Goal: Task Accomplishment & Management: Manage account settings

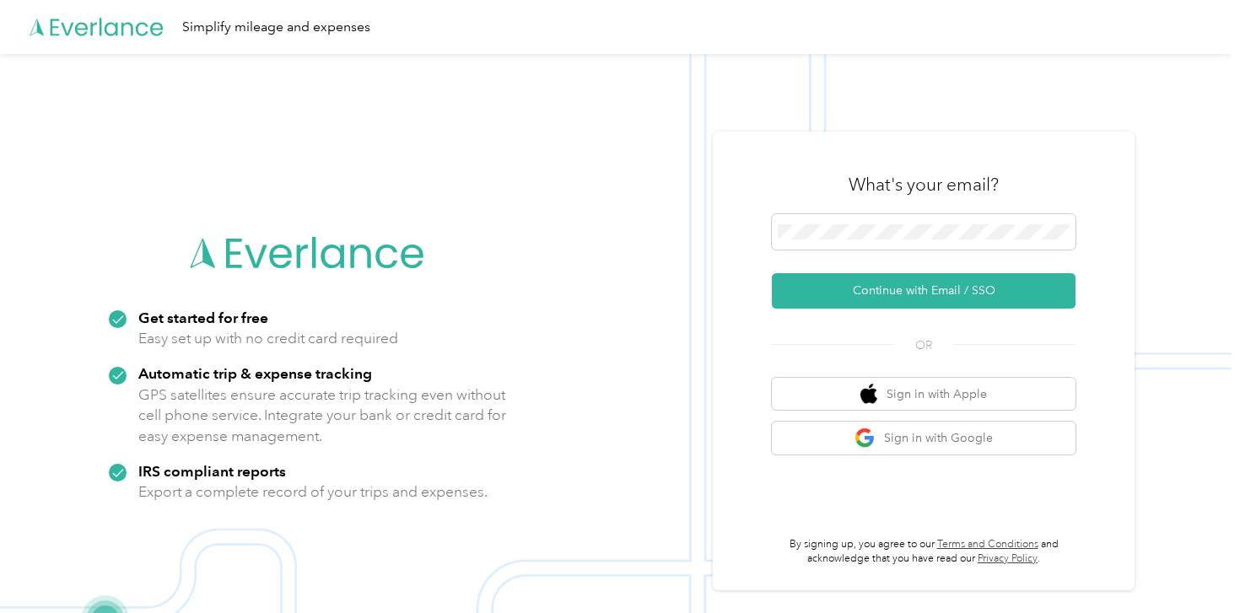
click at [742, 354] on div "What's your email? Continue with Email / SSO OR Sign in with Apple Sign in with…" at bounding box center [924, 361] width 422 height 459
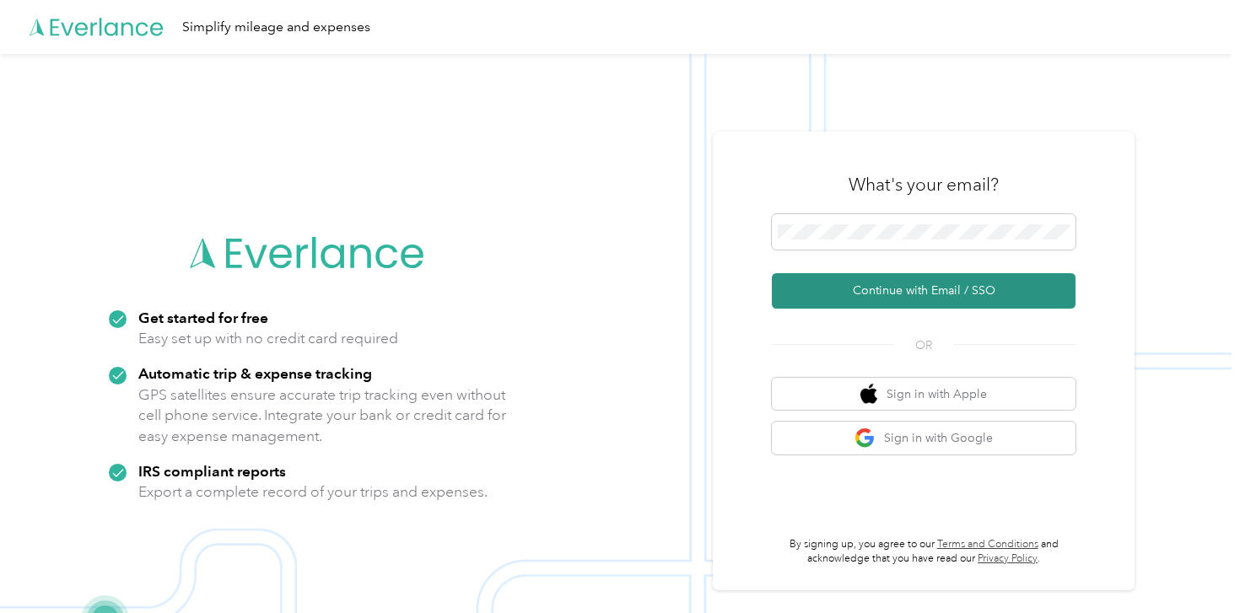
click at [885, 287] on button "Continue with Email / SSO" at bounding box center [924, 290] width 304 height 35
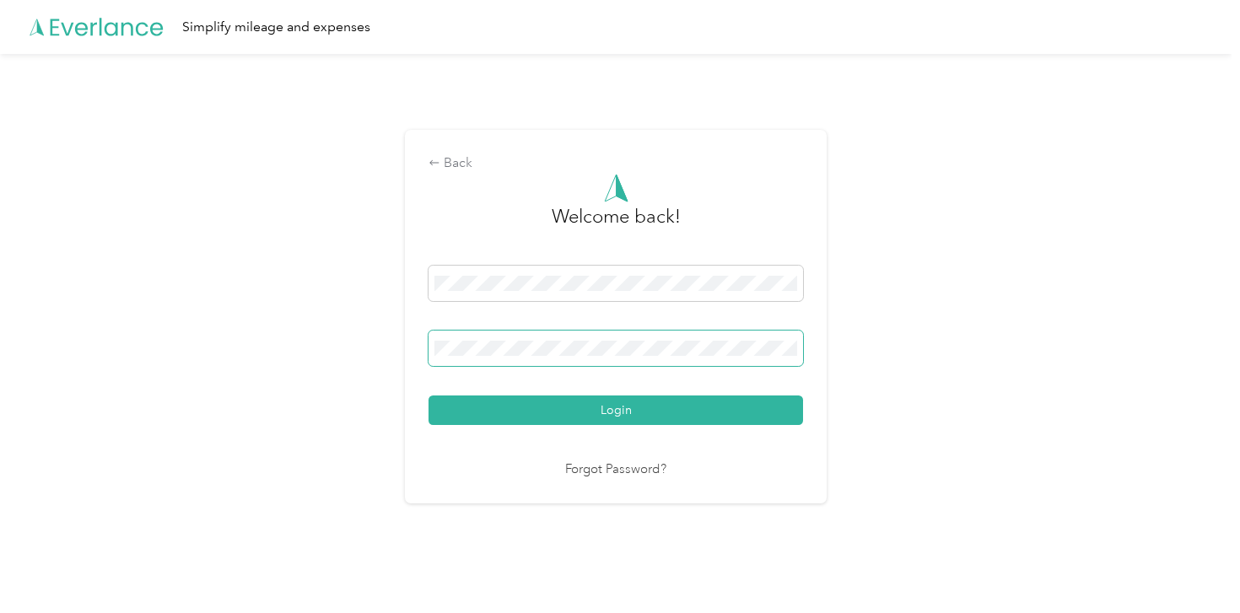
click at [429, 396] on button "Login" at bounding box center [616, 411] width 375 height 30
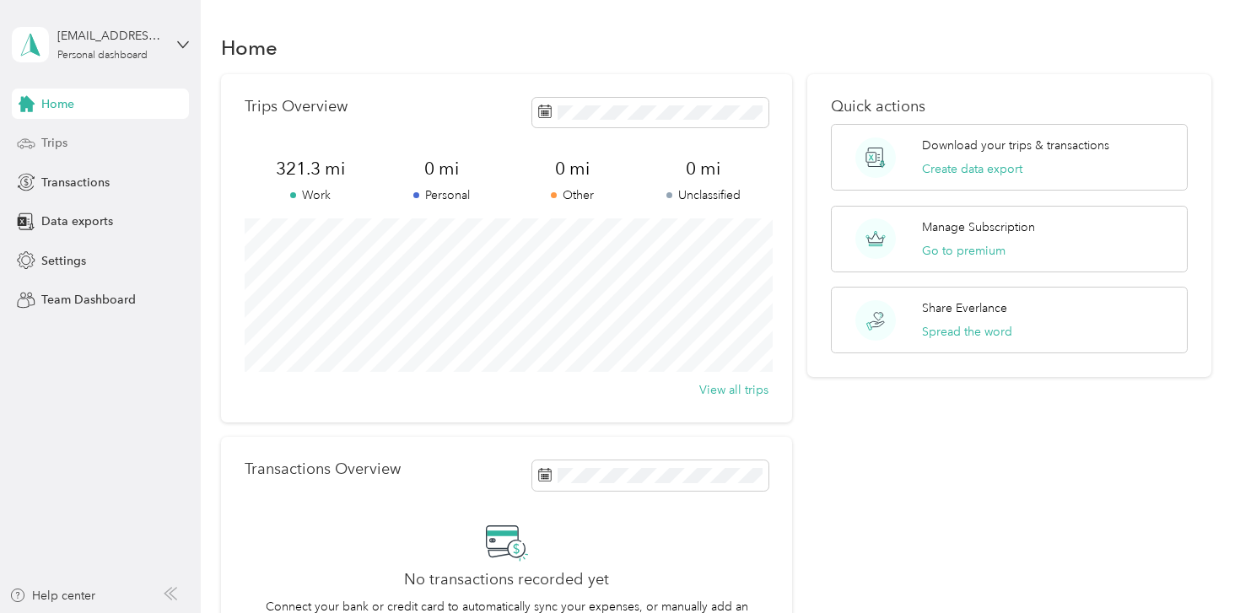
click at [50, 138] on span "Trips" at bounding box center [54, 143] width 26 height 18
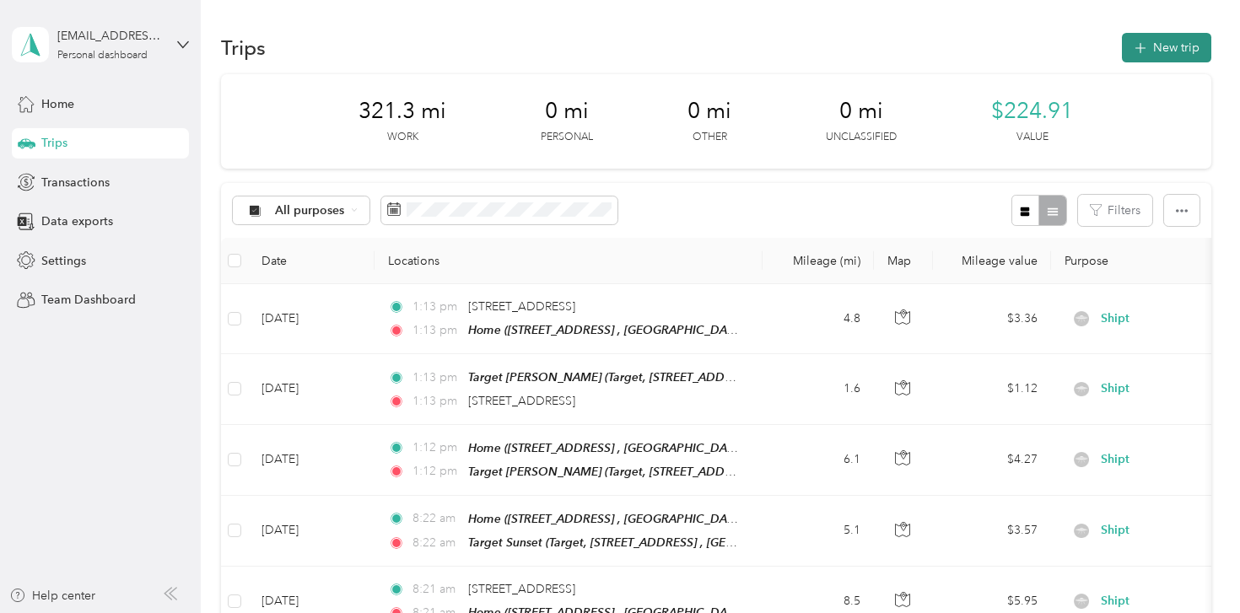
click at [1147, 41] on span "button" at bounding box center [1140, 47] width 13 height 14
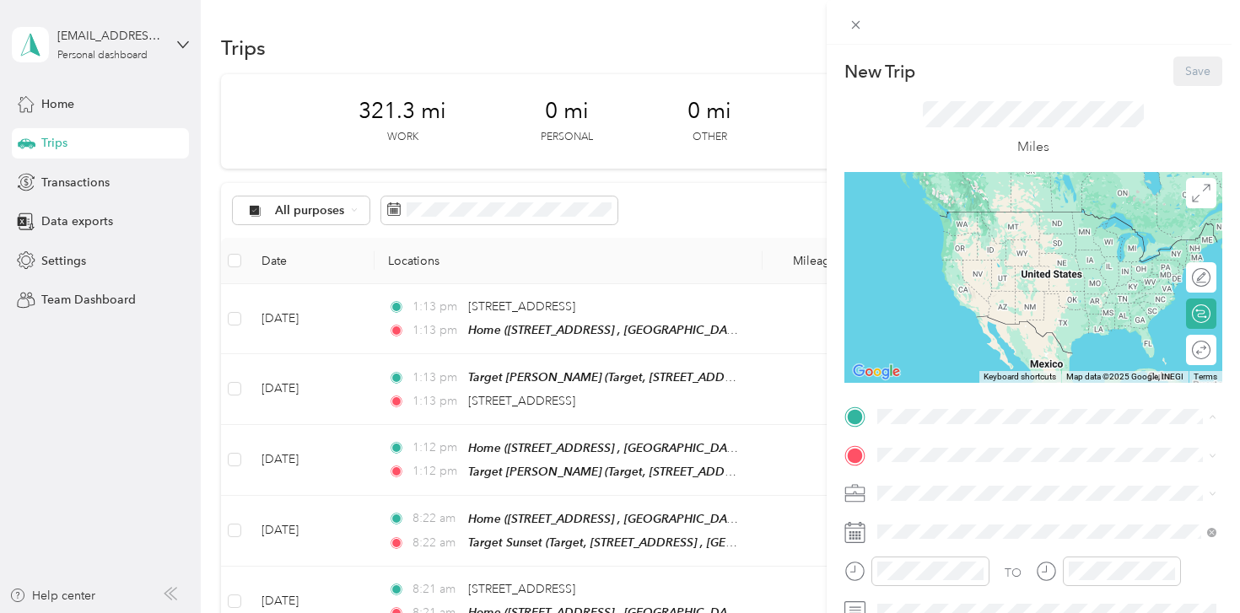
click at [963, 251] on span "[STREET_ADDRESS], [GEOGRAPHIC_DATA], [GEOGRAPHIC_DATA], [GEOGRAPHIC_DATA]" at bounding box center [1034, 245] width 250 height 32
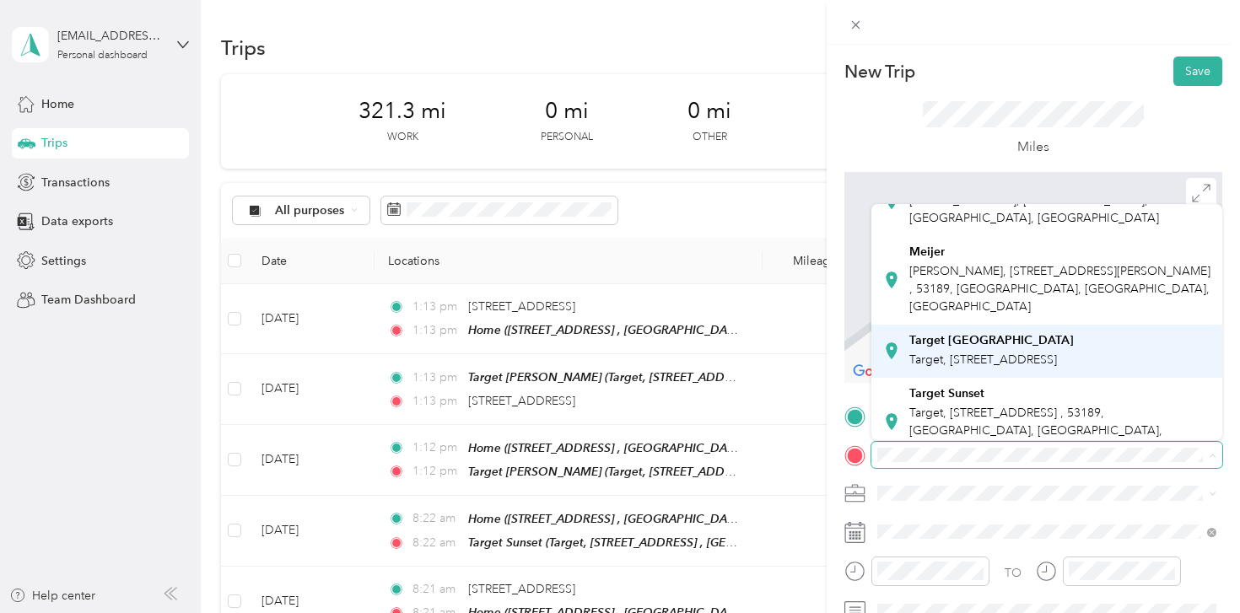
scroll to position [78, 0]
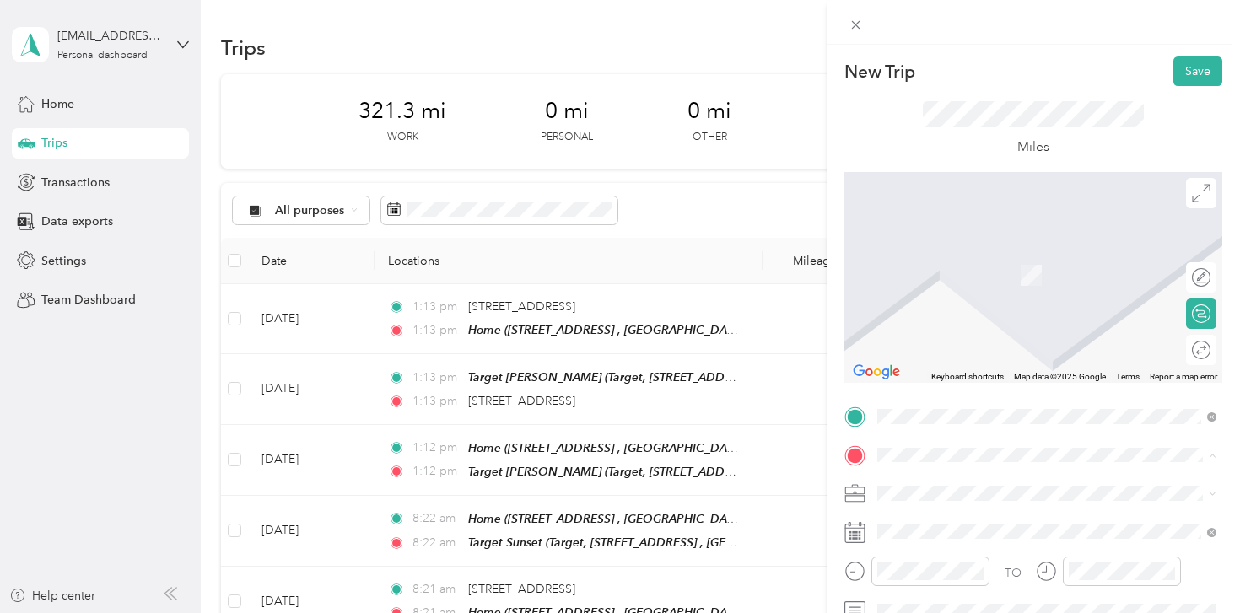
click at [935, 391] on div "Target Sunset Target, [STREET_ADDRESS][PERSON_NAME], [GEOGRAPHIC_DATA], [GEOGRA…" at bounding box center [1060, 418] width 302 height 71
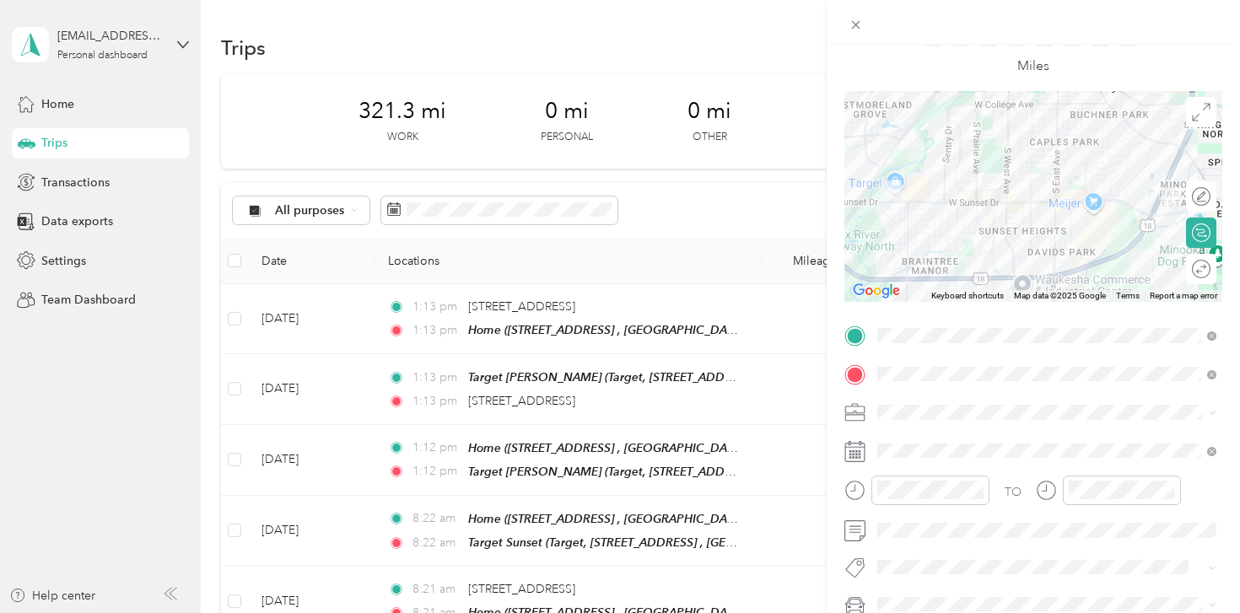
scroll to position [113, 0]
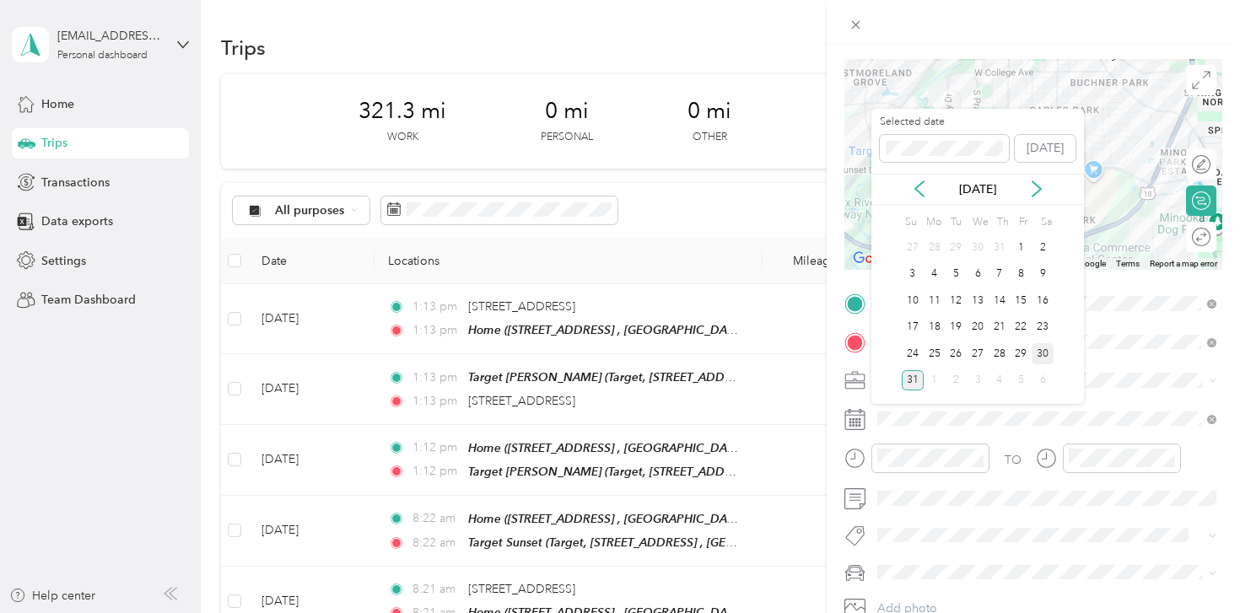
click at [1044, 354] on div "30" at bounding box center [1043, 353] width 22 height 21
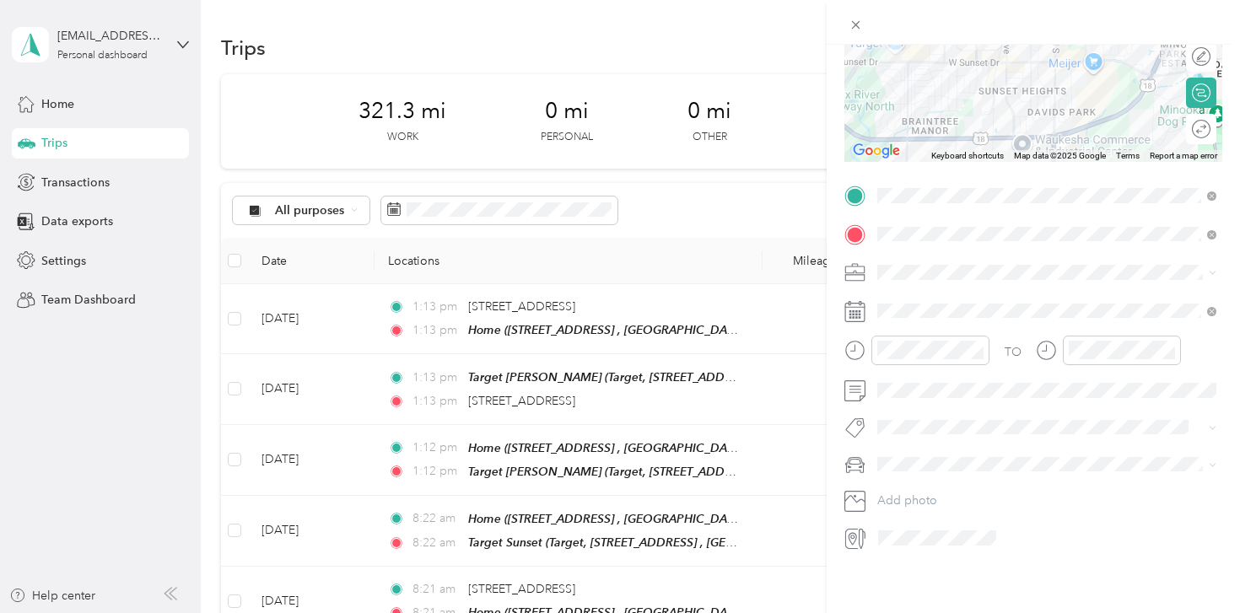
scroll to position [0, 0]
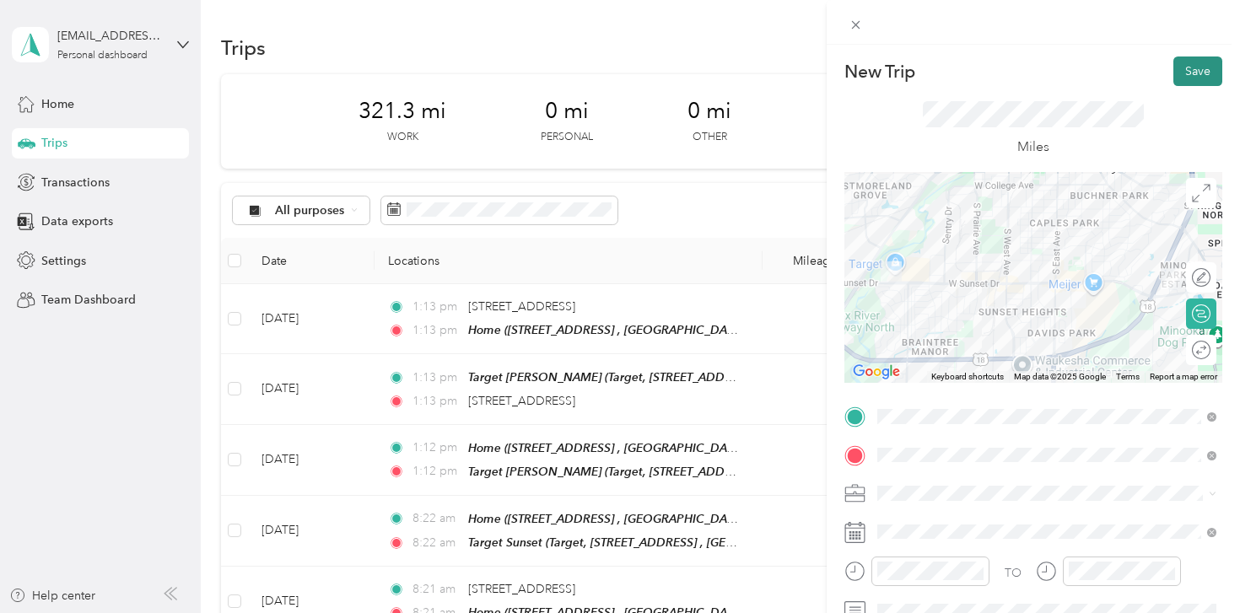
click at [1215, 67] on button "Save" at bounding box center [1198, 72] width 49 height 30
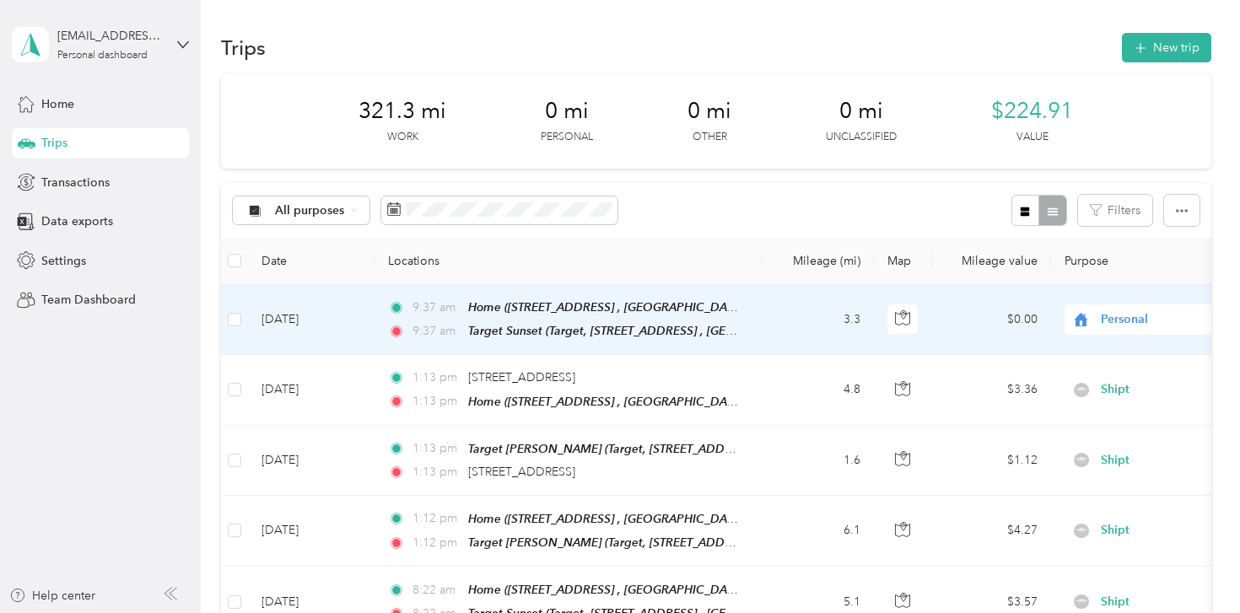
click at [1122, 332] on div "Personal" at bounding box center [1169, 320] width 209 height 30
click at [1096, 413] on span "Shipt" at bounding box center [1151, 410] width 156 height 18
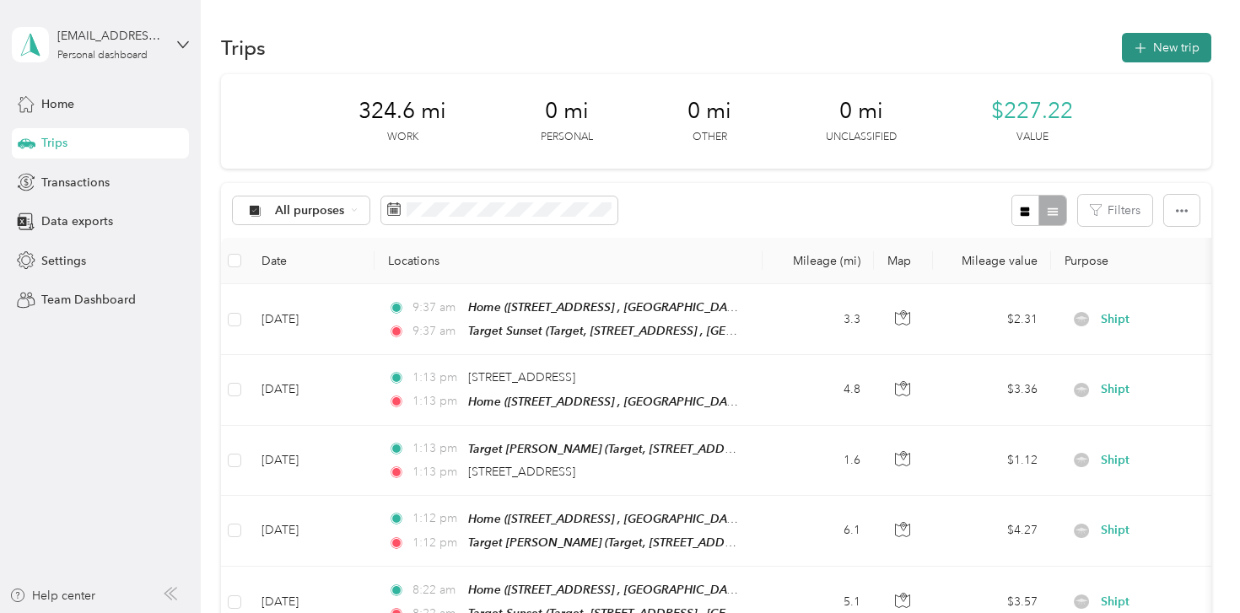
click at [1143, 41] on span "button" at bounding box center [1140, 47] width 13 height 14
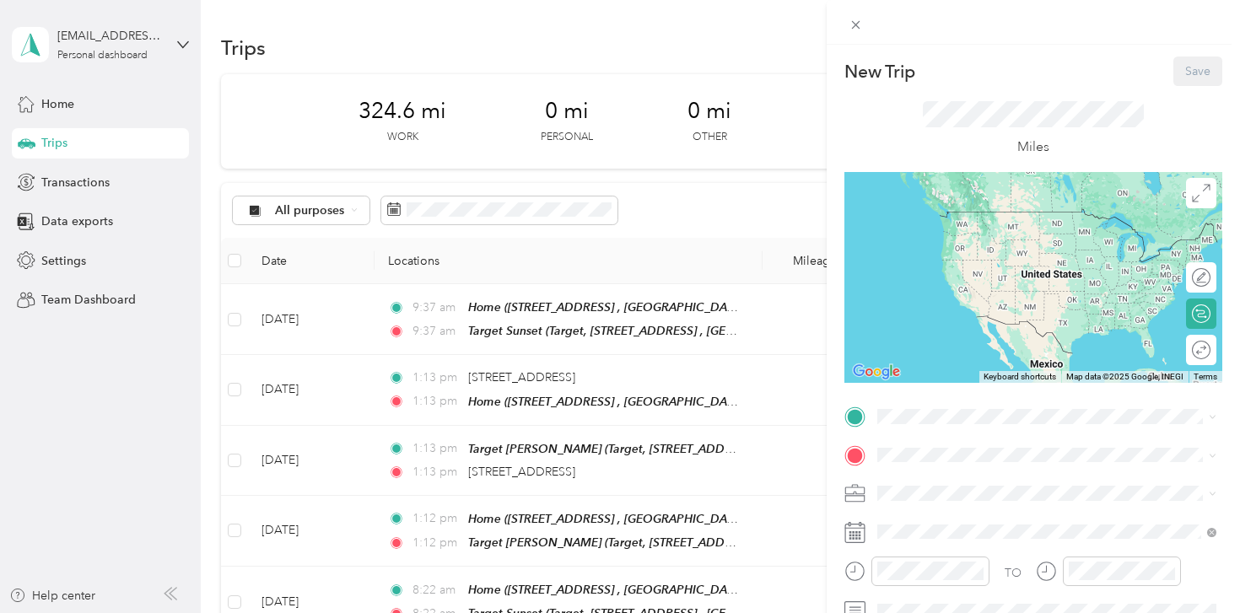
click at [915, 504] on span at bounding box center [1047, 493] width 351 height 27
click at [897, 313] on span "Shipt" at bounding box center [896, 316] width 27 height 14
click at [74, 251] on div "New Trip Save This trip cannot be edited because it is either under review, app…" at bounding box center [620, 306] width 1240 height 613
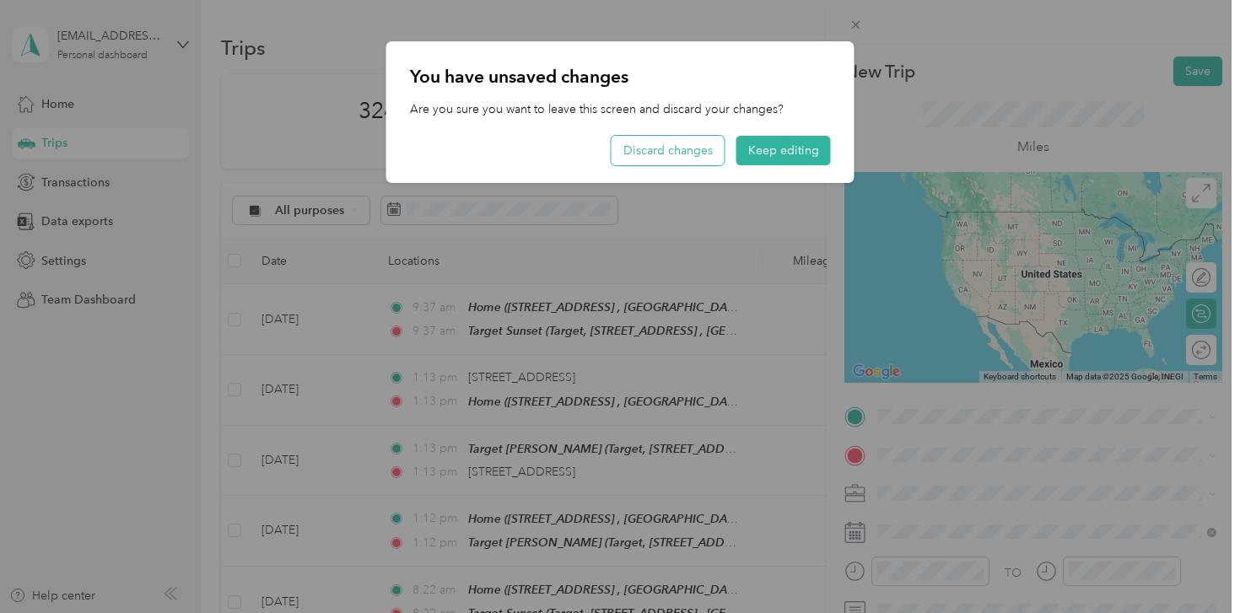
click at [667, 159] on button "Discard changes" at bounding box center [668, 151] width 113 height 30
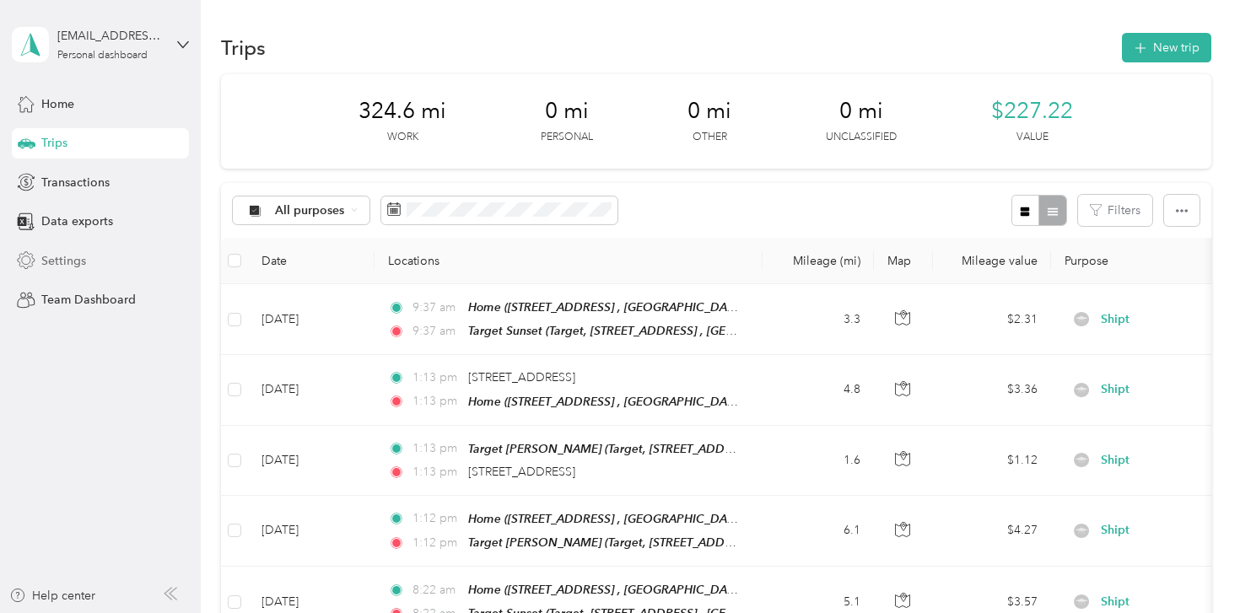
click at [63, 264] on span "Settings" at bounding box center [63, 261] width 45 height 18
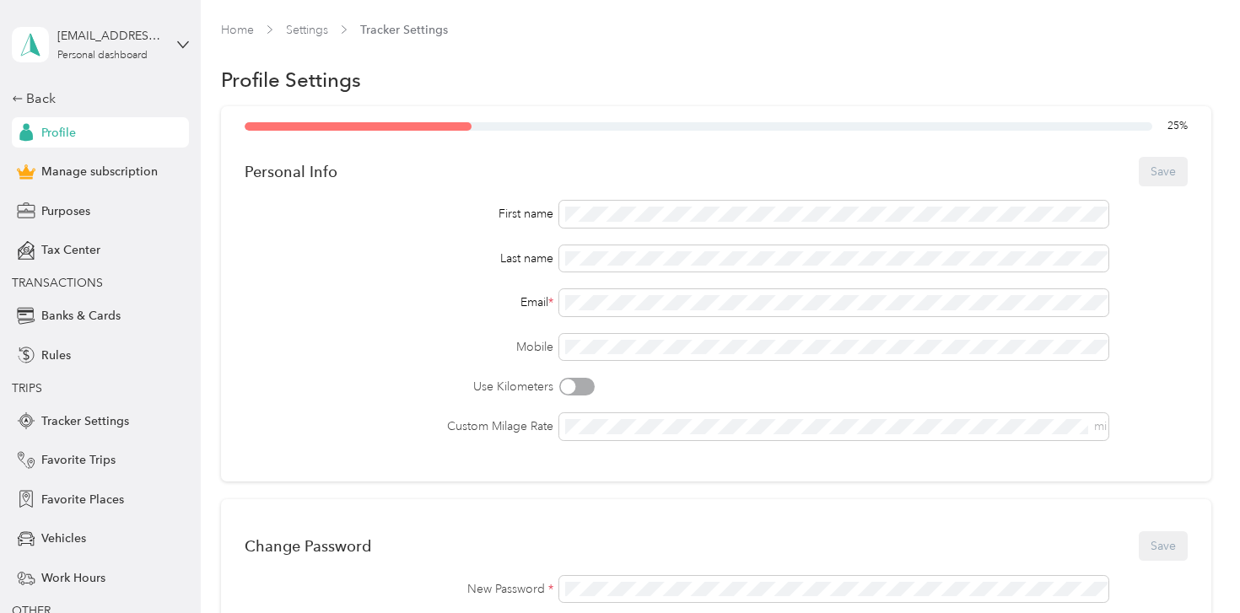
scroll to position [10, 0]
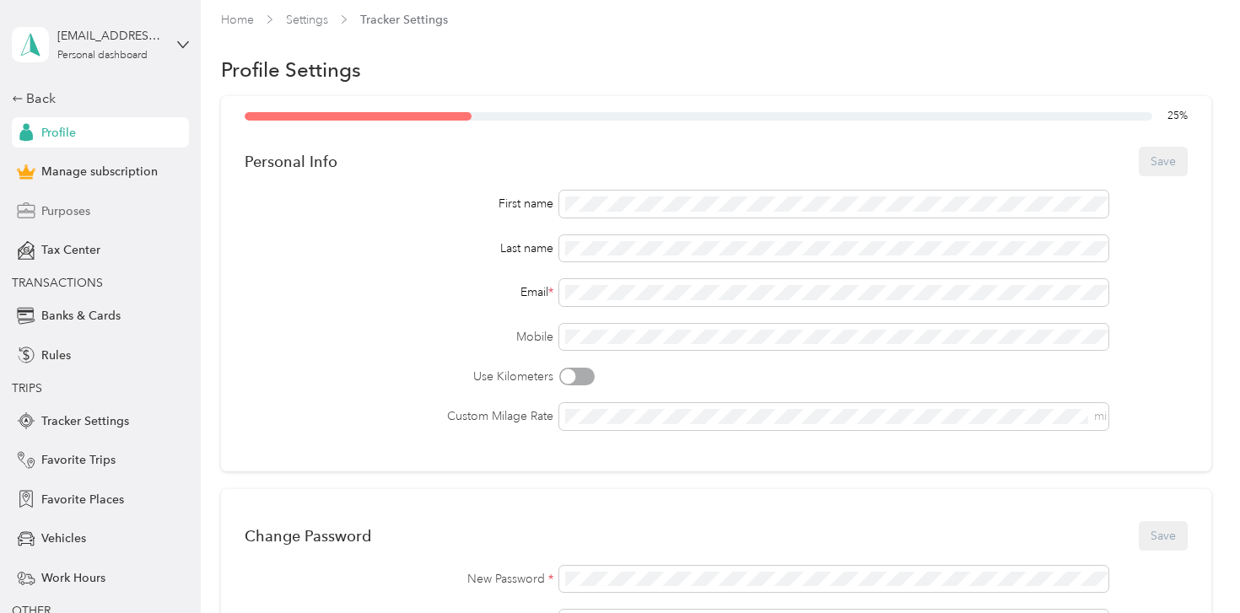
click at [95, 213] on div "Purposes" at bounding box center [100, 211] width 177 height 30
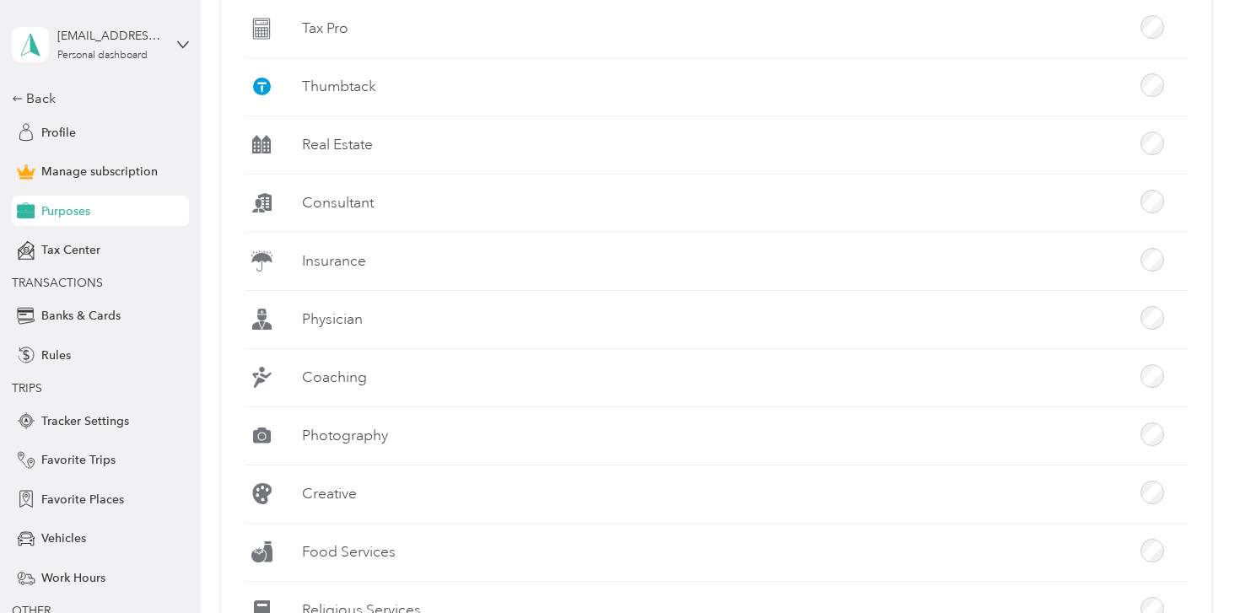
scroll to position [1587, 0]
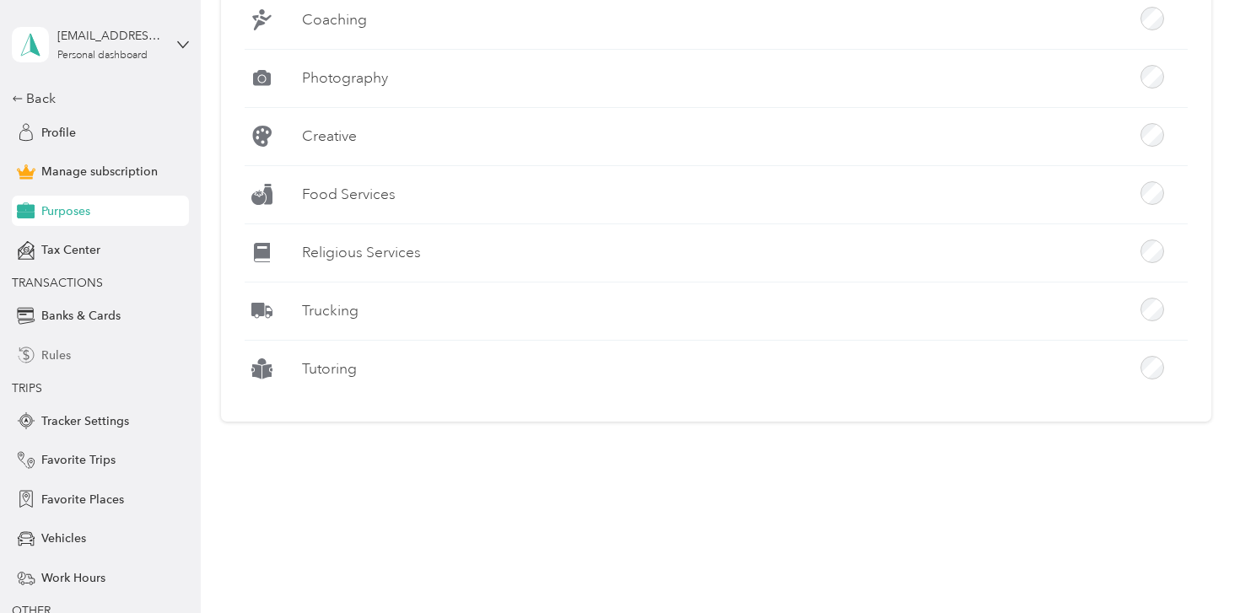
click at [73, 357] on div "Rules" at bounding box center [100, 355] width 177 height 30
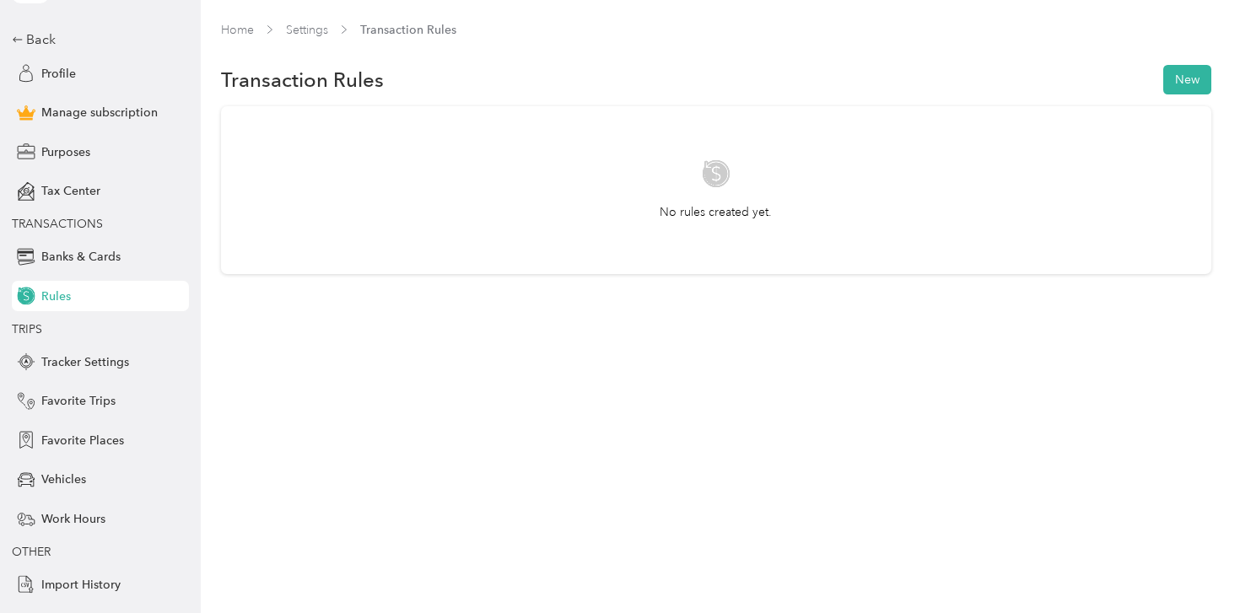
scroll to position [87, 0]
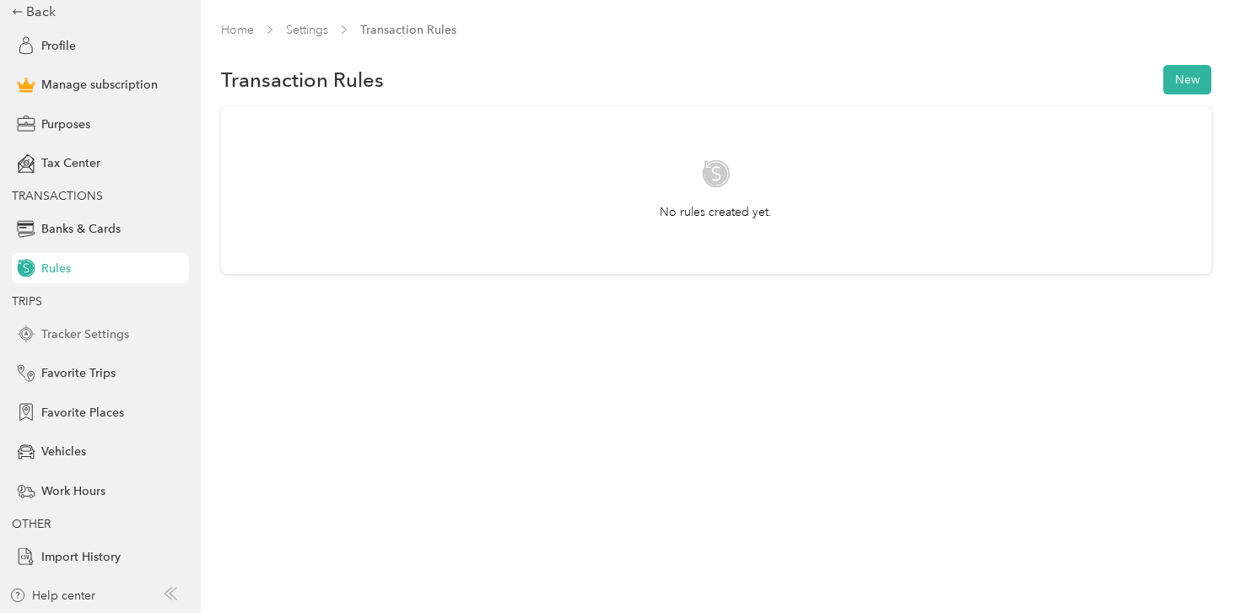
click at [78, 332] on span "Tracker Settings" at bounding box center [85, 335] width 88 height 18
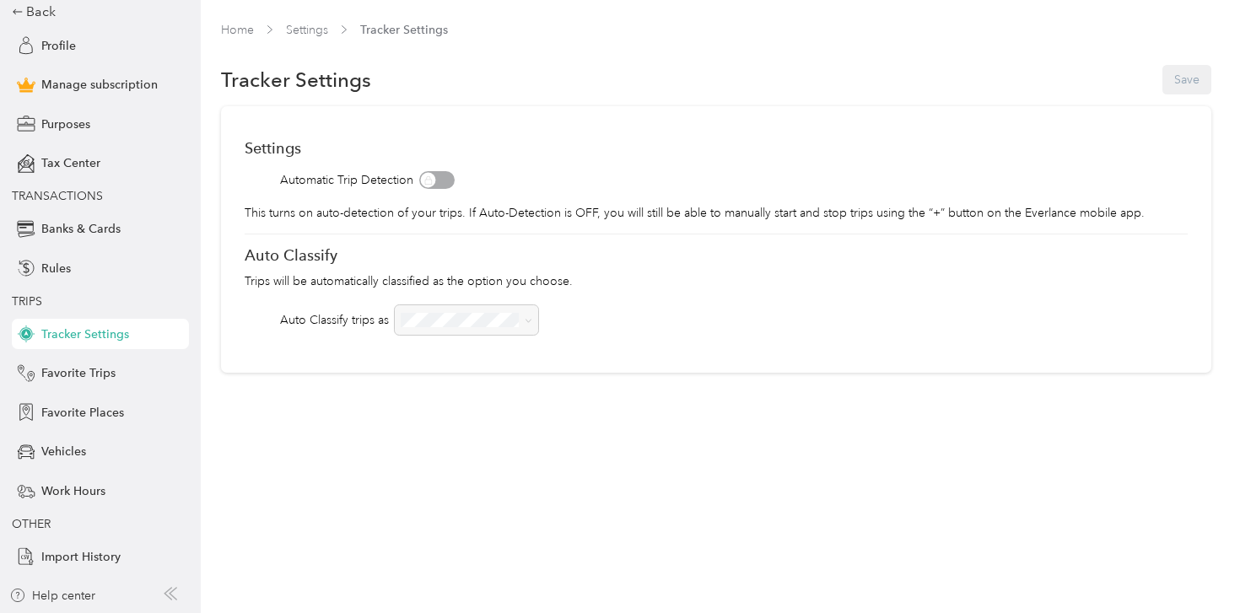
click at [429, 317] on div at bounding box center [466, 320] width 143 height 30
click at [64, 35] on div "Profile" at bounding box center [100, 45] width 177 height 30
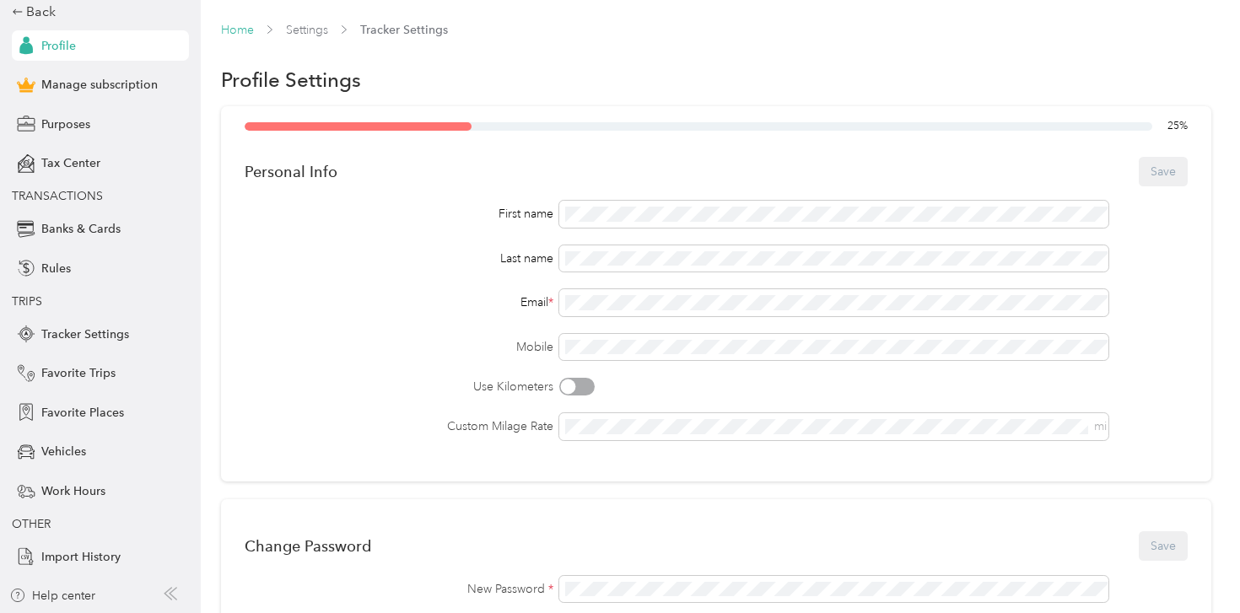
click at [247, 30] on link "Home" at bounding box center [237, 30] width 33 height 14
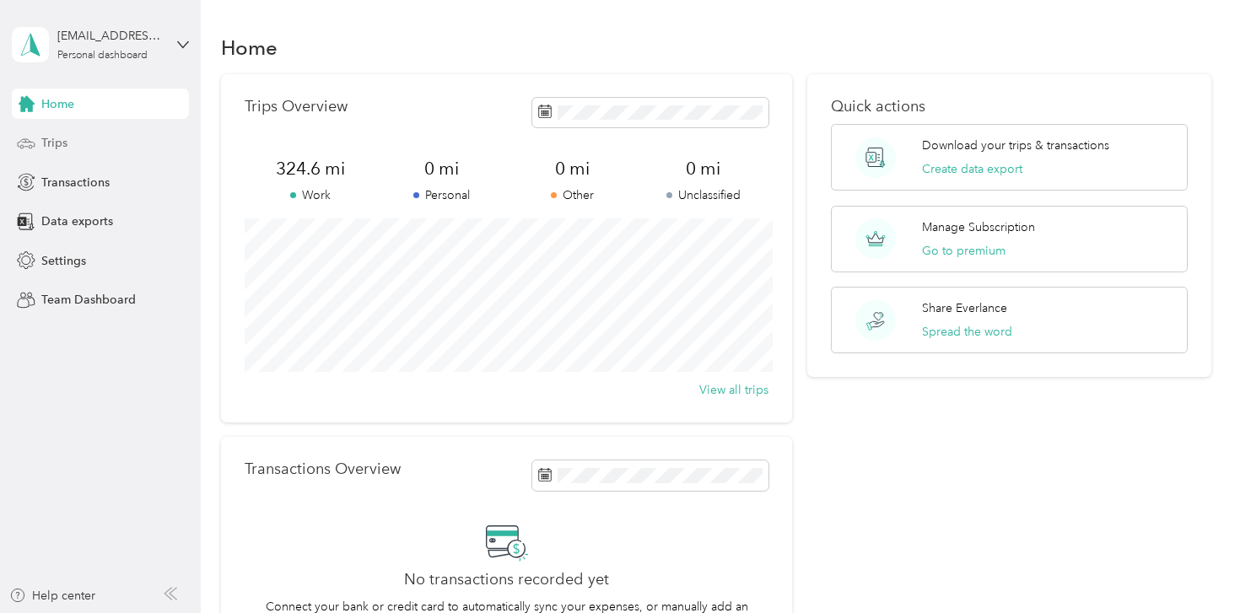
click at [55, 146] on span "Trips" at bounding box center [54, 143] width 26 height 18
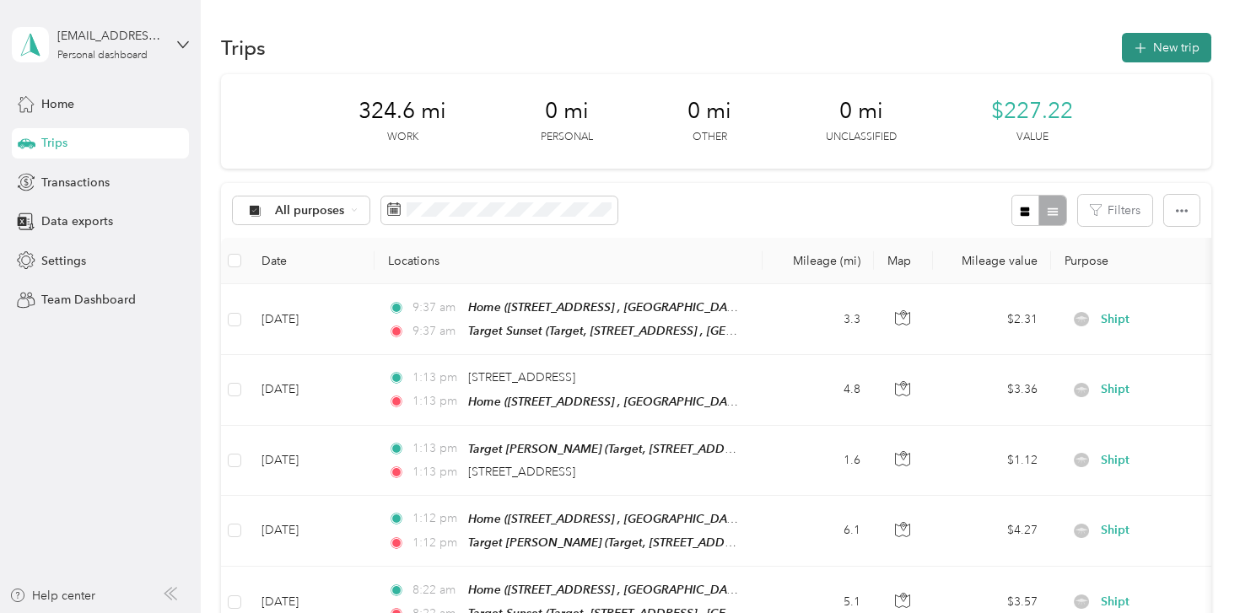
click at [1187, 46] on button "New trip" at bounding box center [1166, 48] width 89 height 30
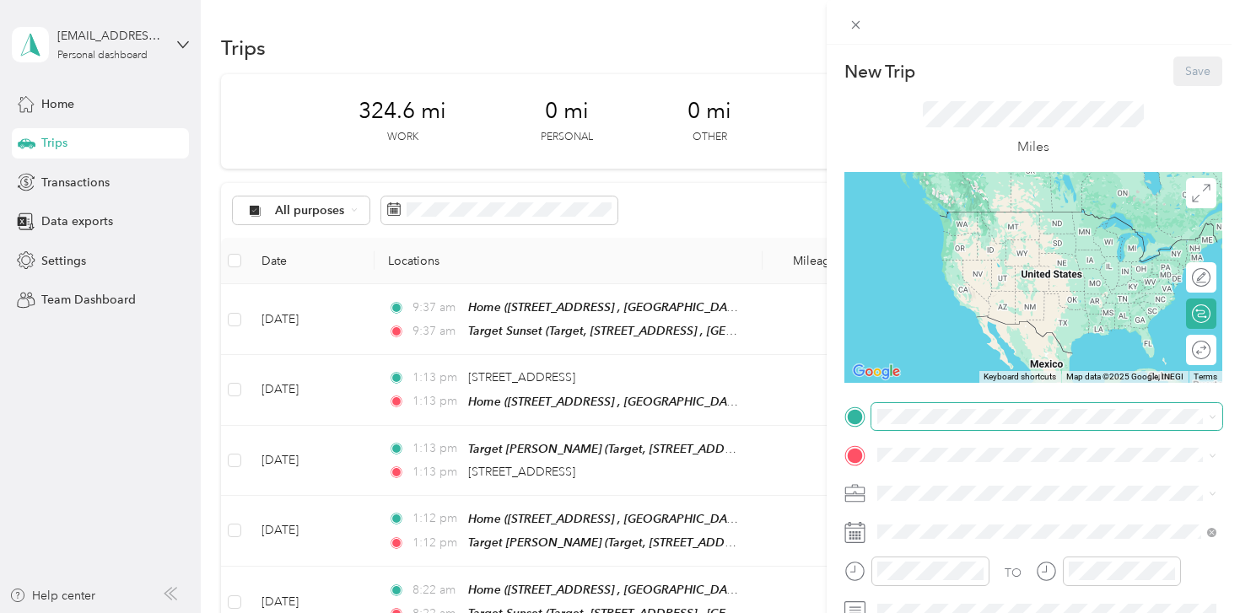
click at [964, 424] on span at bounding box center [1047, 416] width 351 height 27
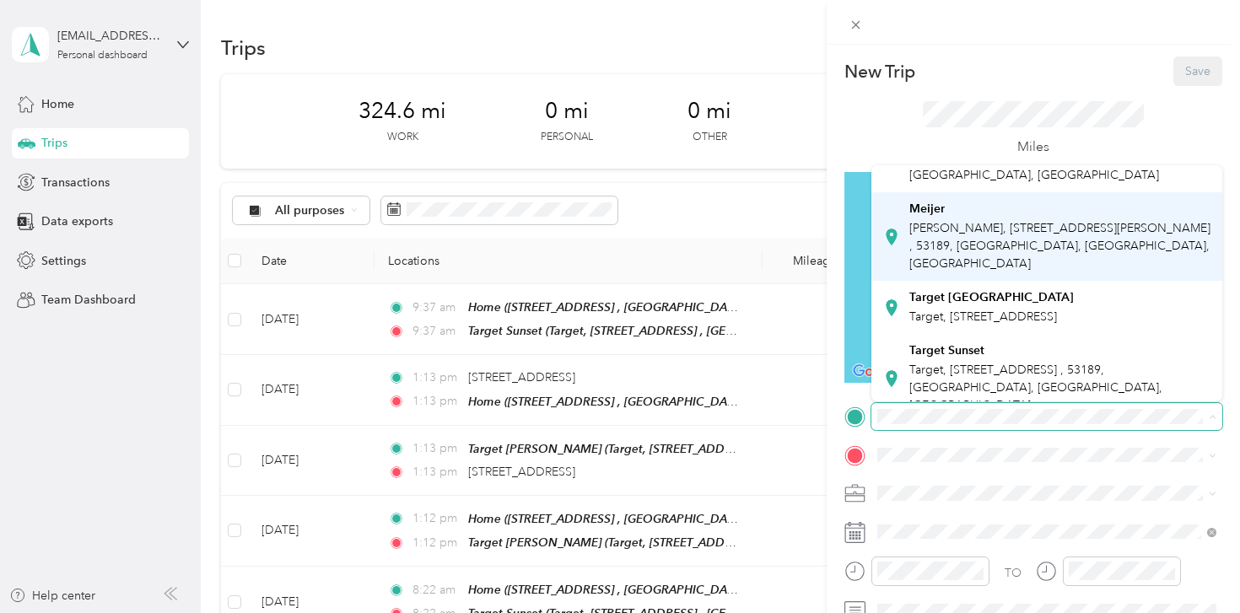
scroll to position [97, 0]
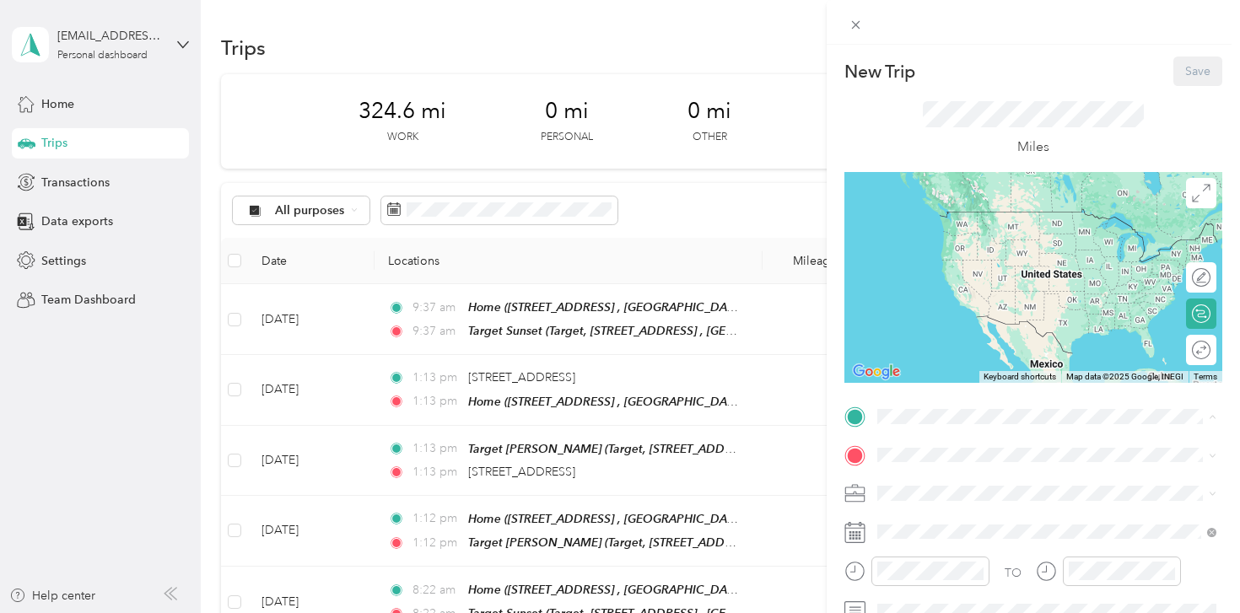
click at [977, 345] on span "Target, [STREET_ADDRESS] , 53189, [GEOGRAPHIC_DATA], [GEOGRAPHIC_DATA], [GEOGRA…" at bounding box center [1035, 370] width 253 height 50
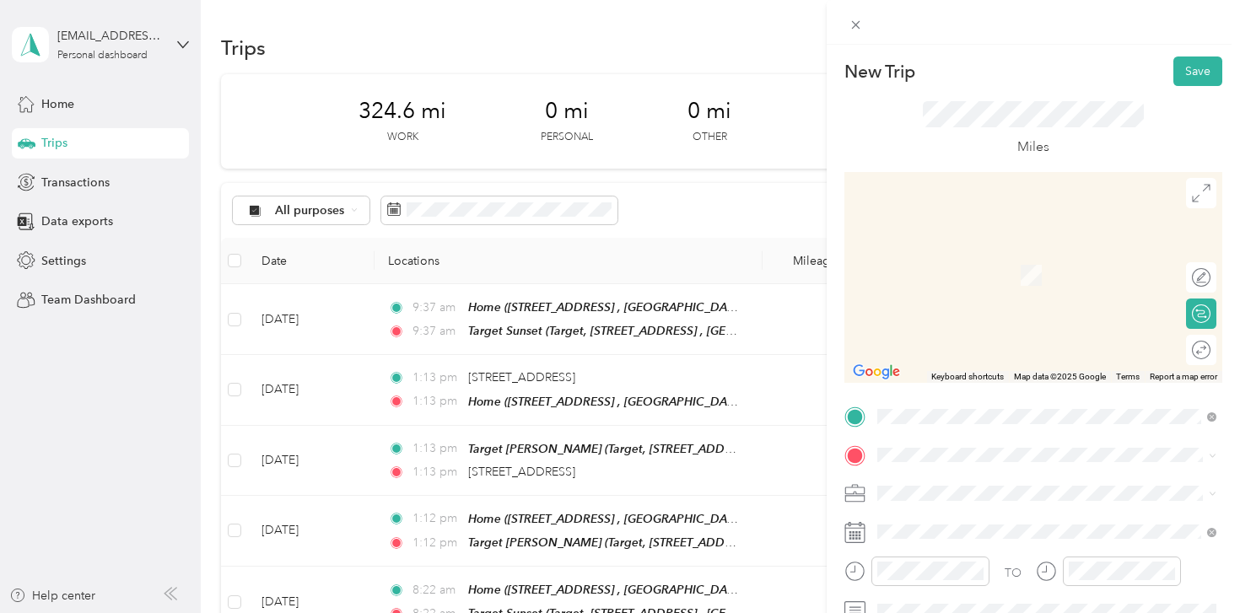
click at [1058, 256] on span "n60w27161 [GEOGRAPHIC_DATA][US_STATE], [GEOGRAPHIC_DATA]" at bounding box center [1060, 255] width 302 height 30
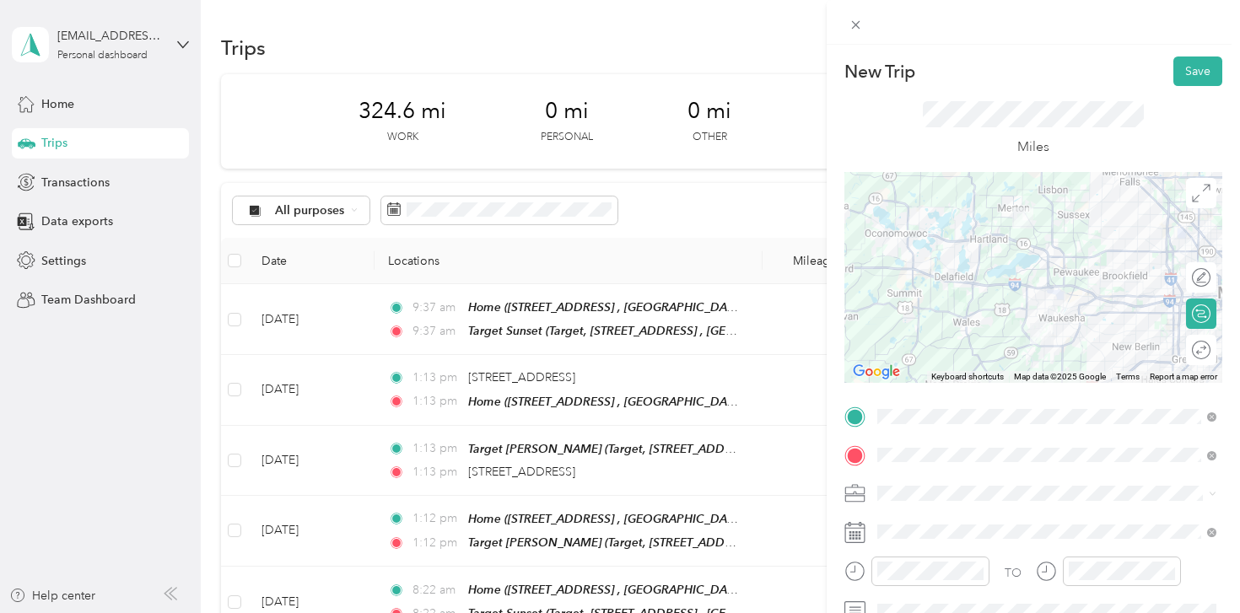
click at [917, 503] on span at bounding box center [1047, 493] width 351 height 27
click at [926, 319] on li "Shipt" at bounding box center [1047, 316] width 351 height 30
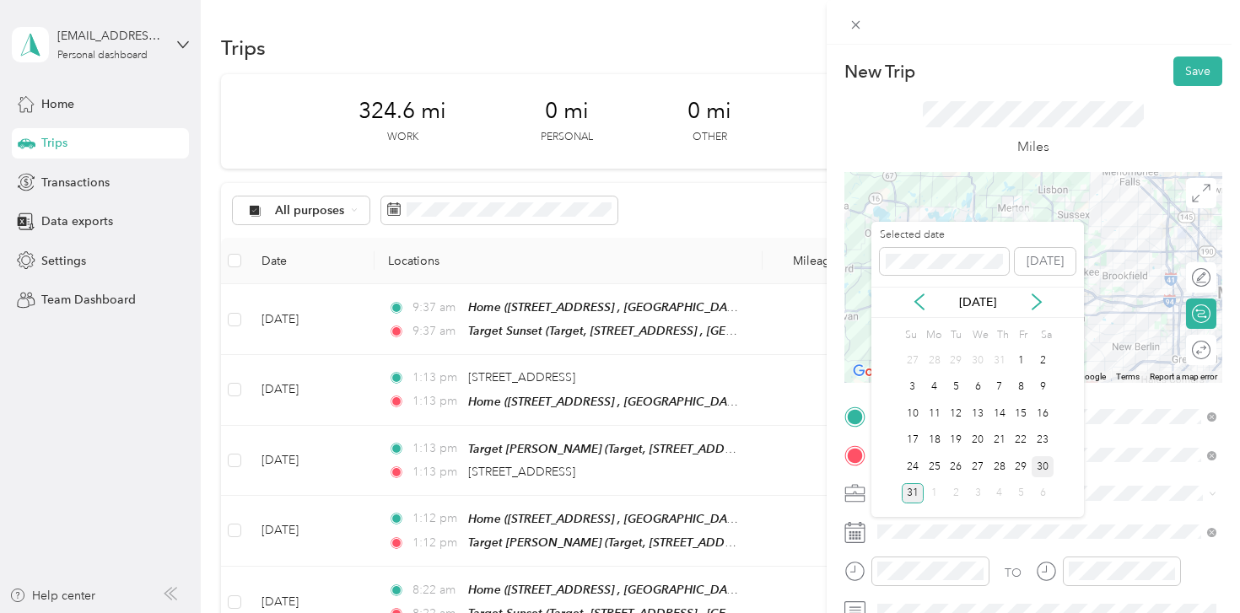
click at [1039, 465] on div "30" at bounding box center [1043, 466] width 22 height 21
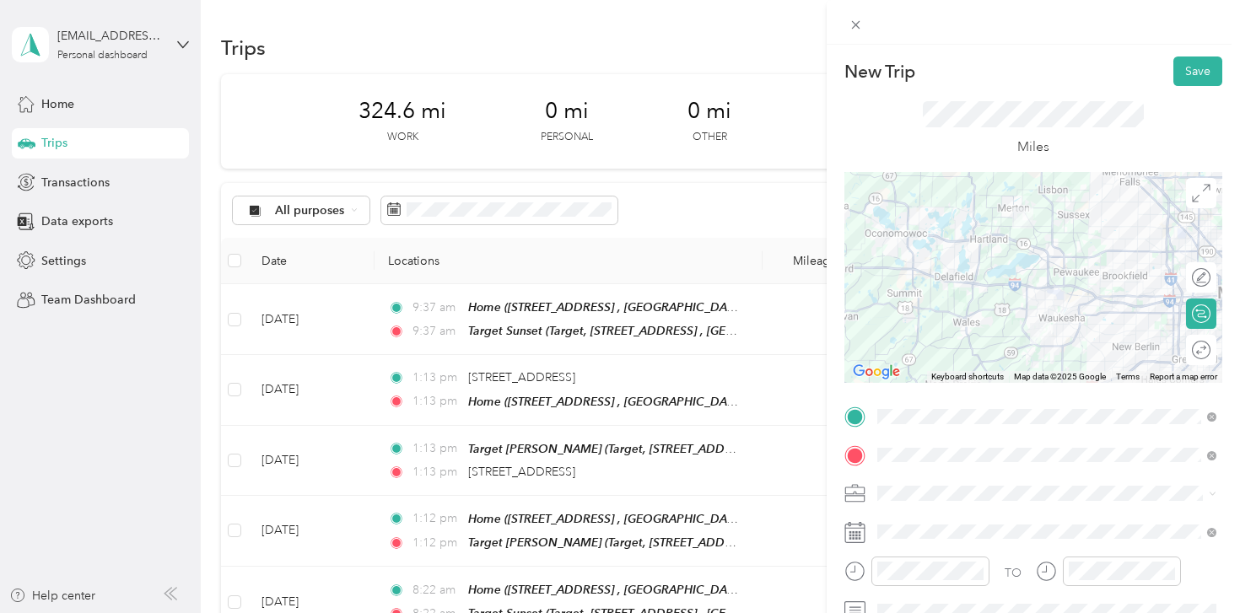
click at [1073, 289] on div at bounding box center [1034, 277] width 378 height 211
click at [1190, 84] on button "Save" at bounding box center [1198, 72] width 49 height 30
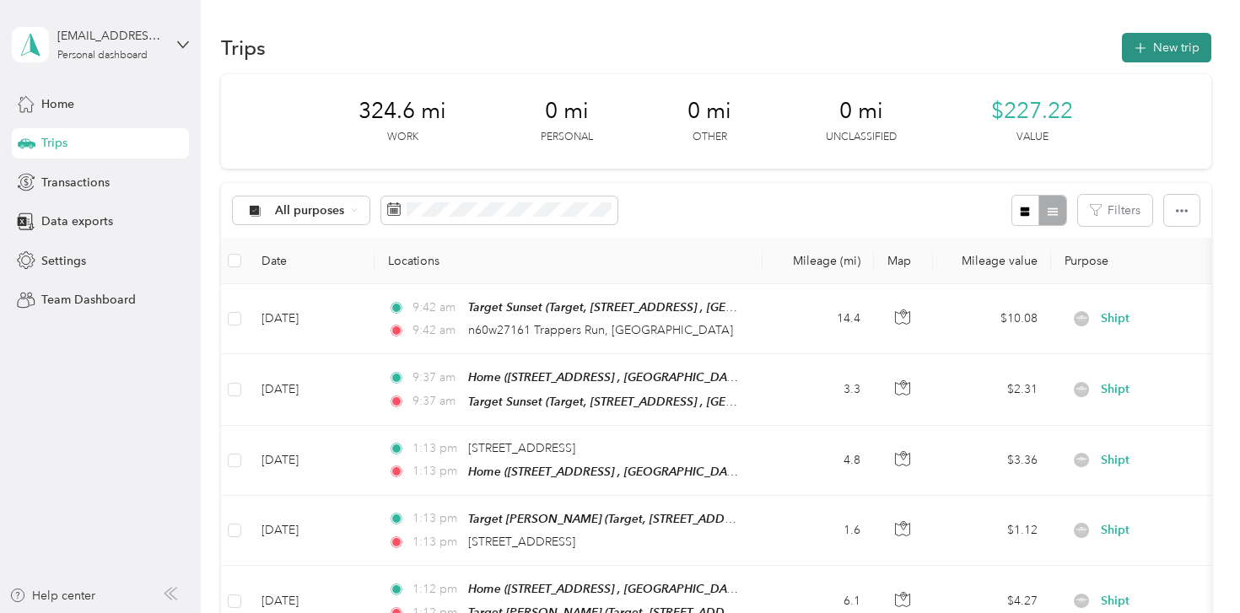
click at [1168, 58] on button "New trip" at bounding box center [1166, 48] width 89 height 30
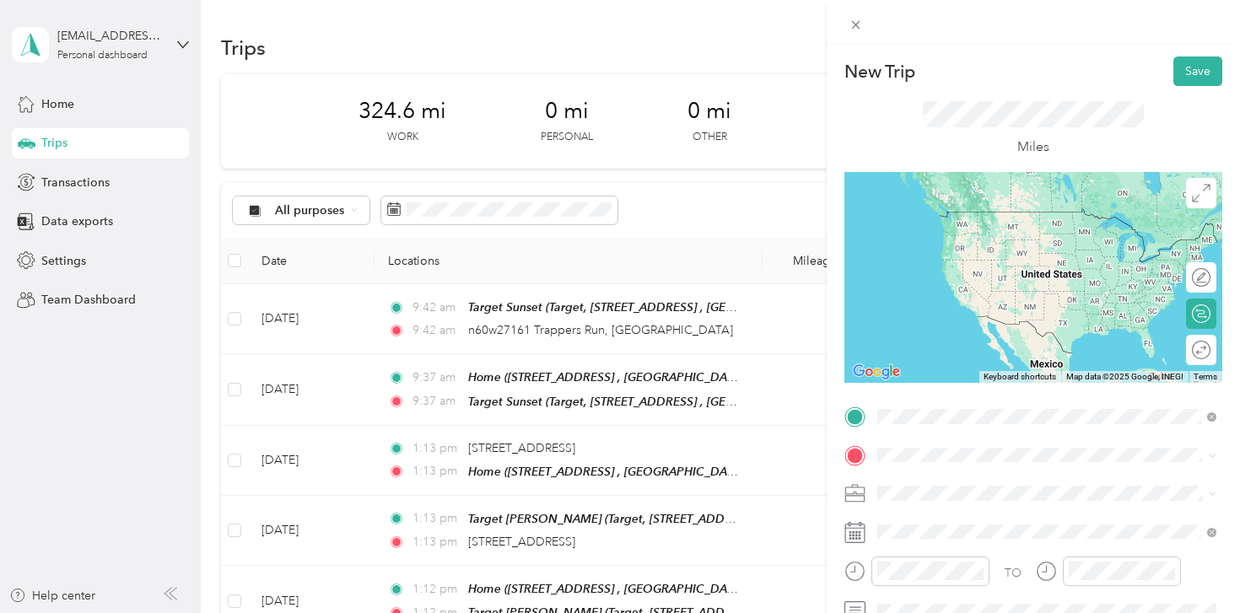
click at [1023, 222] on span "n60w27161 [GEOGRAPHIC_DATA][US_STATE], [GEOGRAPHIC_DATA]" at bounding box center [1060, 219] width 302 height 30
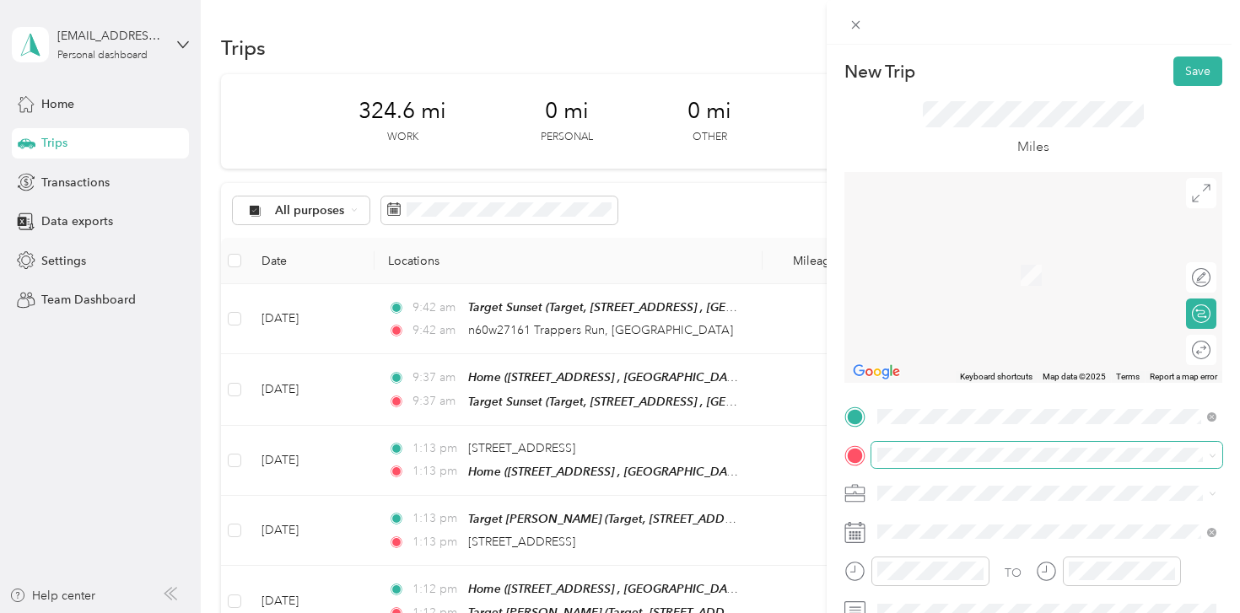
click at [906, 446] on span at bounding box center [1047, 455] width 351 height 27
click at [1031, 251] on span "w290n6229 [GEOGRAPHIC_DATA][US_STATE], [GEOGRAPHIC_DATA]" at bounding box center [1060, 257] width 302 height 30
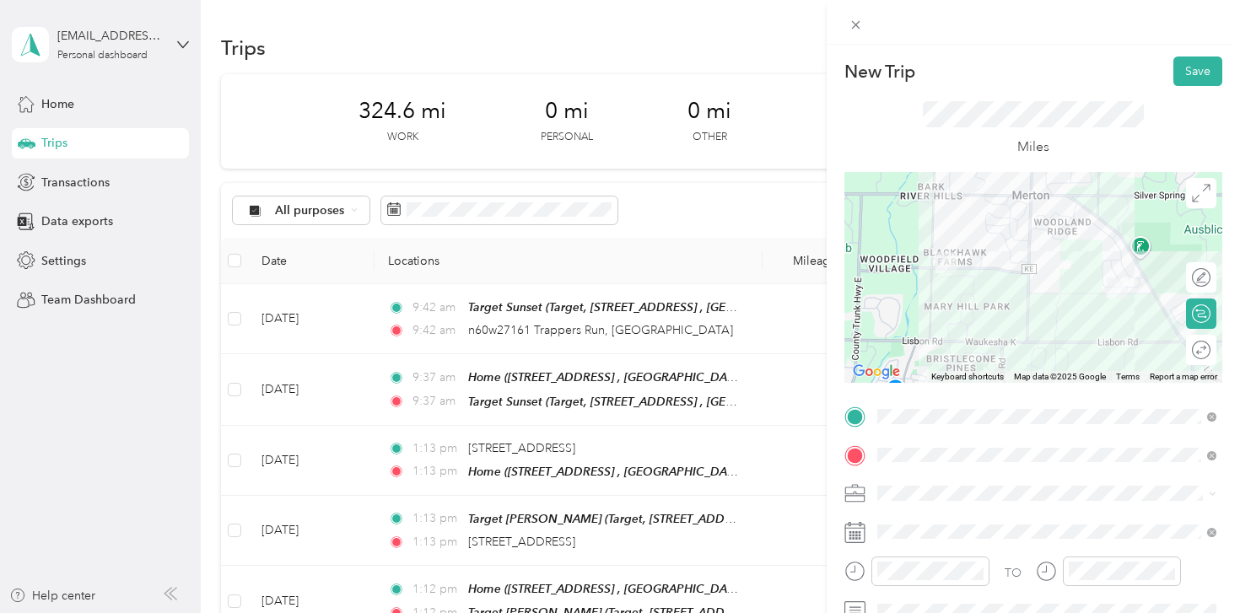
click at [927, 322] on li "Shipt" at bounding box center [1047, 314] width 351 height 30
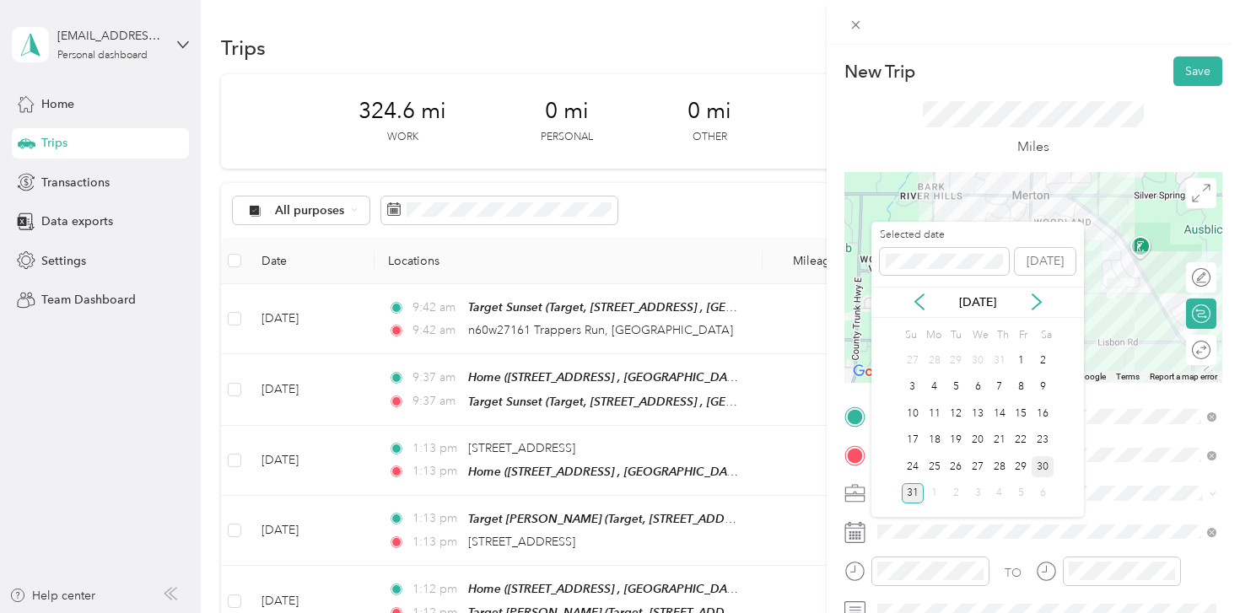
click at [1048, 462] on div "30" at bounding box center [1043, 466] width 22 height 21
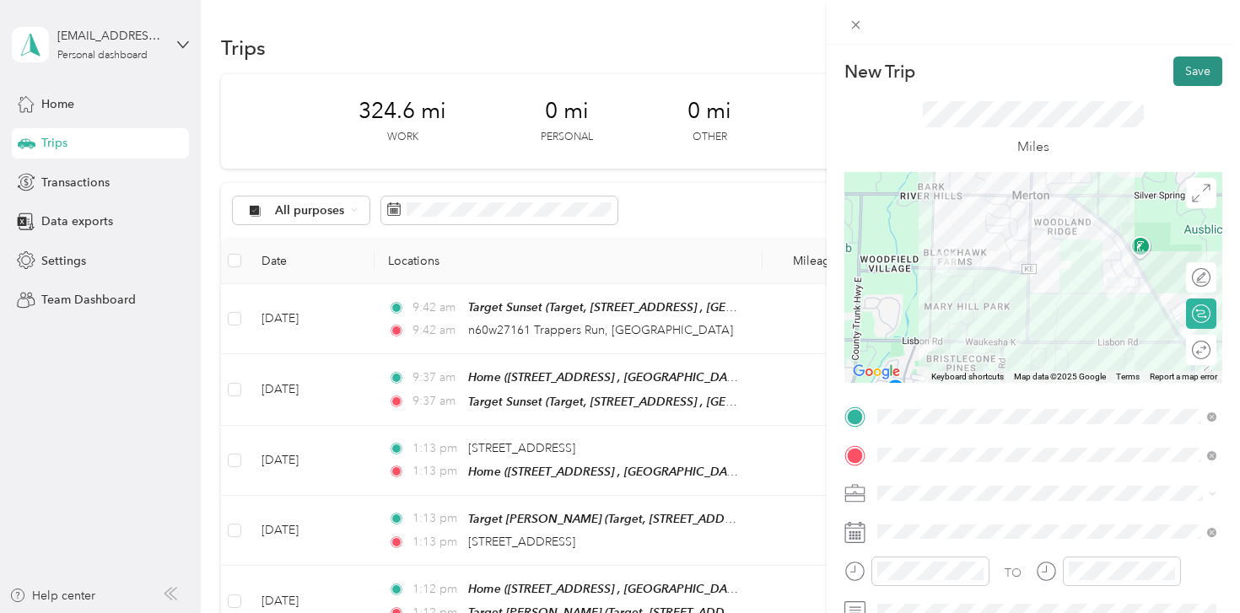
click at [1206, 70] on button "Save" at bounding box center [1198, 72] width 49 height 30
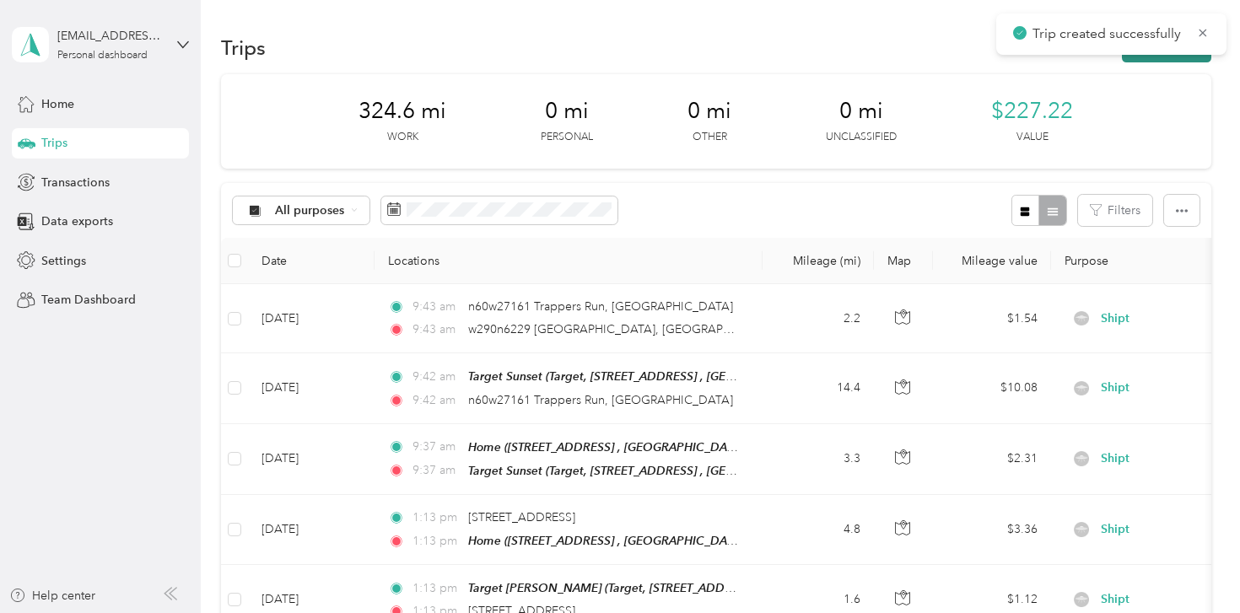
click at [1145, 59] on button "New trip" at bounding box center [1166, 48] width 89 height 30
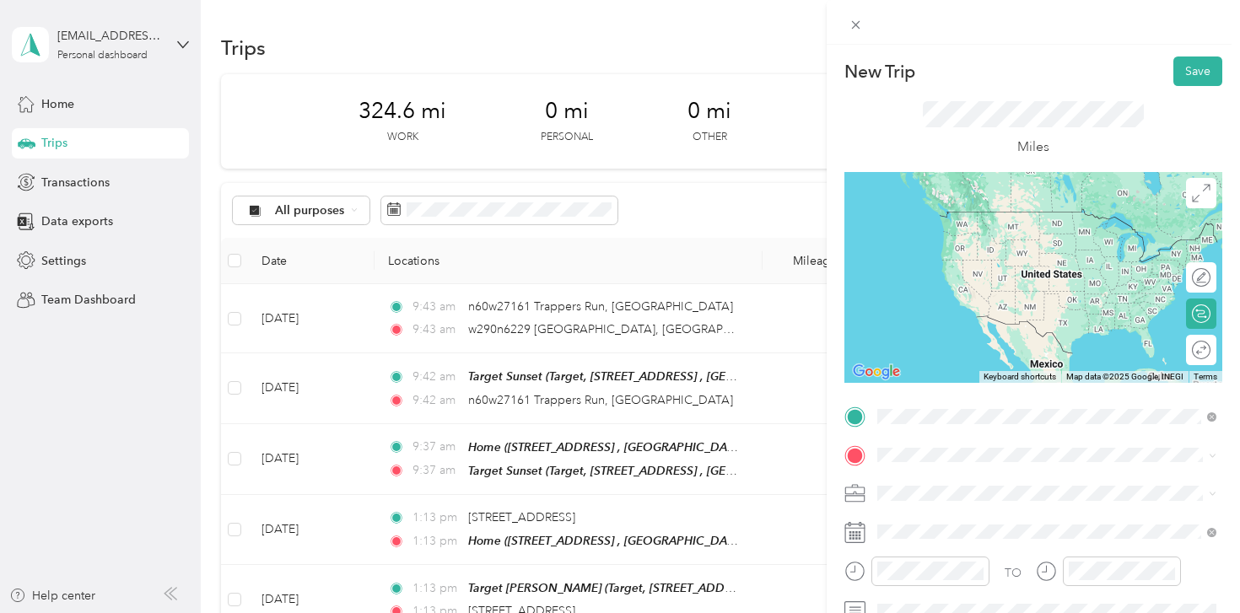
click at [1048, 238] on ol "From search results w290n6229 [GEOGRAPHIC_DATA][US_STATE], United States [GEOGR…" at bounding box center [1047, 283] width 351 height 236
click at [936, 407] on span at bounding box center [1047, 416] width 351 height 27
click at [897, 434] on div "TO Add photo" at bounding box center [1034, 588] width 378 height 370
click at [985, 219] on span "w290n6229 [GEOGRAPHIC_DATA][US_STATE], [GEOGRAPHIC_DATA]" at bounding box center [1060, 219] width 302 height 30
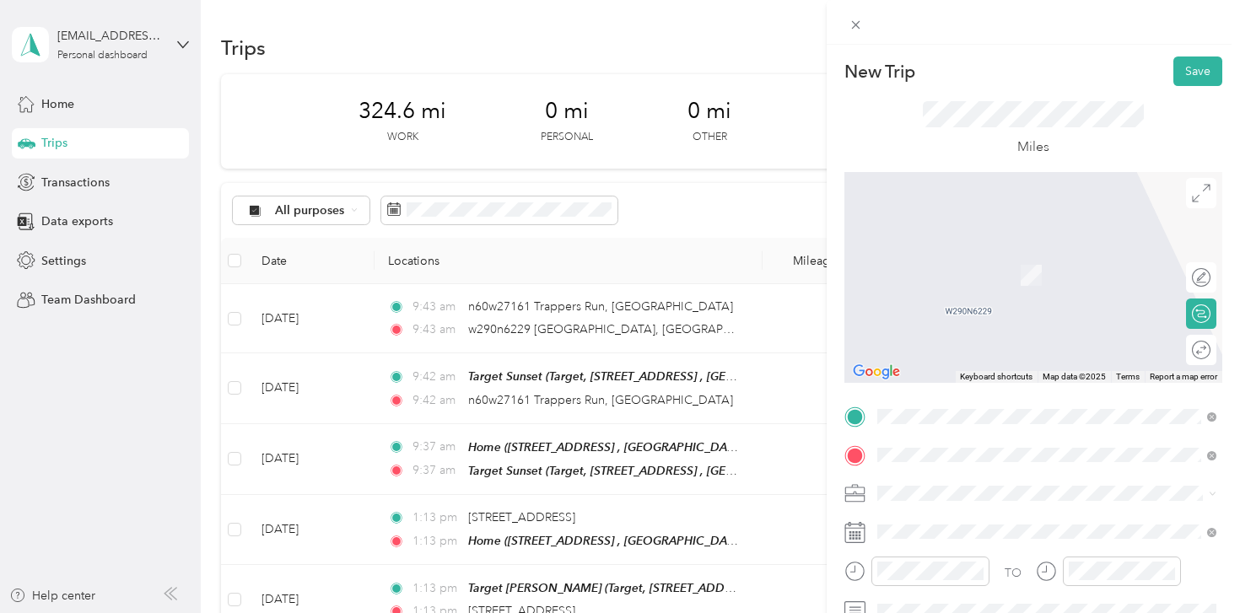
click at [1050, 262] on div "[STREET_ADDRESS][PERSON_NAME][US_STATE]" at bounding box center [1046, 251] width 327 height 23
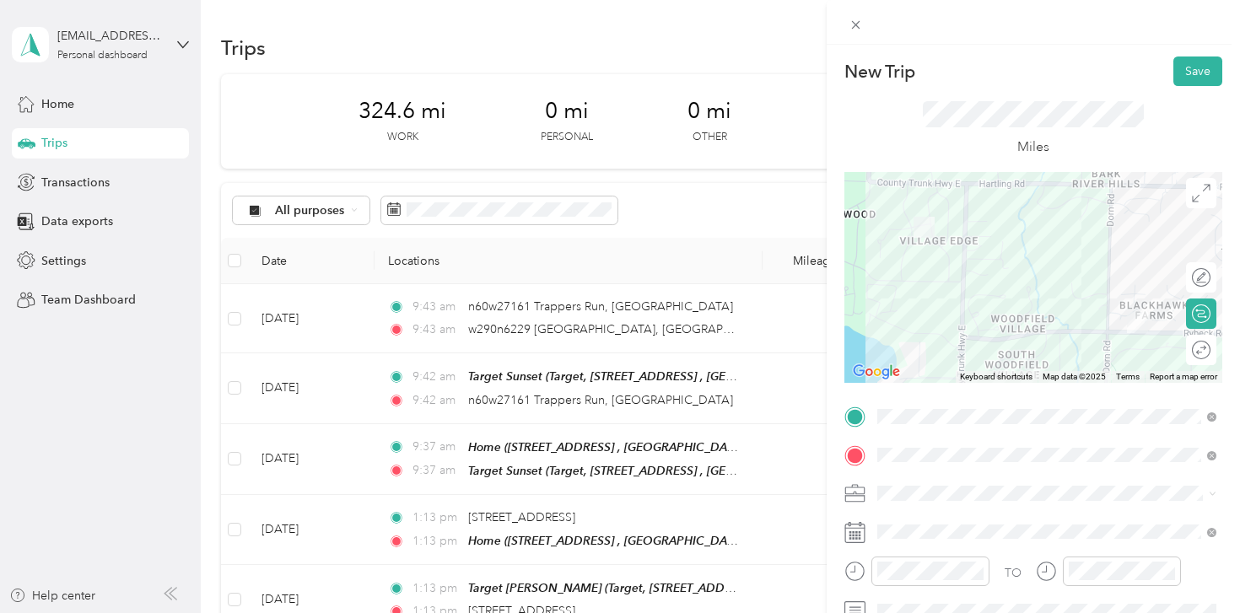
click at [923, 315] on div "Shipt" at bounding box center [1046, 316] width 327 height 18
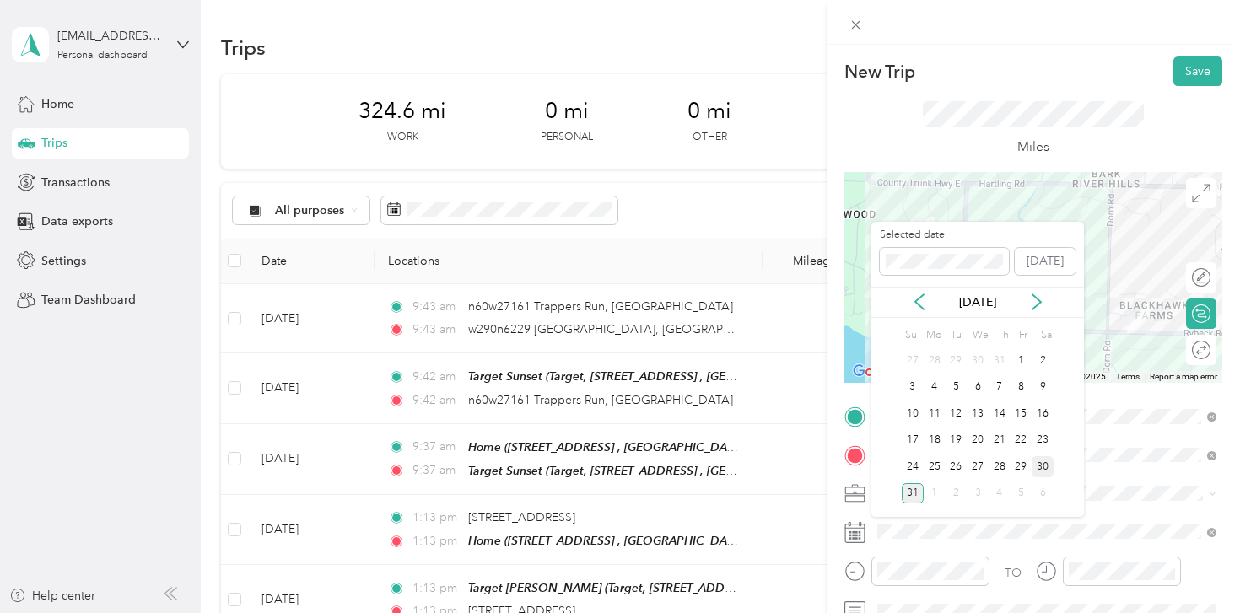
click at [1049, 465] on div "30" at bounding box center [1043, 466] width 22 height 21
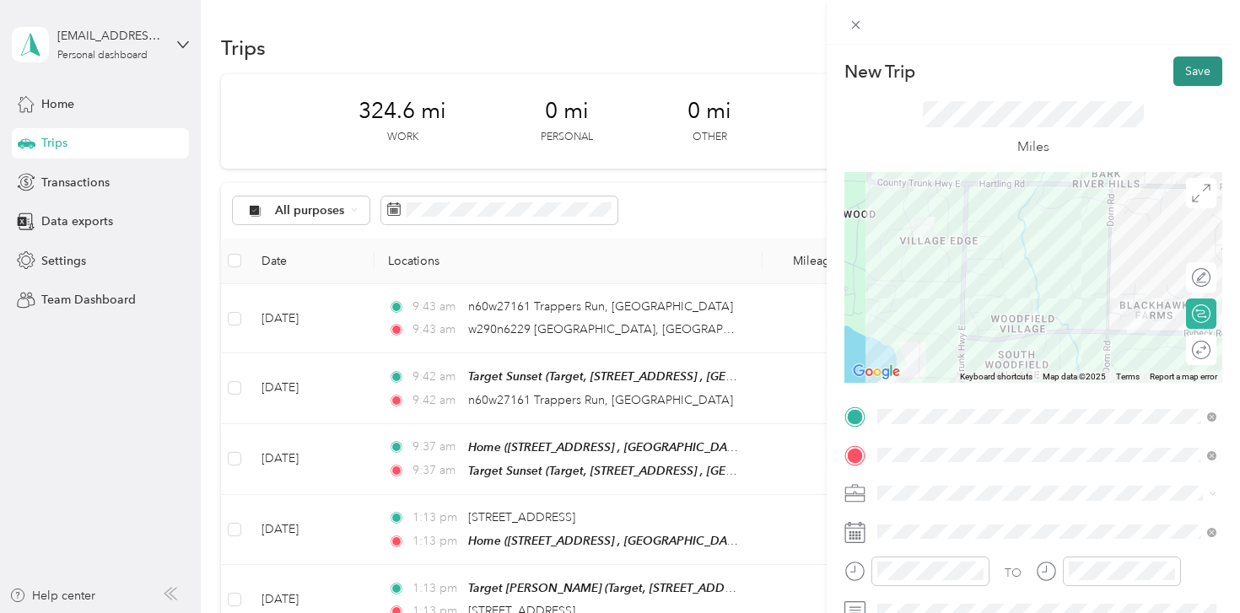
click at [1197, 77] on button "Save" at bounding box center [1198, 72] width 49 height 30
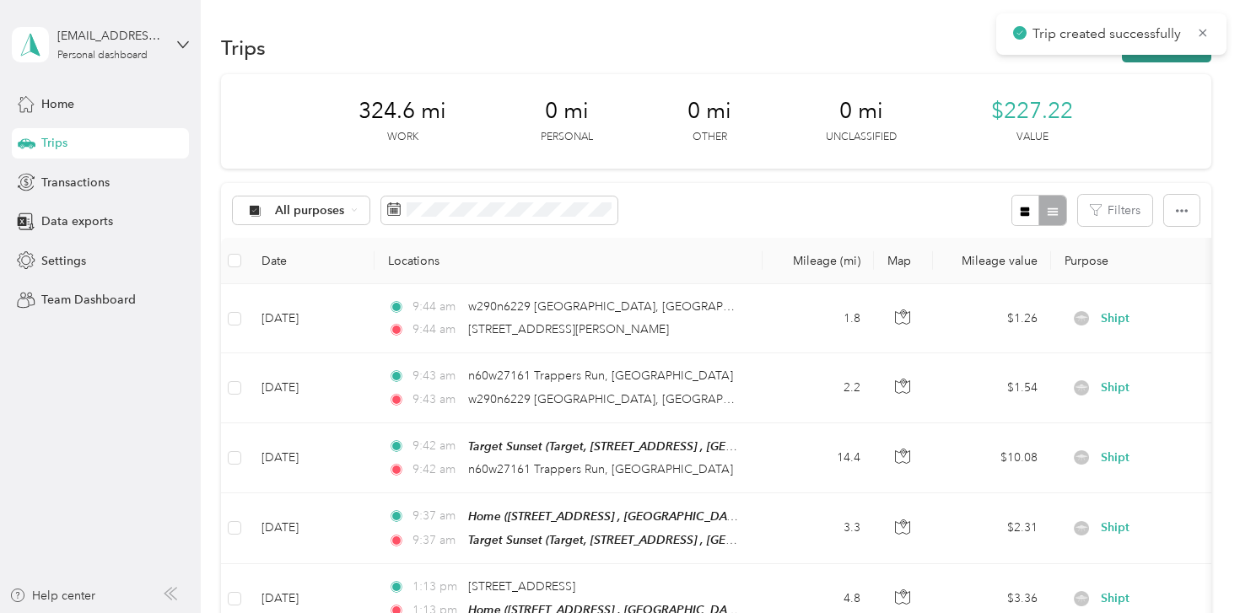
click at [1144, 56] on button "New trip" at bounding box center [1166, 48] width 89 height 30
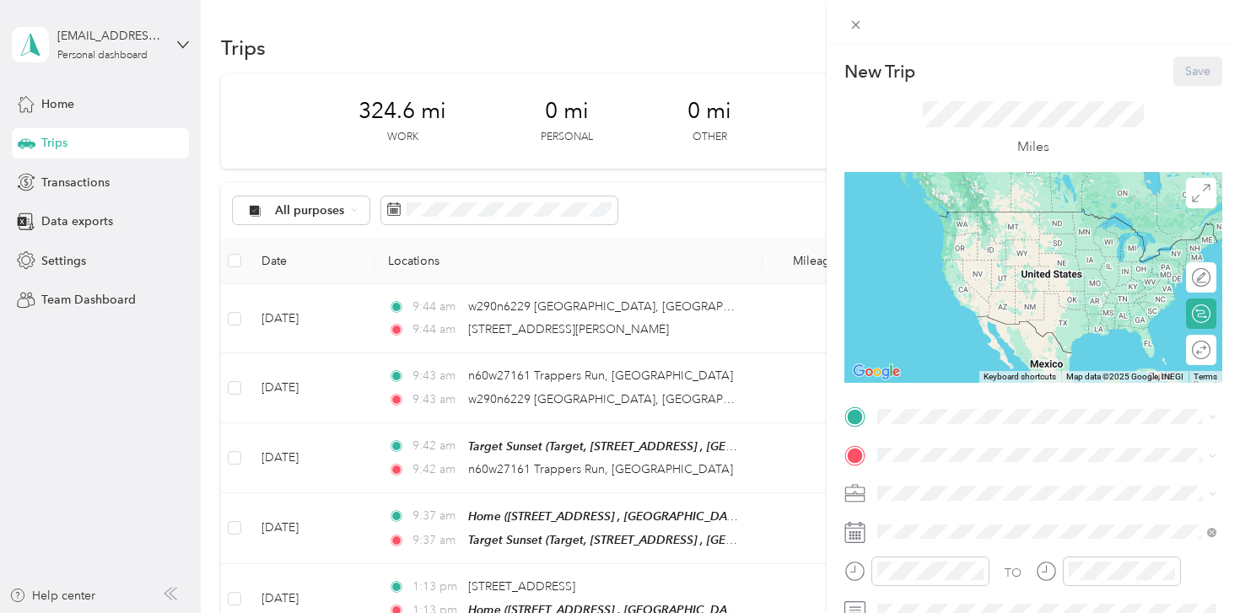
click at [913, 400] on div "New Trip Save This trip cannot be edited because it is either under review, app…" at bounding box center [1034, 415] width 378 height 716
click at [913, 405] on span at bounding box center [1047, 416] width 351 height 27
click at [1017, 219] on span "[STREET_ADDRESS][PERSON_NAME][US_STATE]" at bounding box center [1040, 211] width 262 height 15
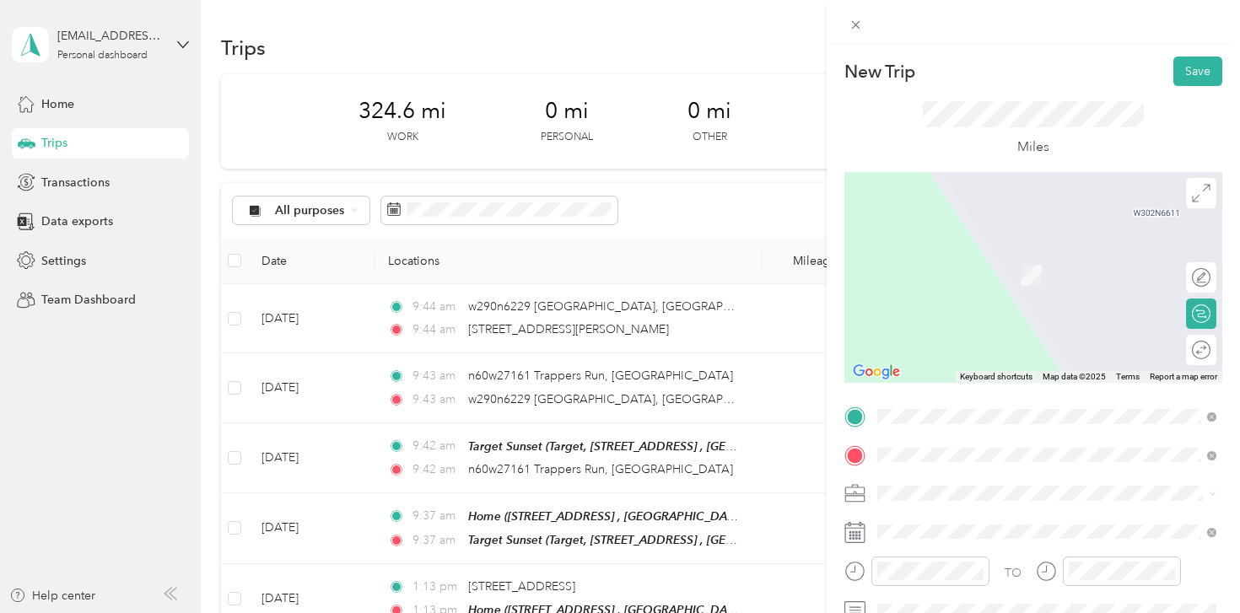
click at [996, 262] on div "[STREET_ADDRESS][US_STATE]" at bounding box center [1046, 251] width 327 height 23
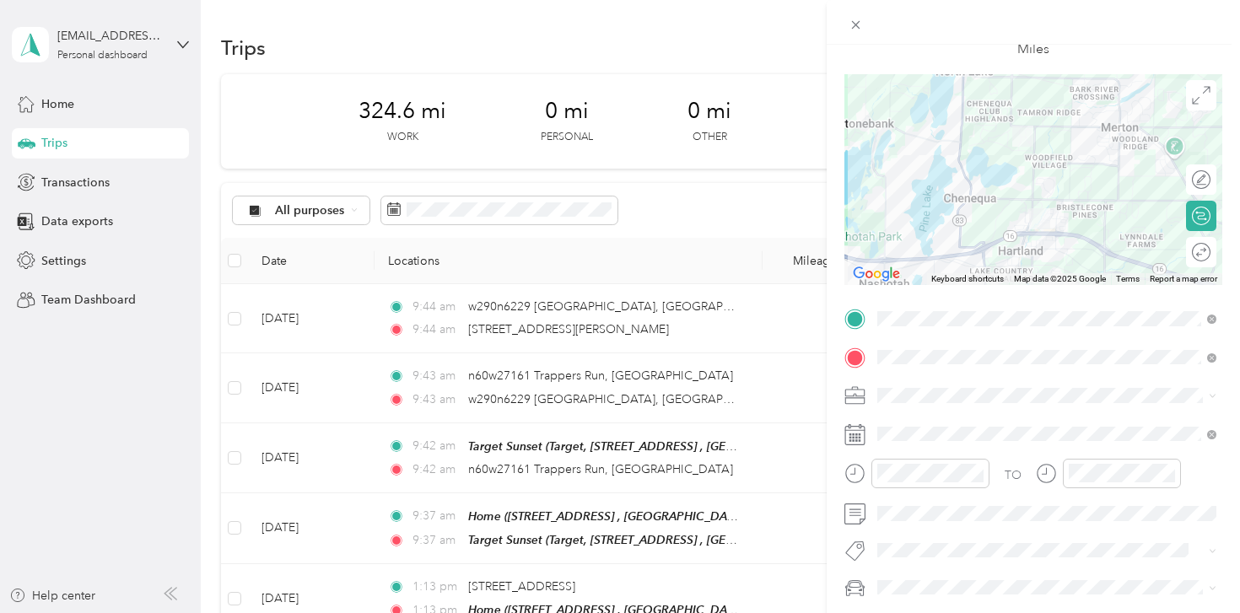
scroll to position [115, 0]
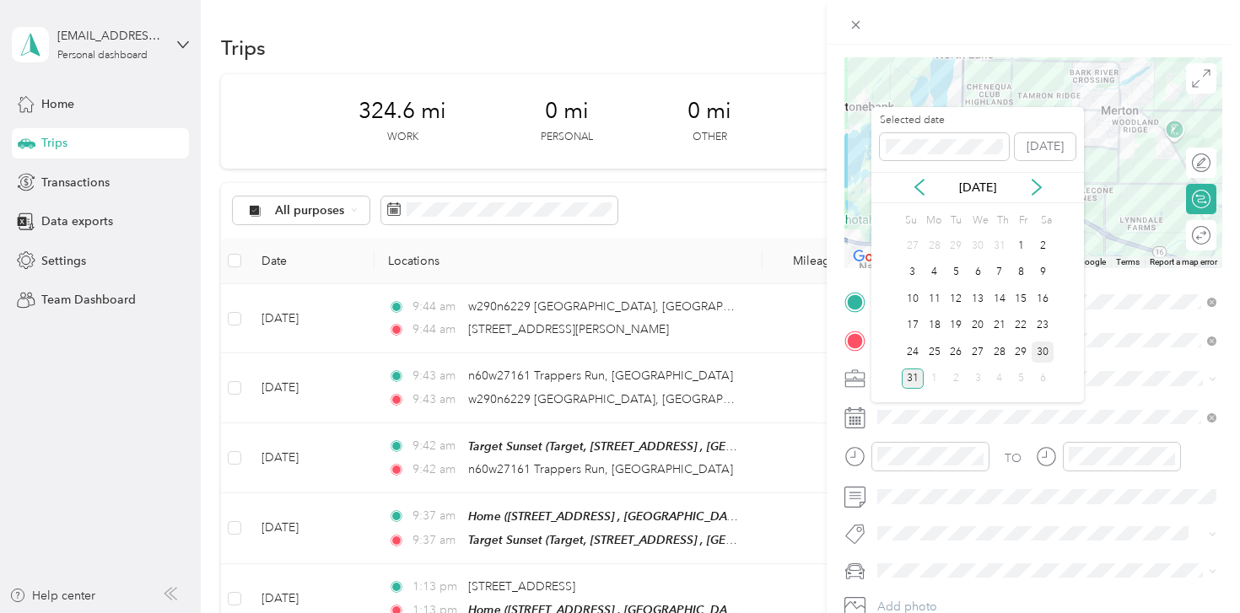
click at [1048, 355] on div "30" at bounding box center [1043, 352] width 22 height 21
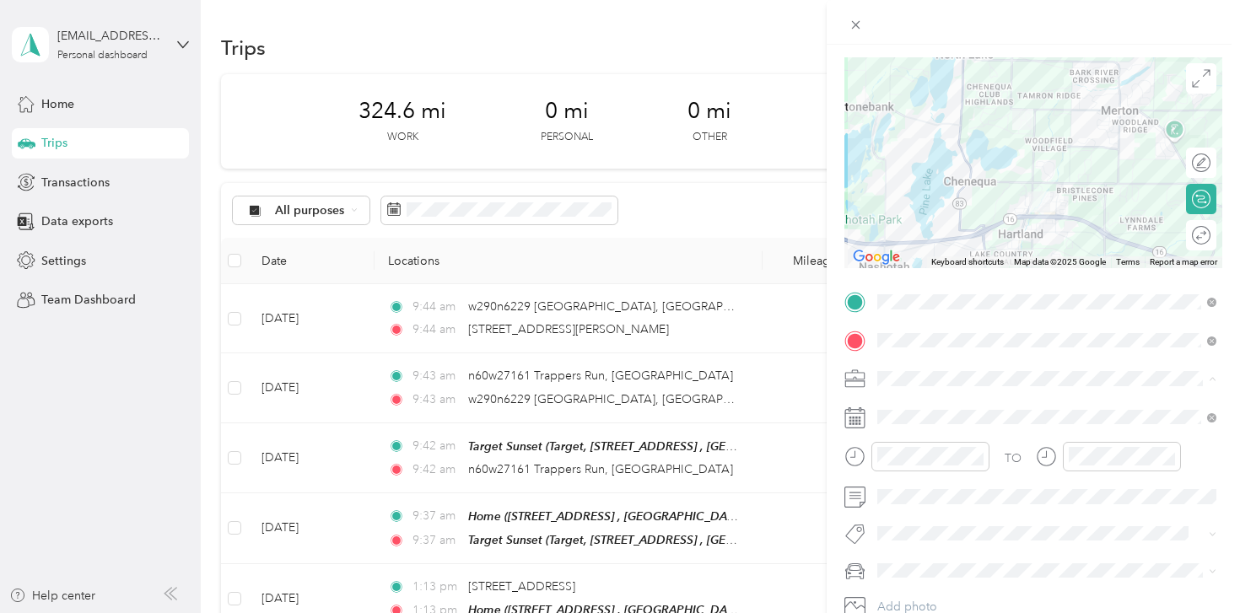
click at [920, 207] on li "Shipt" at bounding box center [1047, 201] width 351 height 30
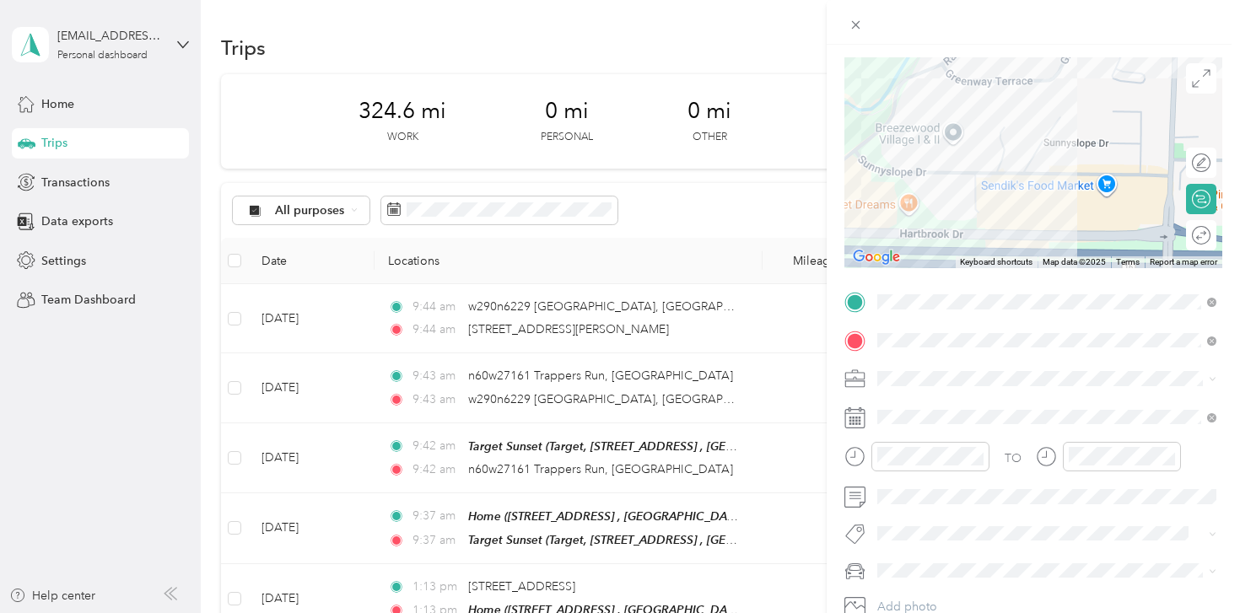
scroll to position [0, 0]
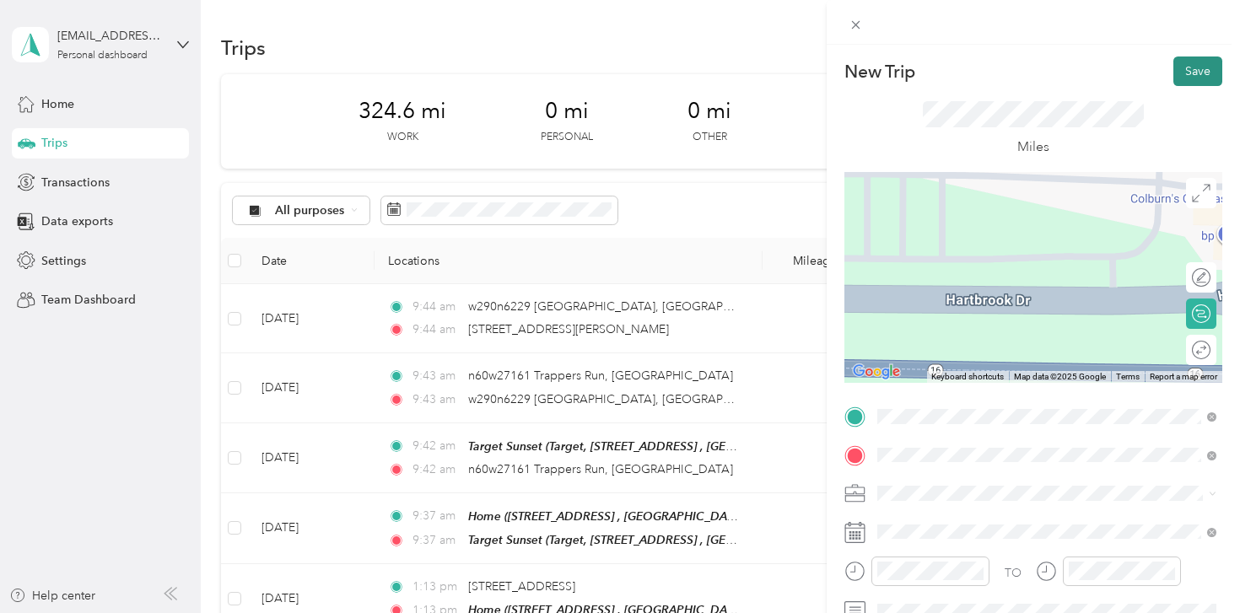
click at [1201, 66] on button "Save" at bounding box center [1198, 72] width 49 height 30
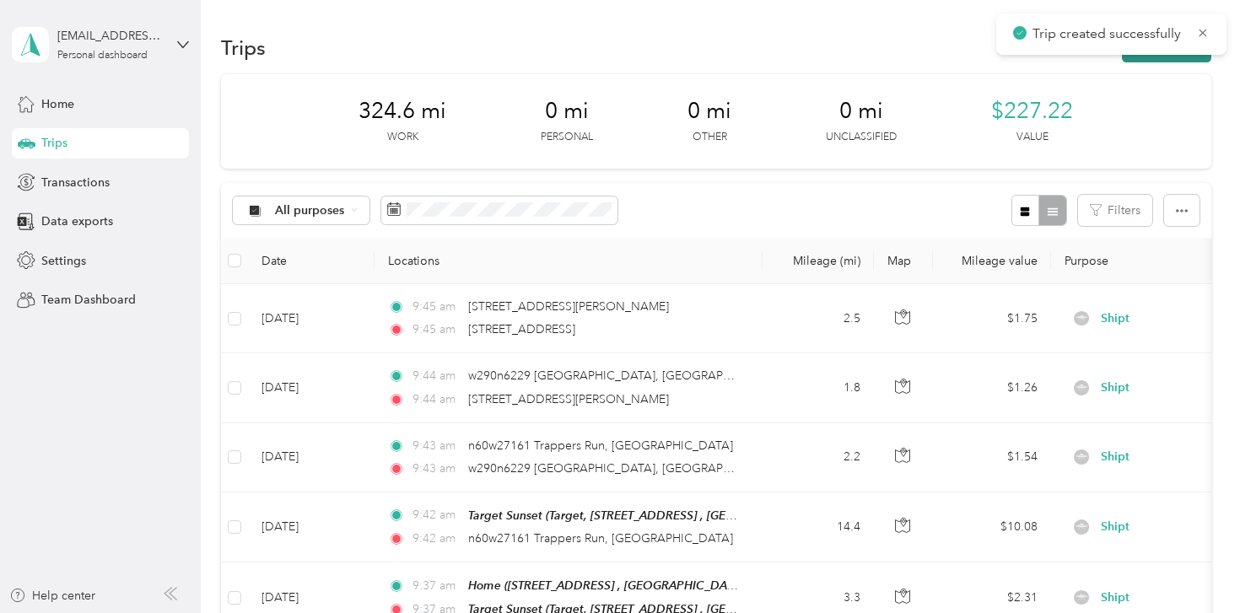
click at [1157, 58] on button "New trip" at bounding box center [1166, 48] width 89 height 30
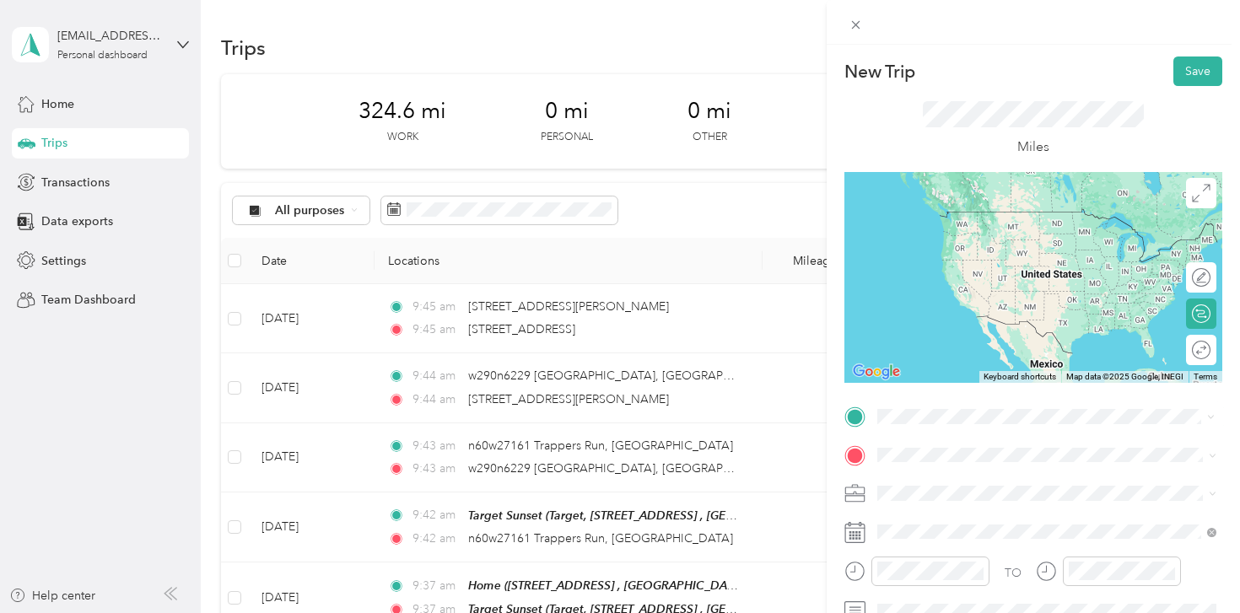
click at [1005, 213] on span "[STREET_ADDRESS][US_STATE]" at bounding box center [993, 211] width 169 height 15
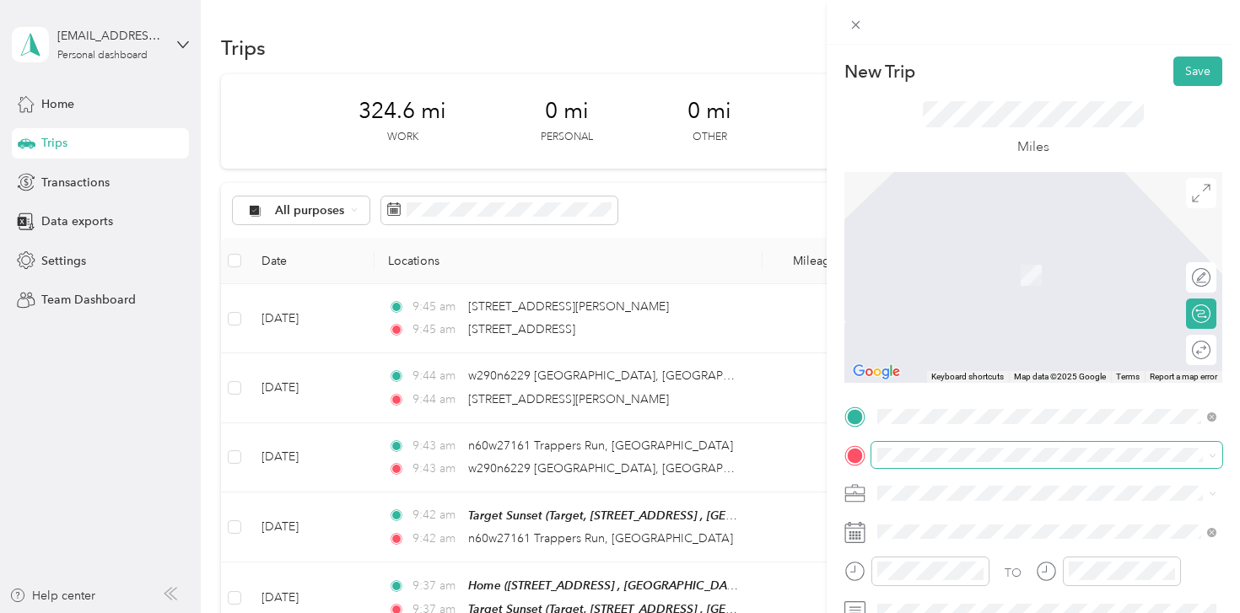
click at [907, 465] on span at bounding box center [1047, 455] width 351 height 27
click at [1013, 257] on span "[STREET_ADDRESS][US_STATE]" at bounding box center [993, 249] width 169 height 15
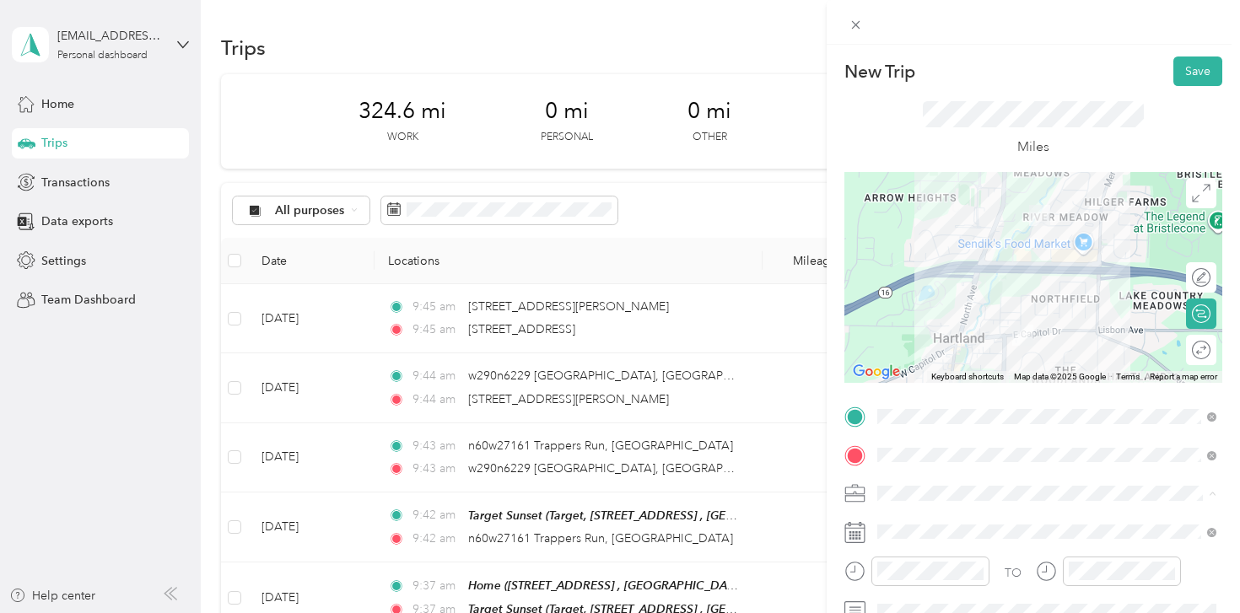
click at [887, 321] on li "Shipt" at bounding box center [1047, 316] width 351 height 30
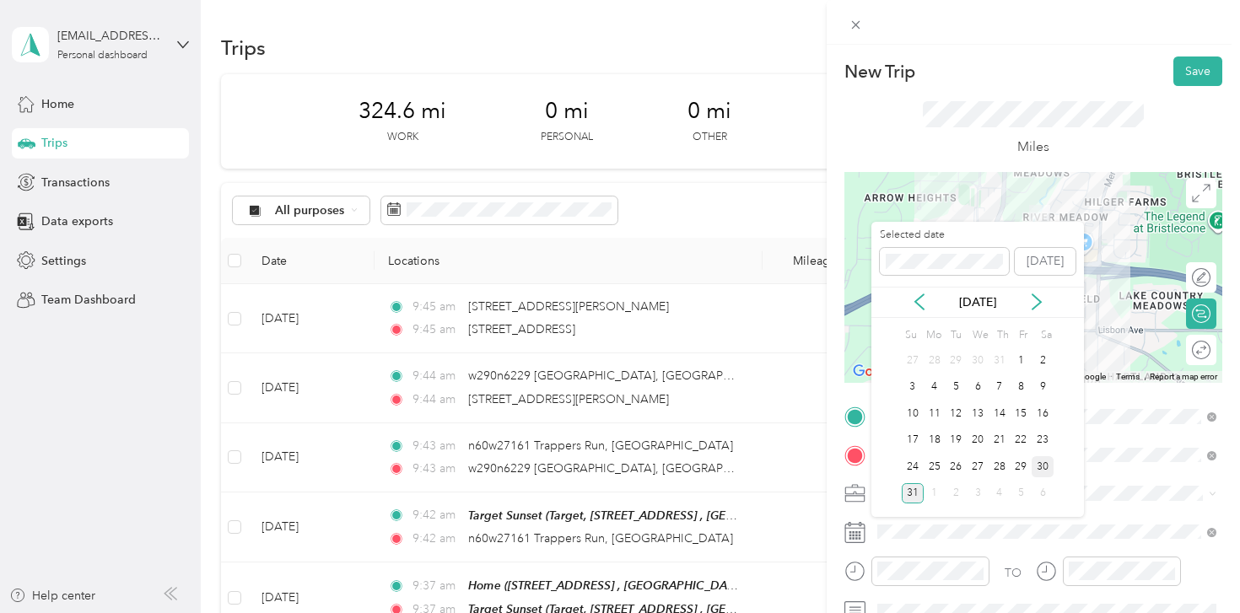
click at [1043, 467] on div "30" at bounding box center [1043, 466] width 22 height 21
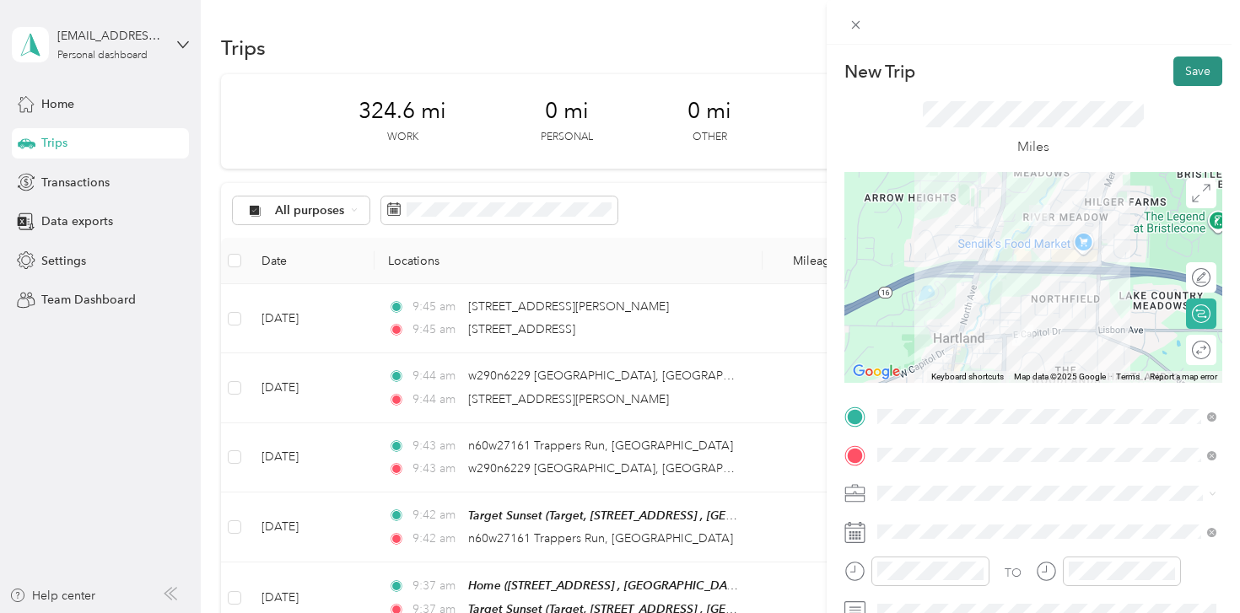
click at [1210, 67] on button "Save" at bounding box center [1198, 72] width 49 height 30
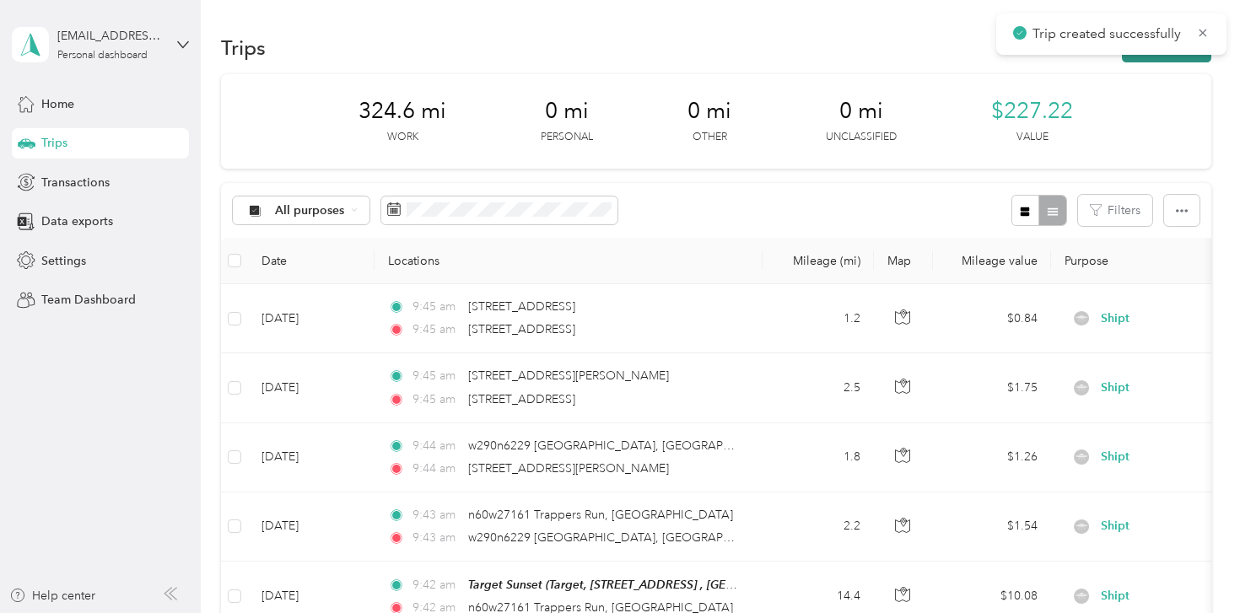
click at [1166, 57] on button "New trip" at bounding box center [1166, 48] width 89 height 30
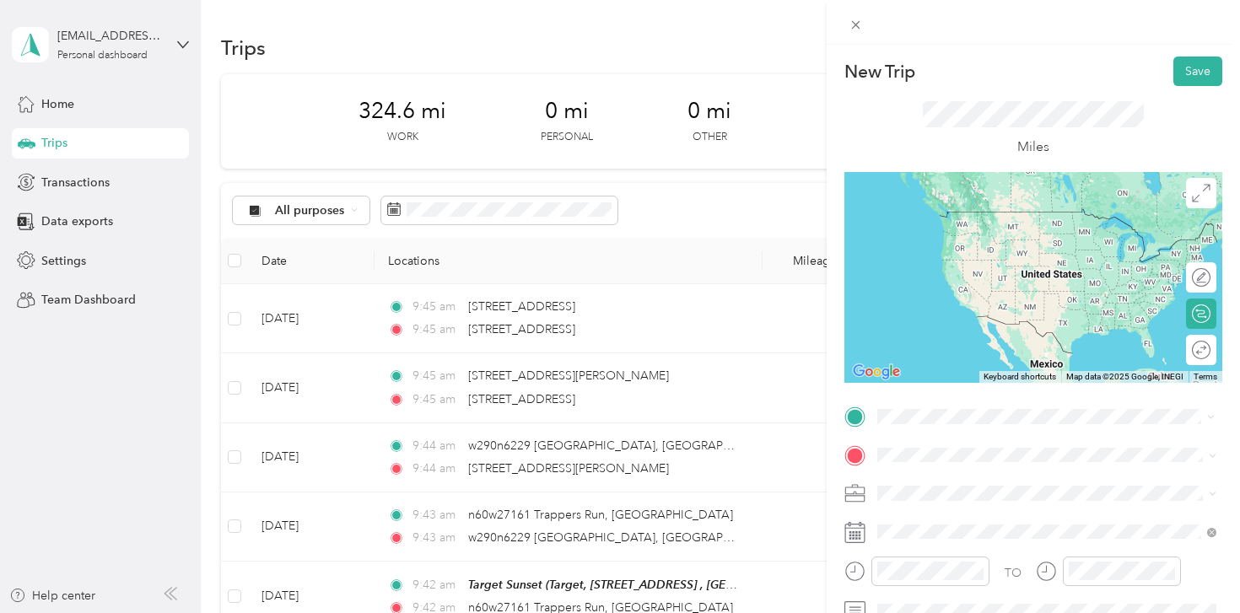
click at [969, 219] on span "[STREET_ADDRESS][US_STATE]" at bounding box center [993, 211] width 169 height 15
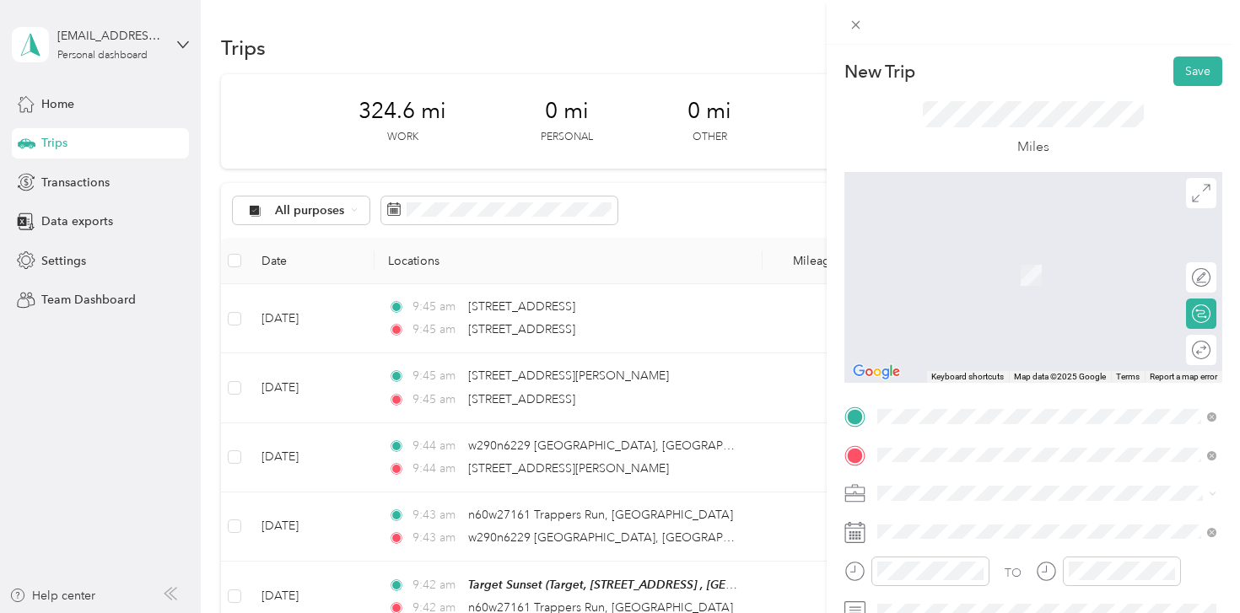
click at [974, 249] on span "[STREET_ADDRESS][PERSON_NAME][US_STATE]" at bounding box center [1040, 249] width 262 height 15
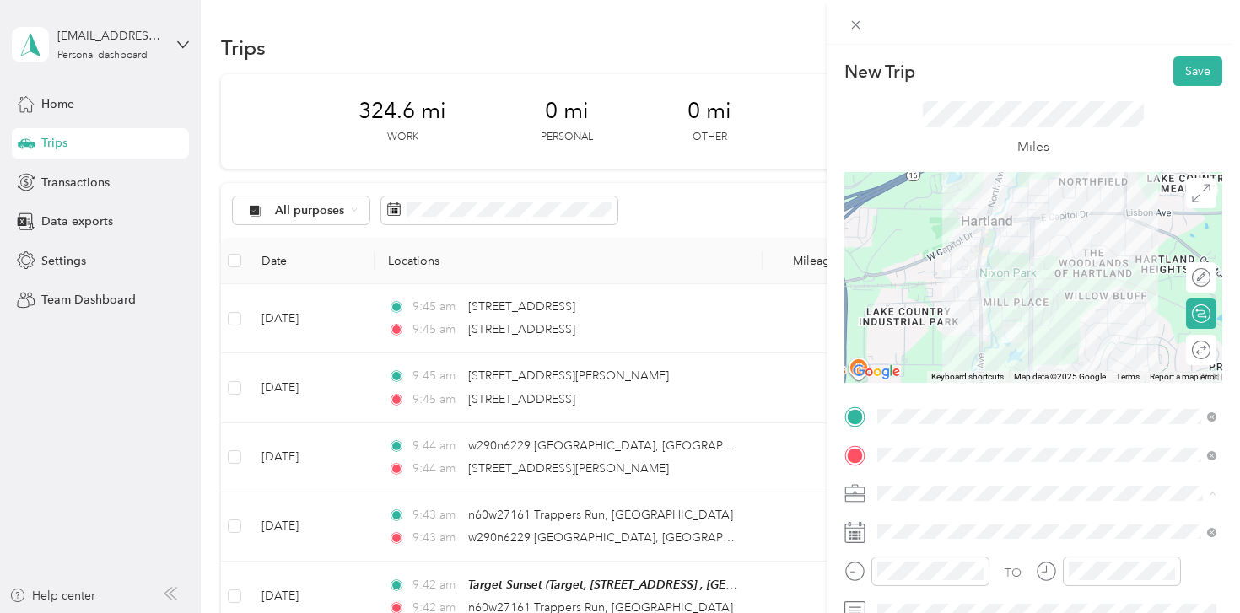
click at [928, 314] on div "Shipt" at bounding box center [1046, 316] width 327 height 18
click at [926, 542] on span at bounding box center [1047, 532] width 351 height 27
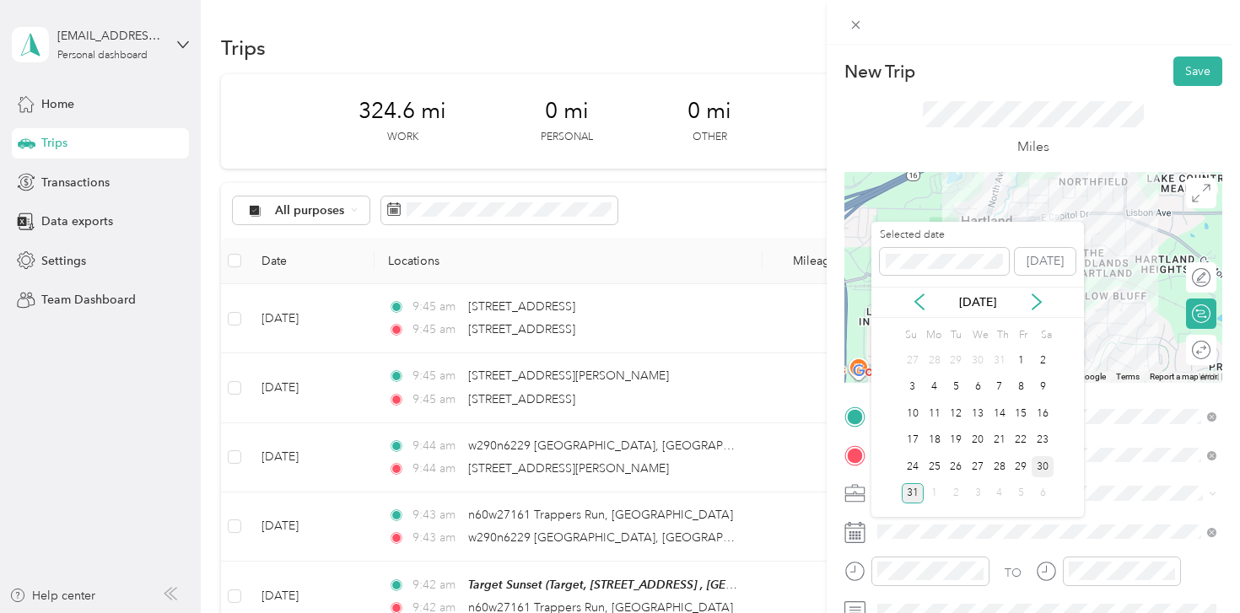
click at [1044, 462] on div "30" at bounding box center [1043, 466] width 22 height 21
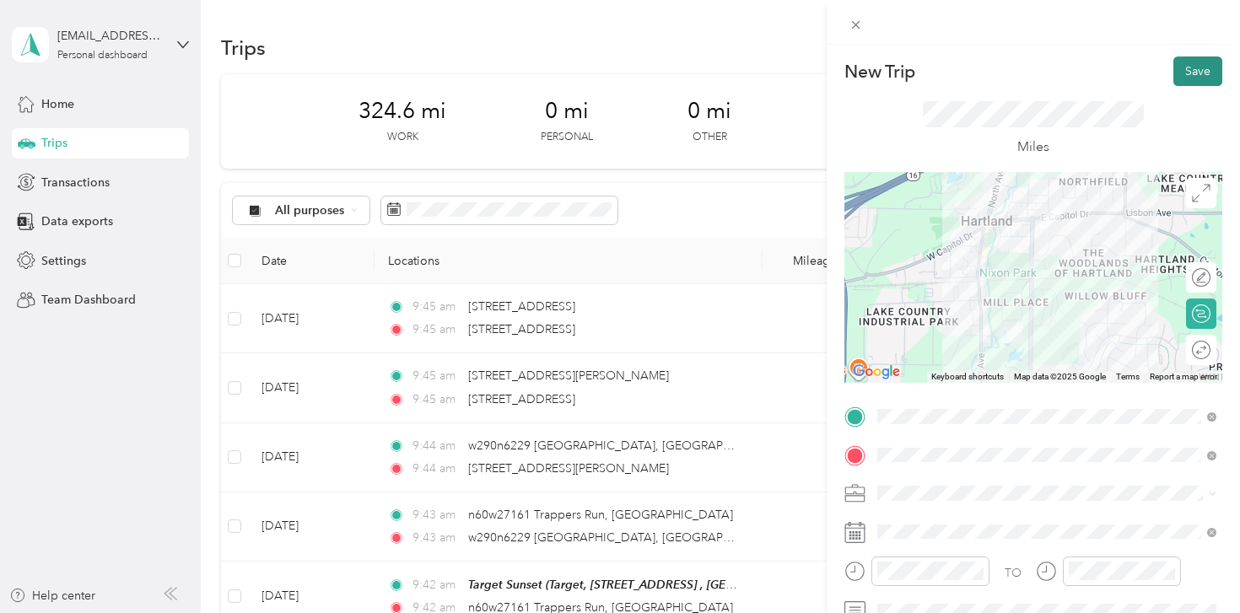
click at [1194, 74] on button "Save" at bounding box center [1198, 72] width 49 height 30
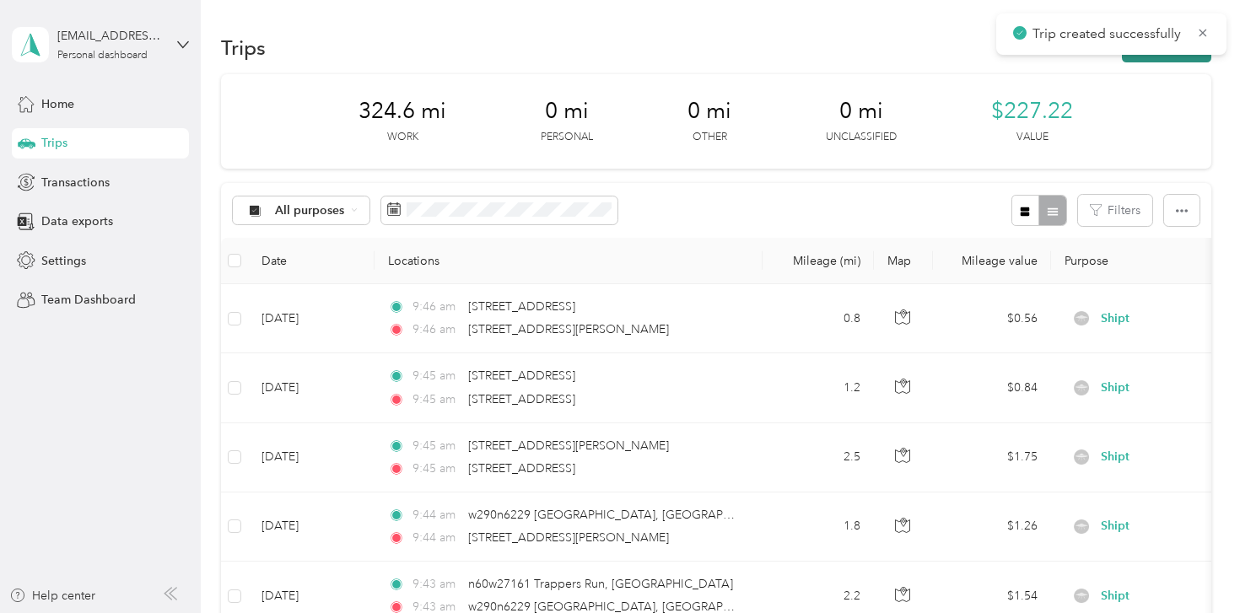
click at [1168, 57] on button "New trip" at bounding box center [1166, 48] width 89 height 30
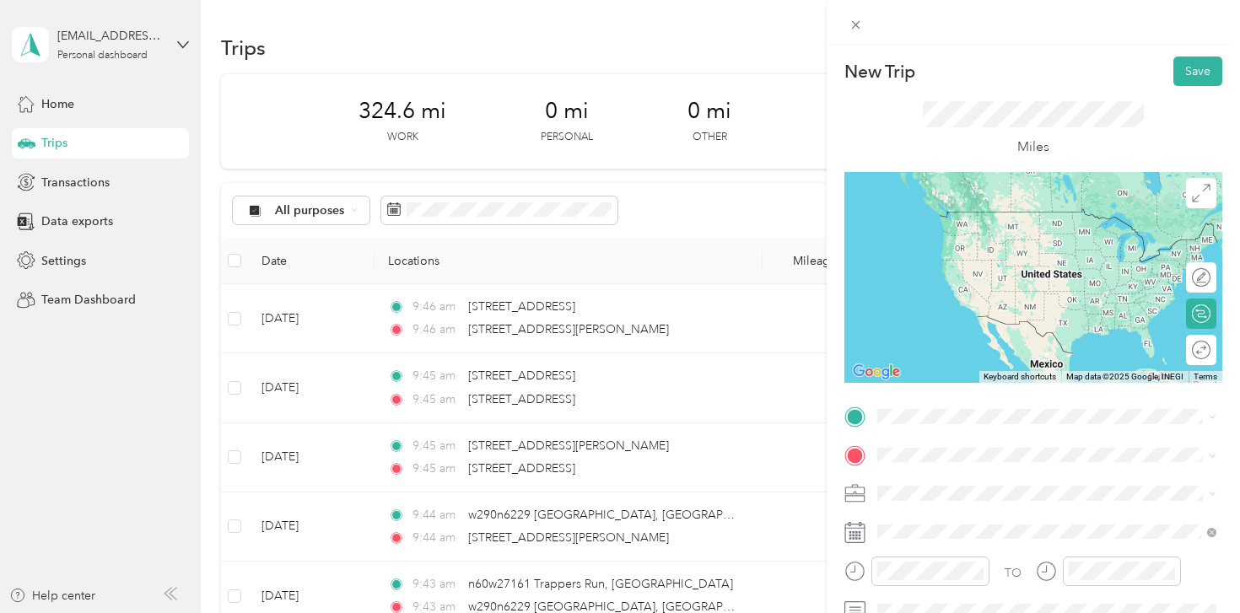
click at [991, 216] on span "[STREET_ADDRESS][PERSON_NAME][US_STATE]" at bounding box center [1040, 210] width 262 height 14
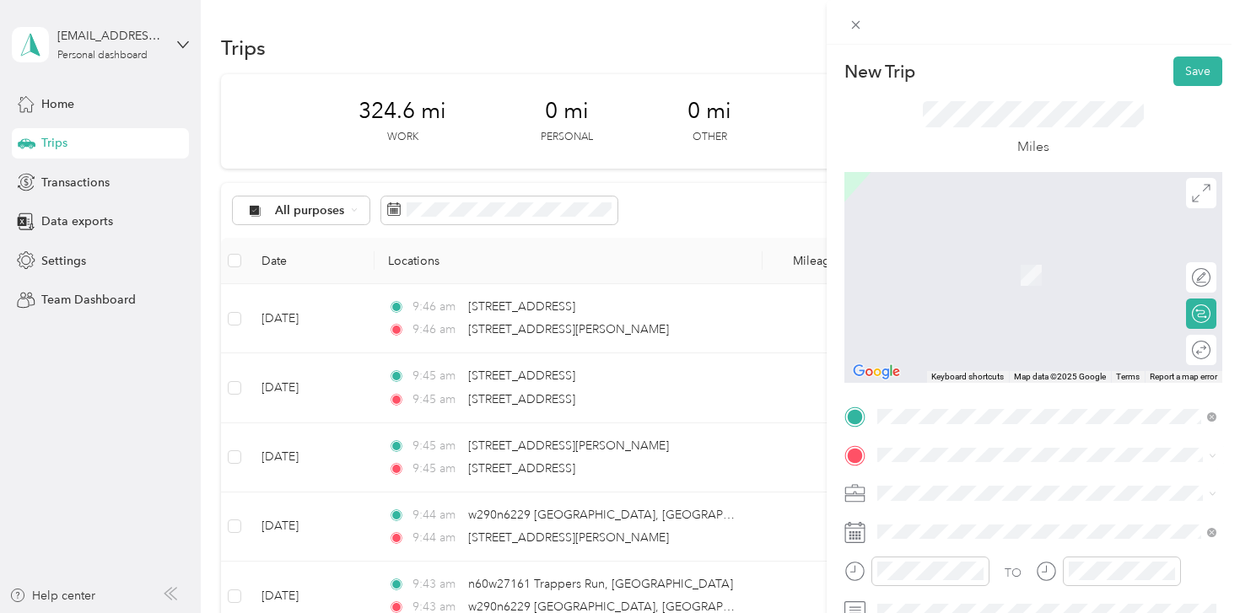
click at [990, 250] on span "[STREET_ADDRESS][US_STATE]" at bounding box center [993, 244] width 169 height 15
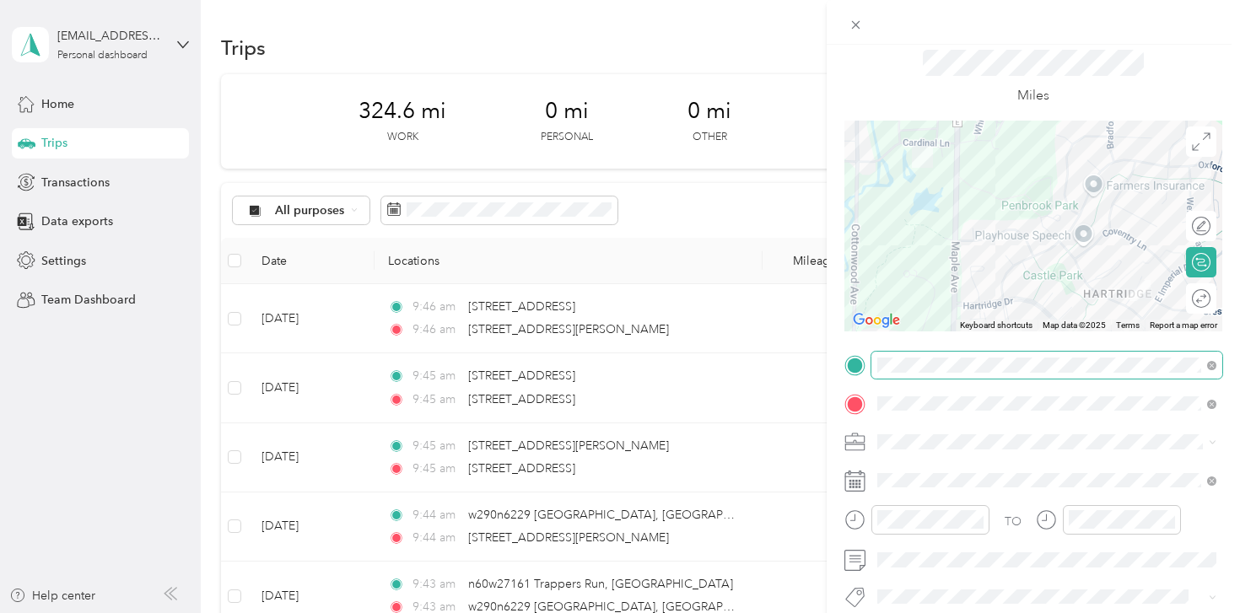
scroll to position [69, 0]
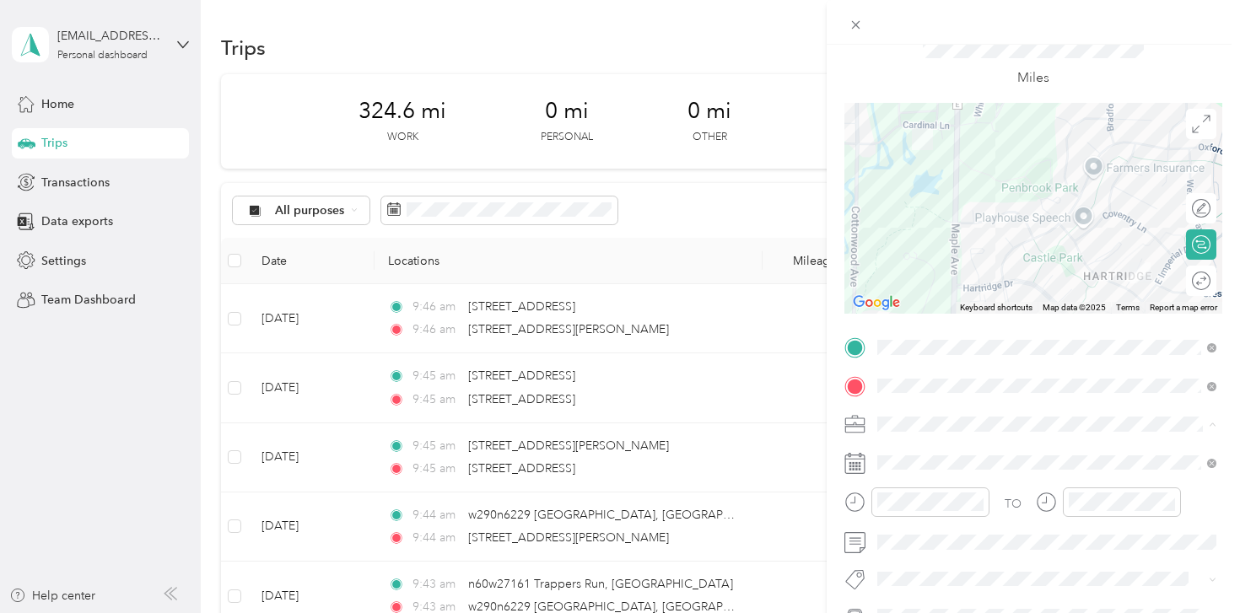
click at [936, 240] on div "Shipt" at bounding box center [1046, 247] width 327 height 18
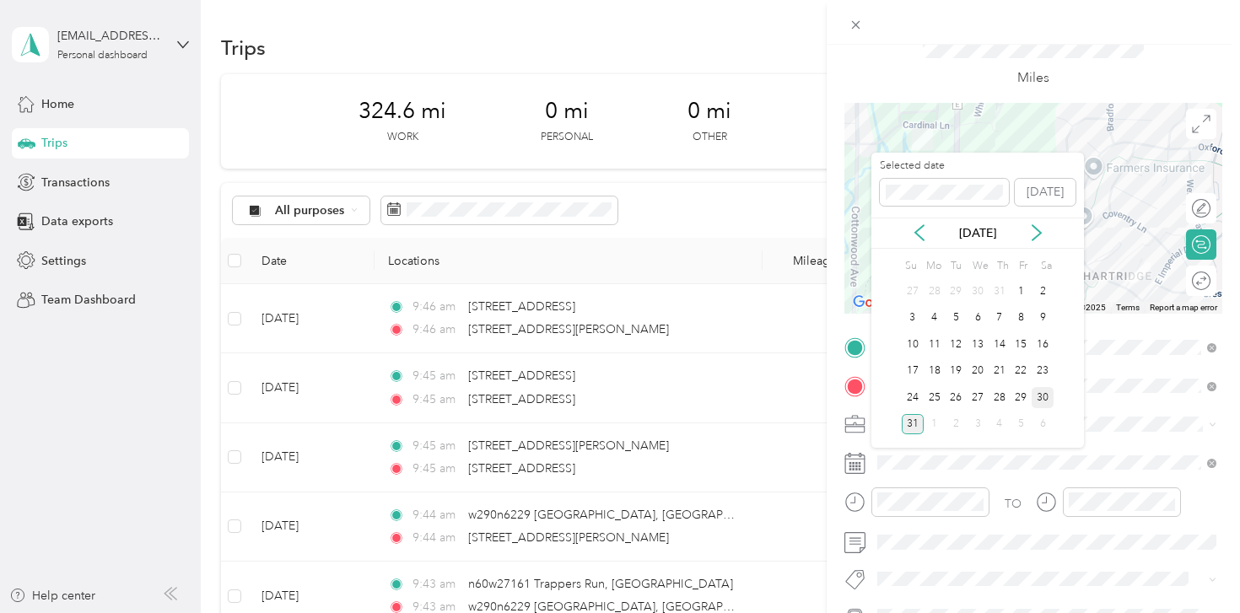
click at [1043, 395] on div "30" at bounding box center [1043, 397] width 22 height 21
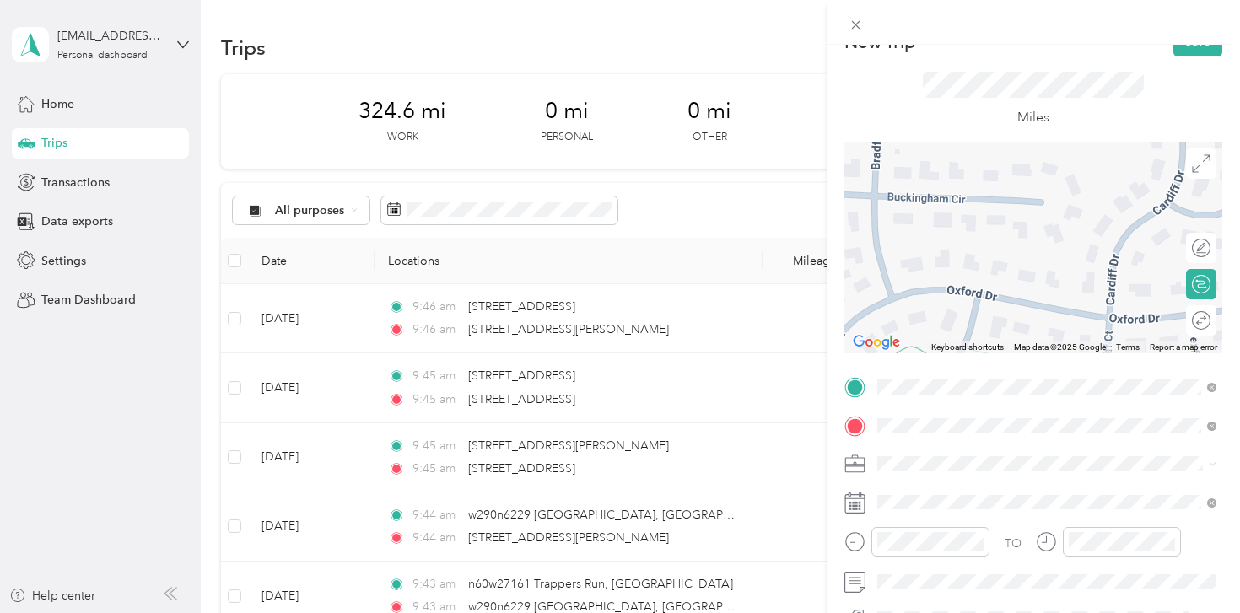
scroll to position [0, 0]
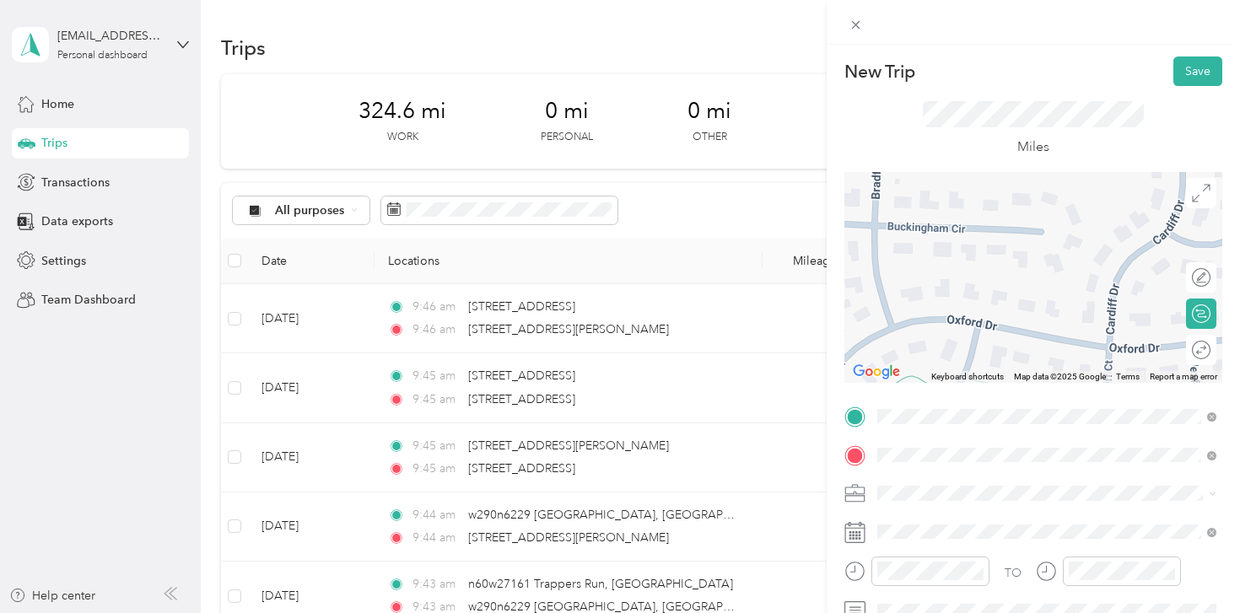
click at [1191, 67] on button "Save" at bounding box center [1198, 72] width 49 height 30
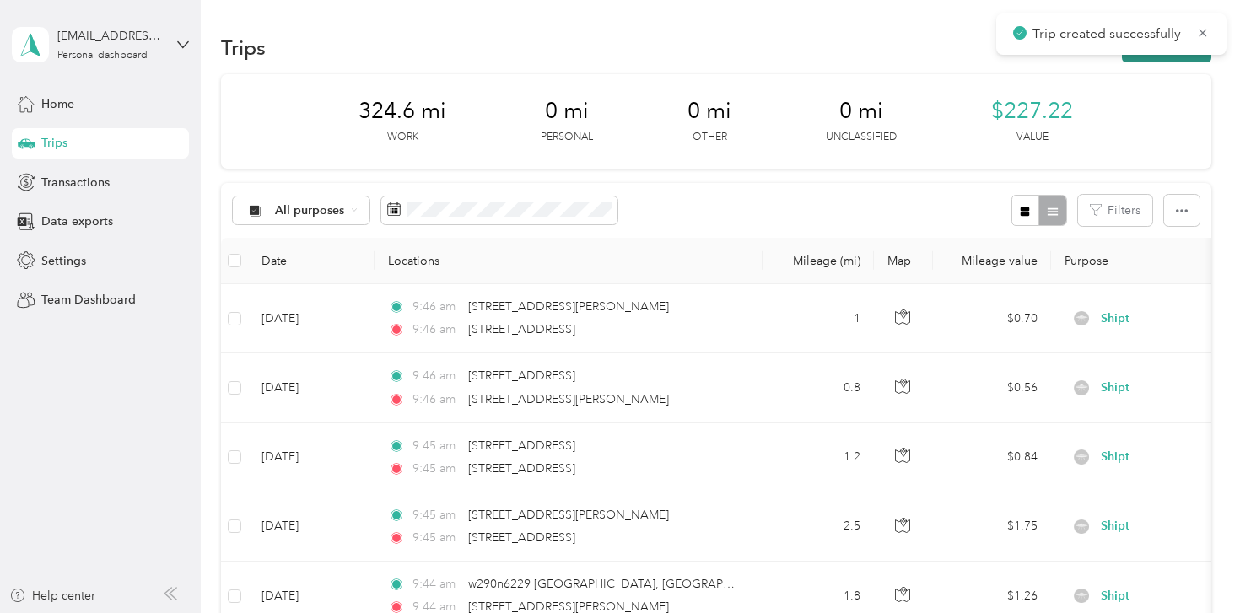
click at [1169, 58] on button "New trip" at bounding box center [1166, 48] width 89 height 30
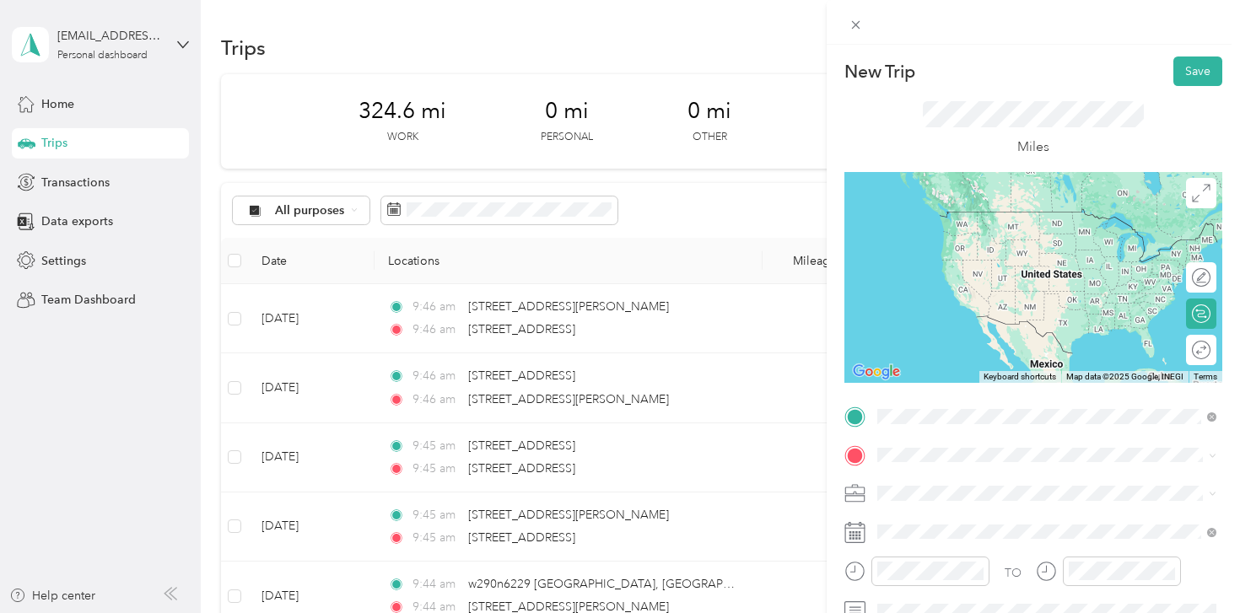
click at [1011, 254] on span "[STREET_ADDRESS][US_STATE]" at bounding box center [993, 246] width 169 height 15
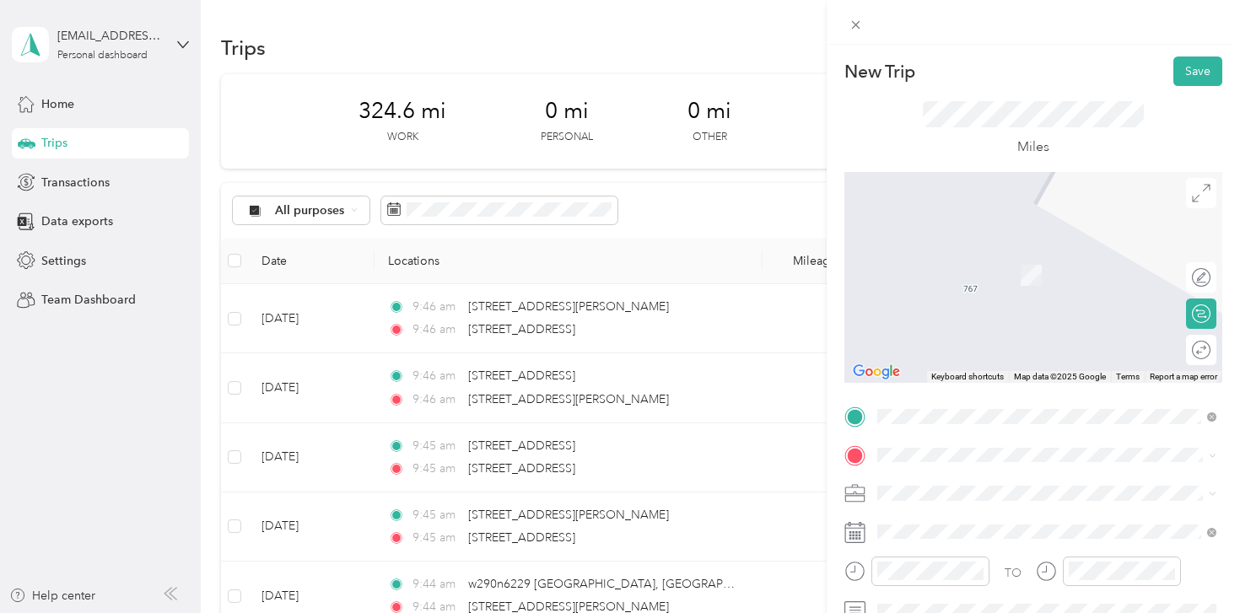
click at [1045, 256] on span "[STREET_ADDRESS][US_STATE]" at bounding box center [993, 248] width 169 height 15
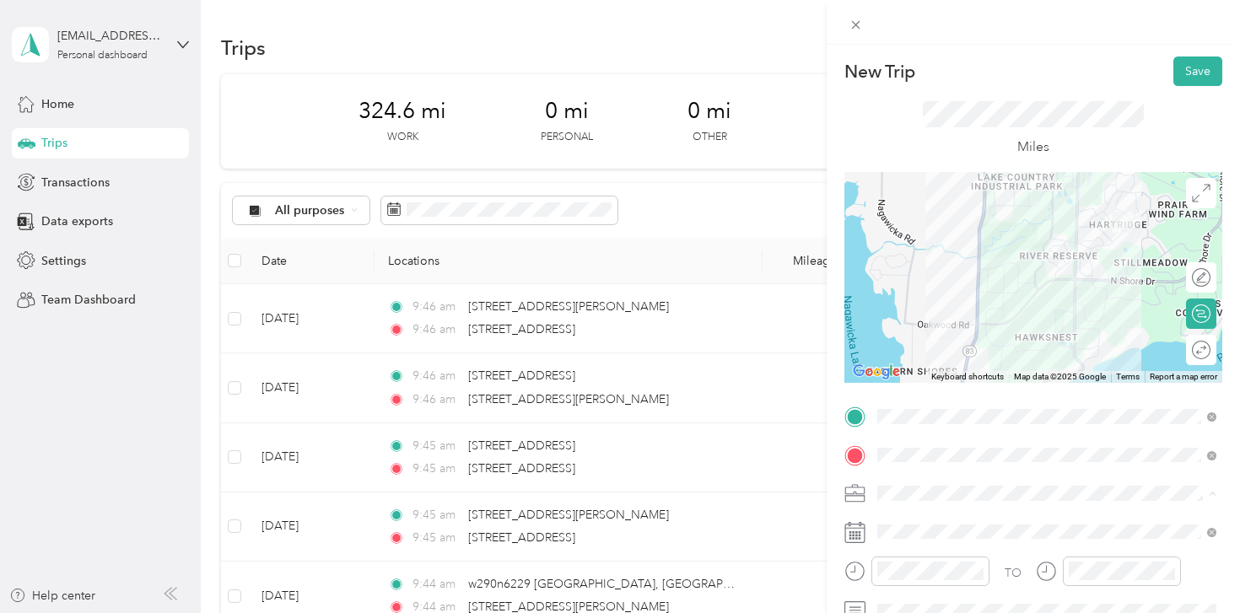
click at [930, 312] on div "Shipt" at bounding box center [1046, 316] width 327 height 18
click at [913, 523] on span at bounding box center [1047, 532] width 351 height 27
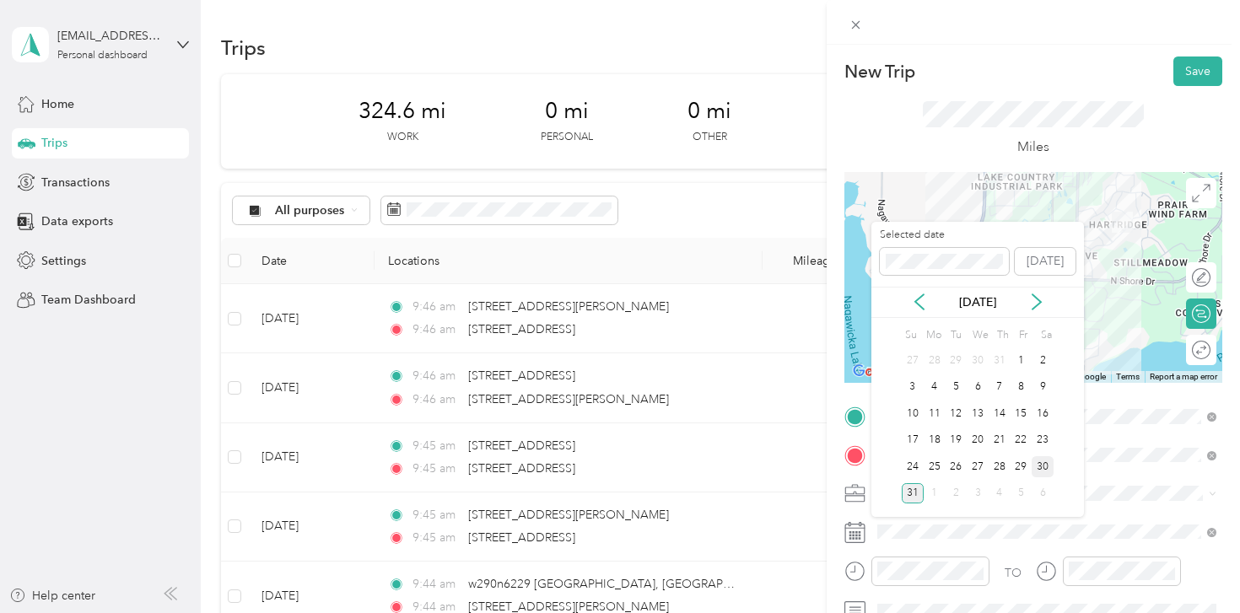
click at [1049, 462] on div "30" at bounding box center [1043, 466] width 22 height 21
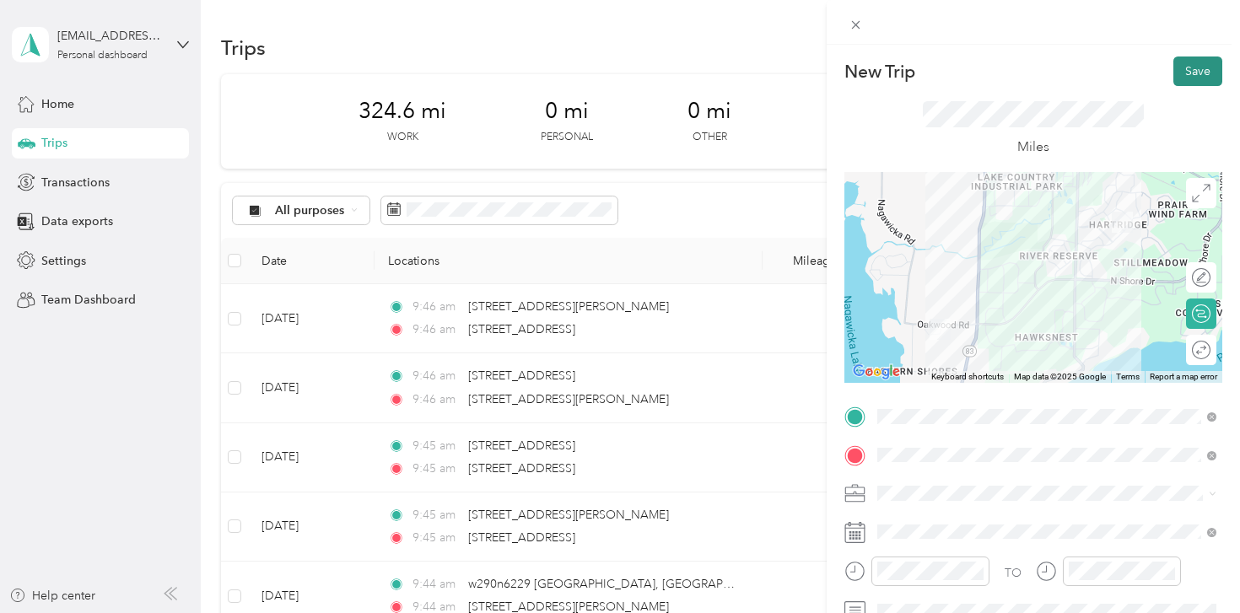
click at [1202, 63] on button "Save" at bounding box center [1198, 72] width 49 height 30
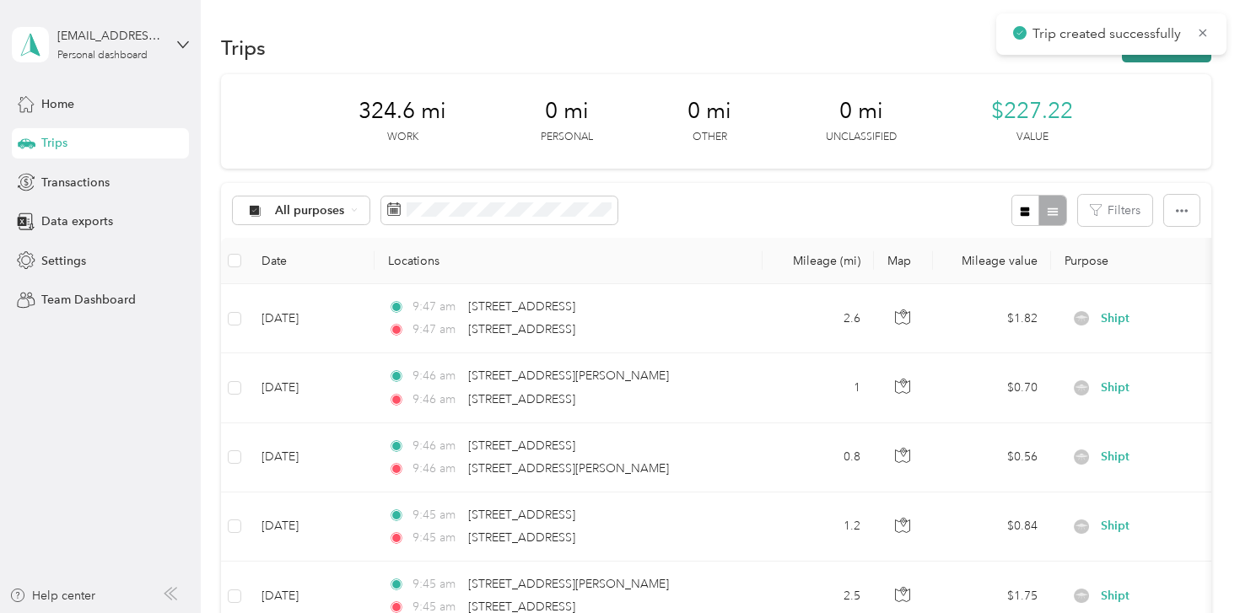
click at [1185, 57] on button "New trip" at bounding box center [1166, 48] width 89 height 30
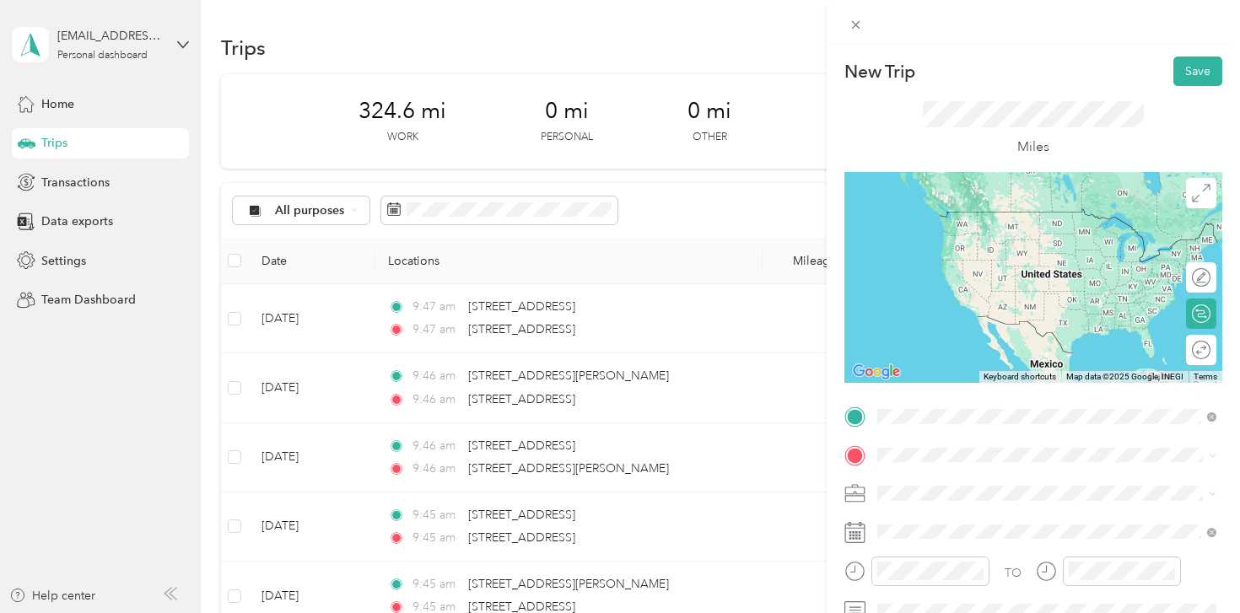
click at [983, 212] on span "[STREET_ADDRESS][US_STATE]" at bounding box center [993, 211] width 169 height 15
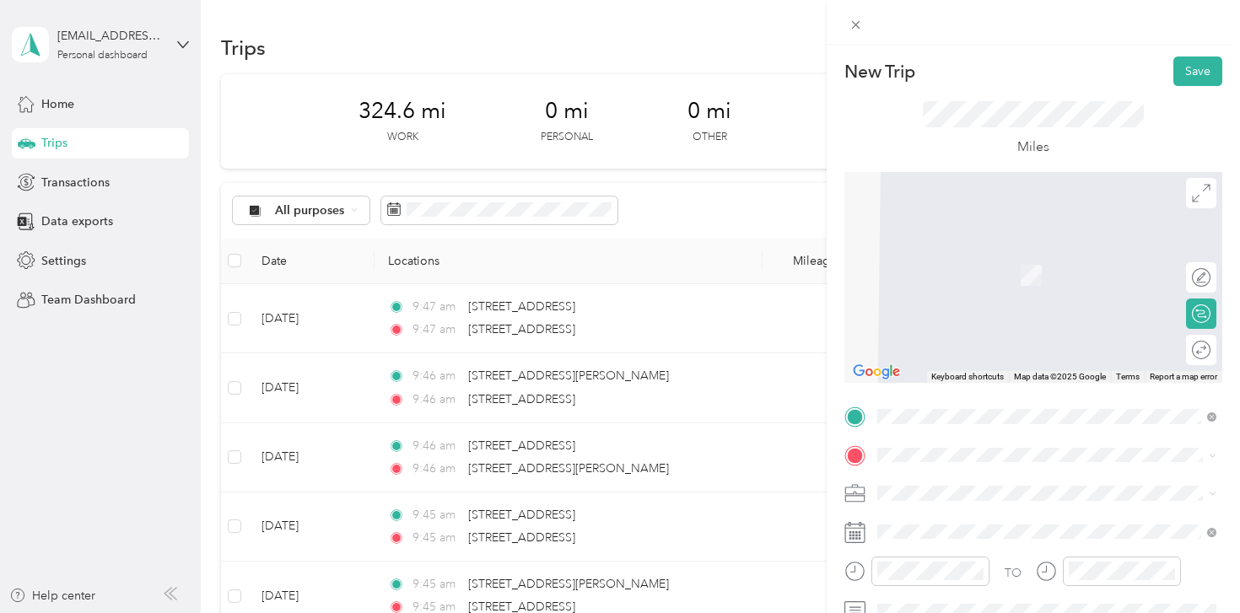
click at [237, 456] on div "New Trip Save This trip cannot be edited because it is either under review, app…" at bounding box center [620, 306] width 1240 height 613
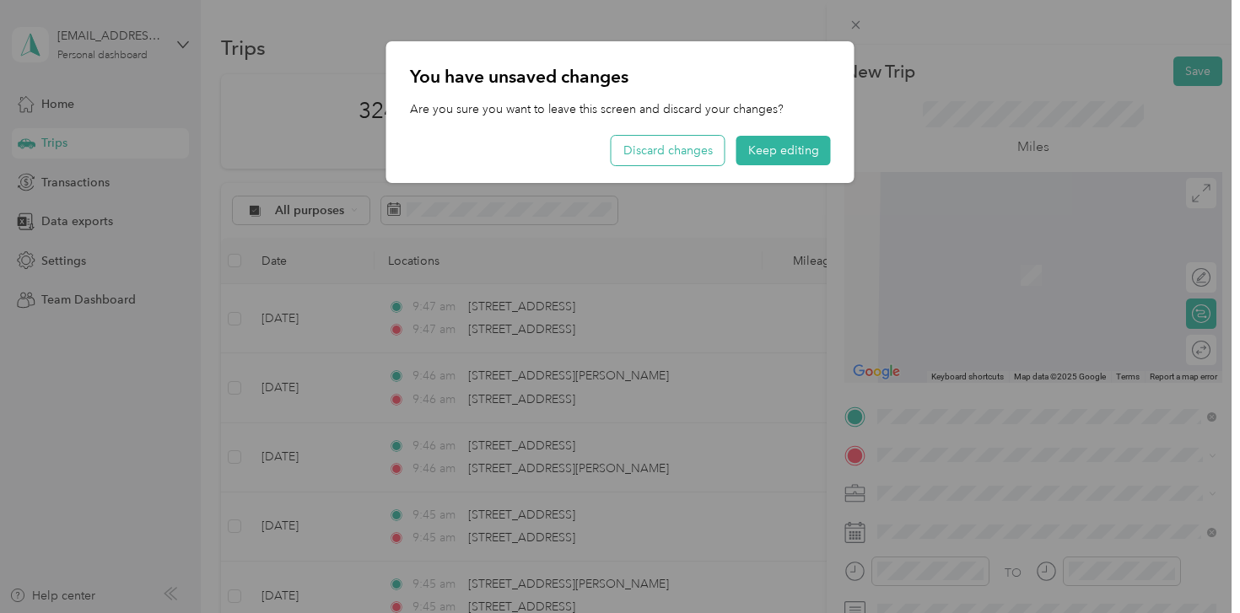
click at [667, 149] on button "Discard changes" at bounding box center [668, 151] width 113 height 30
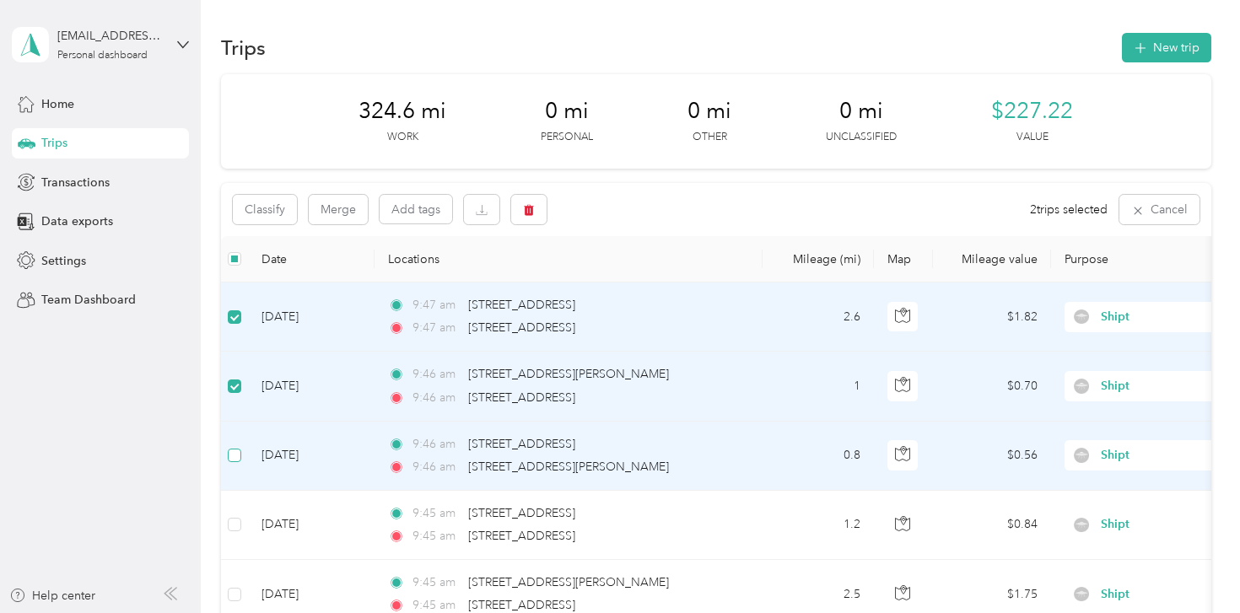
click at [235, 462] on label at bounding box center [234, 455] width 13 height 19
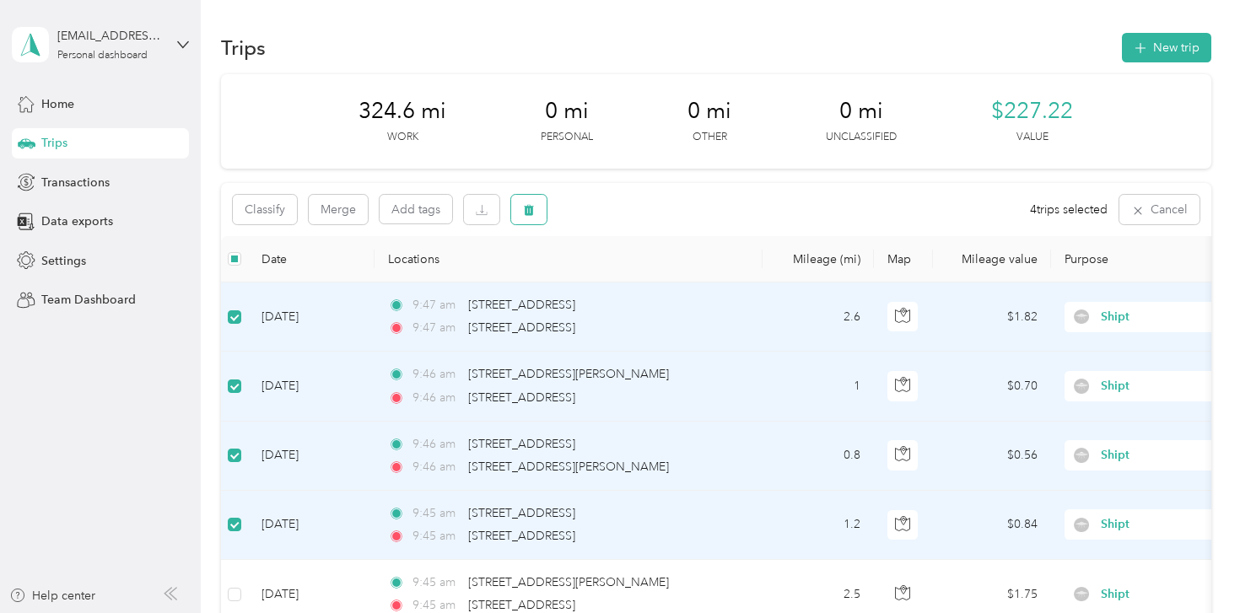
click at [526, 205] on icon "button" at bounding box center [529, 210] width 12 height 12
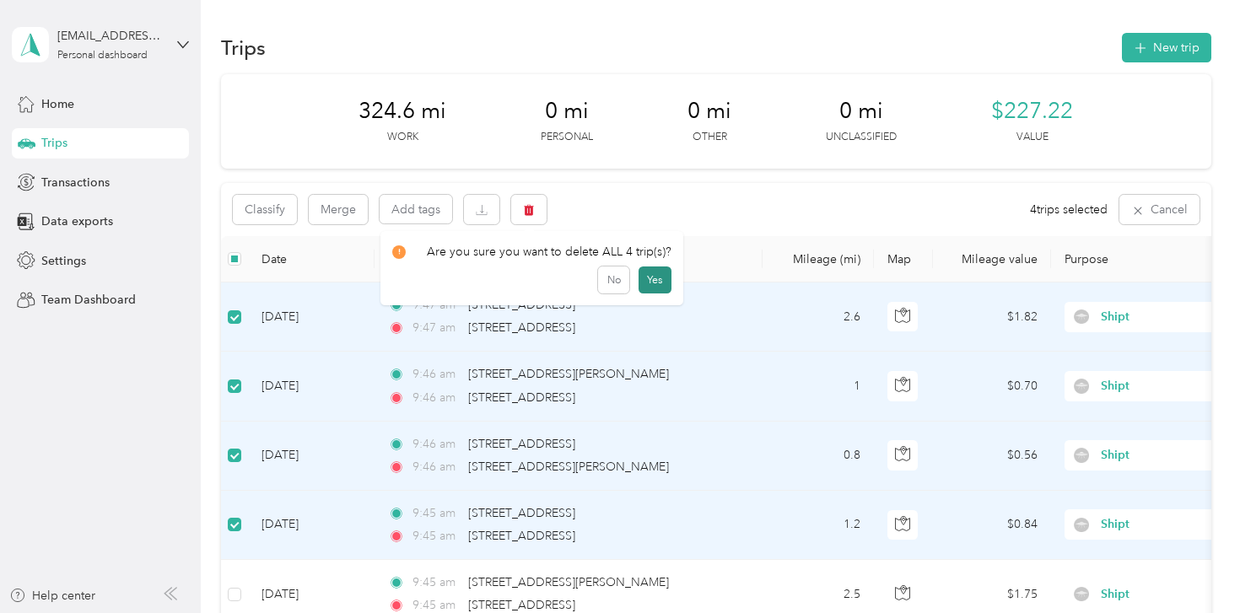
click at [648, 281] on button "Yes" at bounding box center [655, 280] width 33 height 27
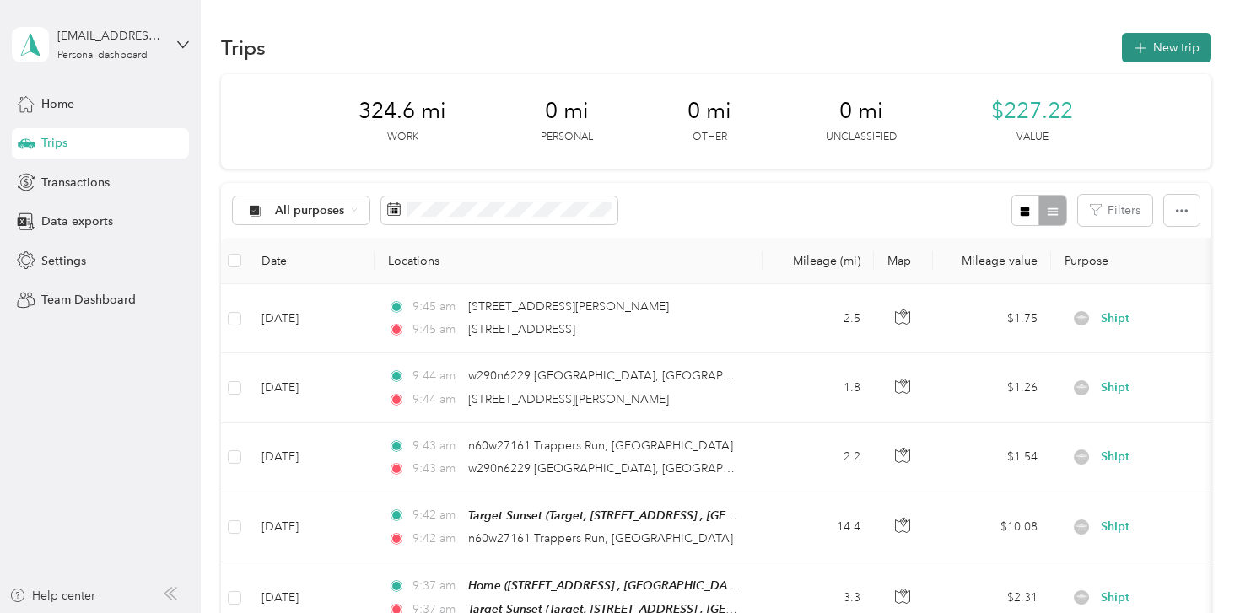
click at [1174, 59] on button "New trip" at bounding box center [1166, 48] width 89 height 30
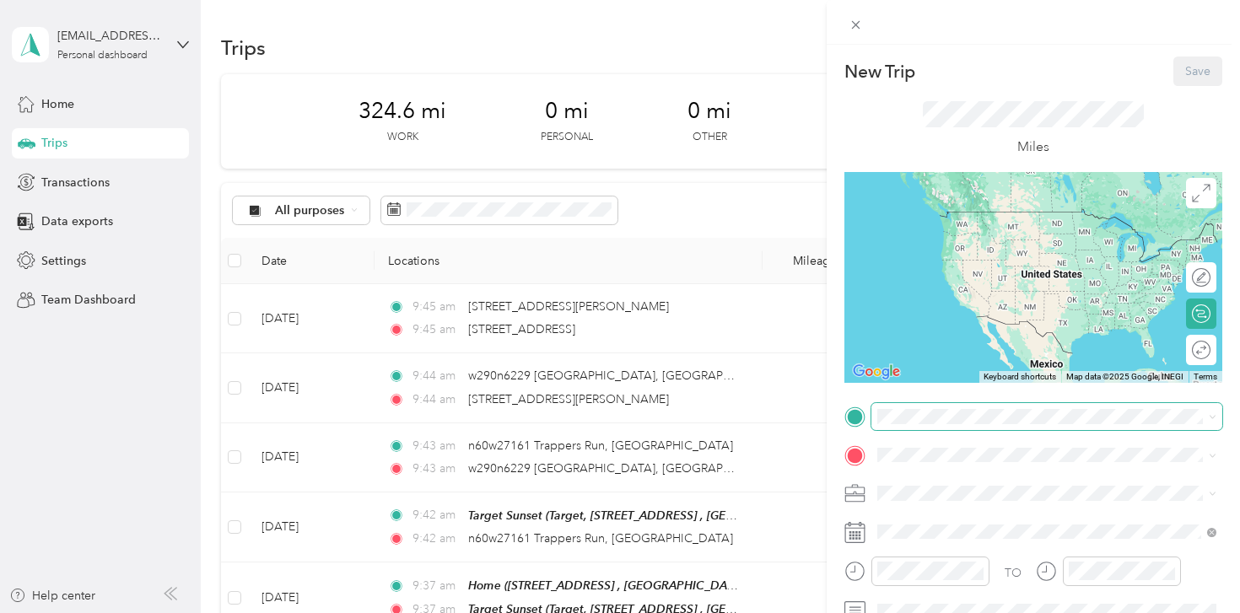
click at [965, 424] on span at bounding box center [1047, 416] width 351 height 27
click at [942, 394] on div "New Trip Save This trip cannot be edited because it is either under review, app…" at bounding box center [1034, 415] width 378 height 716
click at [996, 219] on span "[STREET_ADDRESS][US_STATE]" at bounding box center [993, 211] width 169 height 15
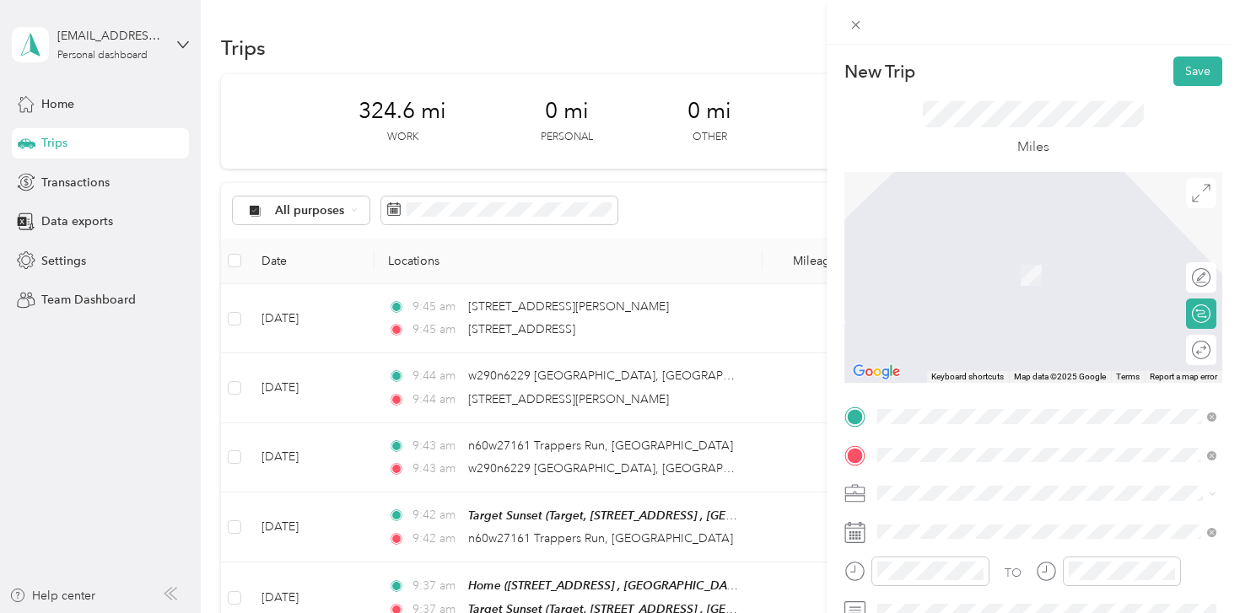
click at [1027, 244] on span "n49w31079 [STREET_ADDRESS][US_STATE]" at bounding box center [1026, 249] width 235 height 15
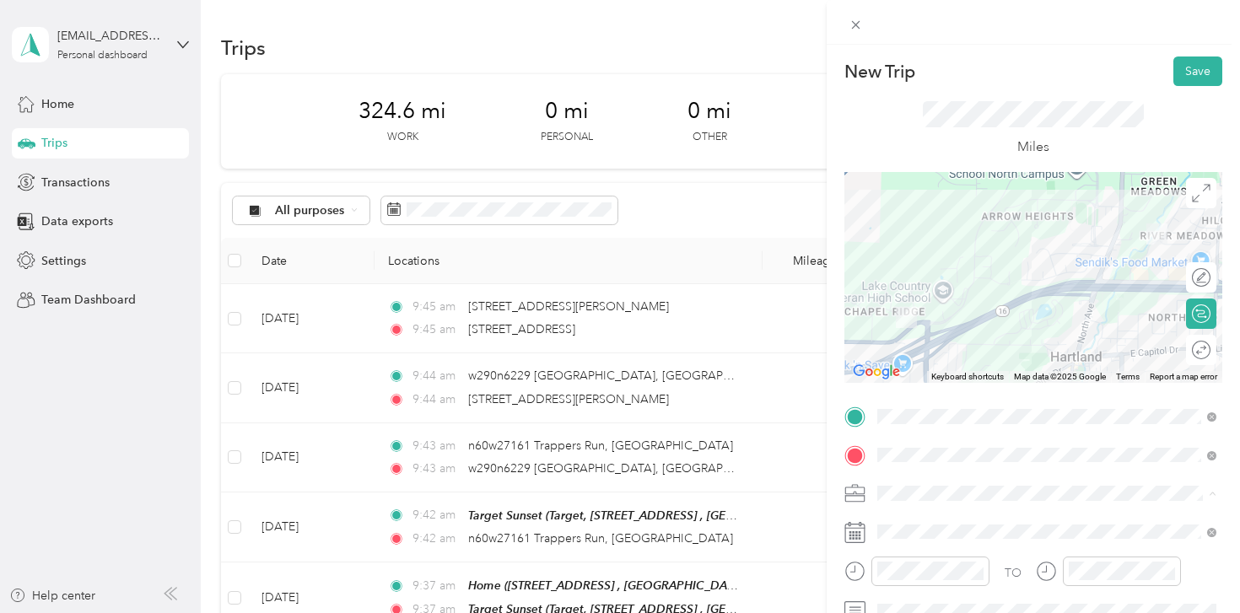
click at [921, 321] on li "Shipt" at bounding box center [1047, 316] width 351 height 30
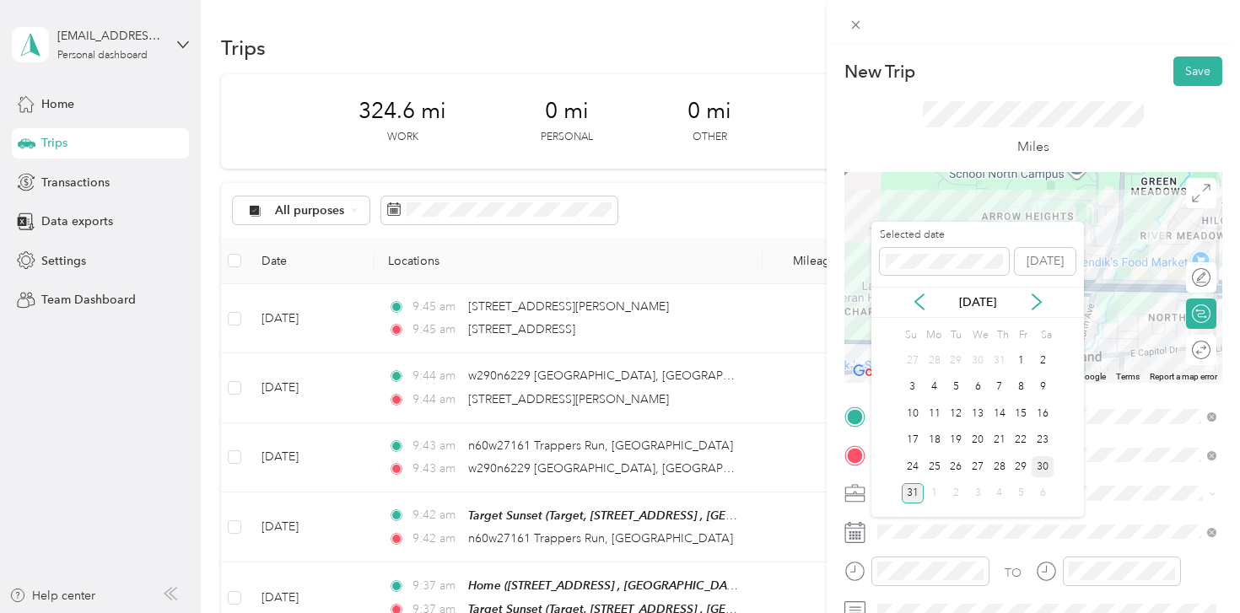
click at [1042, 466] on div "30" at bounding box center [1043, 466] width 22 height 21
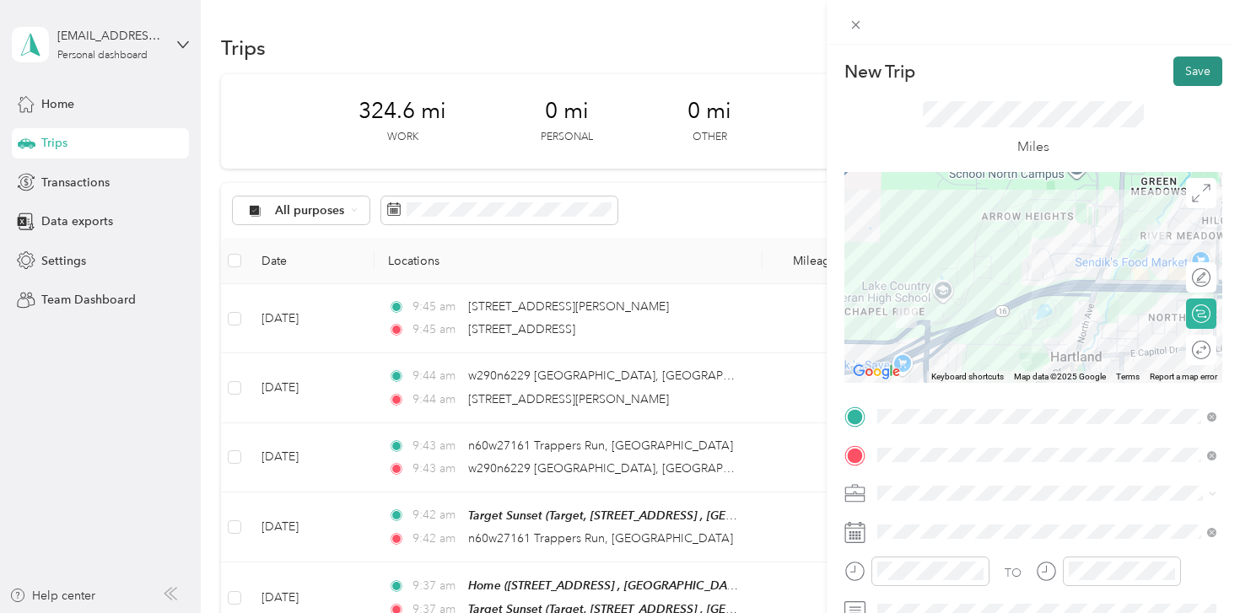
click at [1187, 70] on button "Save" at bounding box center [1198, 72] width 49 height 30
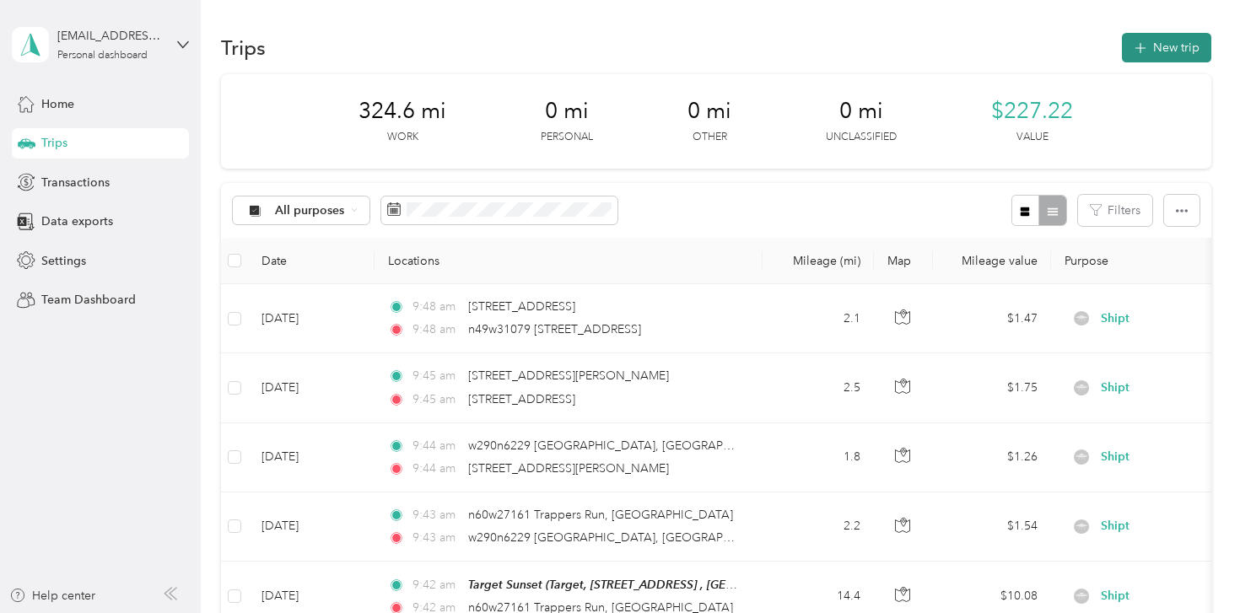
click at [1163, 44] on button "New trip" at bounding box center [1166, 48] width 89 height 30
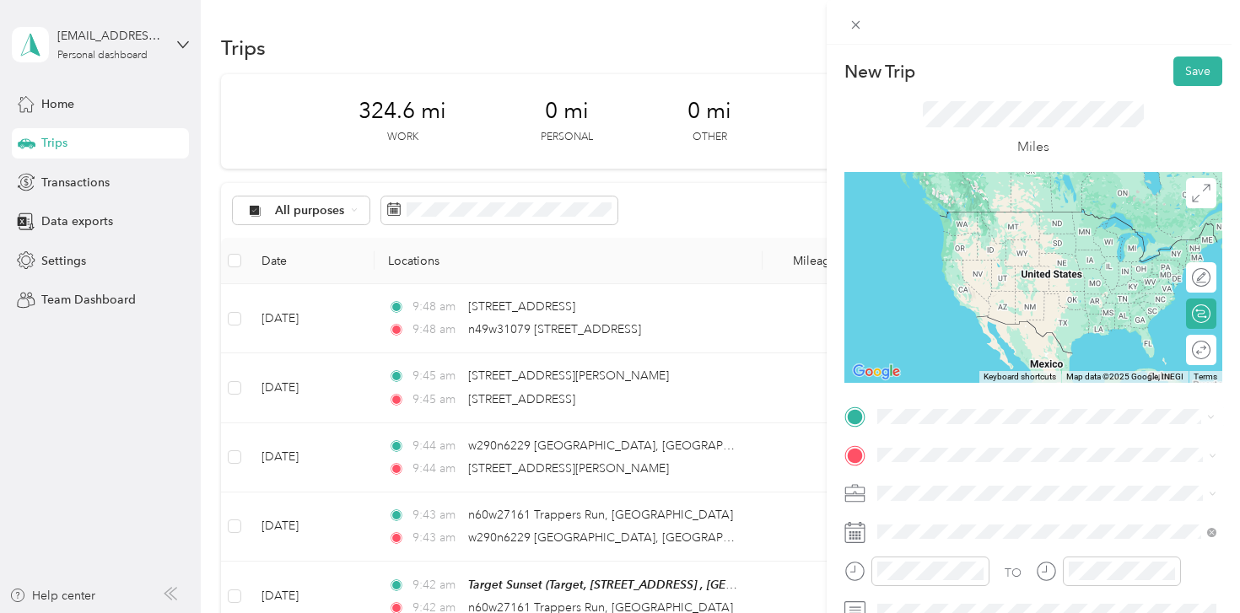
click at [1000, 208] on span "n49w31079 [STREET_ADDRESS][US_STATE]" at bounding box center [1026, 211] width 235 height 15
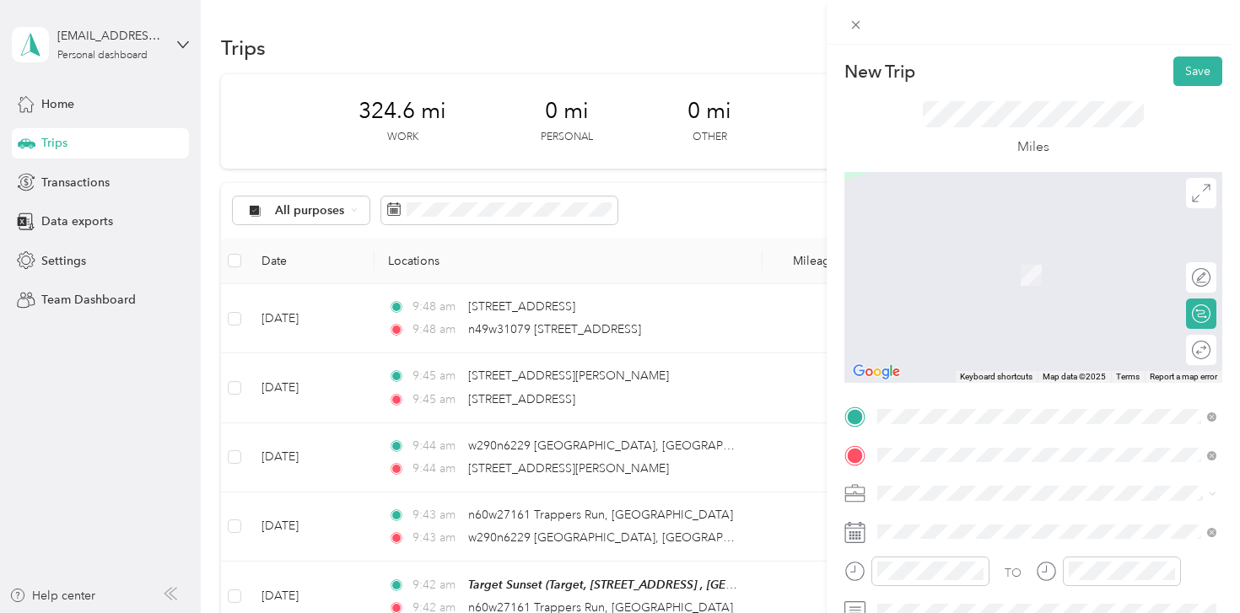
click at [1018, 252] on span "[STREET_ADDRESS][US_STATE]" at bounding box center [993, 249] width 169 height 15
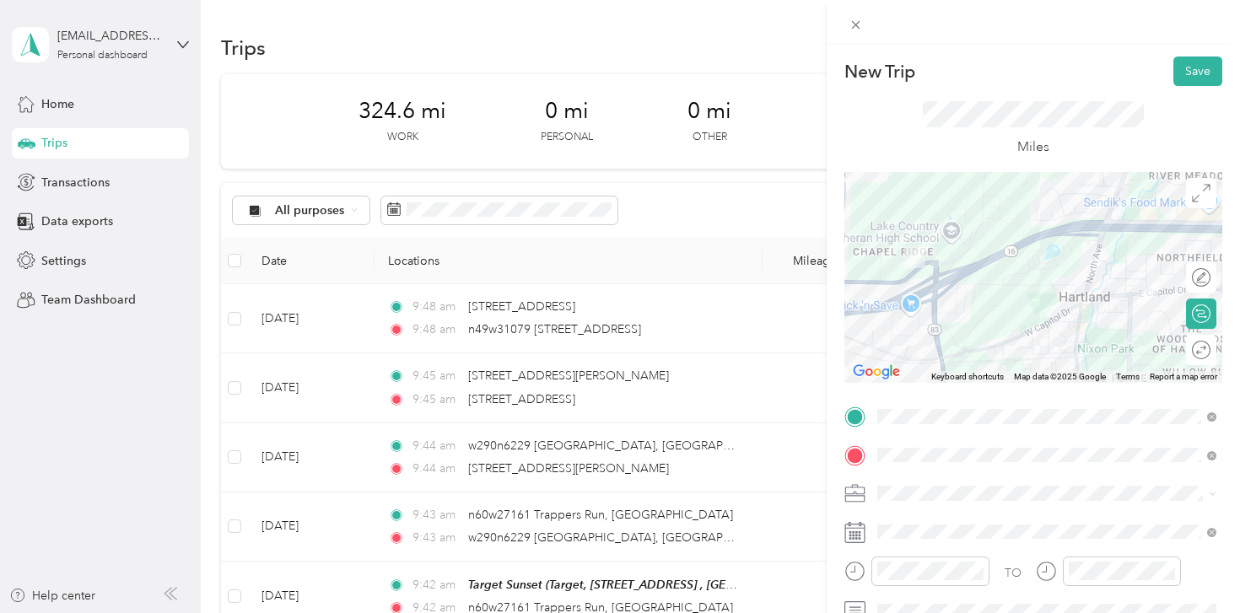
click at [919, 310] on div "Shipt" at bounding box center [1046, 312] width 327 height 18
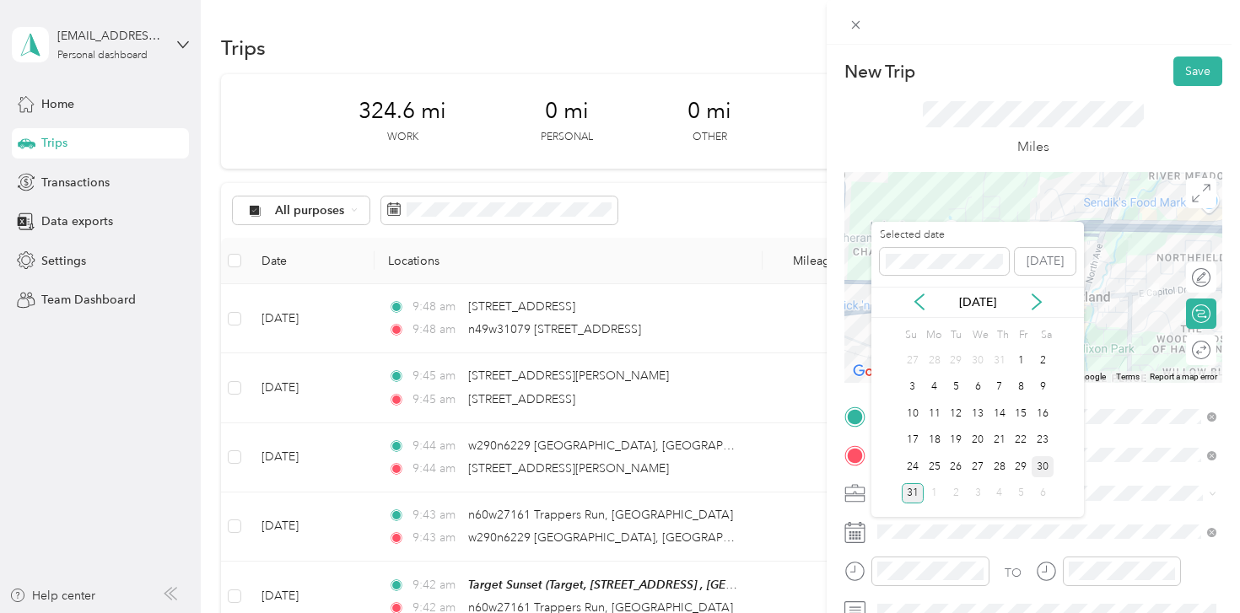
click at [1039, 467] on div "30" at bounding box center [1043, 466] width 22 height 21
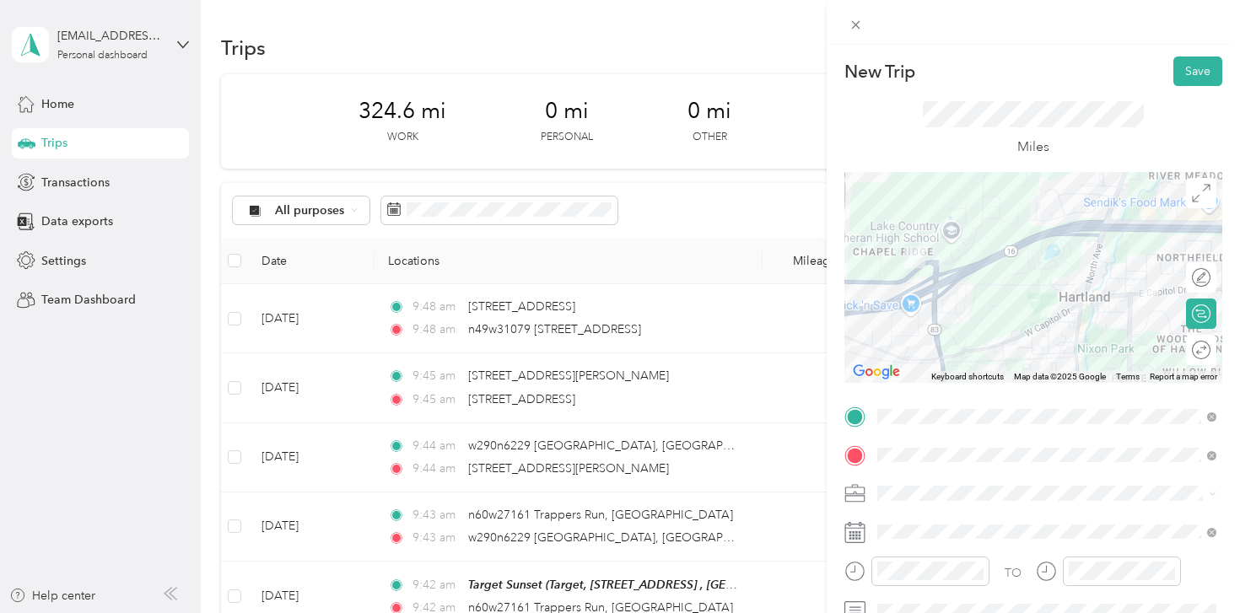
click at [1097, 256] on div at bounding box center [1034, 277] width 378 height 211
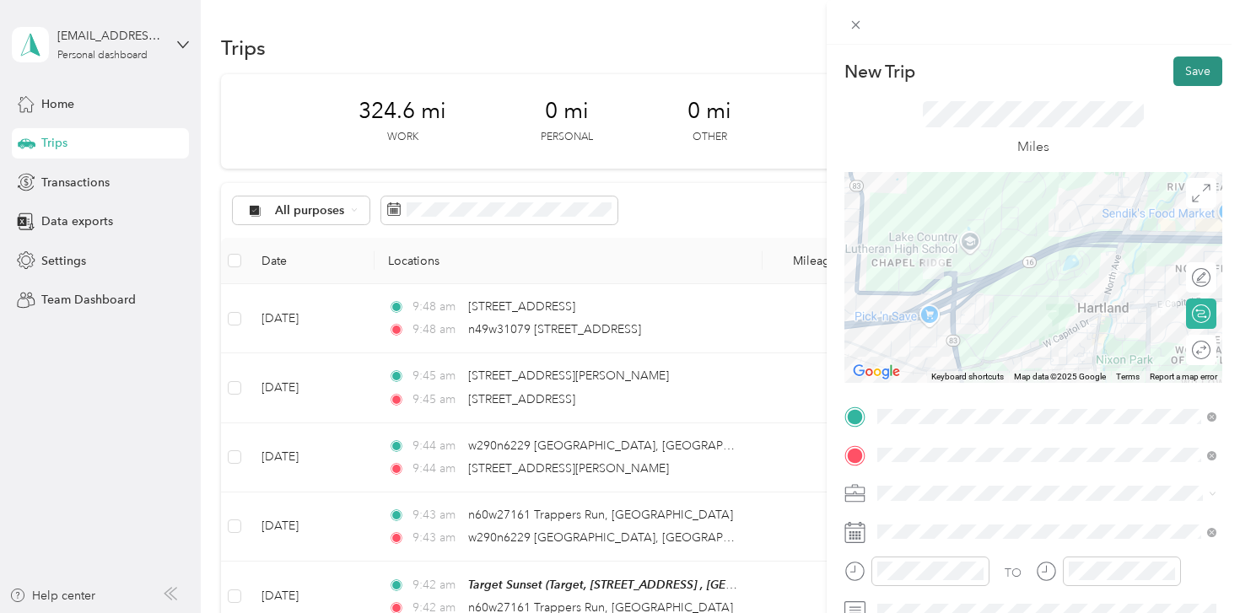
click at [1198, 66] on button "Save" at bounding box center [1198, 72] width 49 height 30
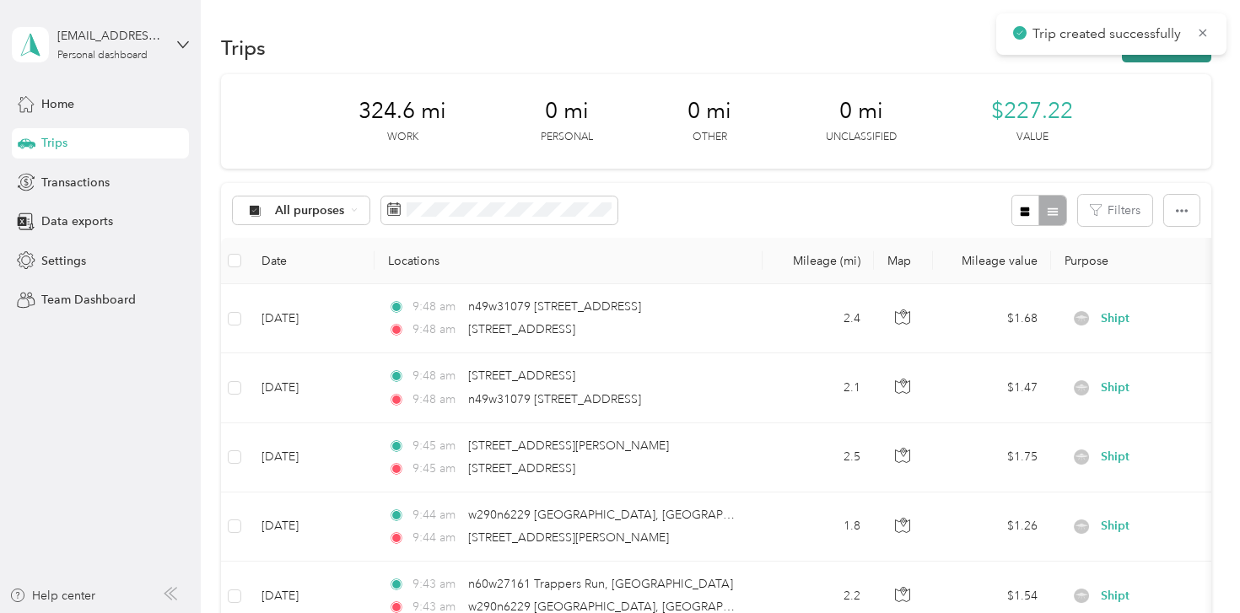
click at [1167, 60] on button "New trip" at bounding box center [1166, 48] width 89 height 30
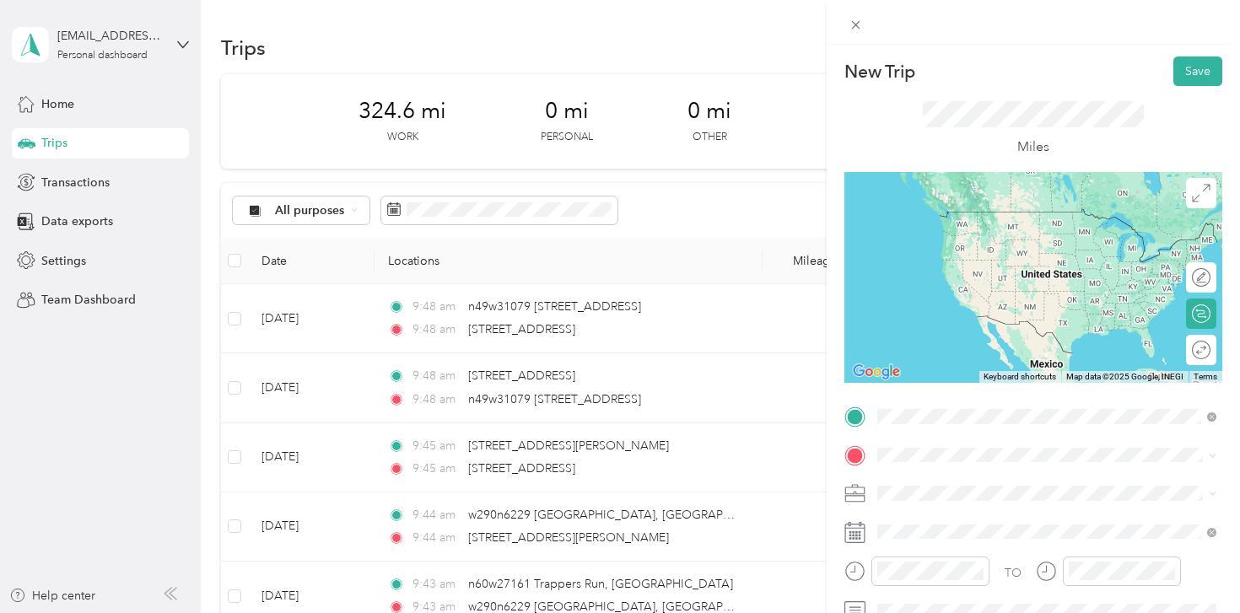
click at [1040, 219] on span "[STREET_ADDRESS][US_STATE]" at bounding box center [993, 211] width 169 height 15
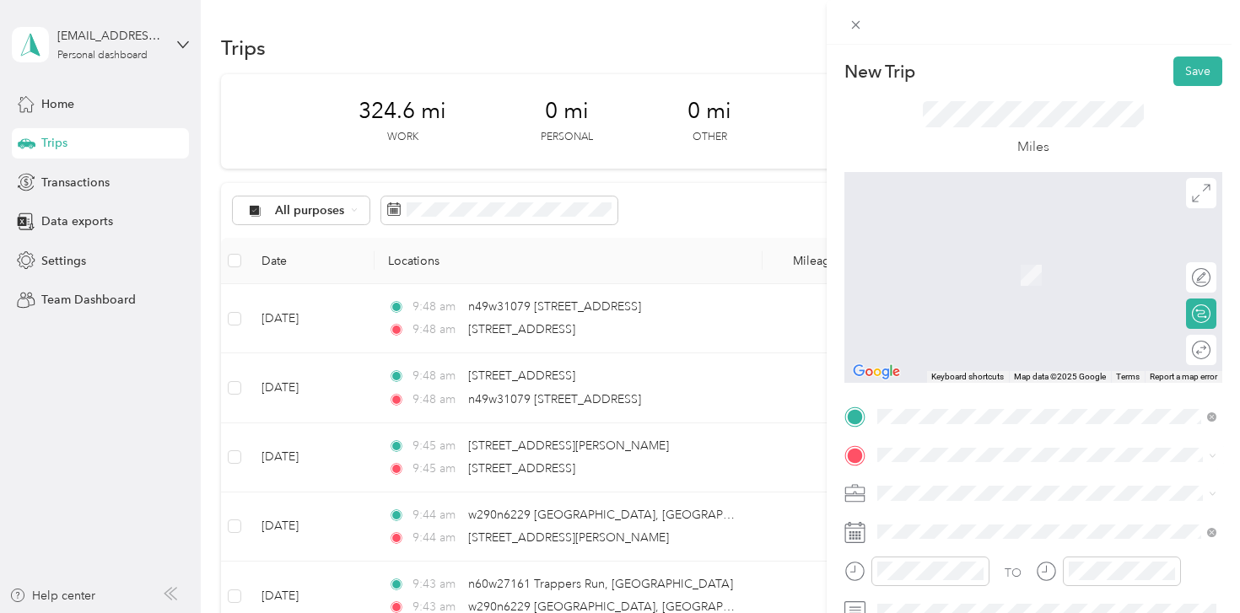
click at [992, 306] on span "[STREET_ADDRESS][PERSON_NAME][US_STATE]" at bounding box center [1040, 298] width 262 height 15
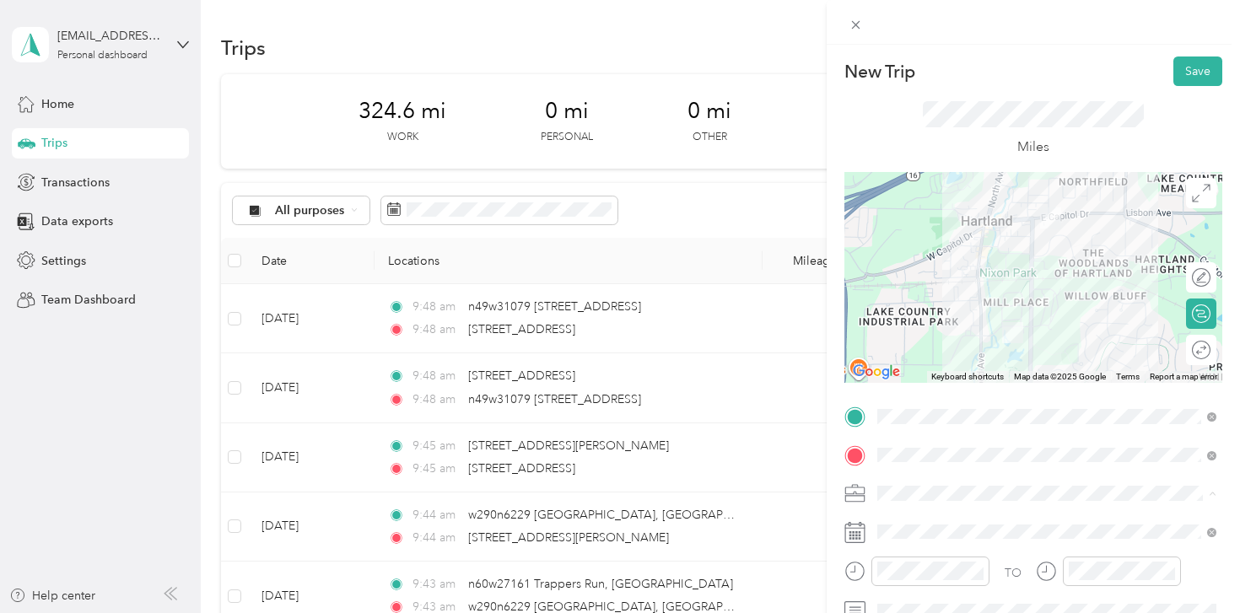
click at [925, 307] on div "Shipt" at bounding box center [1046, 316] width 327 height 18
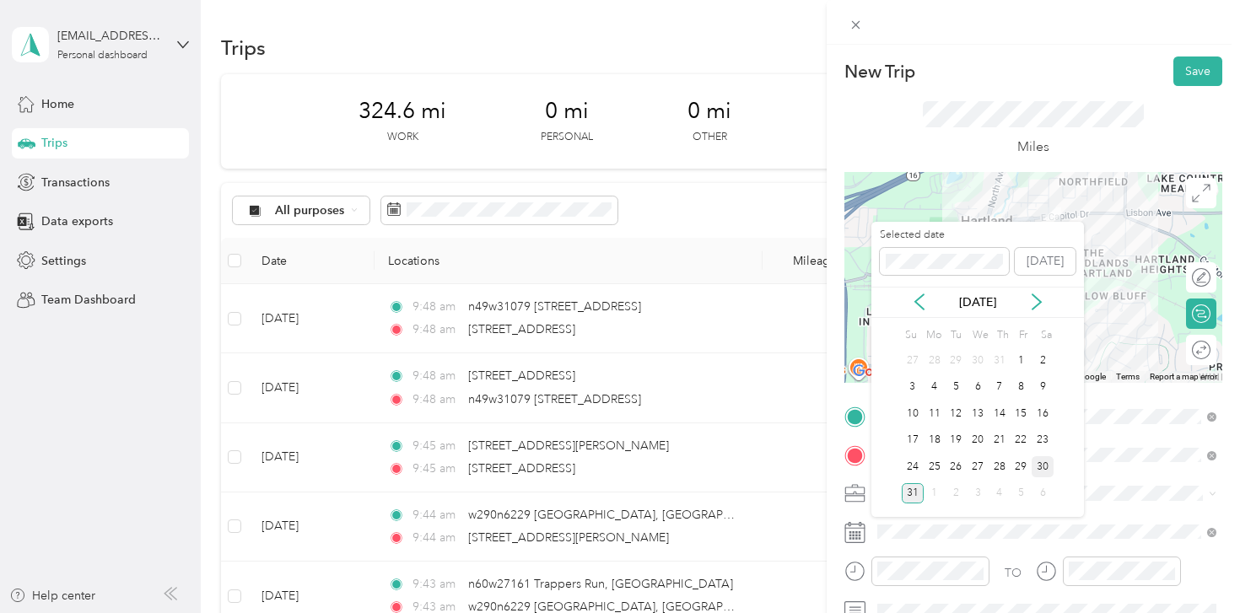
click at [1039, 466] on div "30" at bounding box center [1043, 466] width 22 height 21
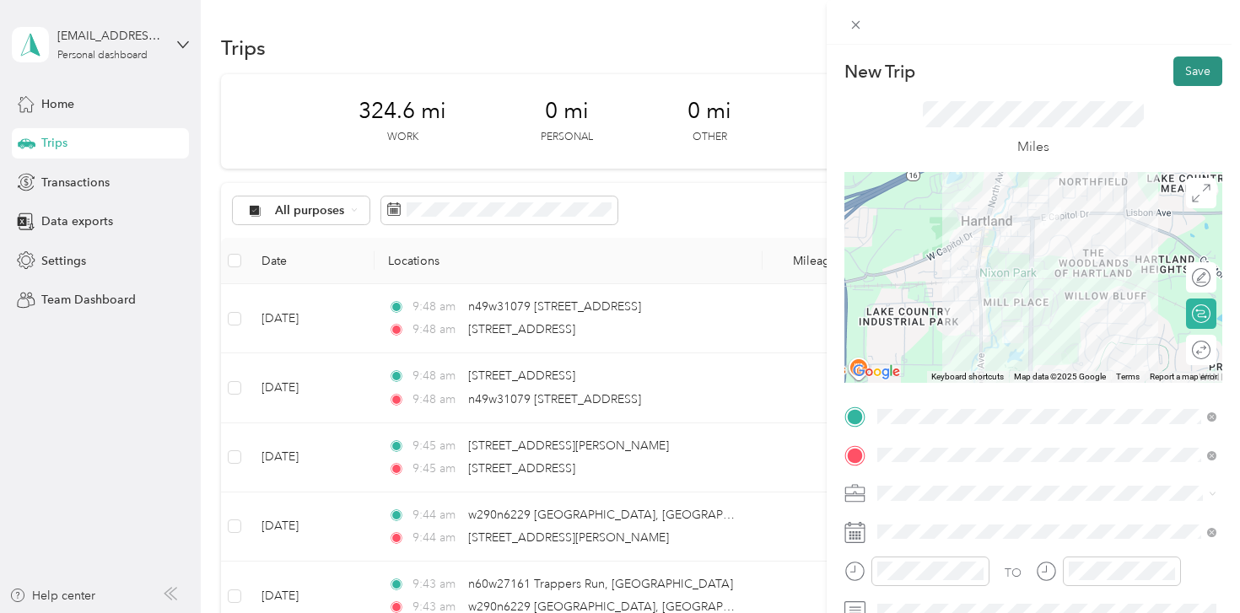
click at [1205, 64] on button "Save" at bounding box center [1198, 72] width 49 height 30
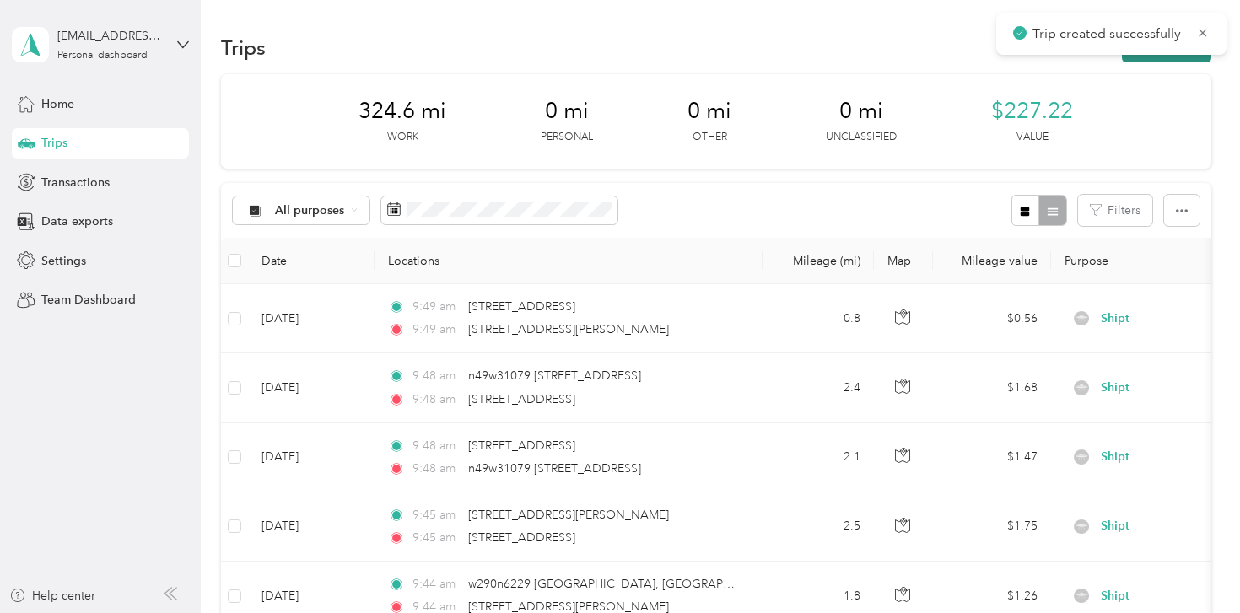
click at [1181, 57] on button "New trip" at bounding box center [1166, 48] width 89 height 30
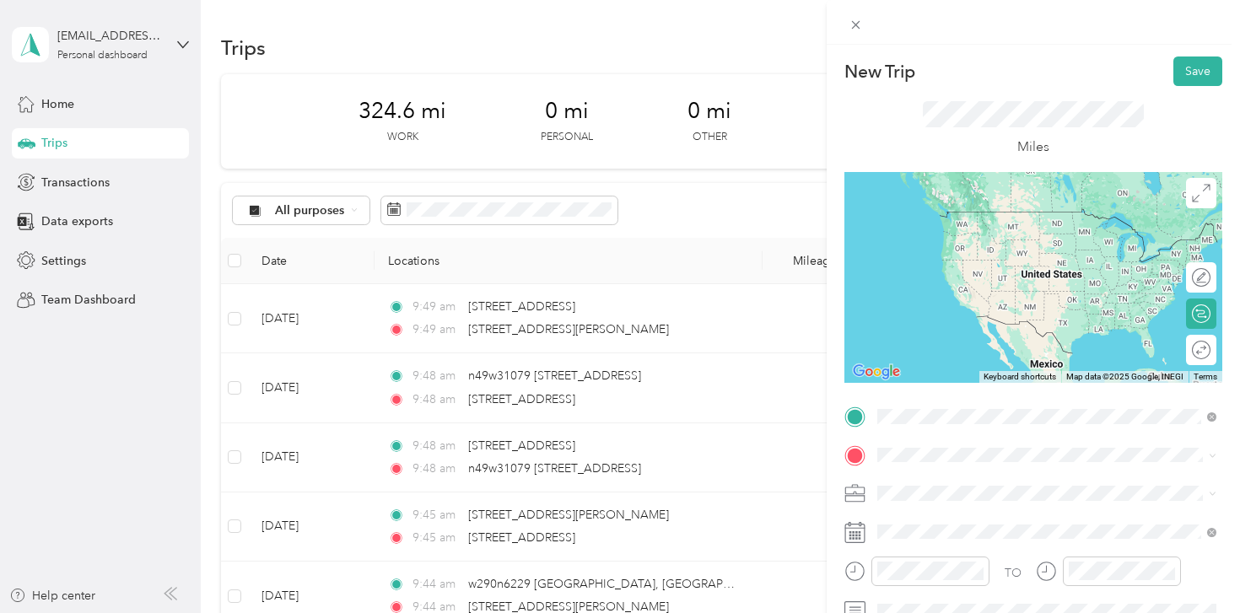
click at [996, 282] on li "[STREET_ADDRESS][PERSON_NAME][US_STATE]" at bounding box center [1047, 264] width 351 height 35
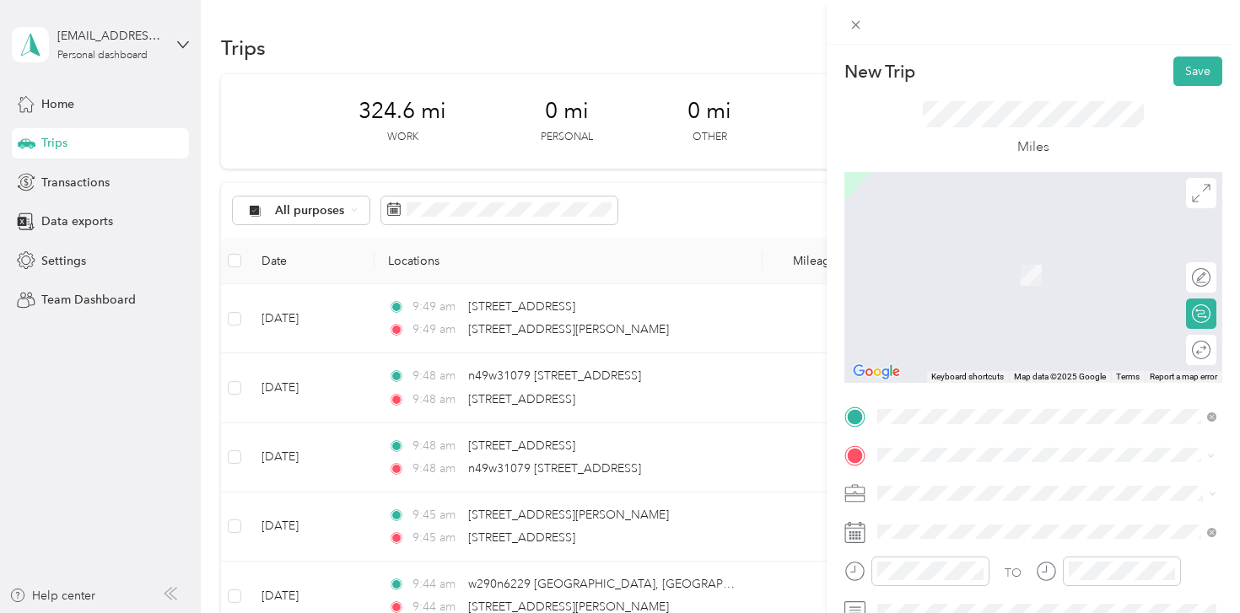
click at [1012, 250] on span "[STREET_ADDRESS][US_STATE]" at bounding box center [993, 249] width 169 height 15
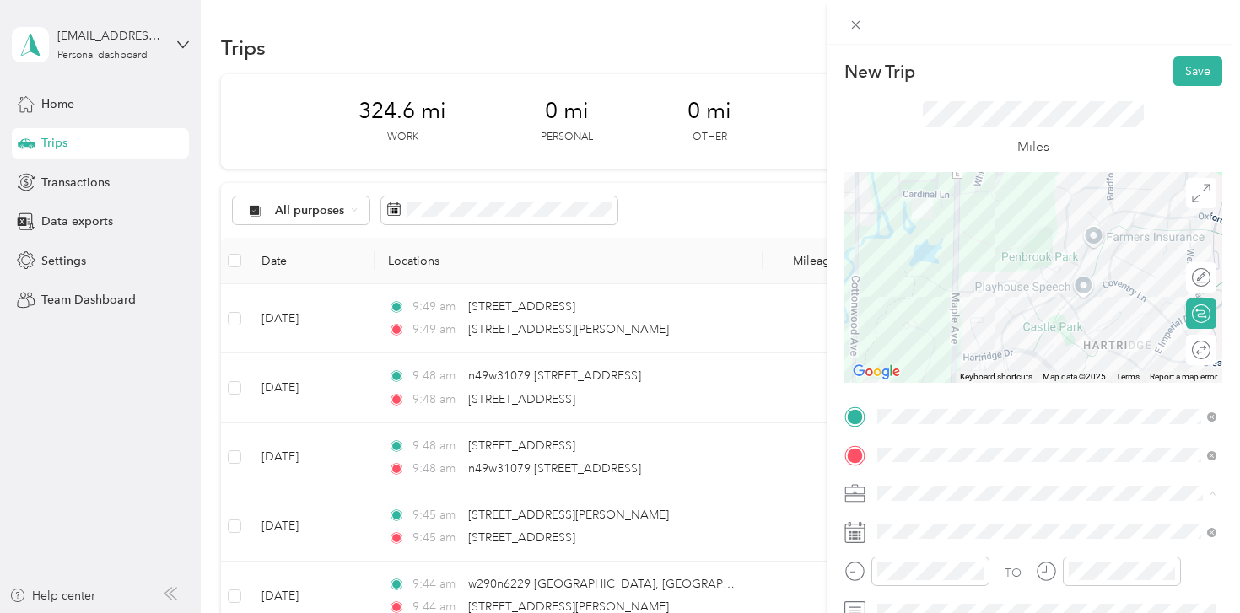
click at [920, 316] on div "Shipt" at bounding box center [1046, 316] width 327 height 18
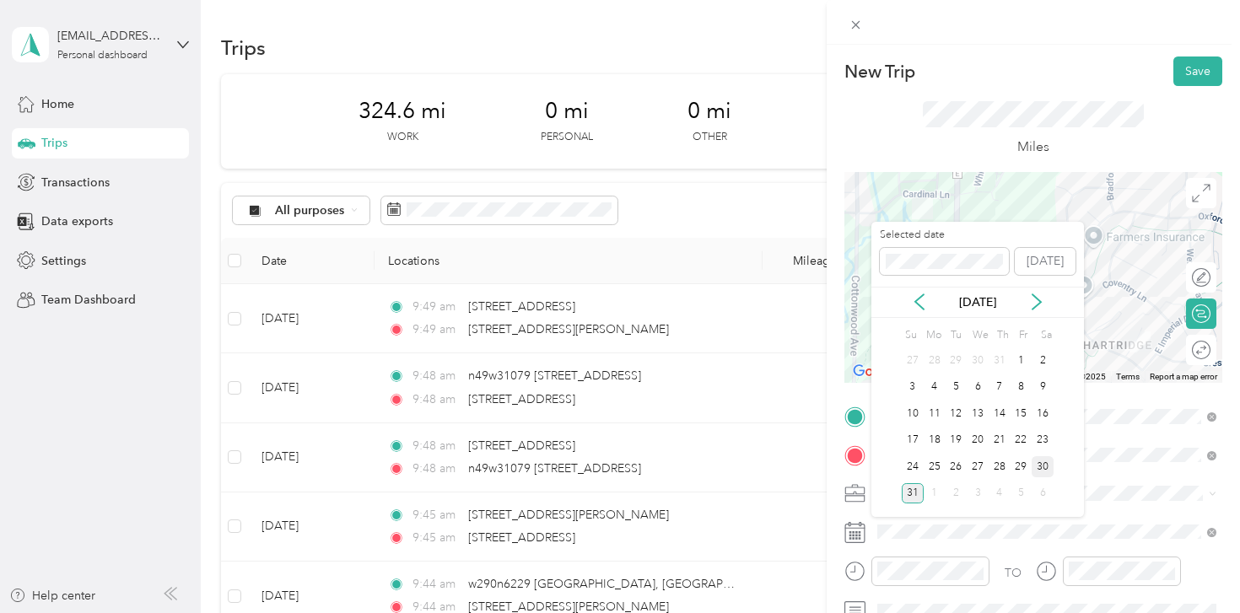
click at [1047, 456] on div "30" at bounding box center [1043, 466] width 22 height 21
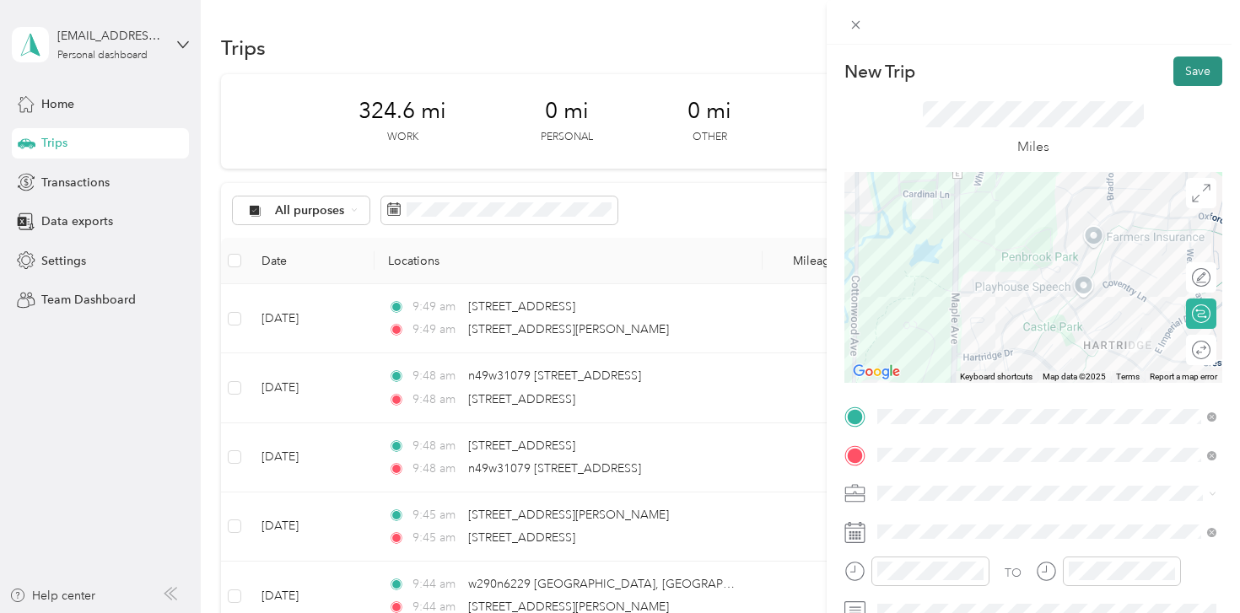
click at [1201, 74] on button "Save" at bounding box center [1198, 72] width 49 height 30
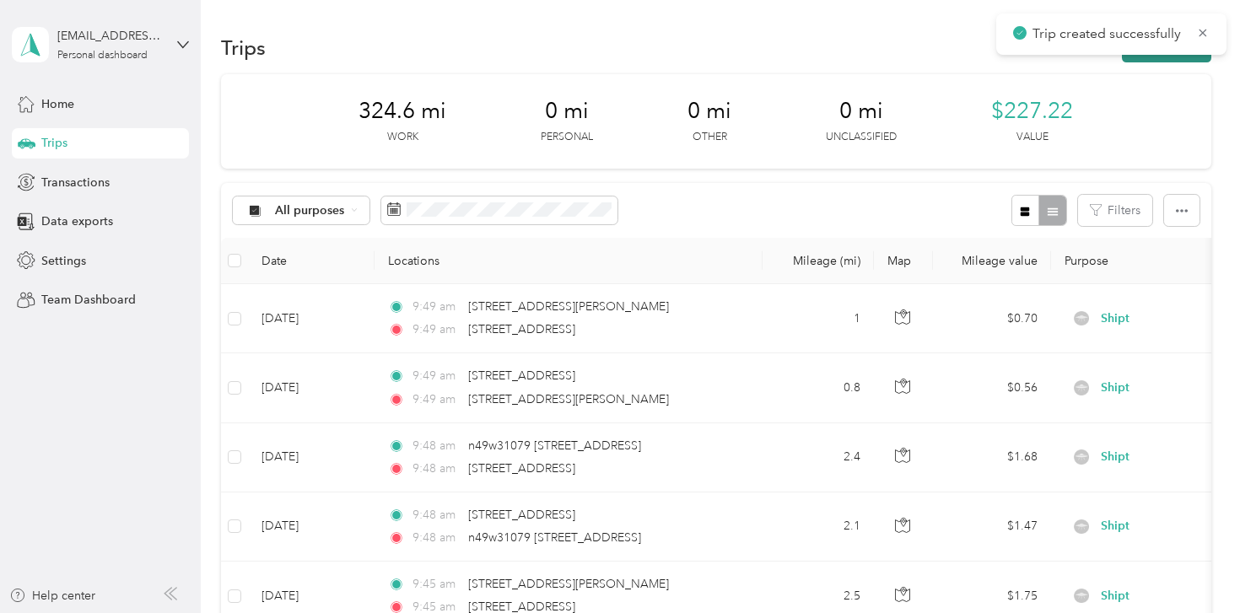
click at [1158, 57] on button "New trip" at bounding box center [1166, 48] width 89 height 30
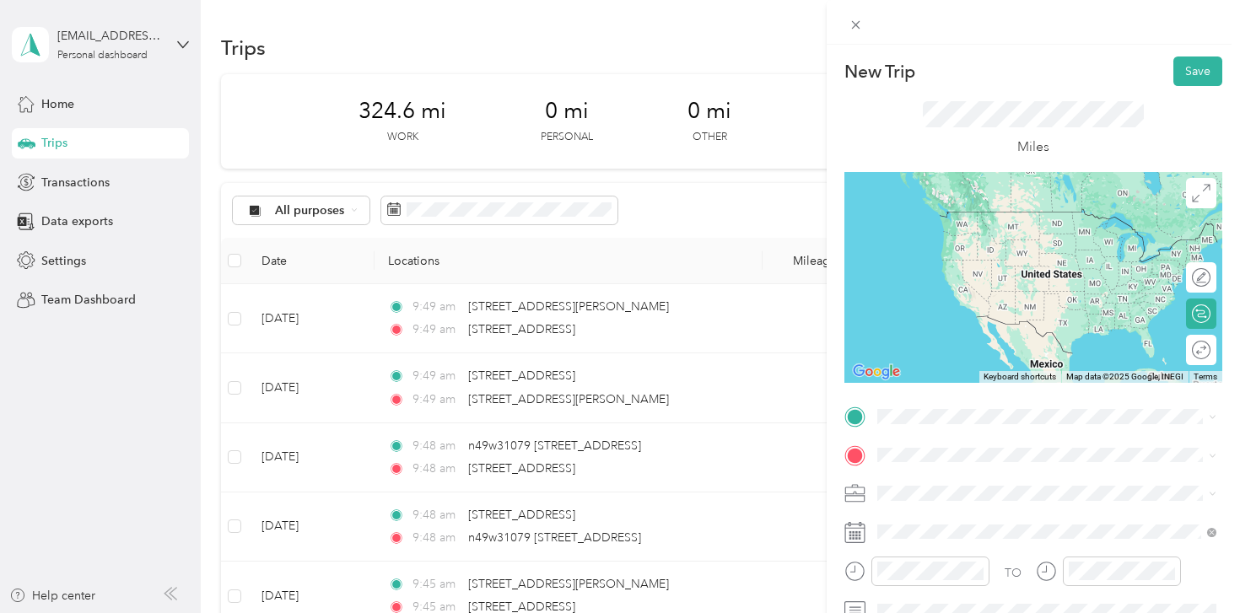
click at [1047, 253] on span "[STREET_ADDRESS][US_STATE]" at bounding box center [993, 245] width 169 height 15
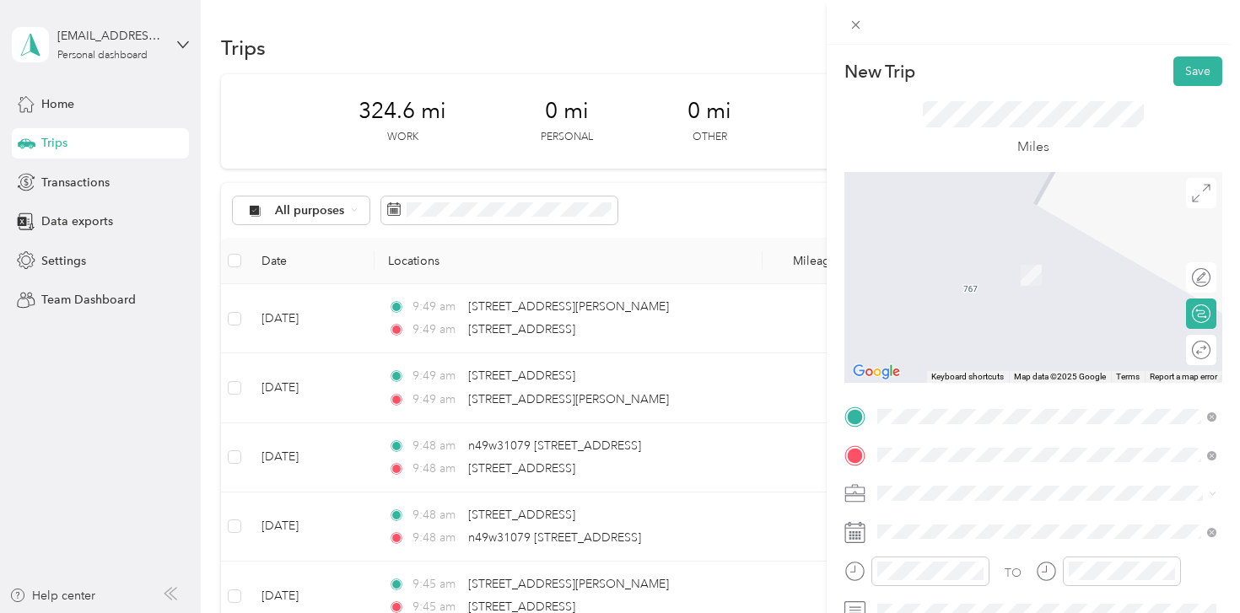
click at [1015, 257] on span "[STREET_ADDRESS][US_STATE]" at bounding box center [993, 249] width 169 height 15
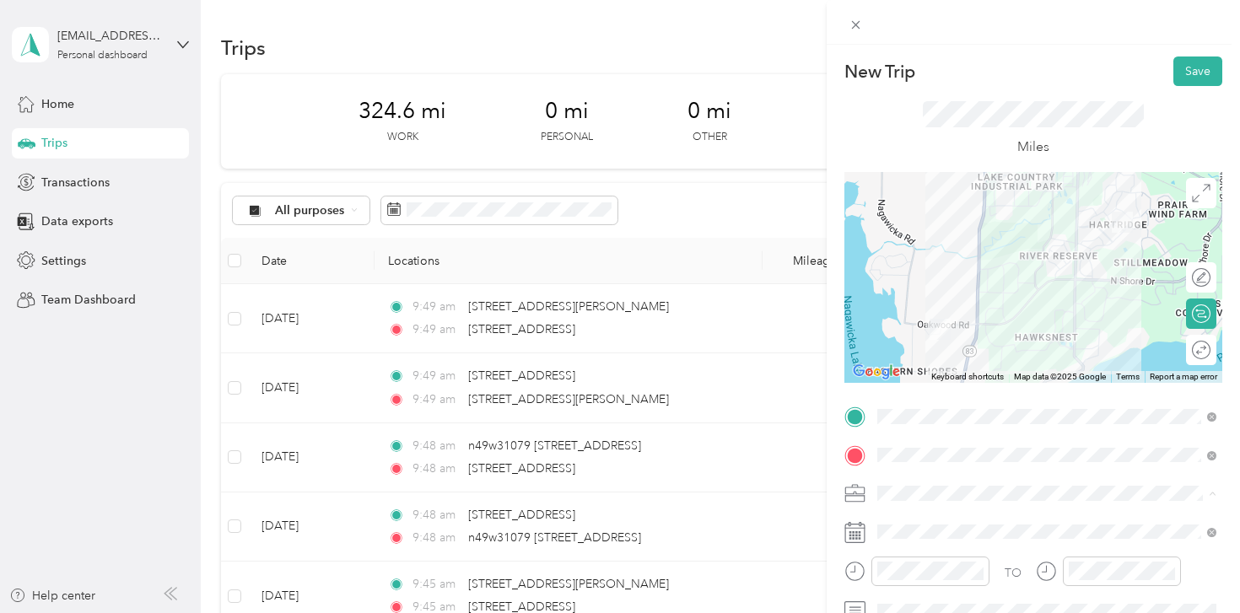
click at [916, 316] on div "Shipt" at bounding box center [1046, 316] width 327 height 18
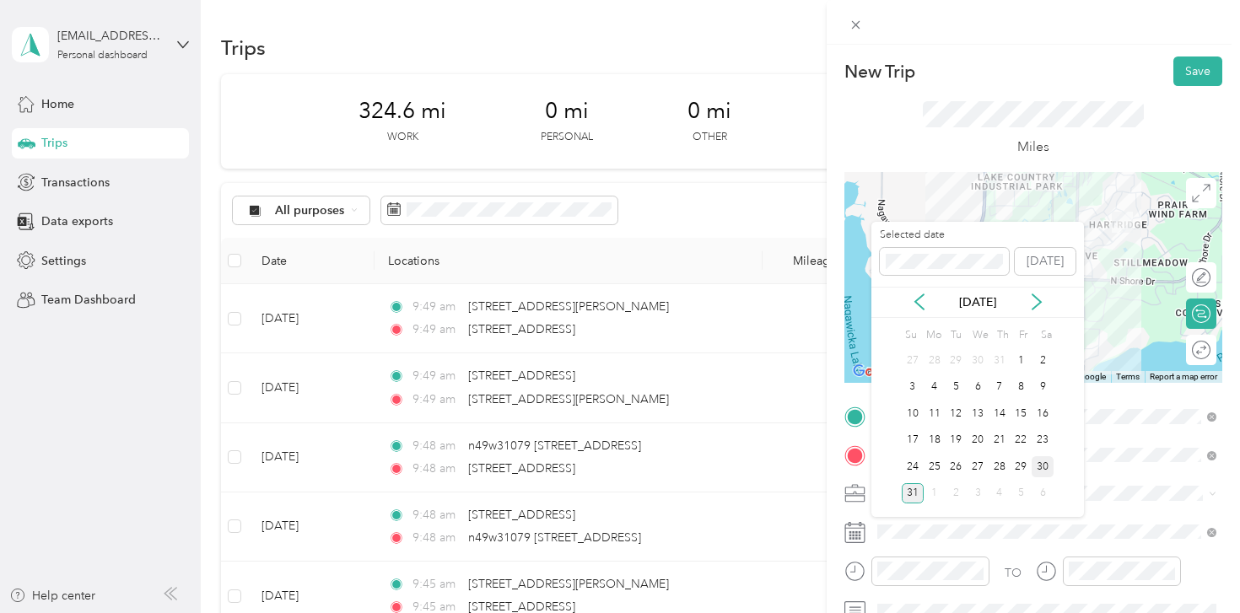
click at [1039, 467] on div "30" at bounding box center [1043, 466] width 22 height 21
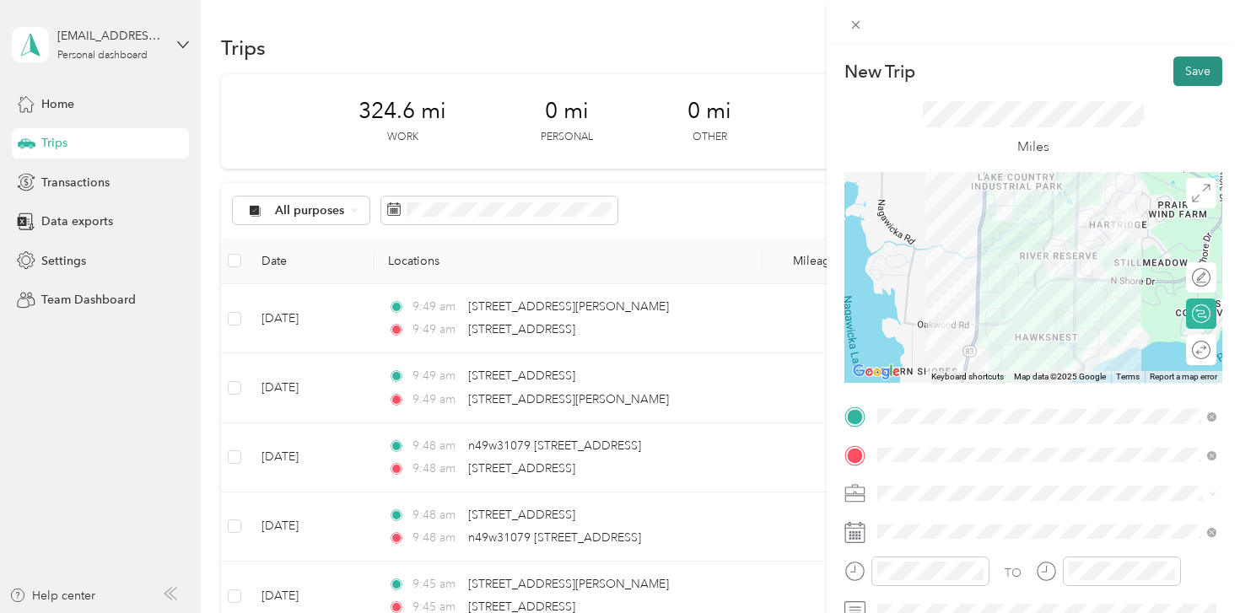
click at [1191, 69] on button "Save" at bounding box center [1198, 72] width 49 height 30
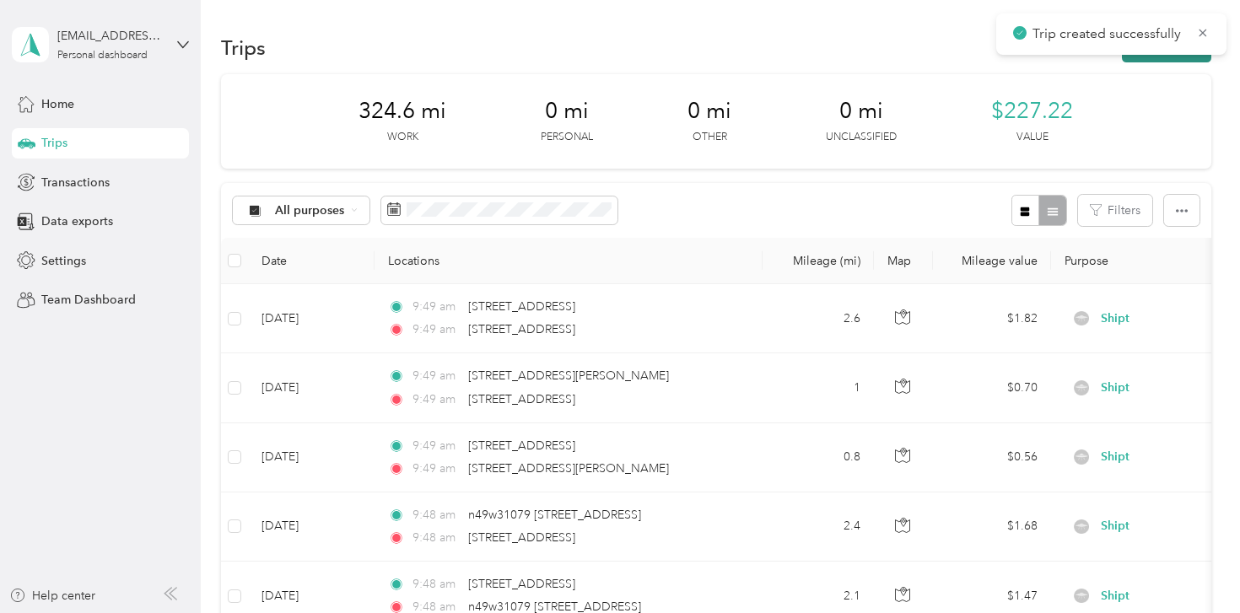
click at [1168, 58] on button "New trip" at bounding box center [1166, 48] width 89 height 30
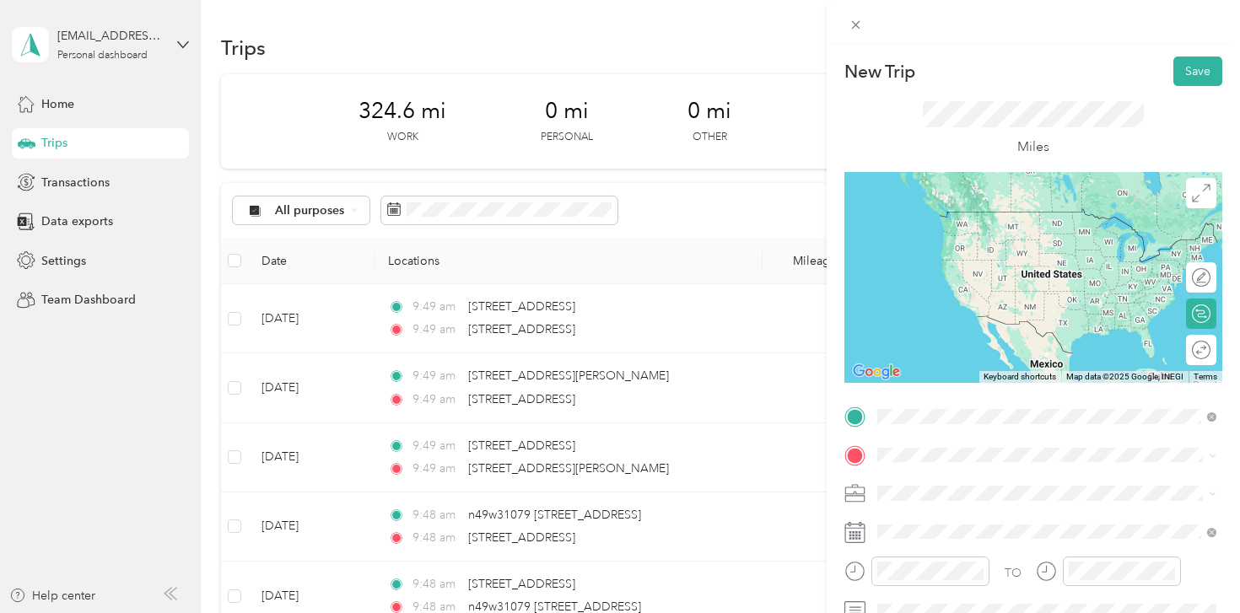
click at [1000, 213] on span "[STREET_ADDRESS][US_STATE]" at bounding box center [993, 211] width 169 height 15
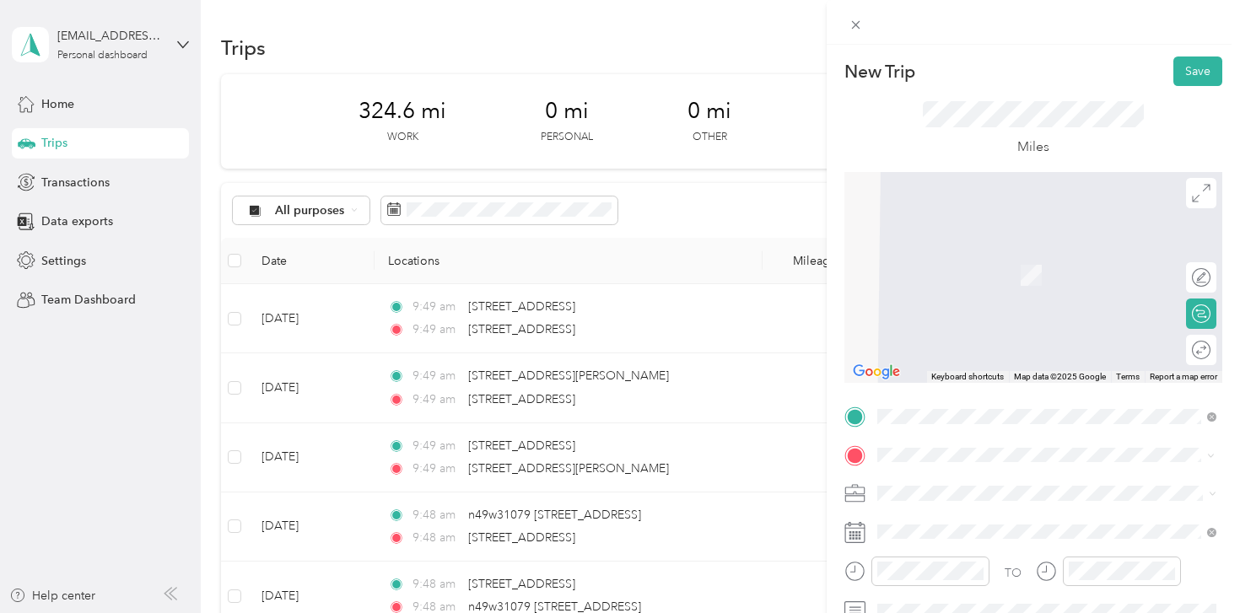
click at [1024, 253] on span "[STREET_ADDRESS][US_STATE]" at bounding box center [993, 249] width 169 height 15
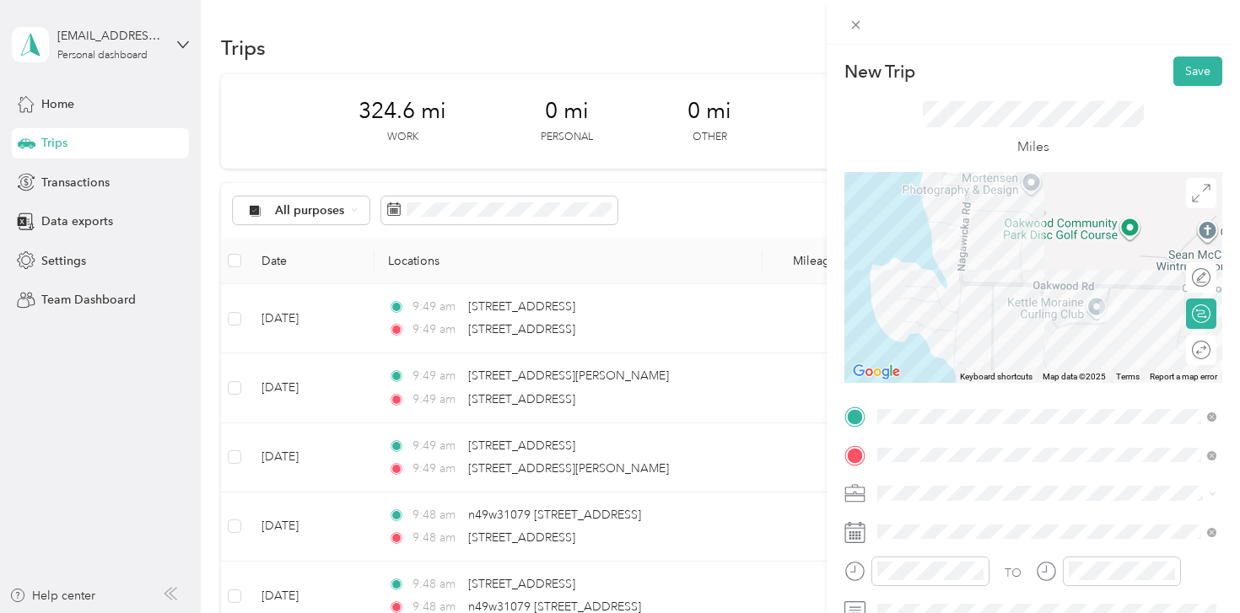
click at [926, 318] on div "Shipt" at bounding box center [1046, 314] width 327 height 18
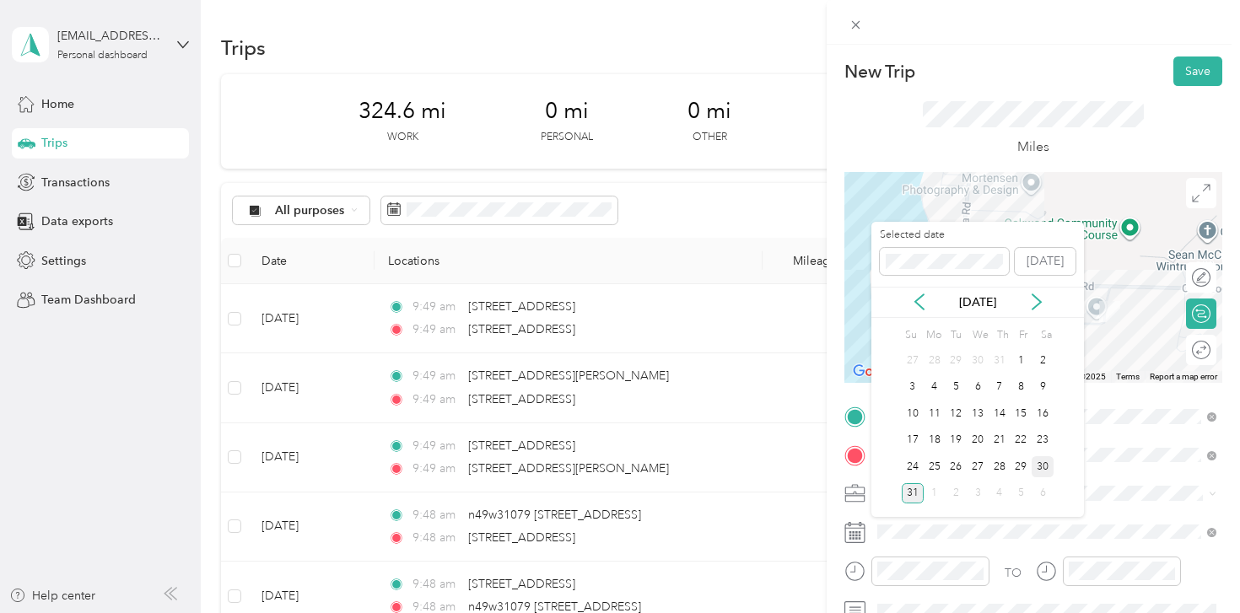
click at [1039, 470] on div "30" at bounding box center [1043, 466] width 22 height 21
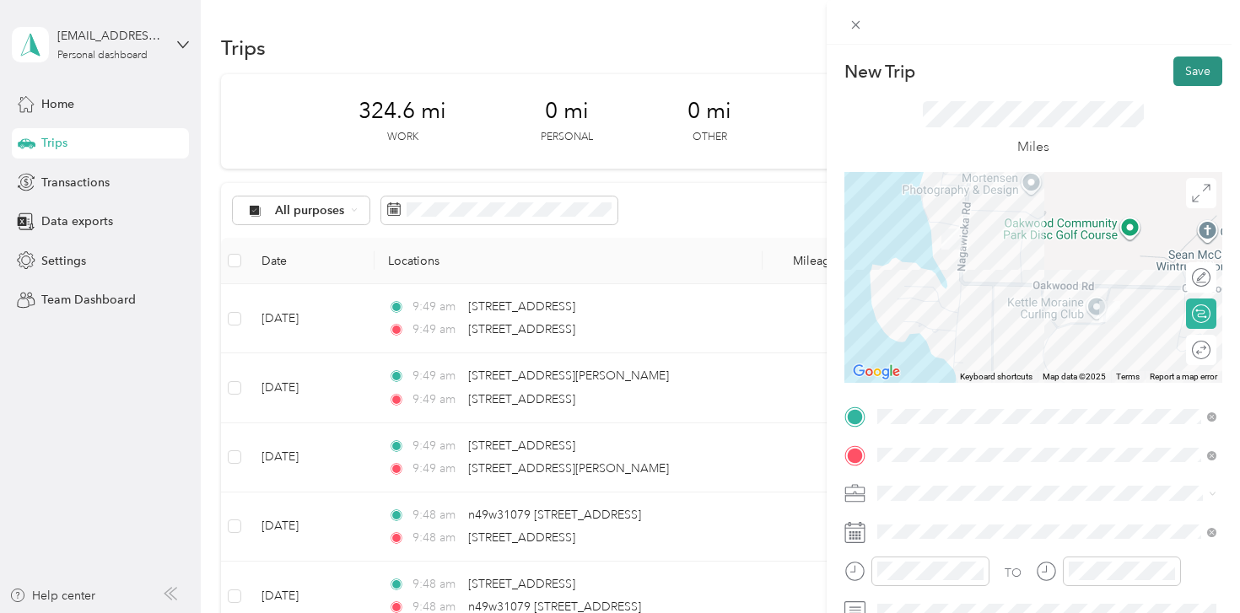
click at [1194, 68] on button "Save" at bounding box center [1198, 72] width 49 height 30
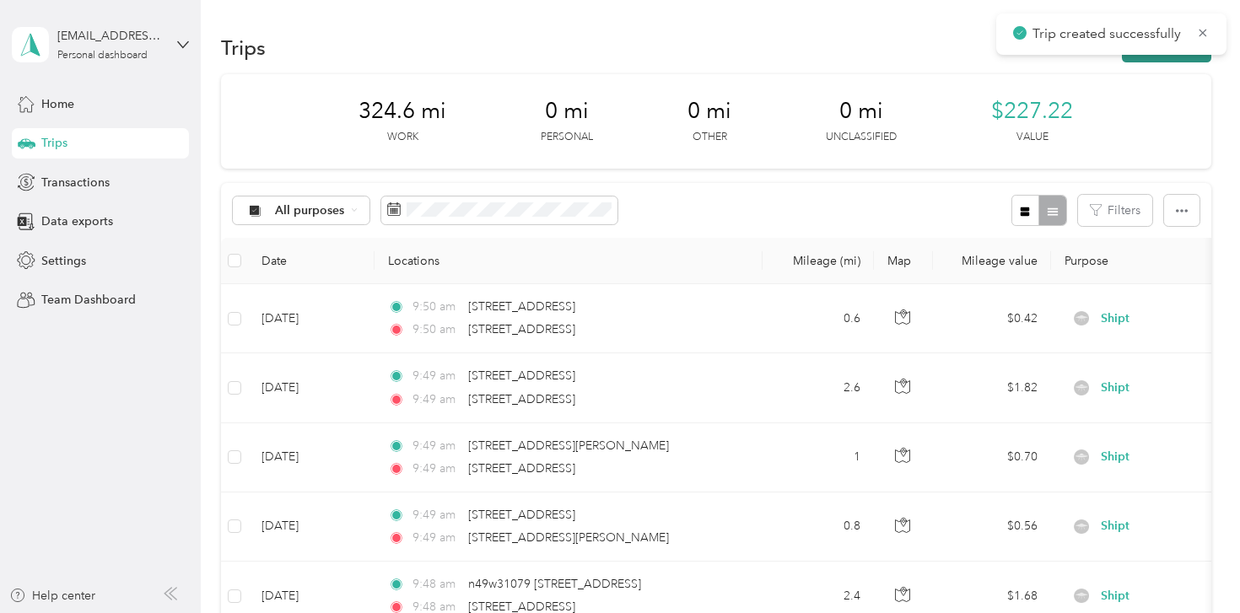
click at [1180, 57] on button "New trip" at bounding box center [1166, 48] width 89 height 30
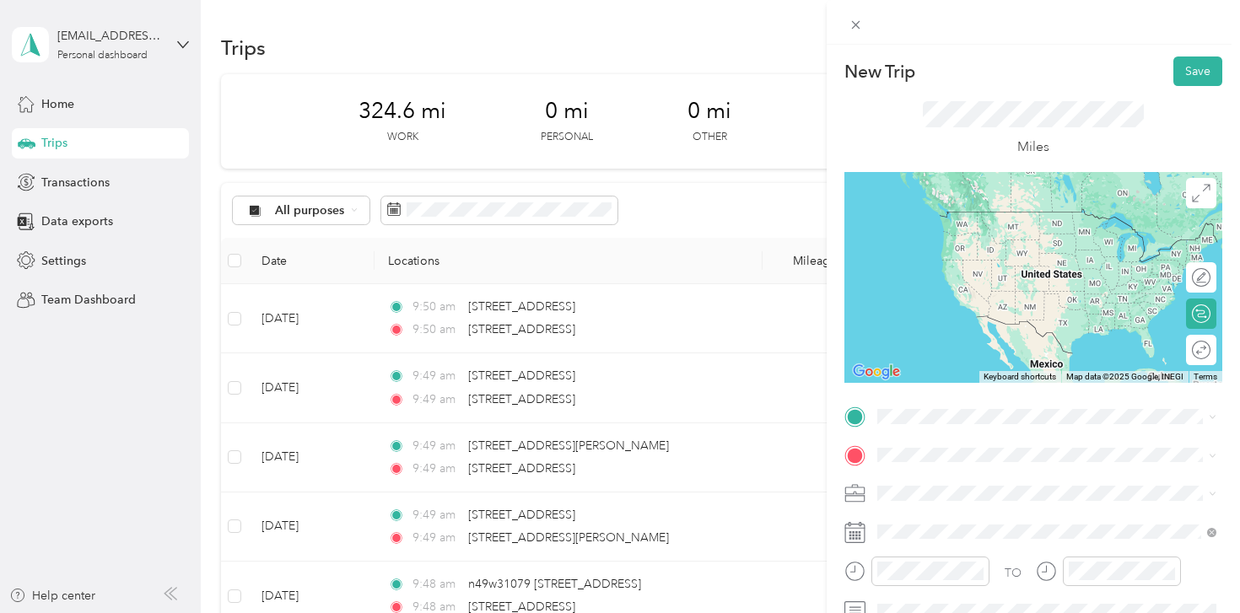
click at [963, 226] on li "[STREET_ADDRESS][US_STATE]" at bounding box center [1047, 209] width 351 height 35
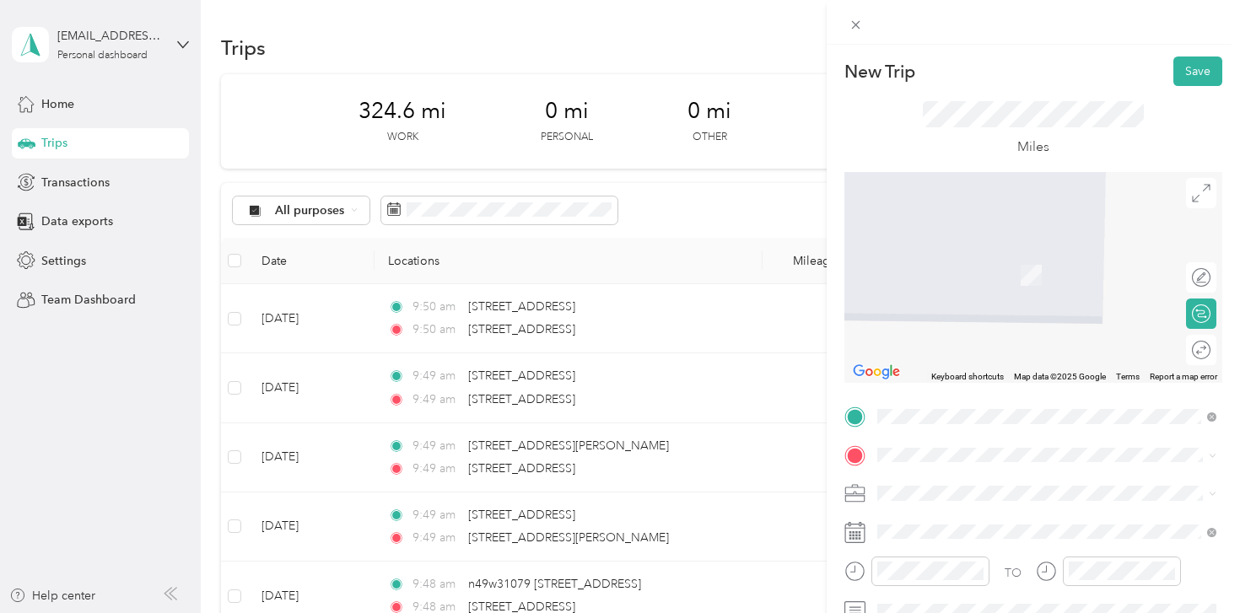
click at [998, 257] on div "w331n5492 [PERSON_NAME][STREET_ADDRESS][US_STATE]" at bounding box center [1046, 269] width 327 height 35
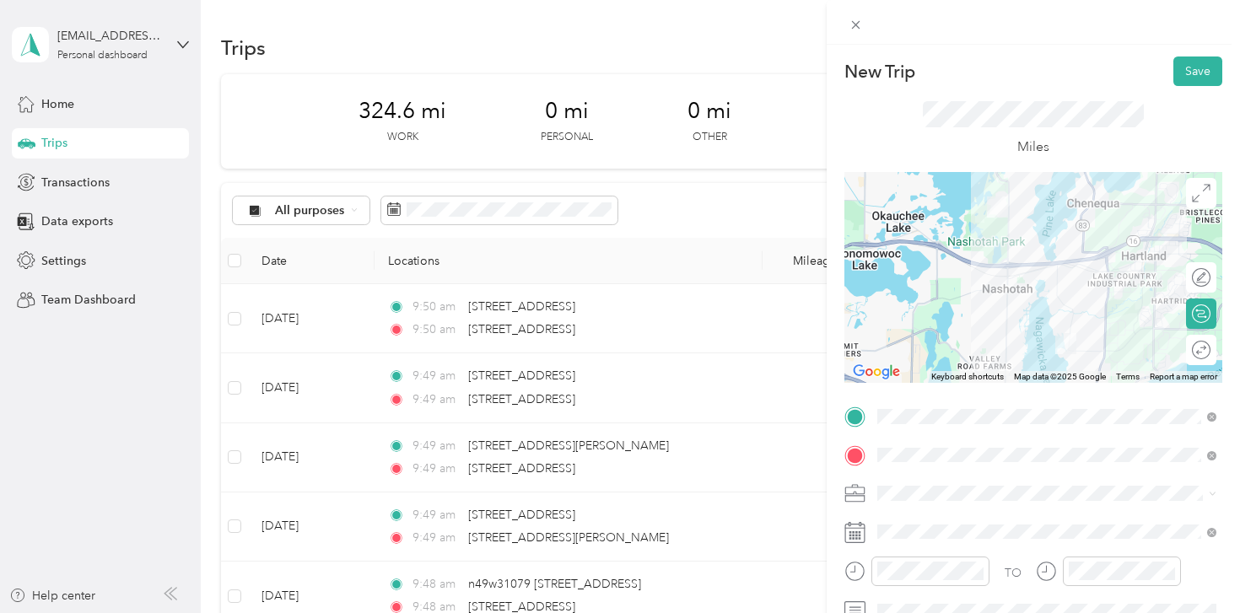
click at [940, 319] on li "Shipt" at bounding box center [1047, 316] width 351 height 30
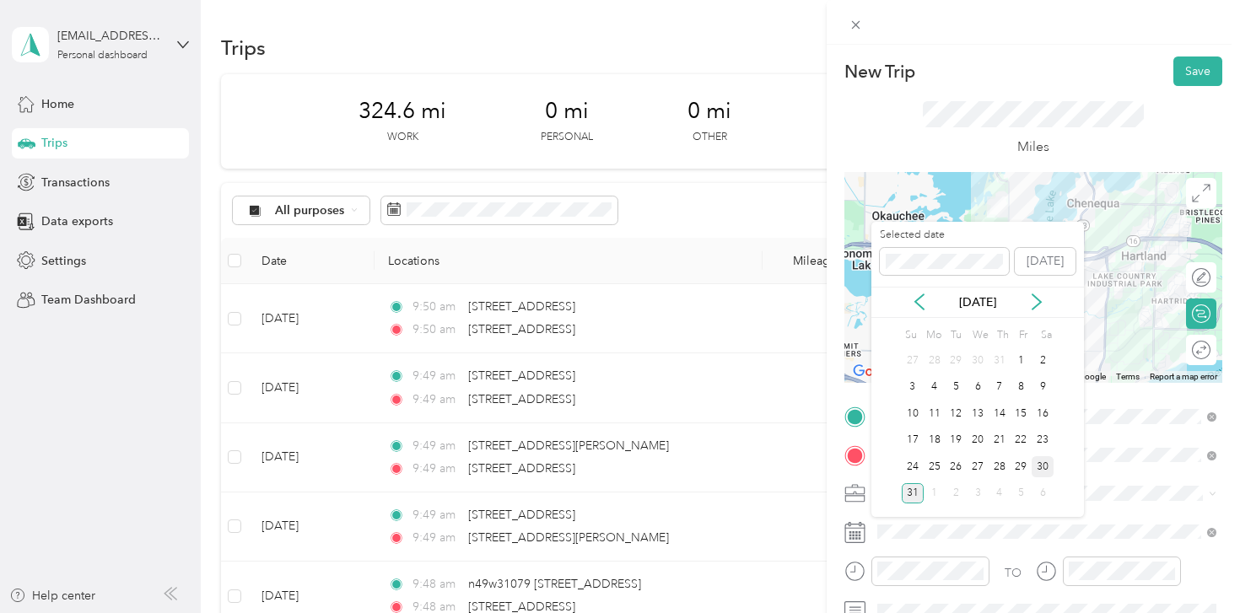
click at [1039, 466] on div "30" at bounding box center [1043, 466] width 22 height 21
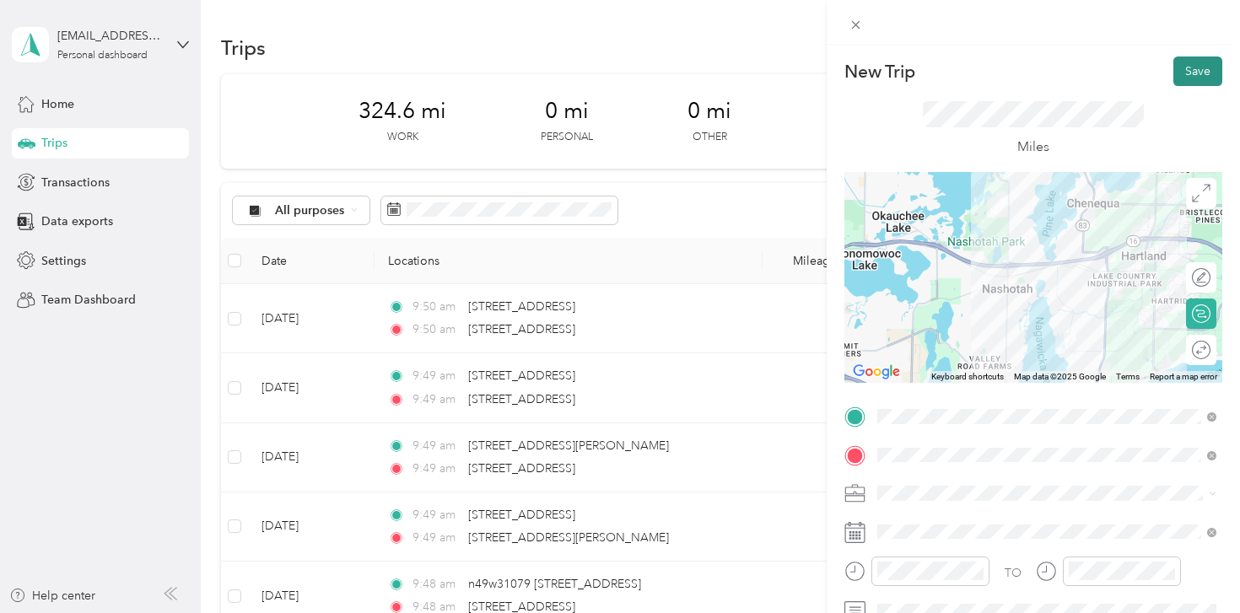
click at [1193, 77] on button "Save" at bounding box center [1198, 72] width 49 height 30
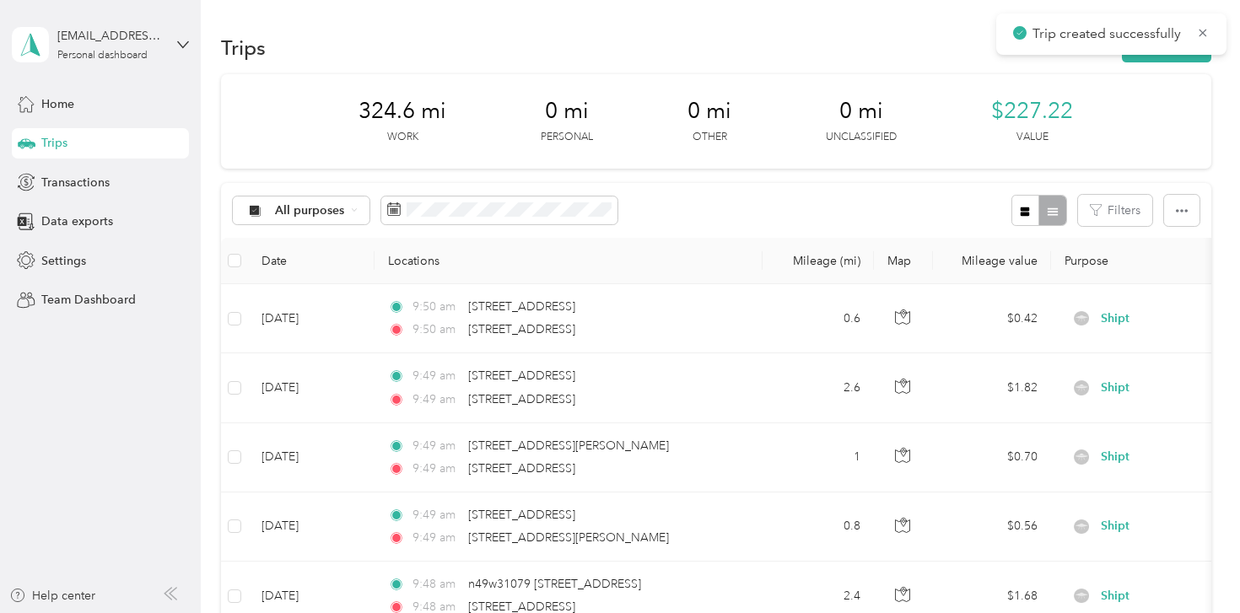
click at [1187, 62] on div "Trips New trip" at bounding box center [716, 47] width 990 height 35
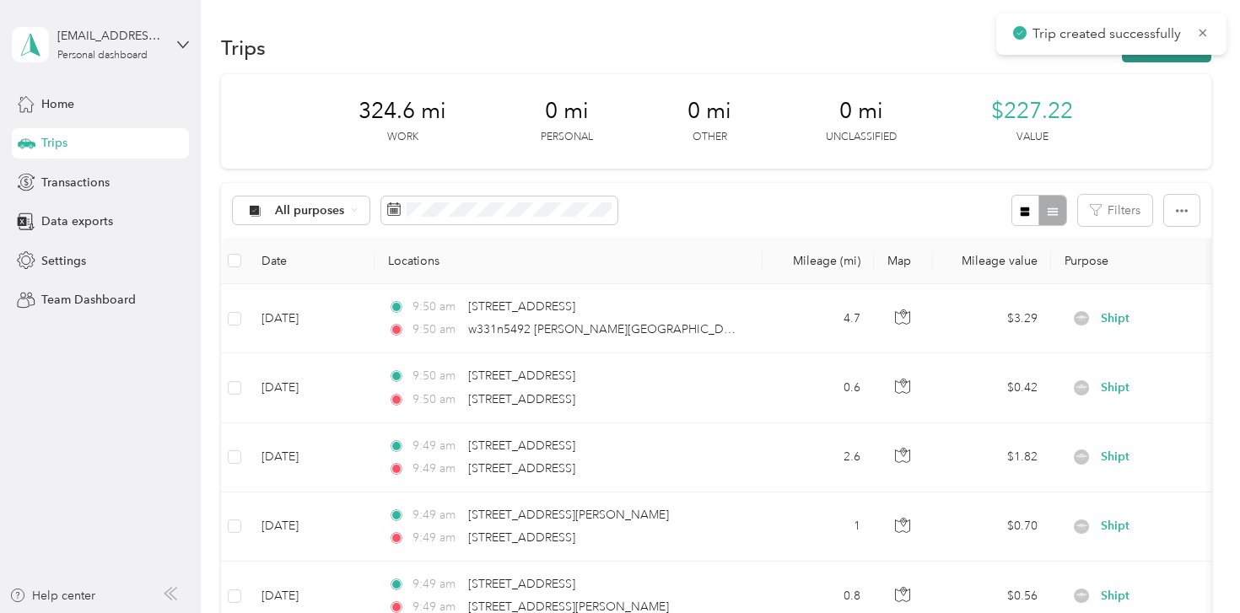
click at [1187, 57] on button "New trip" at bounding box center [1166, 48] width 89 height 30
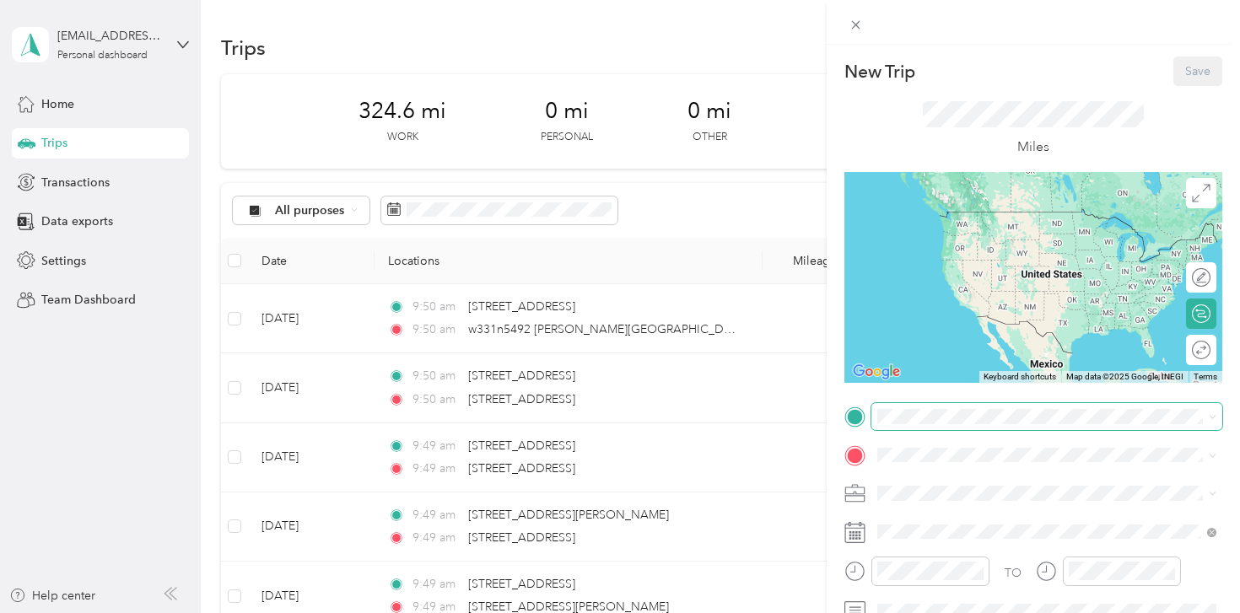
click at [910, 424] on span at bounding box center [1047, 416] width 351 height 27
click at [985, 230] on li "w331n5492 [PERSON_NAME][STREET_ADDRESS][US_STATE]" at bounding box center [1047, 218] width 351 height 47
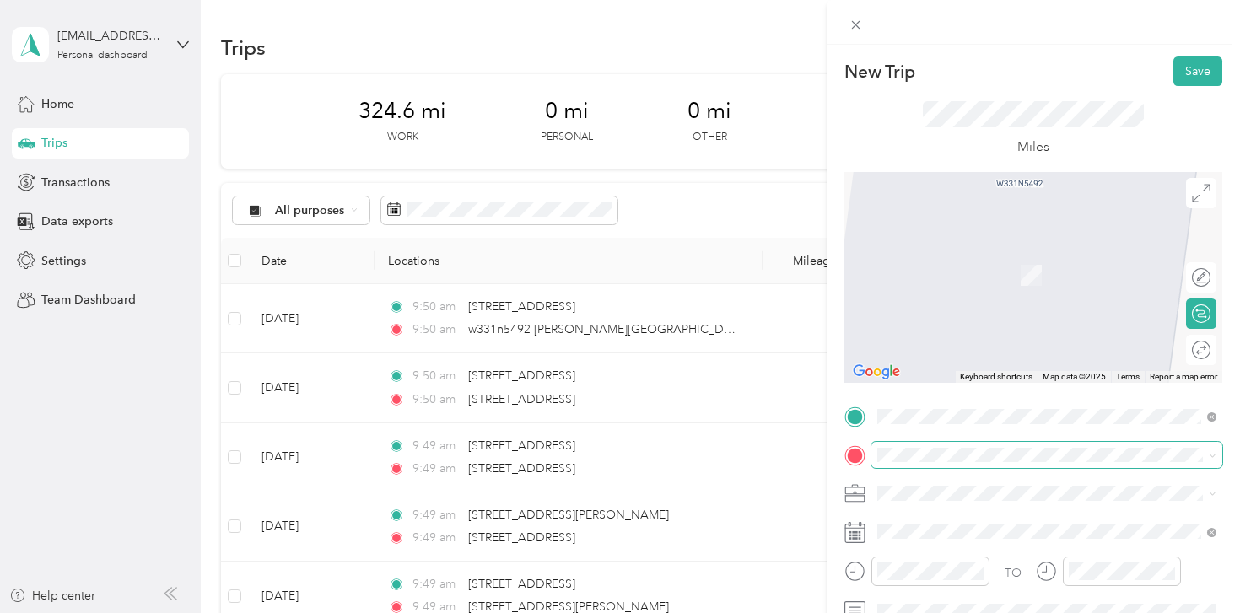
click at [931, 446] on span at bounding box center [1047, 455] width 351 height 27
click at [1084, 250] on span "n49w35336 [US_STATE][STREET_ADDRESS][US_STATE]" at bounding box center [1057, 249] width 296 height 15
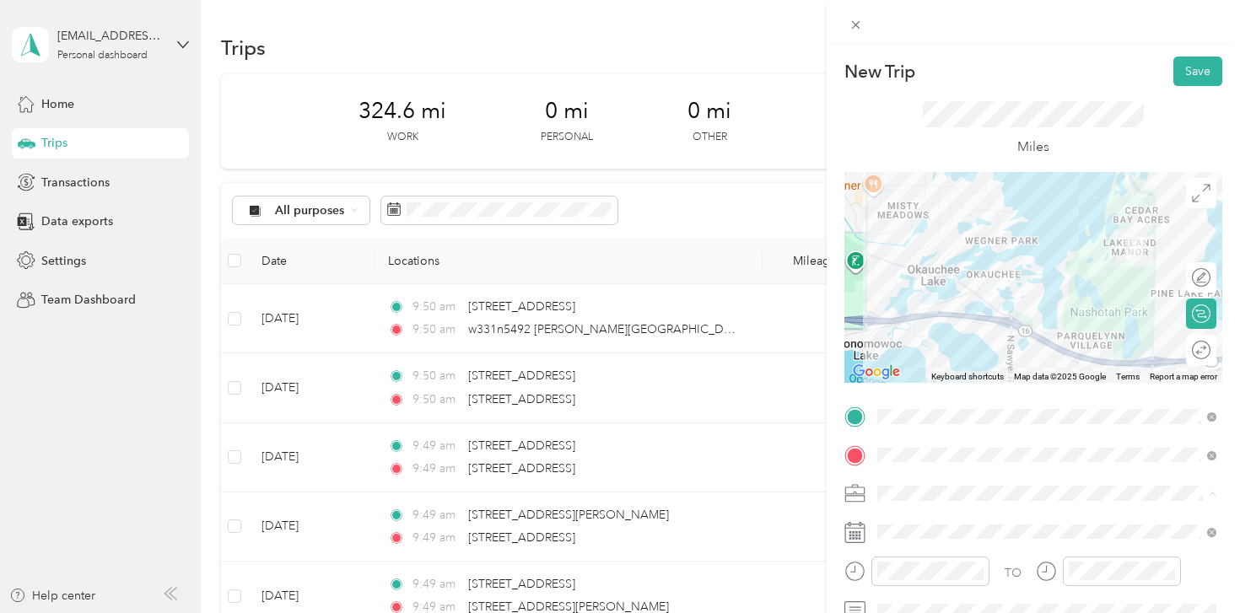
click at [924, 300] on ol "Work Personal Shipt Other Charity Medical Moving Commute" at bounding box center [1047, 360] width 351 height 236
click at [931, 324] on ol "Work Personal Shipt Other Charity Medical Moving Commute" at bounding box center [1047, 360] width 351 height 236
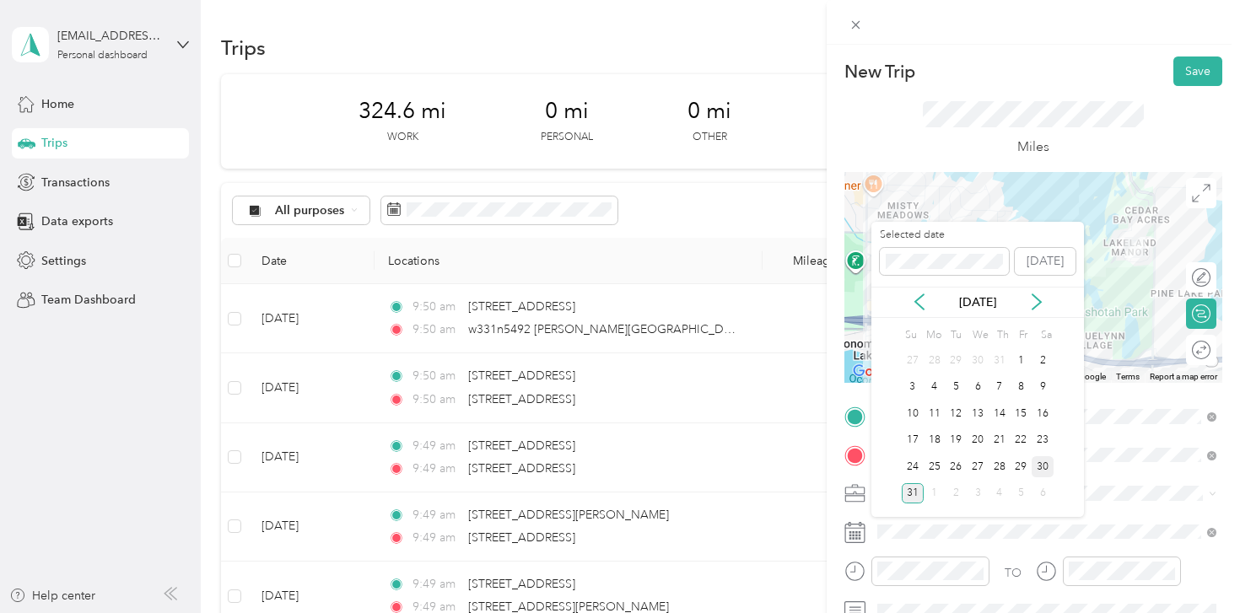
click at [1044, 463] on div "30" at bounding box center [1043, 466] width 22 height 21
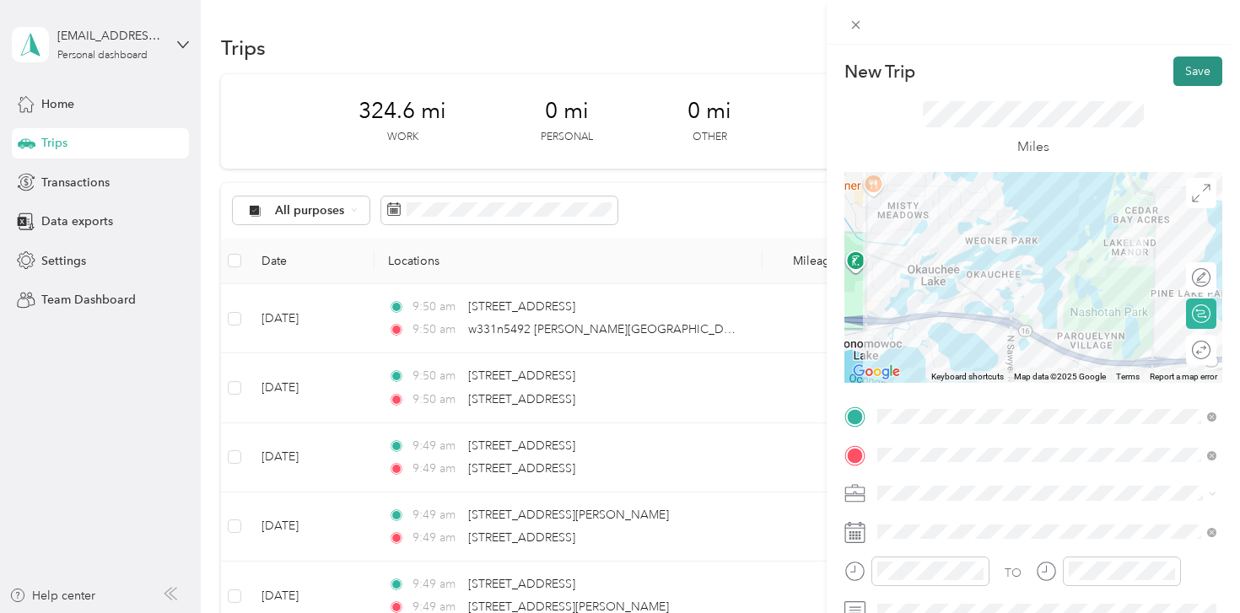
click at [1197, 76] on button "Save" at bounding box center [1198, 72] width 49 height 30
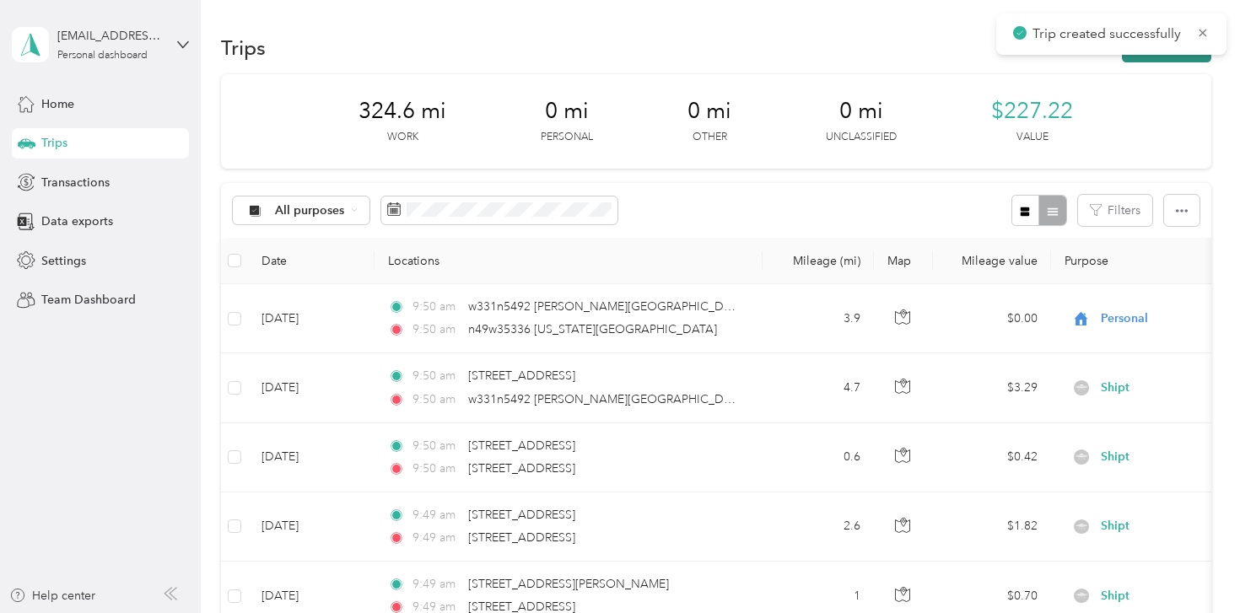
click at [1170, 57] on button "New trip" at bounding box center [1166, 48] width 89 height 30
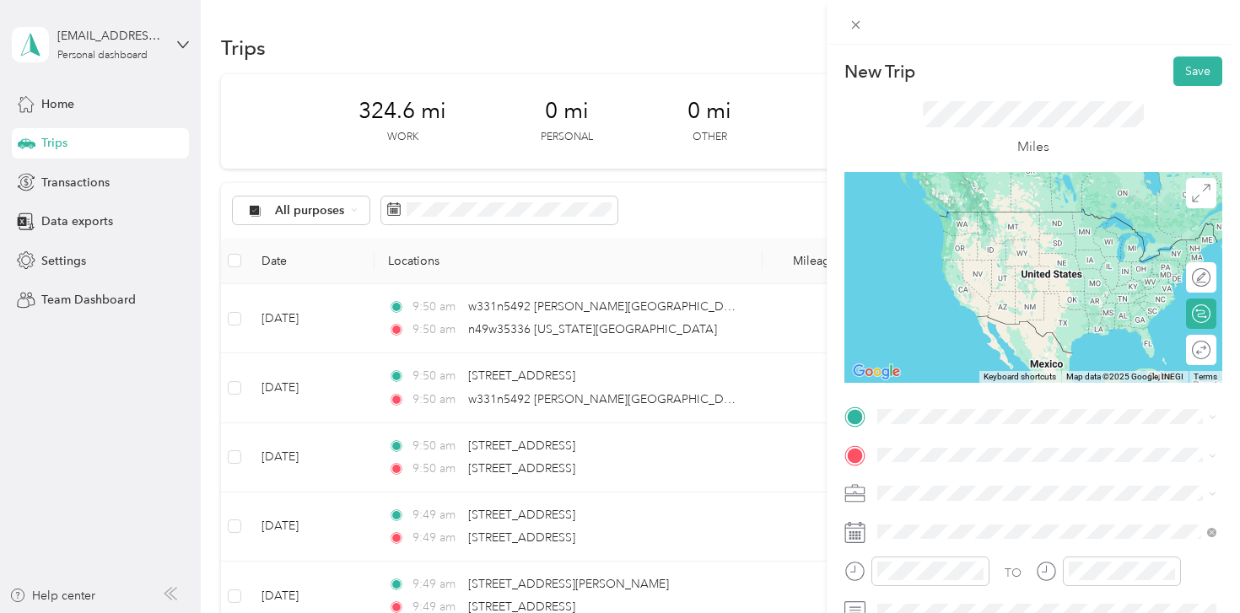
click at [1008, 237] on ol "From search results n49w35336 [US_STATE][GEOGRAPHIC_DATA][US_STATE], [GEOGRAPHI…" at bounding box center [1047, 282] width 351 height 236
click at [1055, 213] on span "n49w35336 [US_STATE][STREET_ADDRESS][US_STATE]" at bounding box center [1057, 211] width 296 height 15
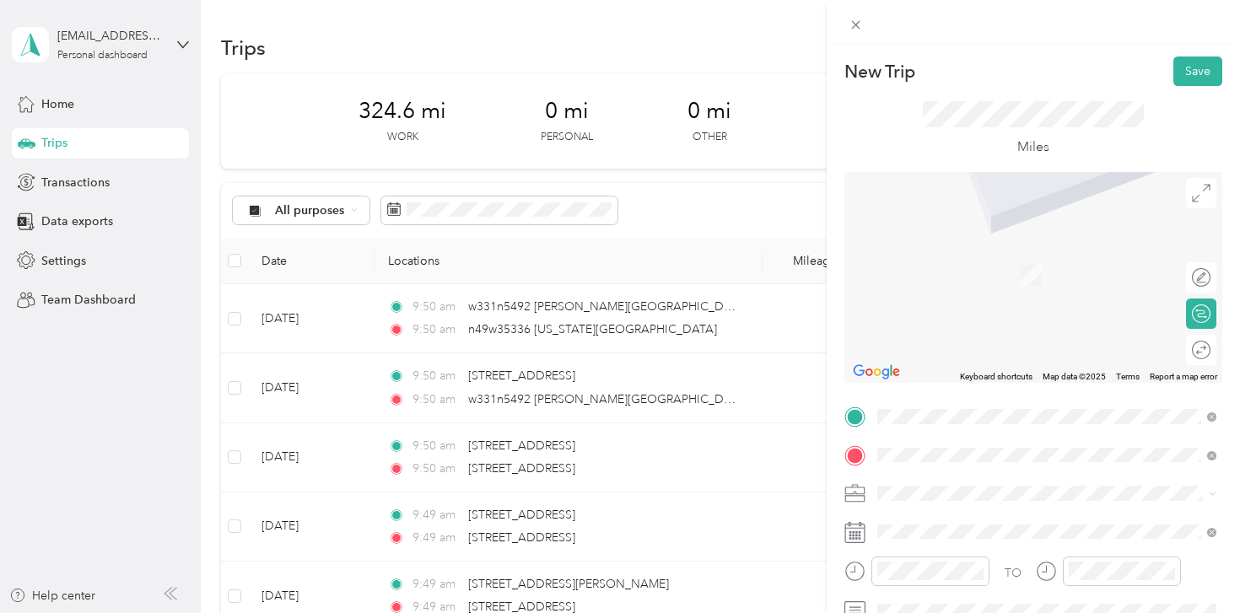
click at [1012, 257] on span "[STREET_ADDRESS][US_STATE]" at bounding box center [993, 249] width 169 height 15
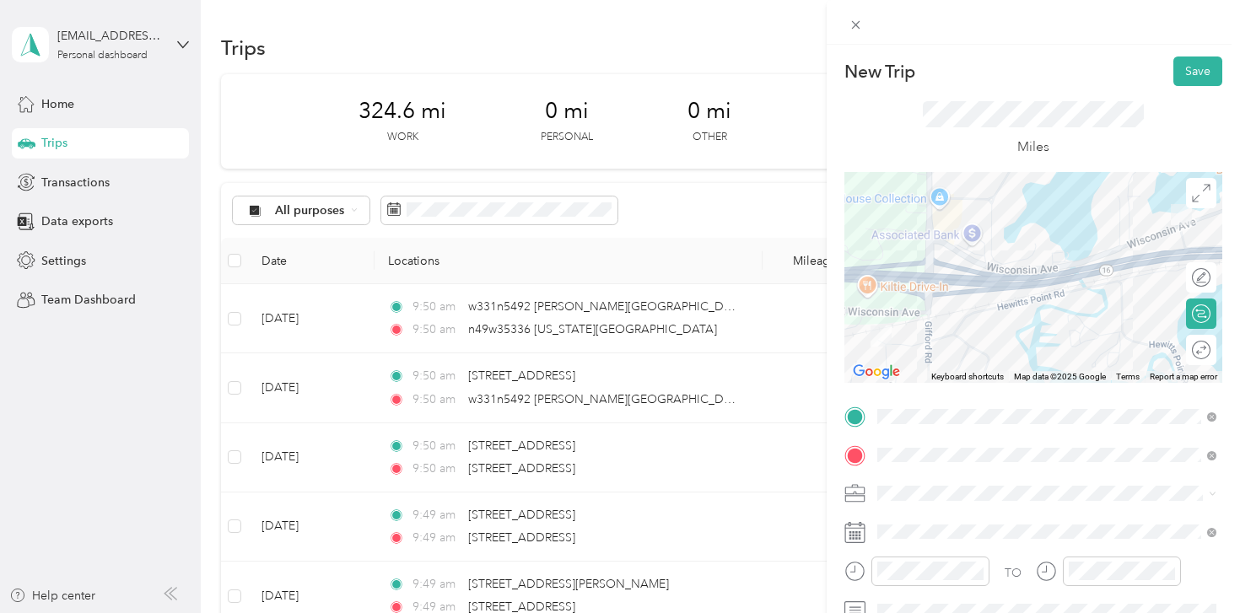
click at [940, 322] on ol "Work Personal Shipt Other Charity Medical Moving Commute" at bounding box center [1047, 354] width 351 height 236
click at [912, 316] on div "Shipt" at bounding box center [1046, 315] width 327 height 18
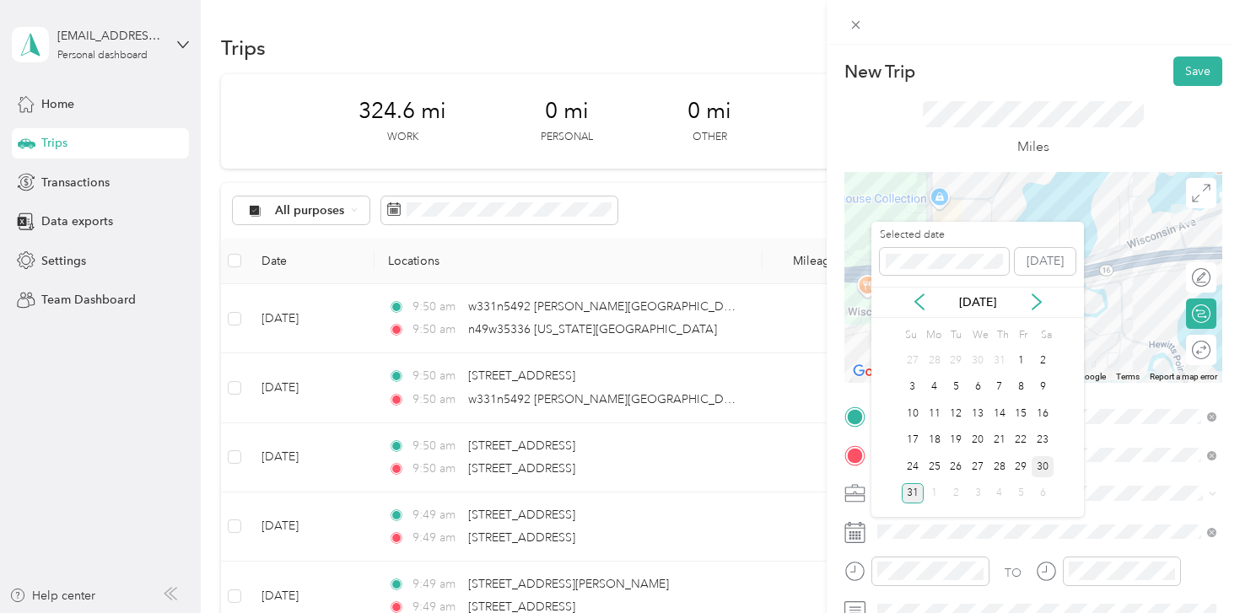
click at [1046, 461] on div "30" at bounding box center [1043, 466] width 22 height 21
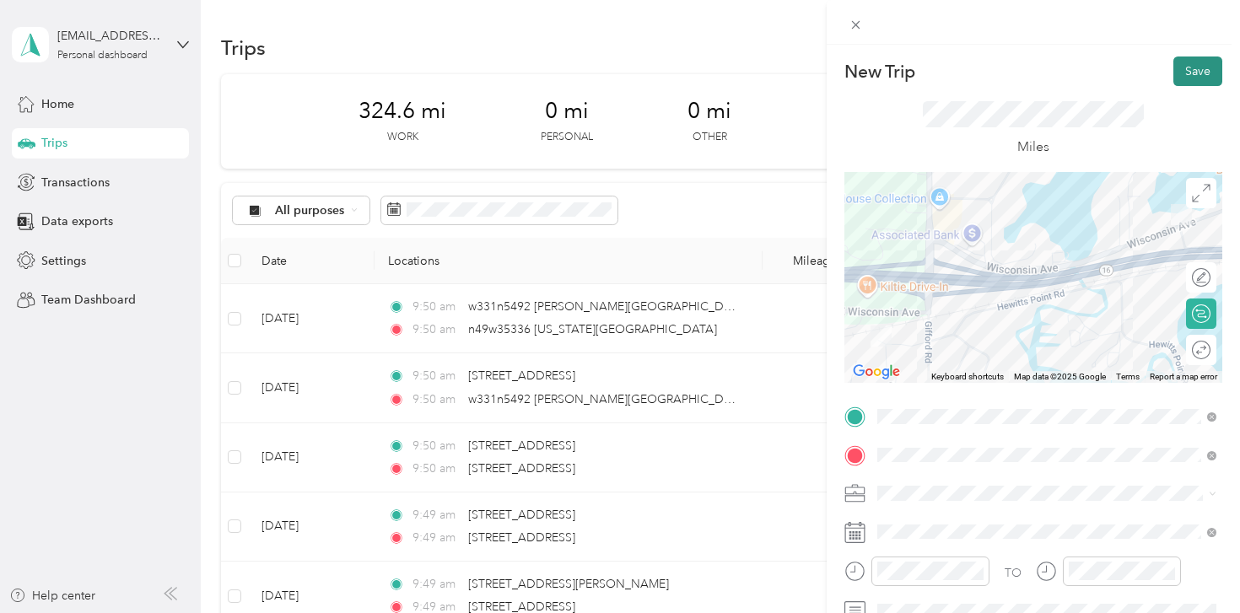
click at [1197, 62] on button "Save" at bounding box center [1198, 72] width 49 height 30
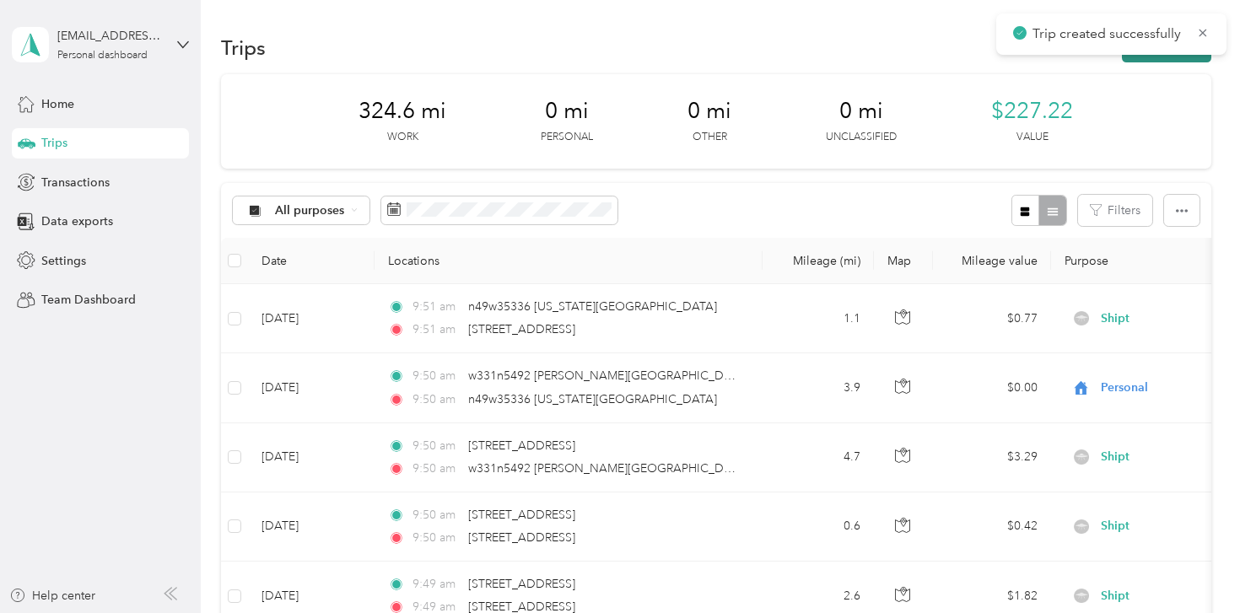
click at [1141, 57] on button "New trip" at bounding box center [1166, 48] width 89 height 30
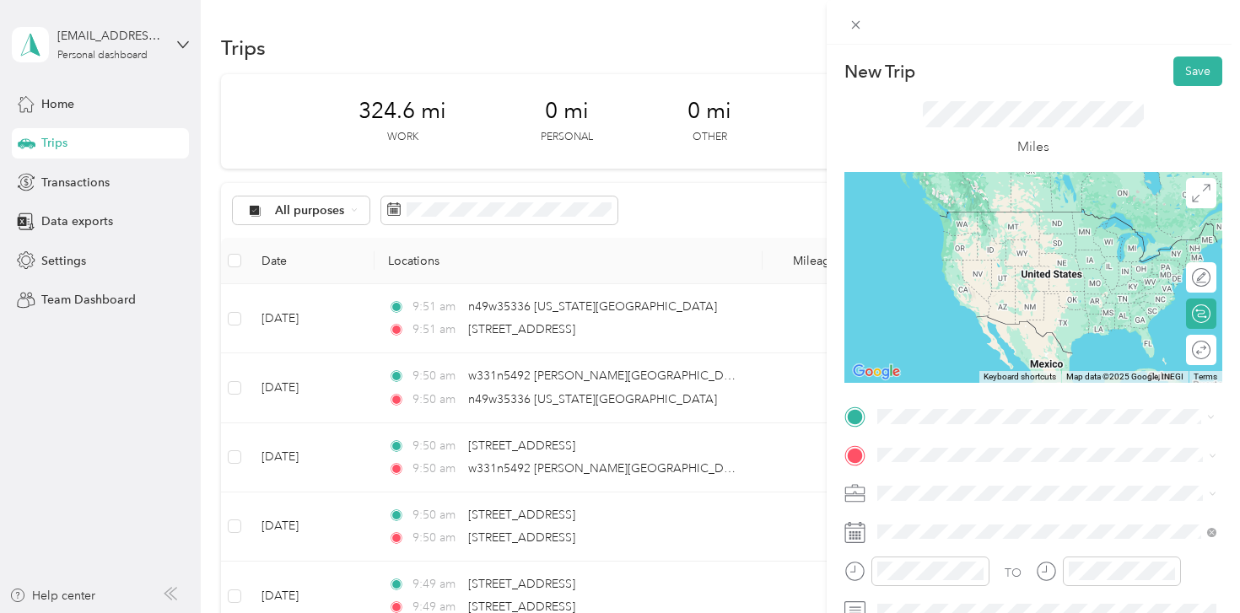
click at [967, 224] on div "[STREET_ADDRESS][US_STATE]" at bounding box center [1046, 212] width 327 height 23
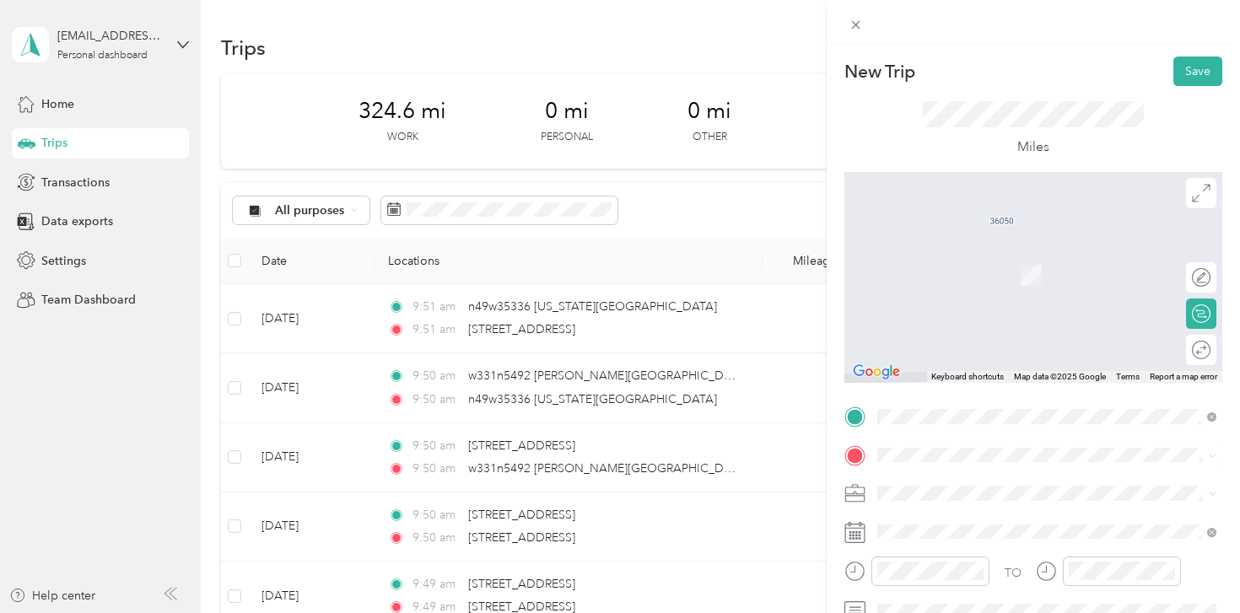
click at [958, 267] on span "w359n5793 [STREET_ADDRESS][US_STATE]" at bounding box center [1026, 262] width 235 height 15
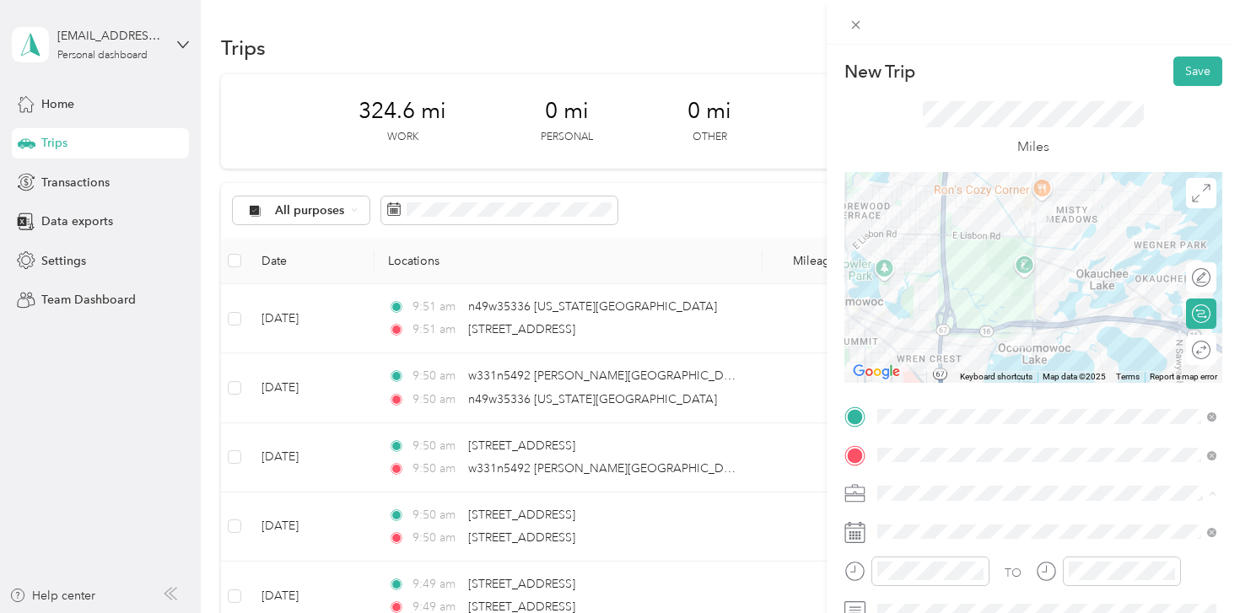
click at [954, 314] on div "Shipt" at bounding box center [1046, 316] width 327 height 18
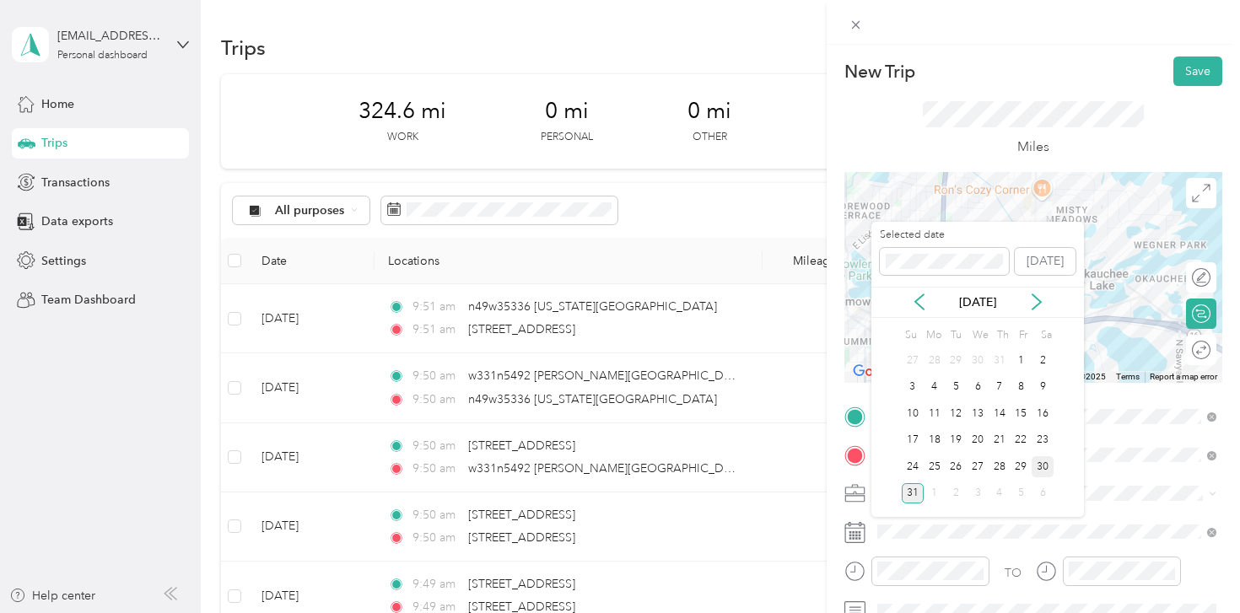
click at [1043, 467] on div "30" at bounding box center [1043, 466] width 22 height 21
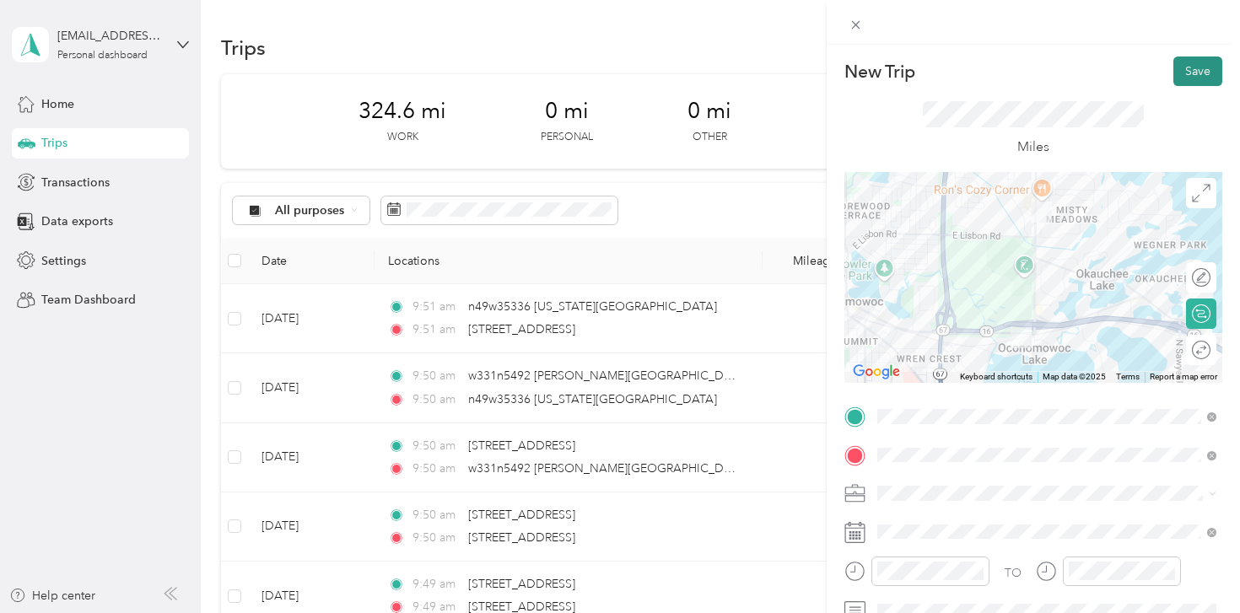
click at [1192, 73] on button "Save" at bounding box center [1198, 72] width 49 height 30
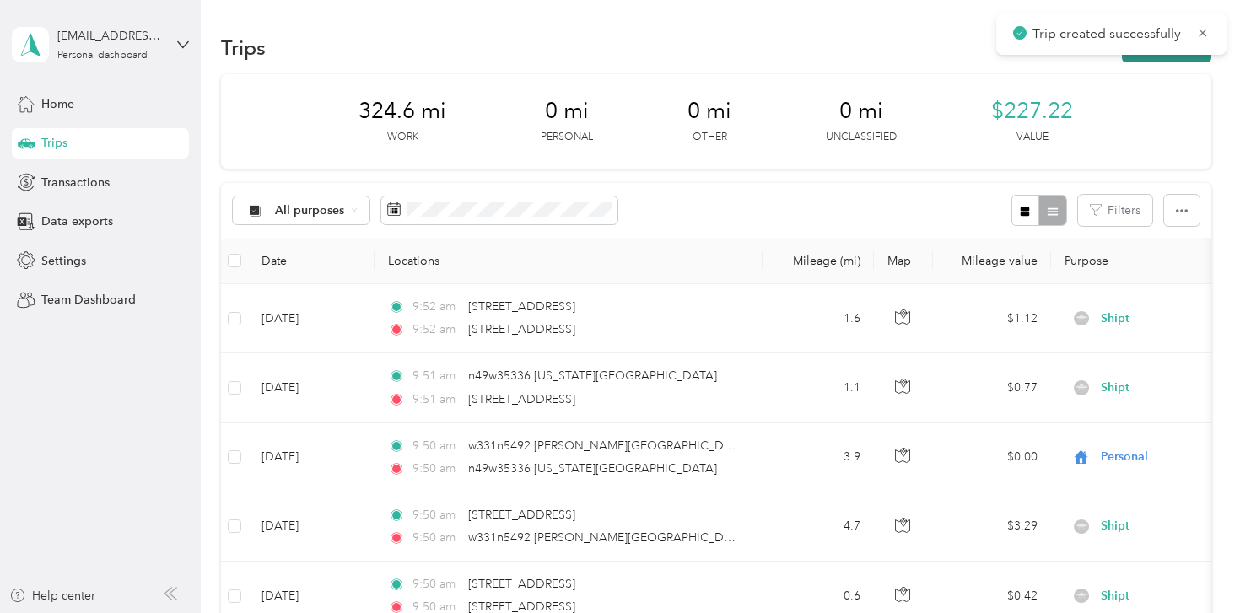
click at [1167, 57] on button "New trip" at bounding box center [1166, 48] width 89 height 30
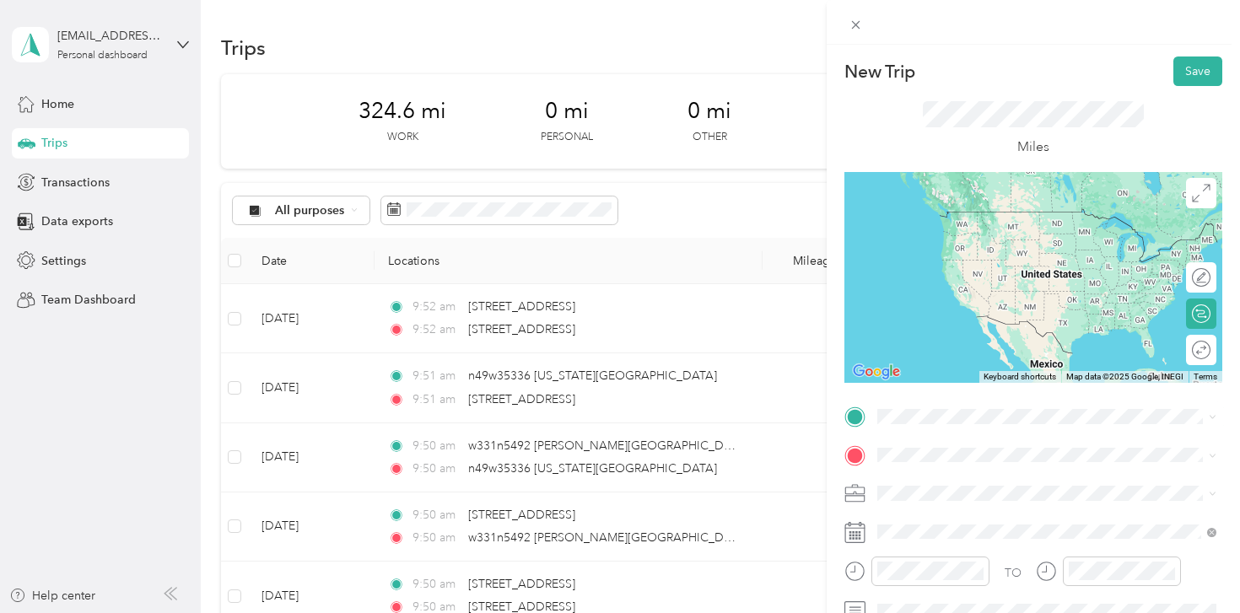
click at [926, 483] on span "w359n5793 [STREET_ADDRESS][US_STATE]" at bounding box center [1026, 475] width 235 height 15
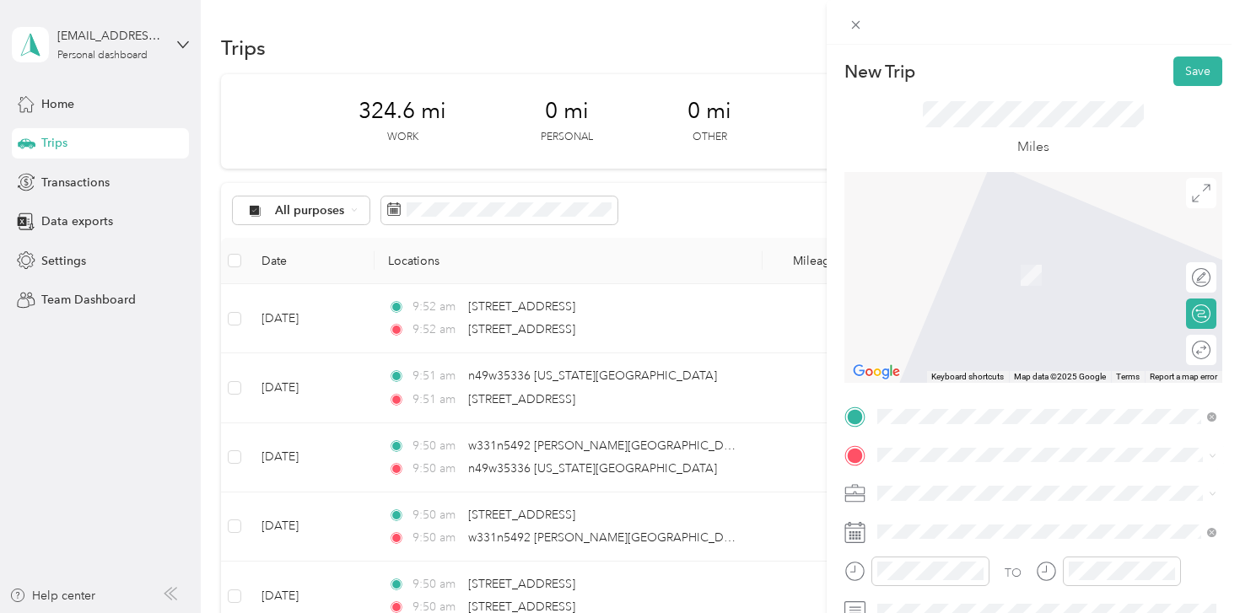
click at [1044, 263] on div "n57w34777 Cattail Court Oconomowoc, [US_STATE] 53066, [GEOGRAPHIC_DATA]" at bounding box center [1046, 262] width 327 height 51
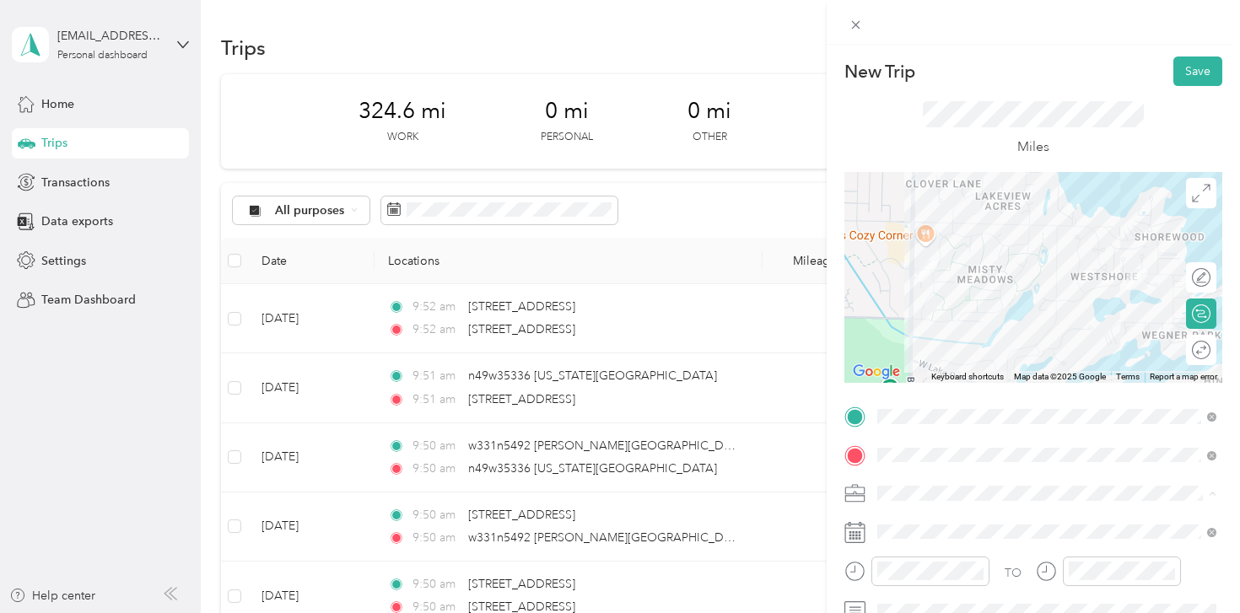
click at [909, 316] on span "Shipt" at bounding box center [896, 316] width 27 height 14
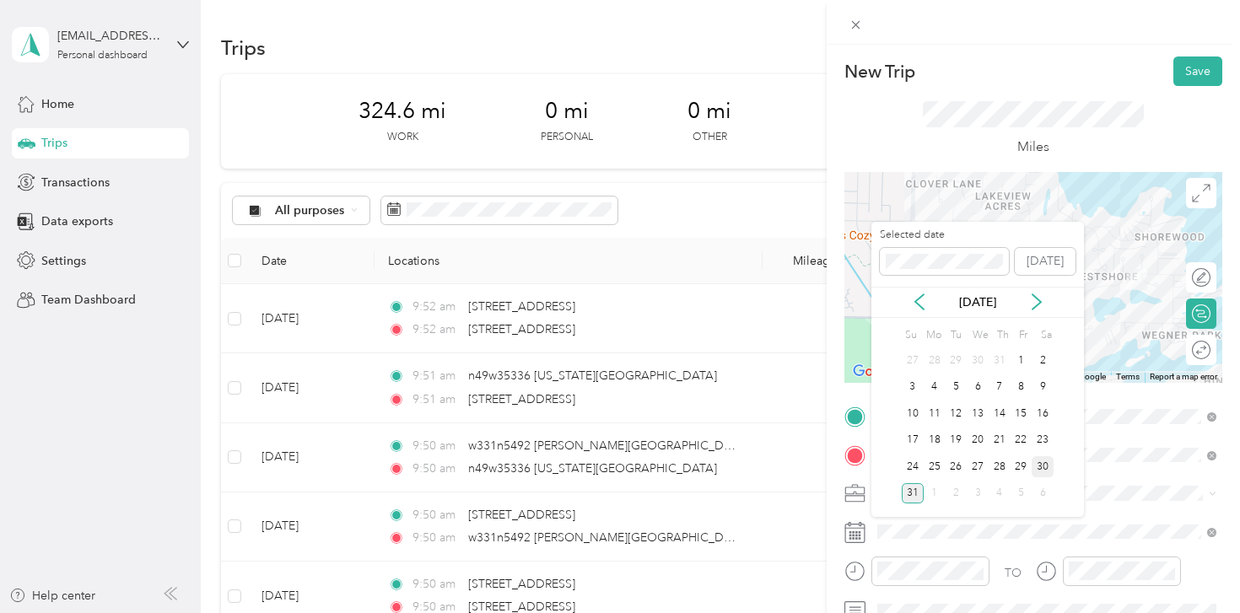
click at [1041, 469] on div "30" at bounding box center [1043, 466] width 22 height 21
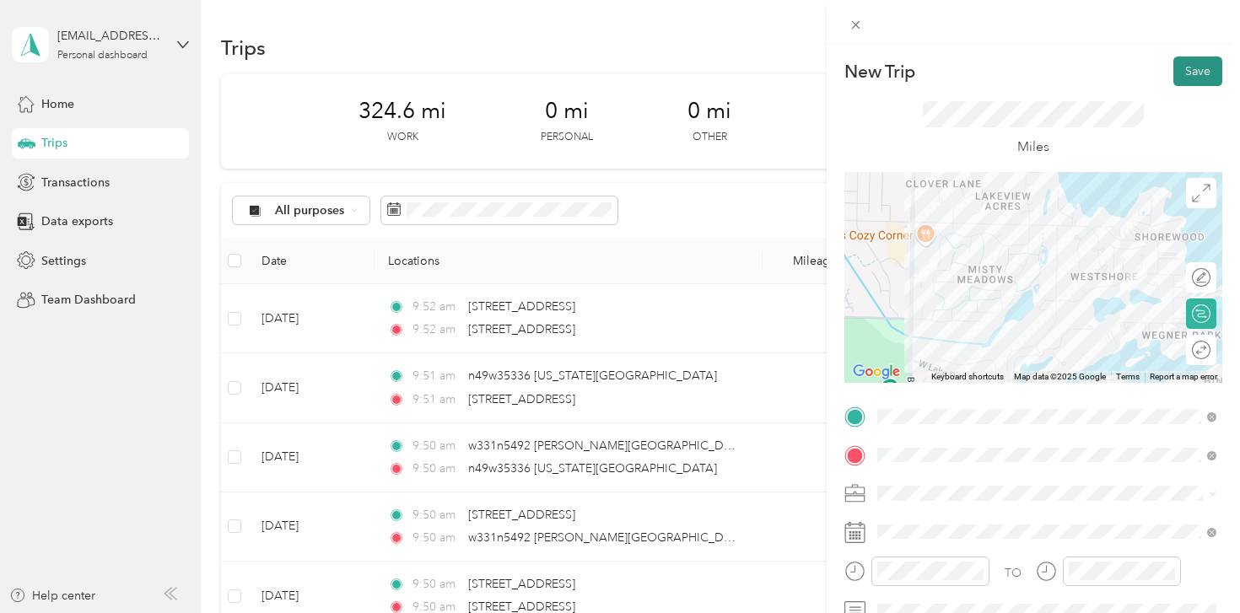
click at [1189, 77] on button "Save" at bounding box center [1198, 72] width 49 height 30
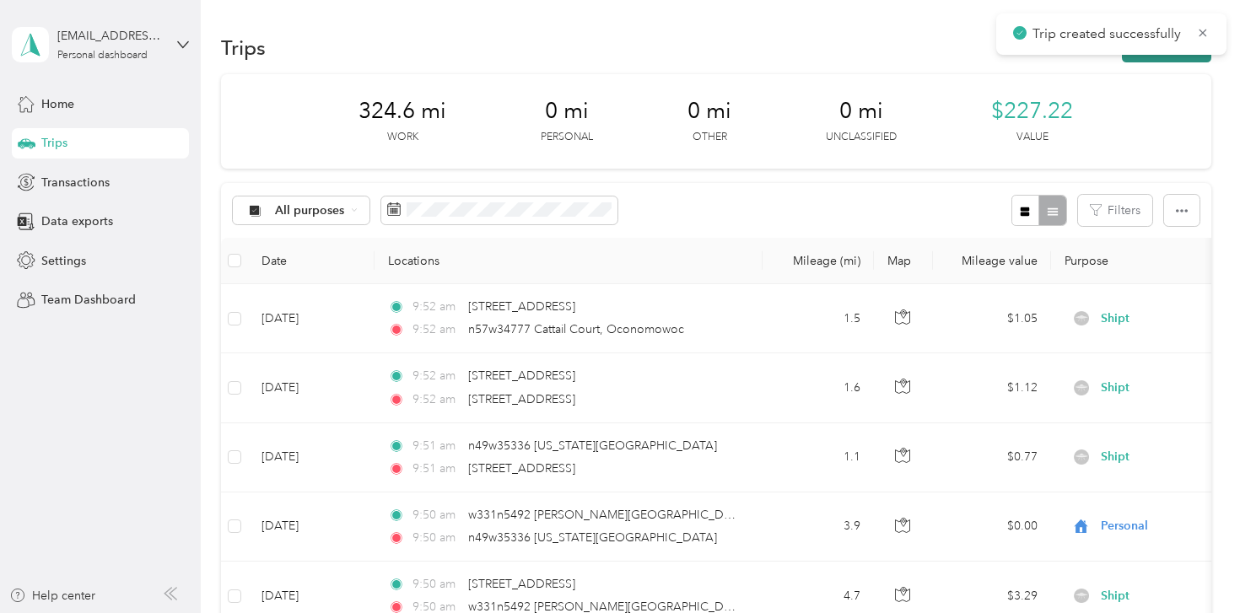
click at [1157, 58] on button "New trip" at bounding box center [1166, 48] width 89 height 30
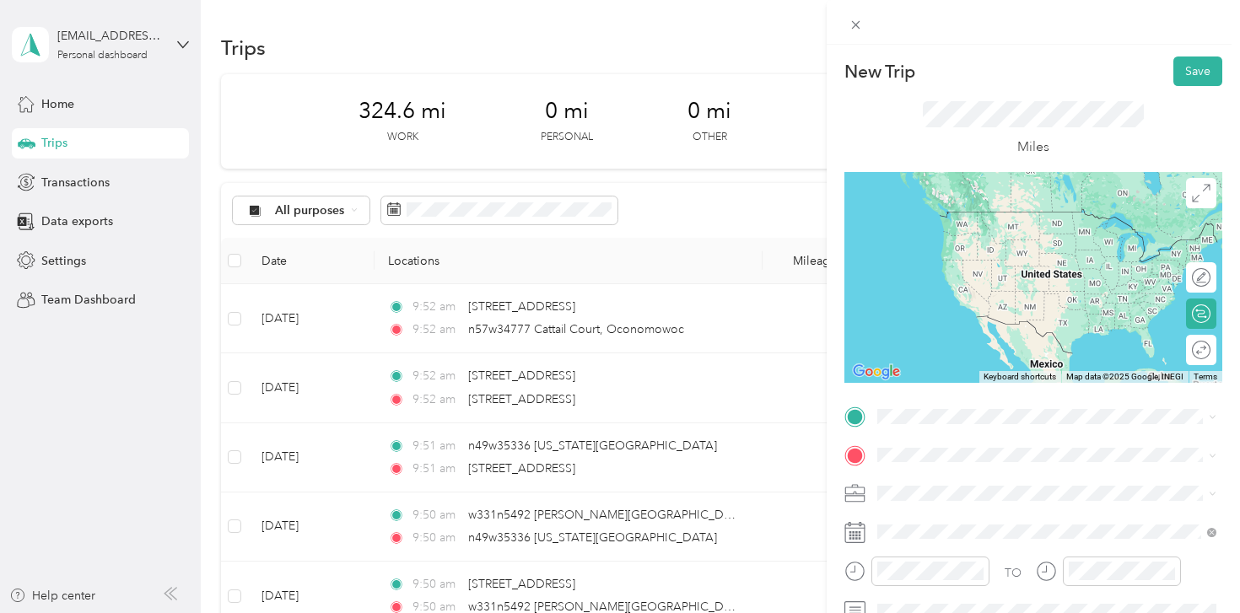
click at [1071, 223] on span "n57w34777 Cattail Court Oconomowoc, [US_STATE] 53066, [GEOGRAPHIC_DATA]" at bounding box center [1060, 225] width 302 height 45
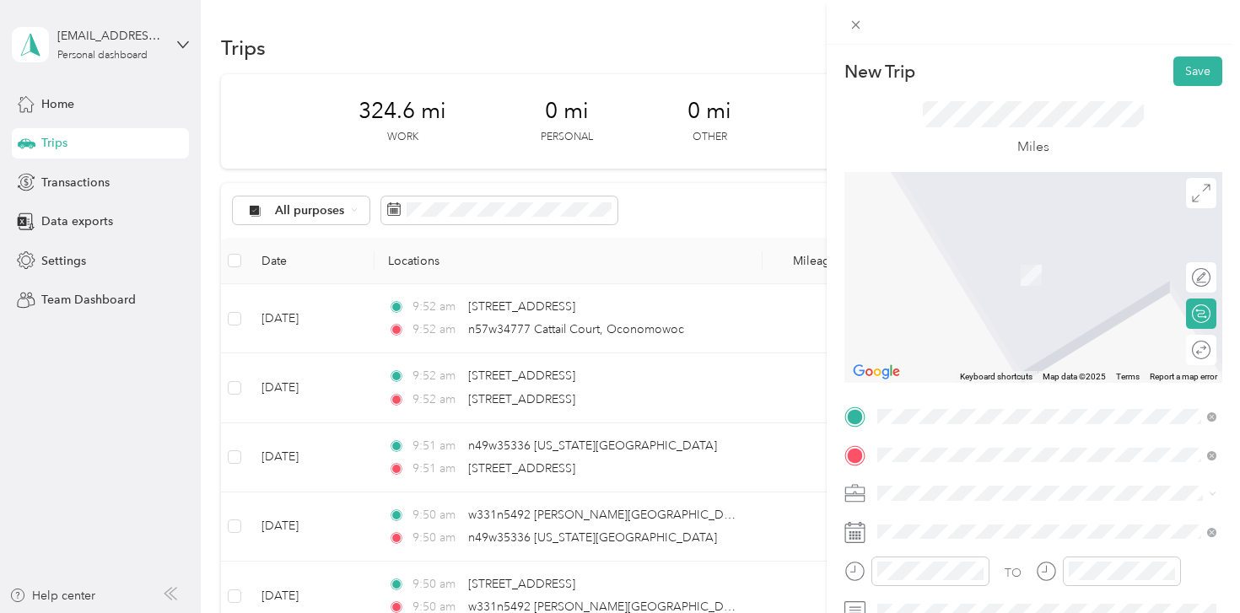
click at [1022, 268] on li "[STREET_ADDRESS][US_STATE]" at bounding box center [1047, 251] width 351 height 35
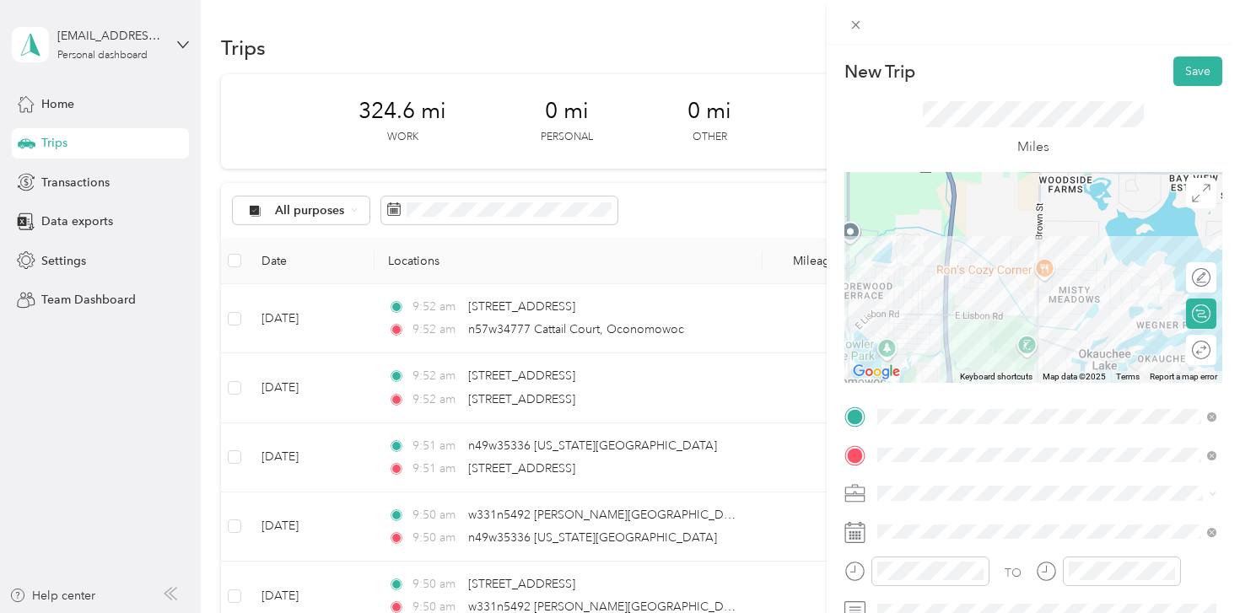
click at [911, 316] on li "Shipt" at bounding box center [1047, 311] width 351 height 30
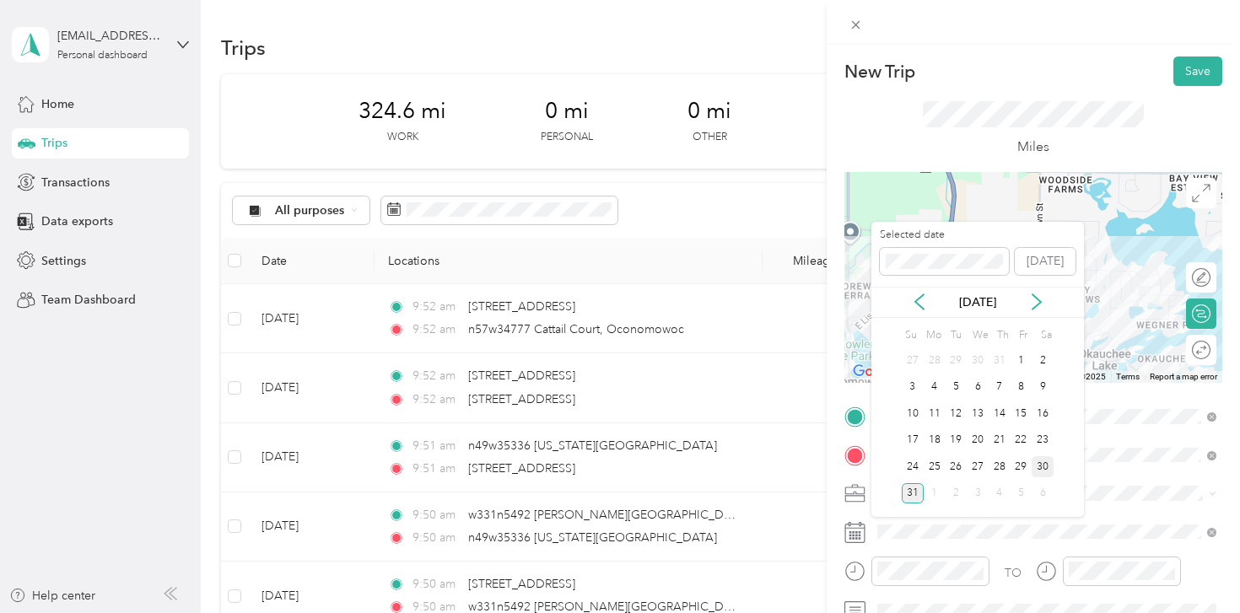
click at [1038, 465] on div "30" at bounding box center [1043, 466] width 22 height 21
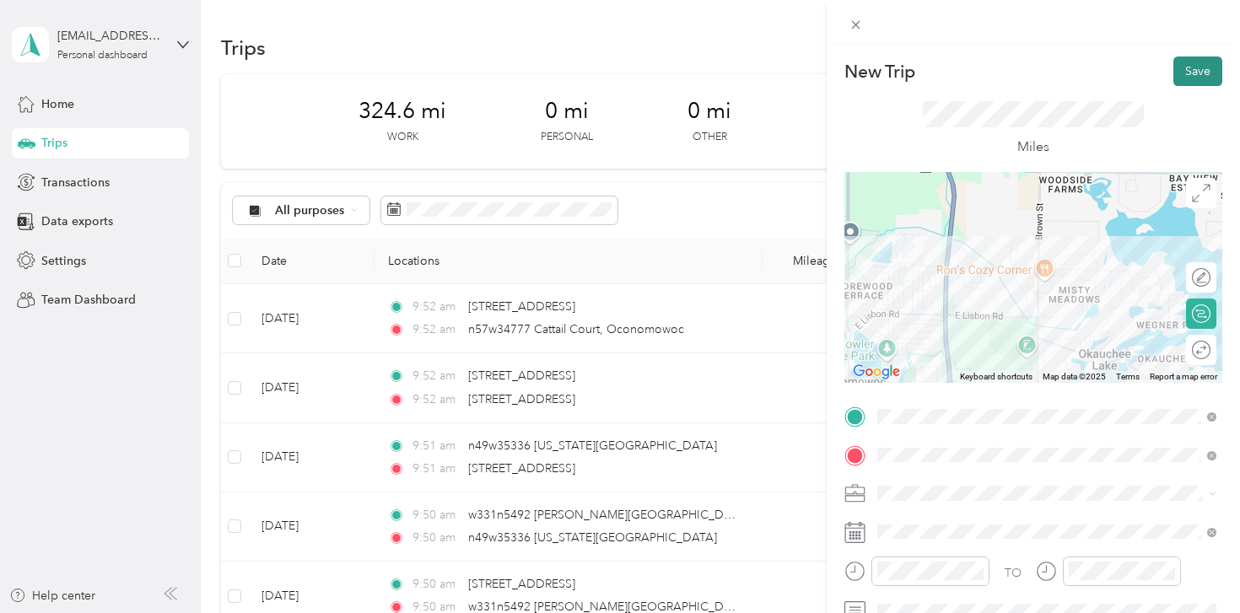
click at [1200, 72] on button "Save" at bounding box center [1198, 72] width 49 height 30
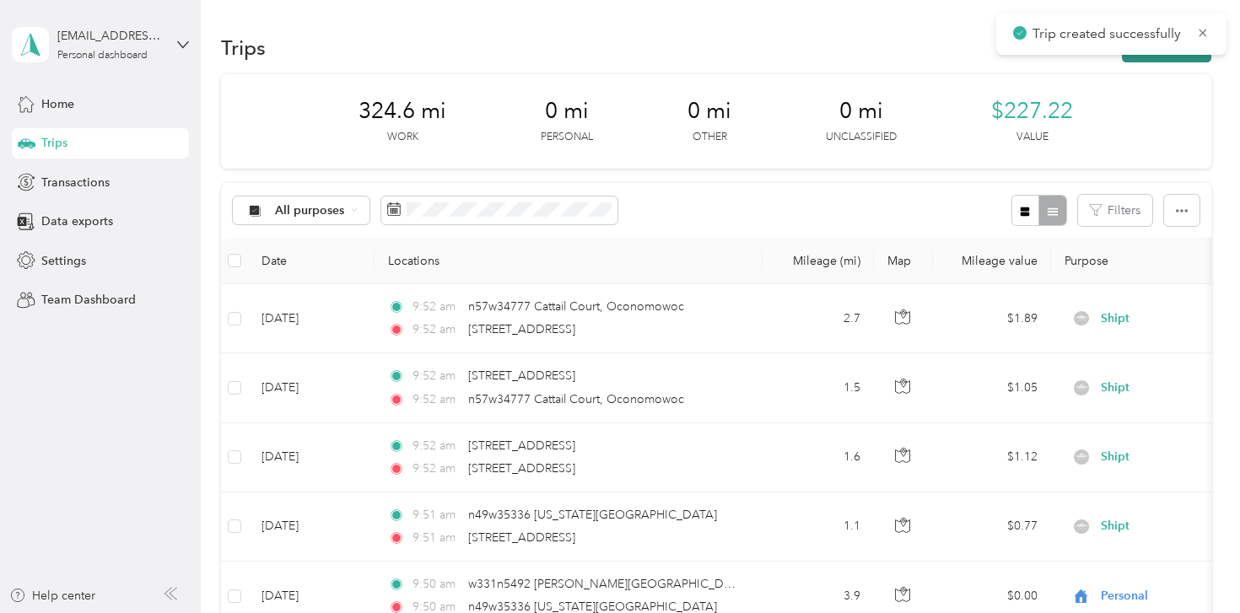
click at [1179, 59] on button "New trip" at bounding box center [1166, 48] width 89 height 30
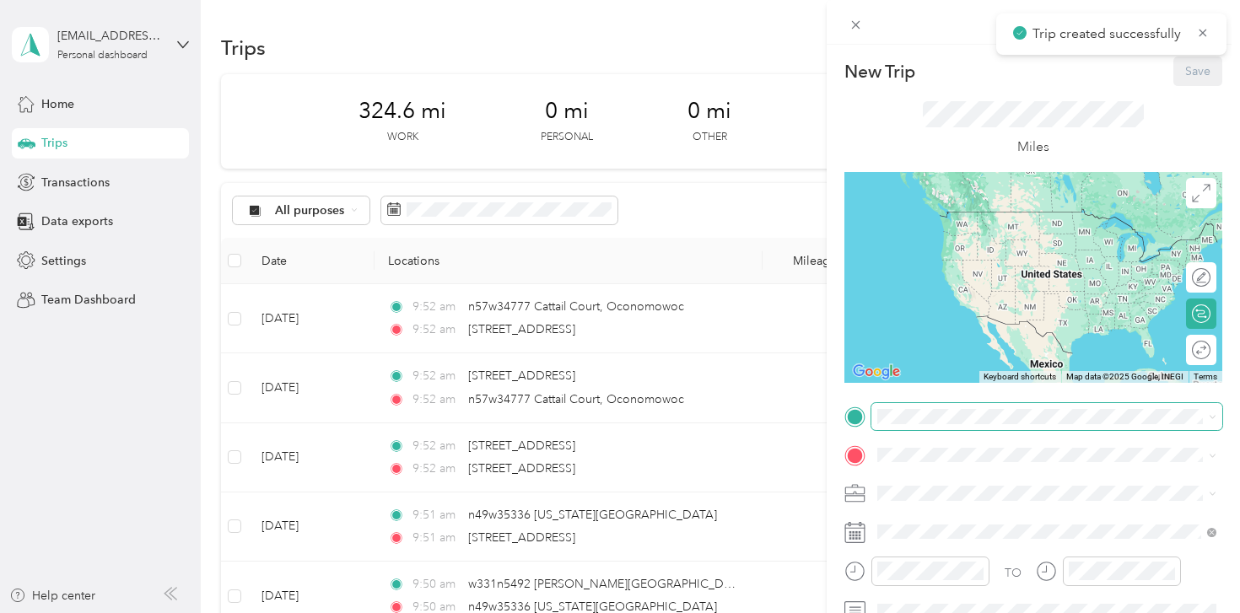
click at [952, 406] on span at bounding box center [1047, 416] width 351 height 27
click at [999, 219] on span "[STREET_ADDRESS][US_STATE]" at bounding box center [993, 211] width 169 height 15
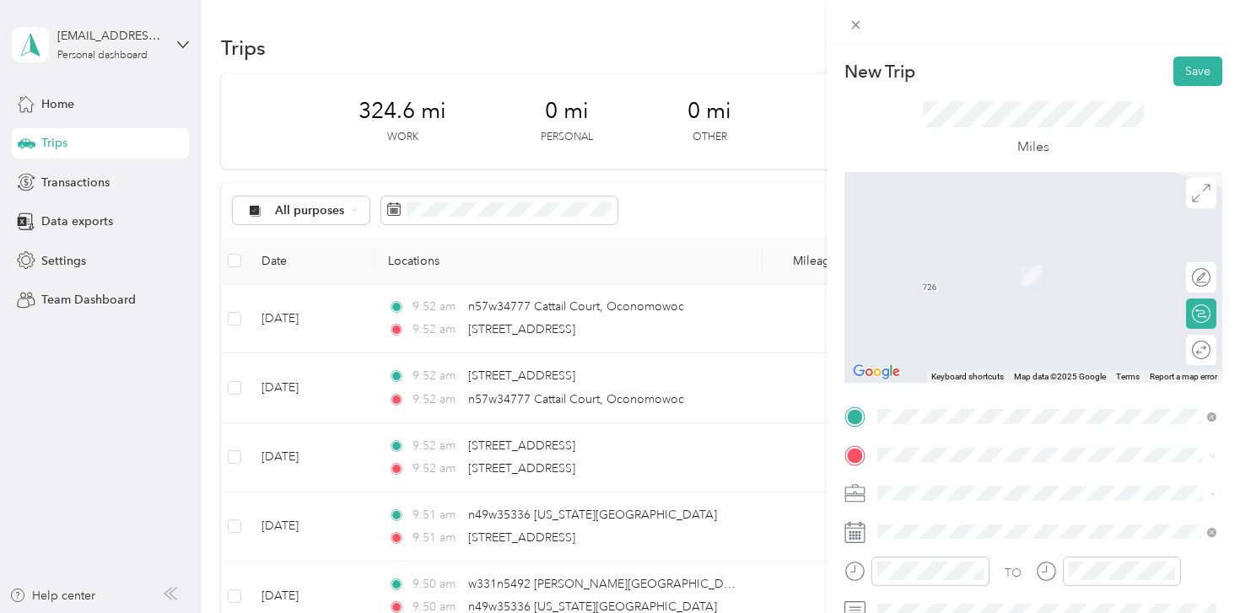
click at [1014, 246] on span "[STREET_ADDRESS][US_STATE]" at bounding box center [993, 248] width 169 height 15
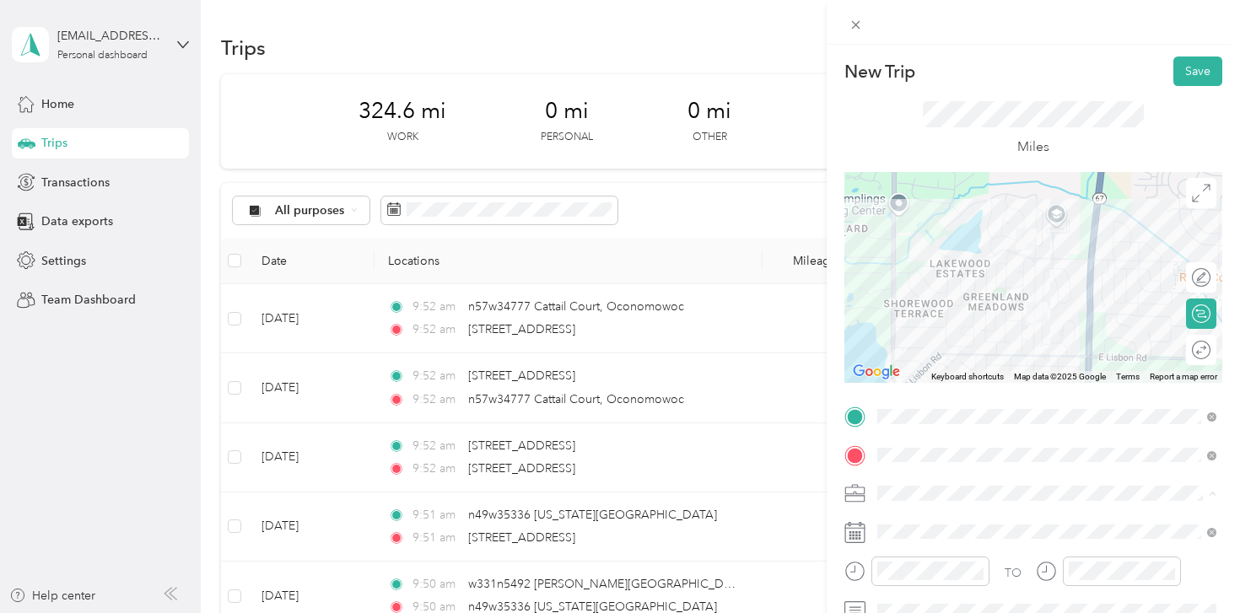
click at [916, 314] on div "Shipt" at bounding box center [1046, 316] width 327 height 18
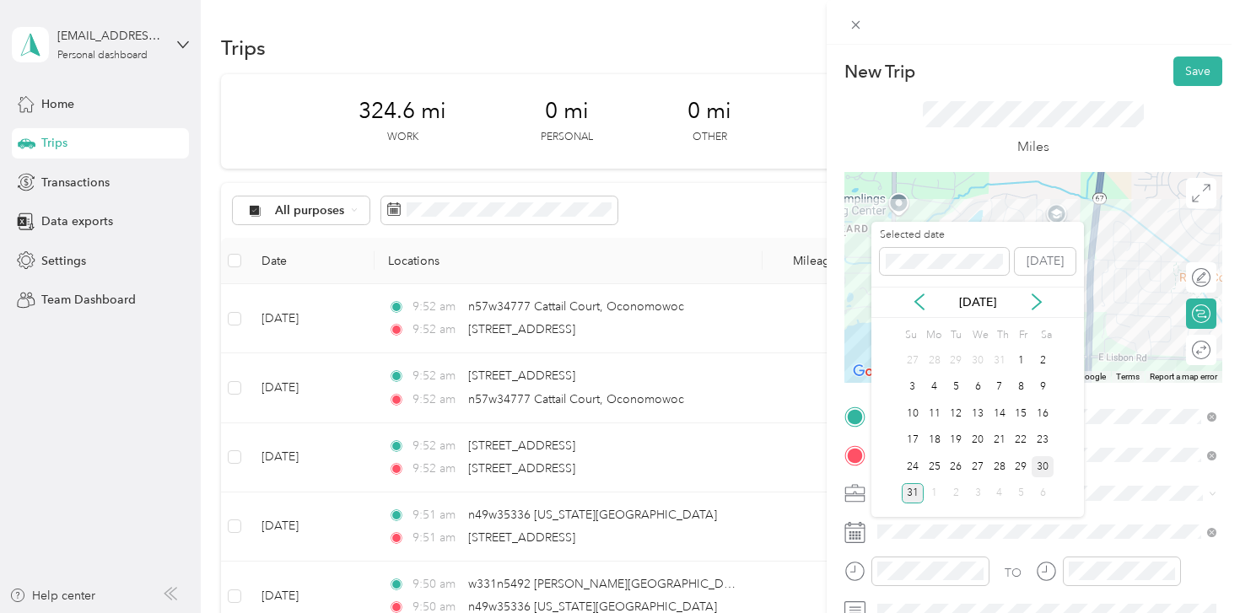
click at [1045, 460] on div "30" at bounding box center [1043, 466] width 22 height 21
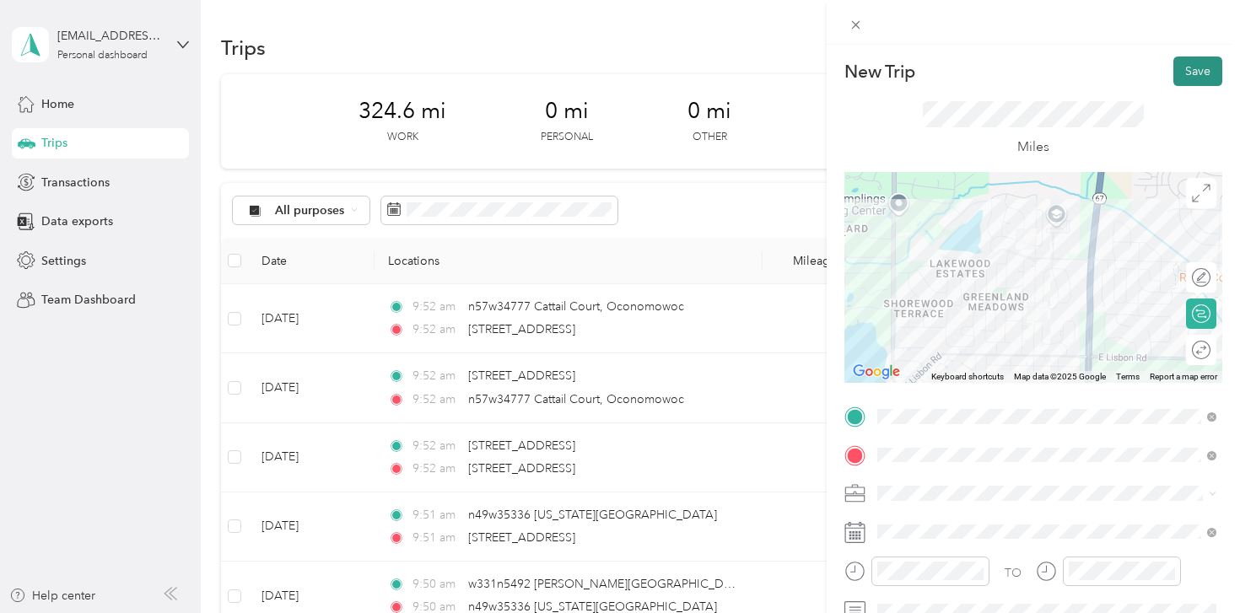
click at [1200, 64] on button "Save" at bounding box center [1198, 72] width 49 height 30
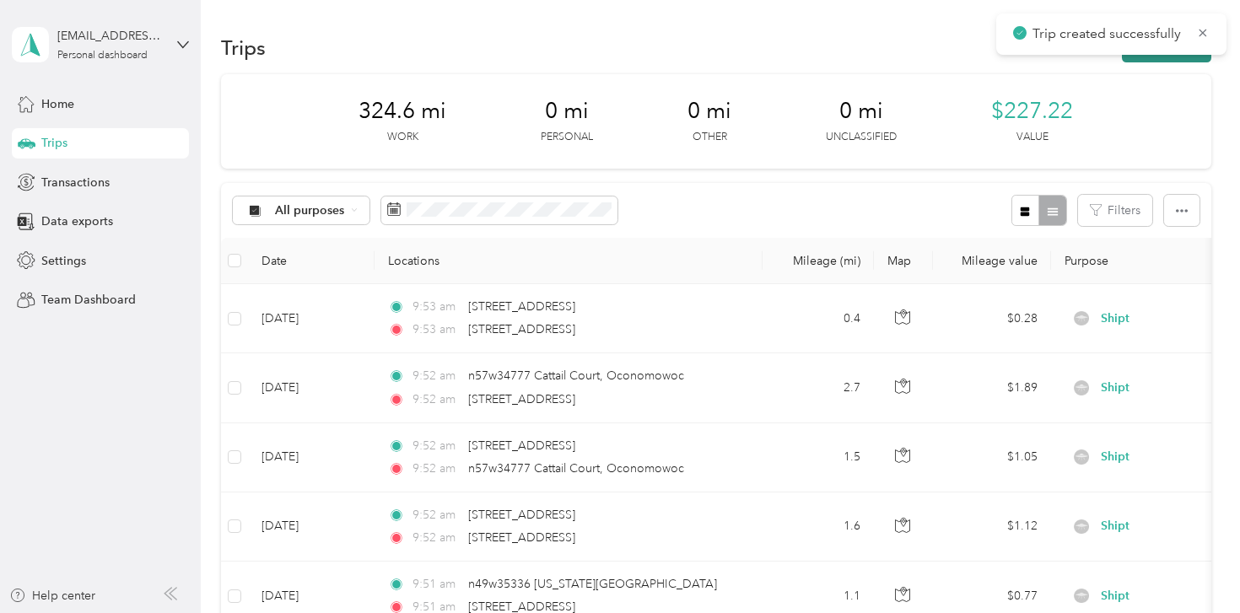
click at [1166, 57] on button "New trip" at bounding box center [1166, 48] width 89 height 30
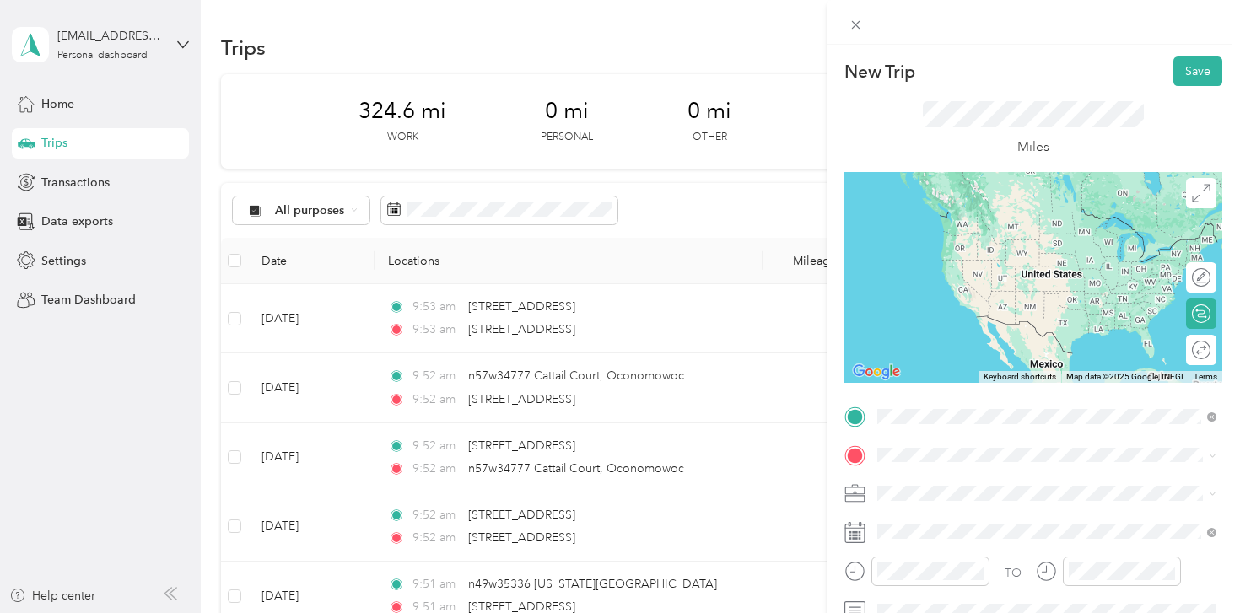
click at [1017, 206] on span "[STREET_ADDRESS][US_STATE]" at bounding box center [993, 211] width 169 height 15
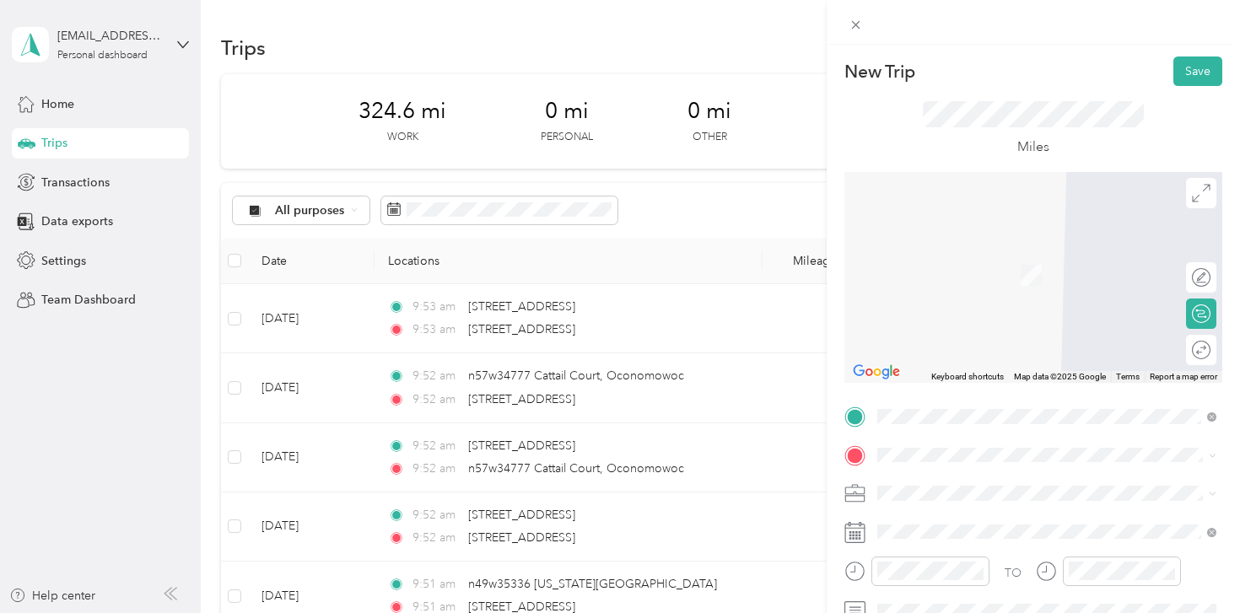
click at [1006, 252] on span "[STREET_ADDRESS][PERSON_NAME][US_STATE]" at bounding box center [1040, 244] width 262 height 15
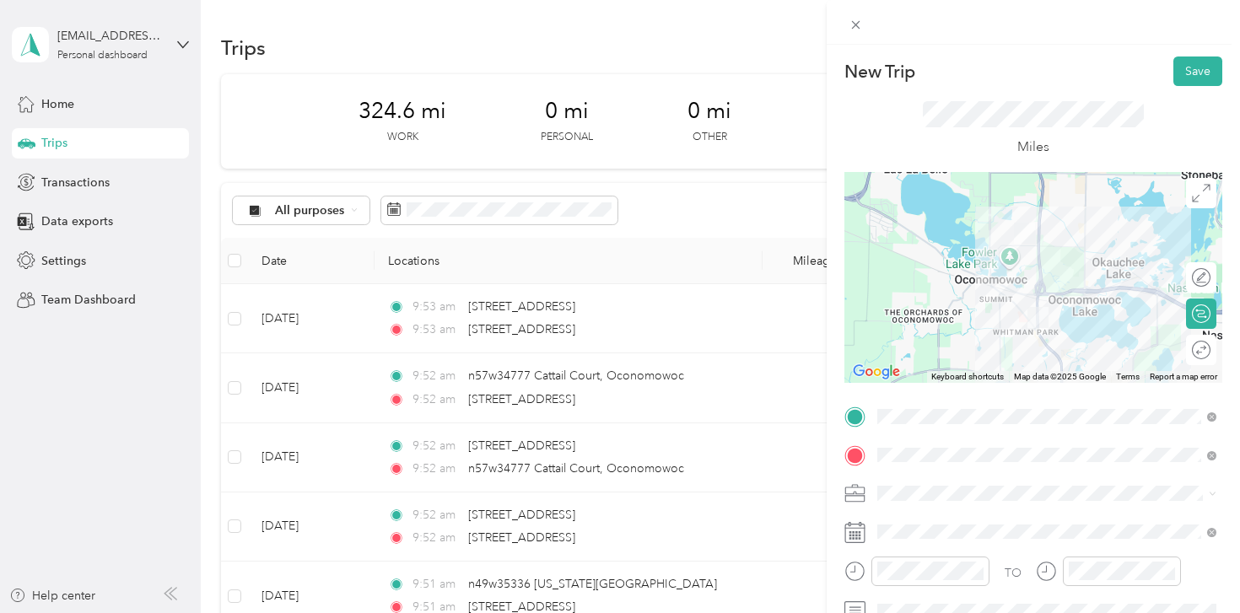
click at [937, 321] on li "Shipt" at bounding box center [1047, 315] width 351 height 30
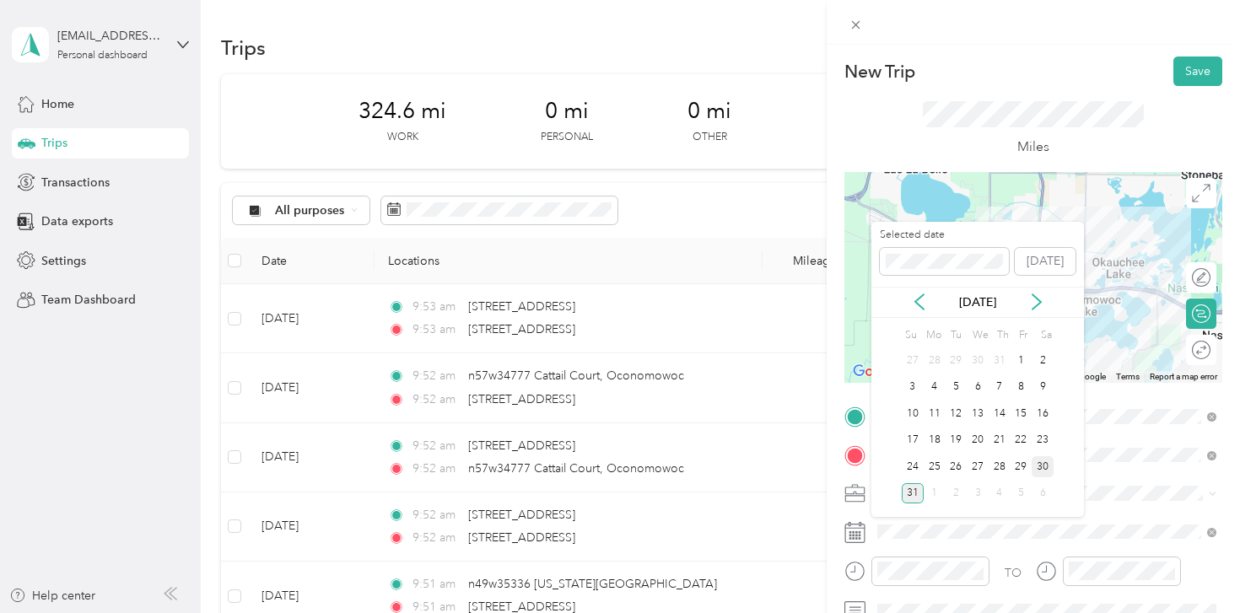
click at [1044, 461] on div "30" at bounding box center [1043, 466] width 22 height 21
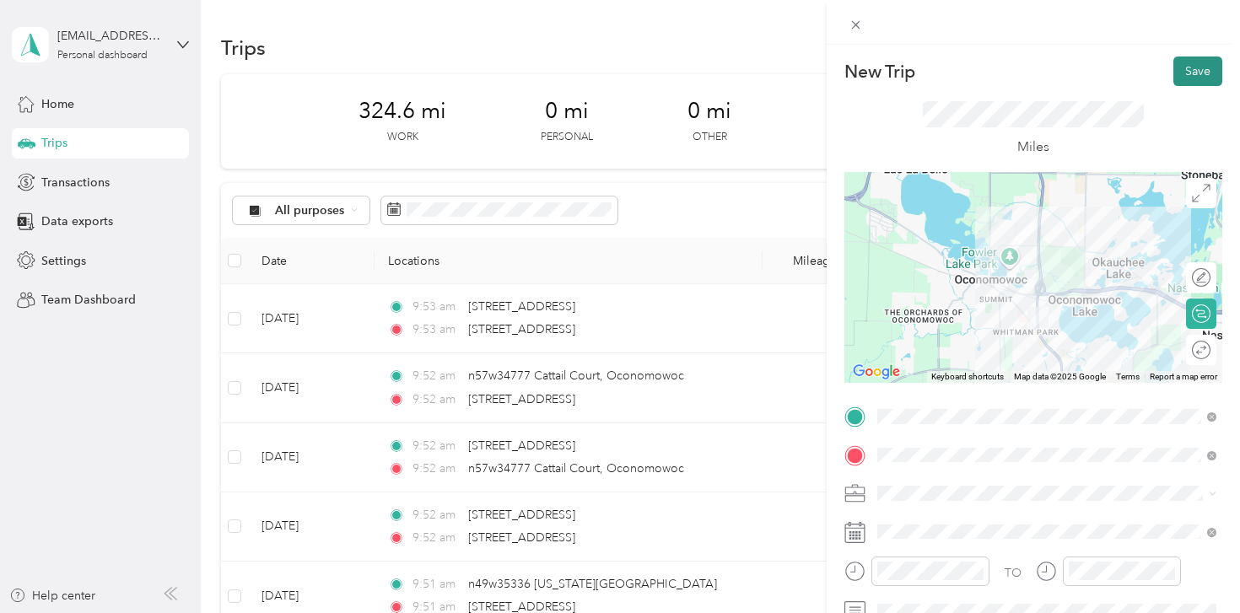
click at [1185, 78] on button "Save" at bounding box center [1198, 72] width 49 height 30
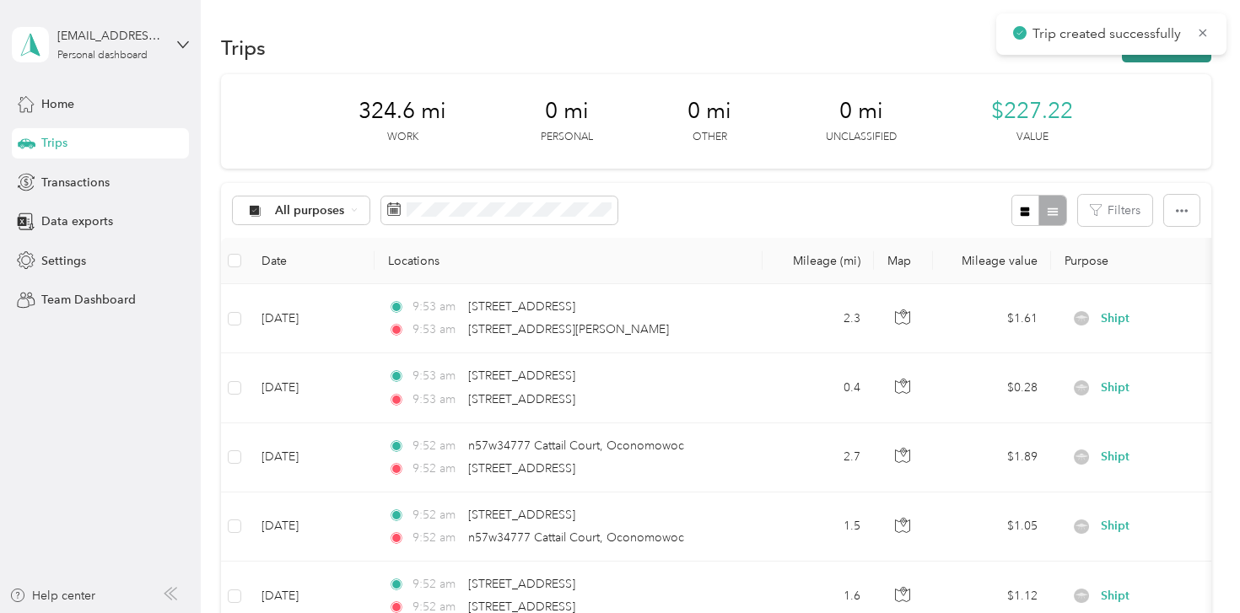
click at [1182, 57] on button "New trip" at bounding box center [1166, 48] width 89 height 30
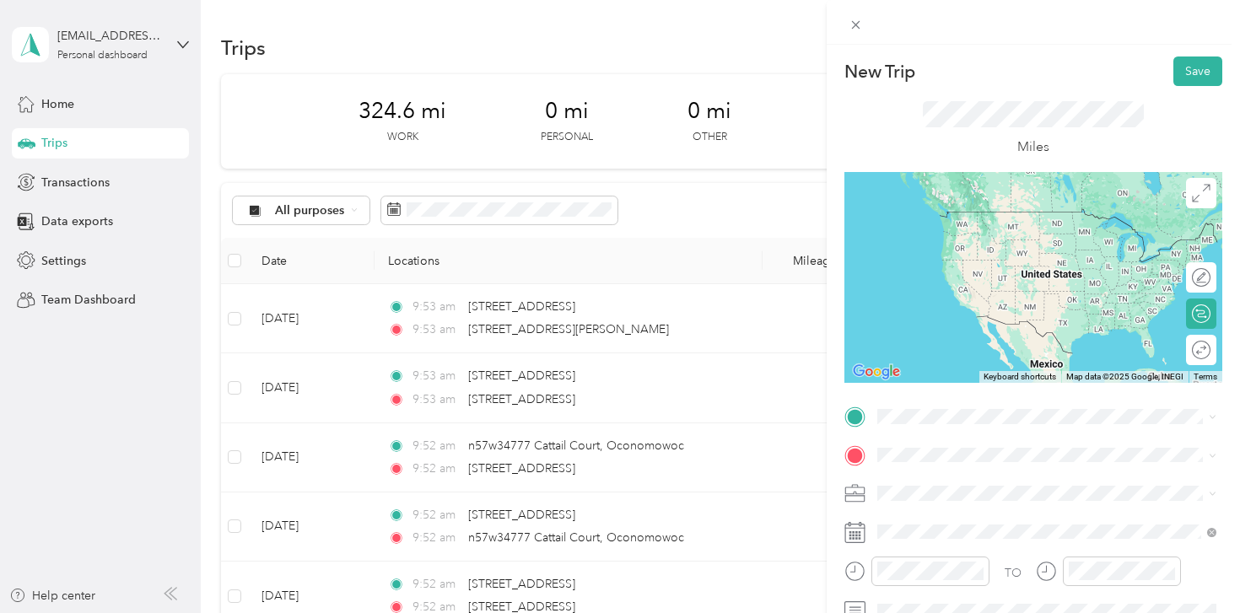
click at [1018, 209] on span "[STREET_ADDRESS][PERSON_NAME][US_STATE]" at bounding box center [1040, 208] width 262 height 15
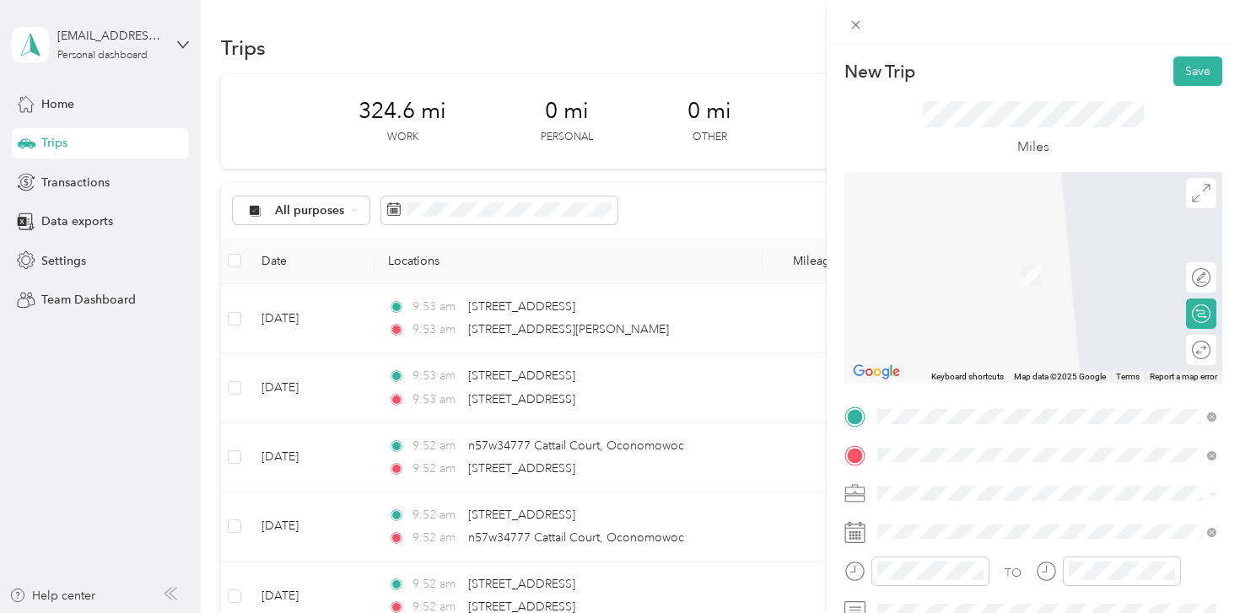
click at [1023, 268] on li "[STREET_ADDRESS][US_STATE]" at bounding box center [1047, 251] width 351 height 35
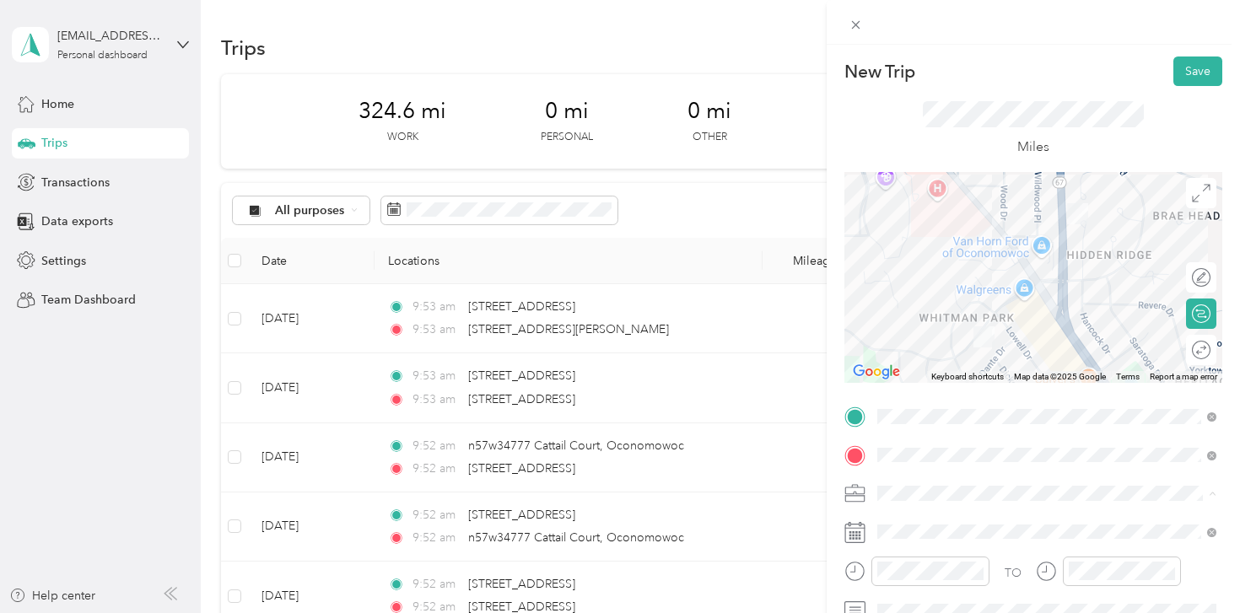
click at [921, 316] on div "Shipt" at bounding box center [1046, 316] width 327 height 18
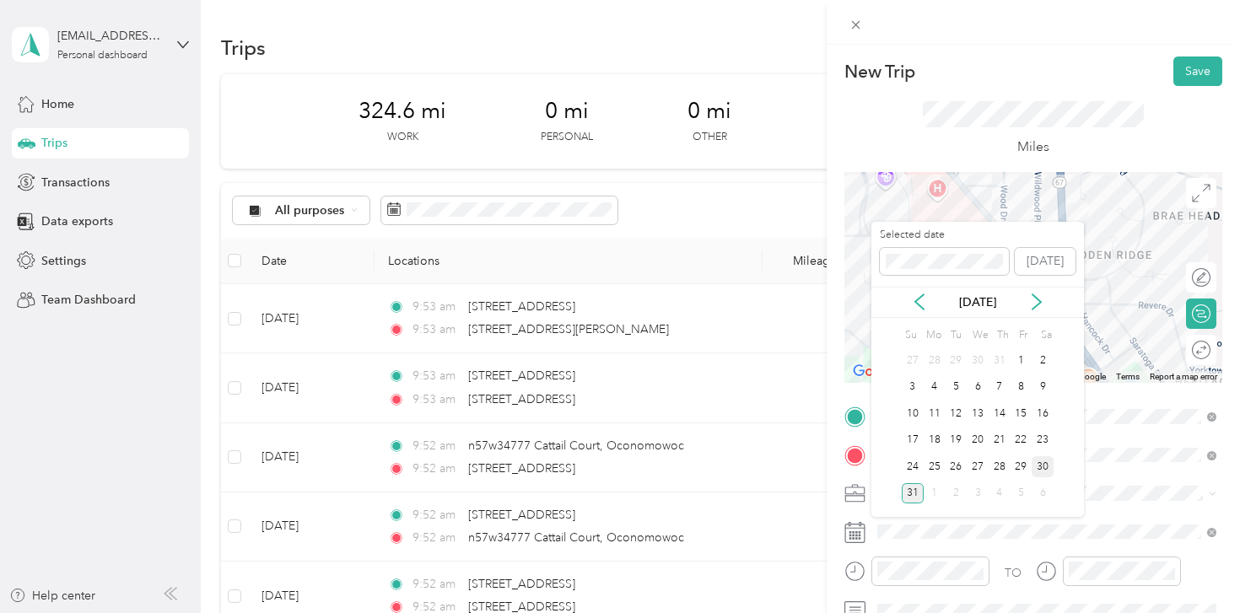
click at [1044, 469] on div "30" at bounding box center [1043, 466] width 22 height 21
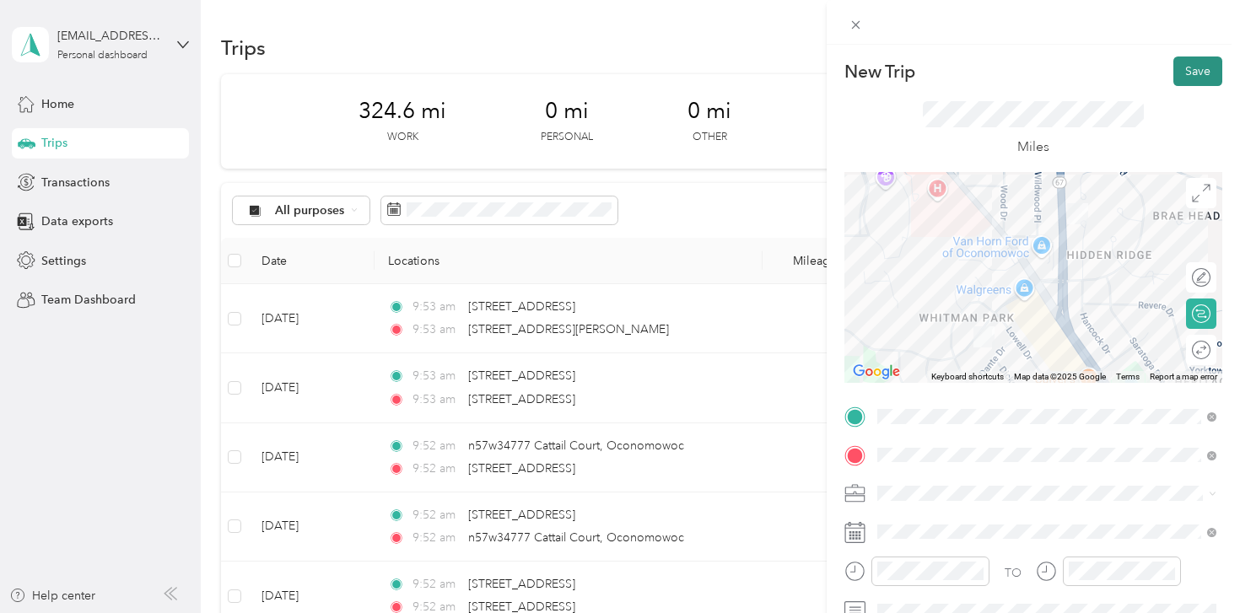
click at [1201, 66] on button "Save" at bounding box center [1198, 72] width 49 height 30
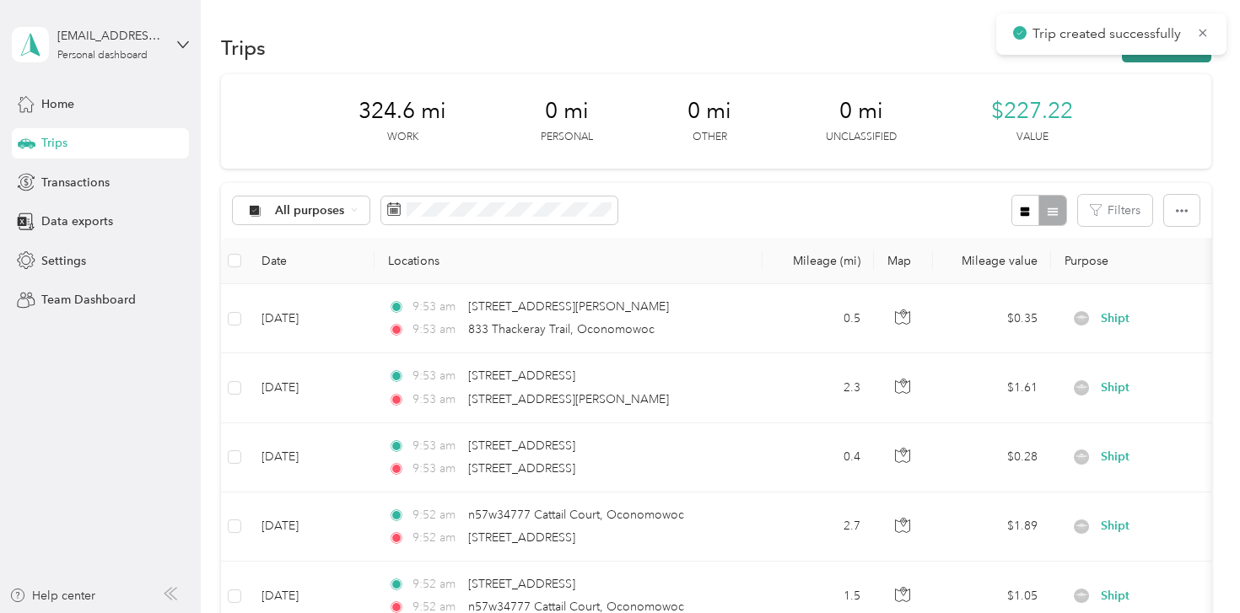
click at [1193, 56] on button "New trip" at bounding box center [1166, 48] width 89 height 30
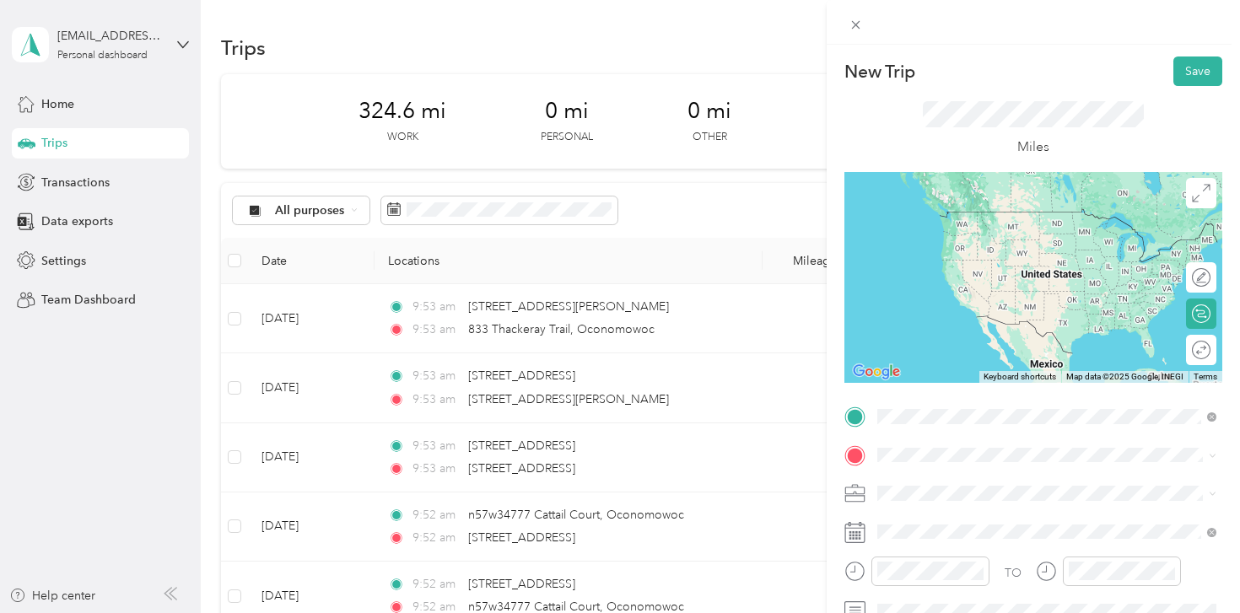
click at [965, 219] on span "[STREET_ADDRESS][US_STATE]" at bounding box center [993, 211] width 169 height 15
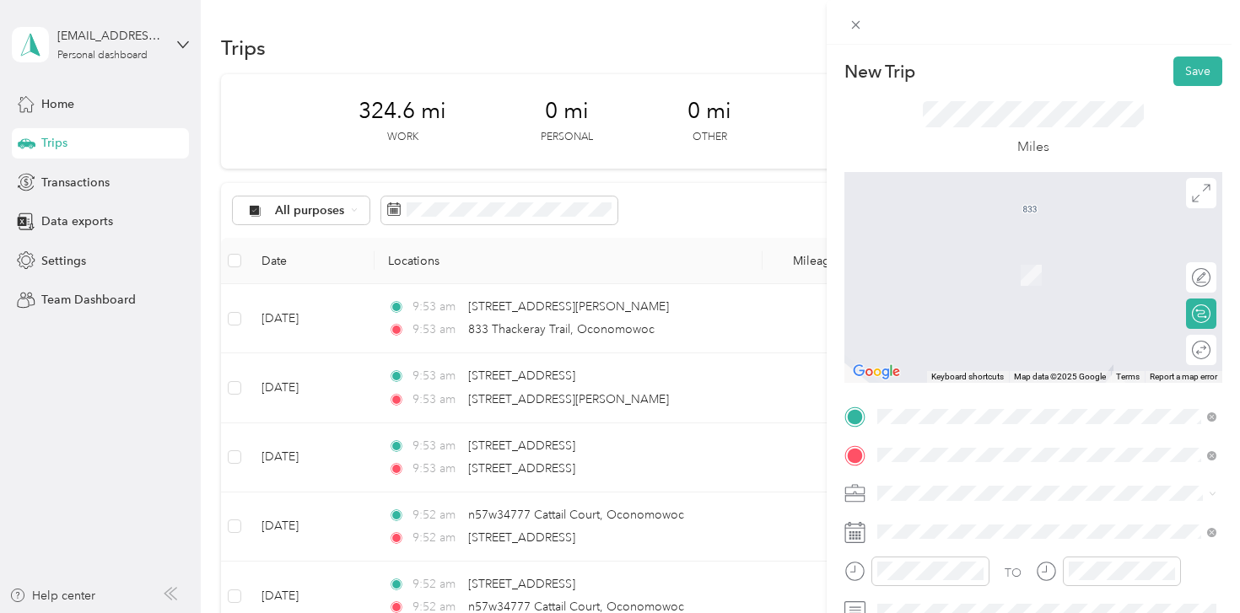
click at [966, 257] on span "[STREET_ADDRESS][US_STATE]" at bounding box center [993, 249] width 169 height 15
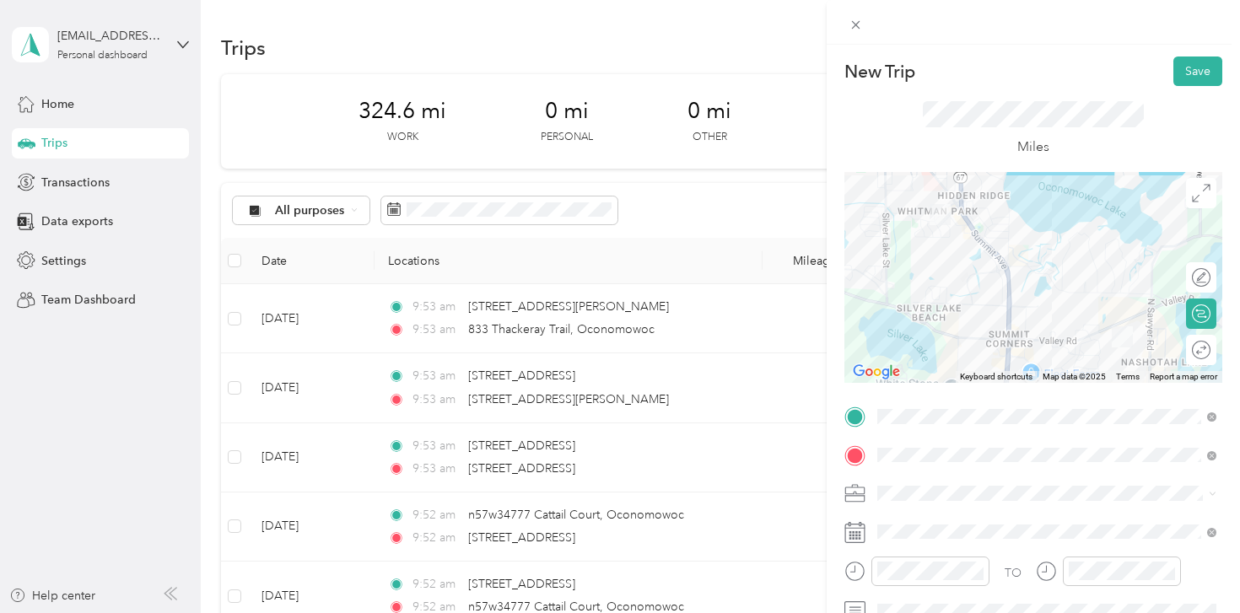
click at [933, 313] on div "Shipt" at bounding box center [1046, 316] width 327 height 18
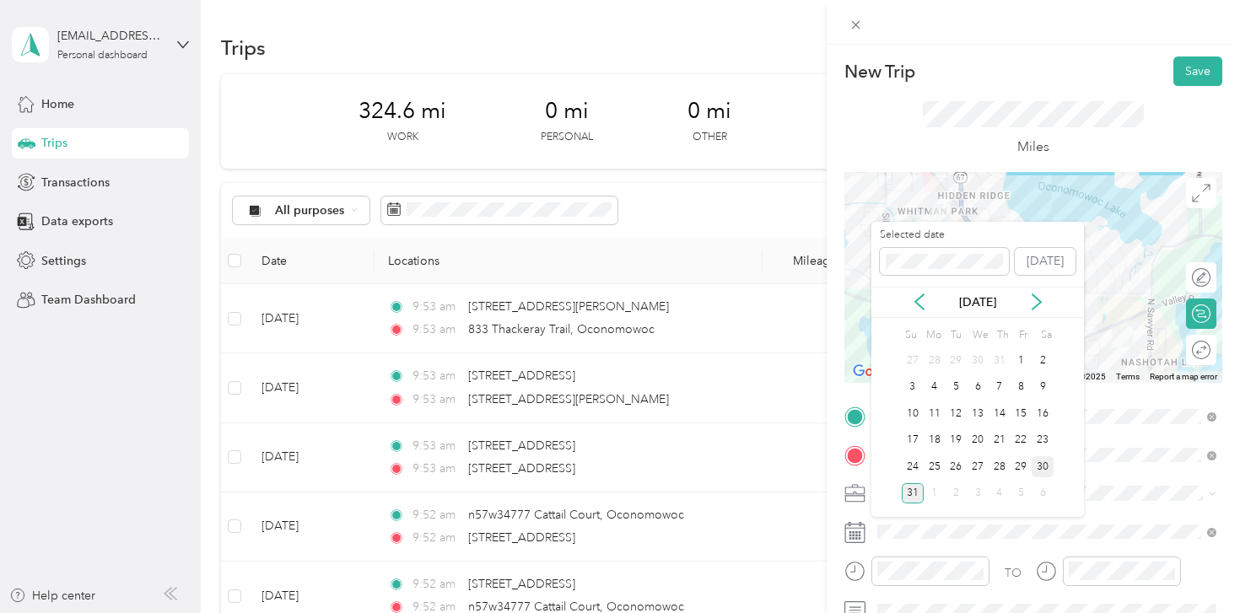
click at [1046, 469] on div "30" at bounding box center [1043, 466] width 22 height 21
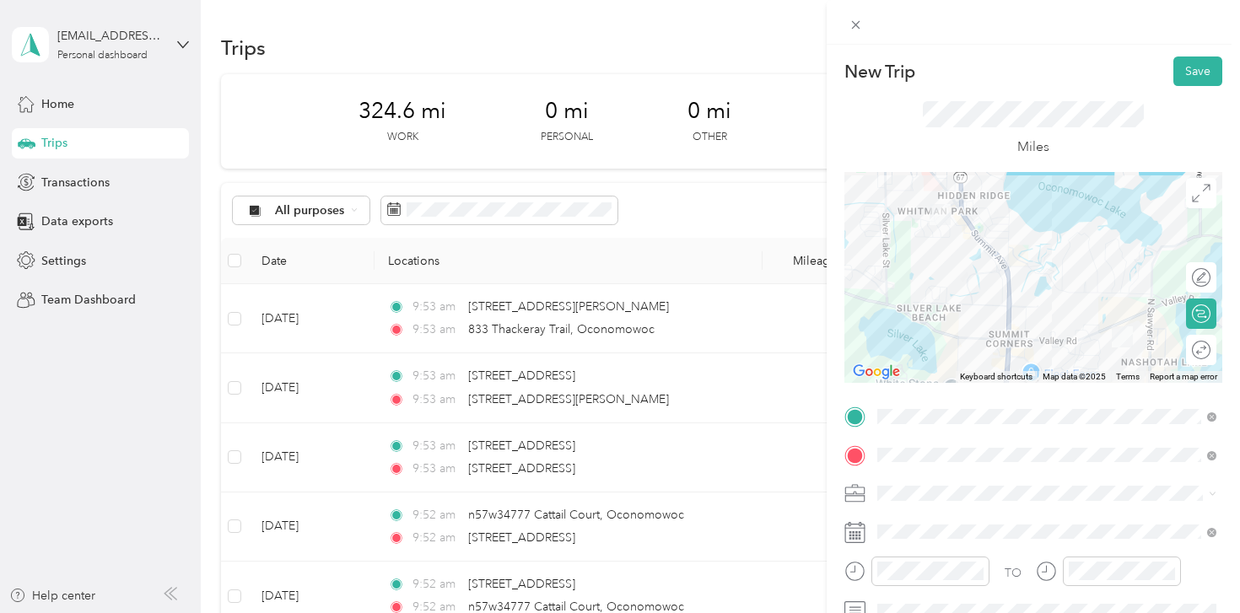
click at [1112, 296] on div at bounding box center [1034, 277] width 378 height 211
click at [1121, 297] on div at bounding box center [1034, 277] width 378 height 211
click at [1148, 296] on div at bounding box center [1034, 277] width 378 height 211
click at [1152, 294] on div at bounding box center [1034, 277] width 378 height 211
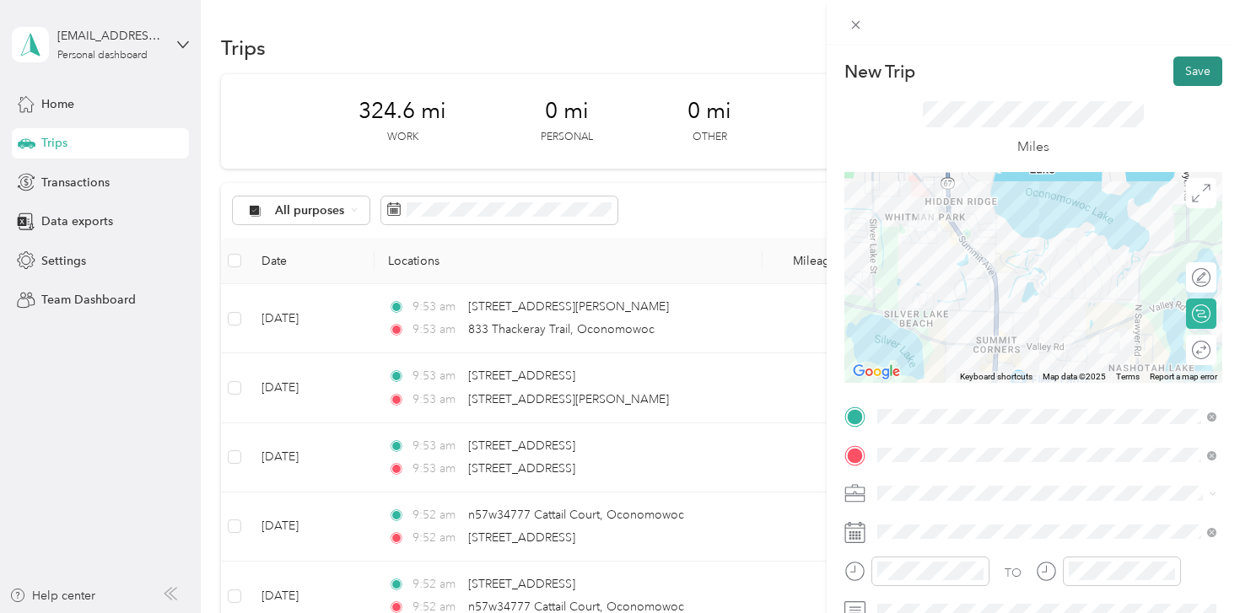
click at [1191, 79] on button "Save" at bounding box center [1198, 72] width 49 height 30
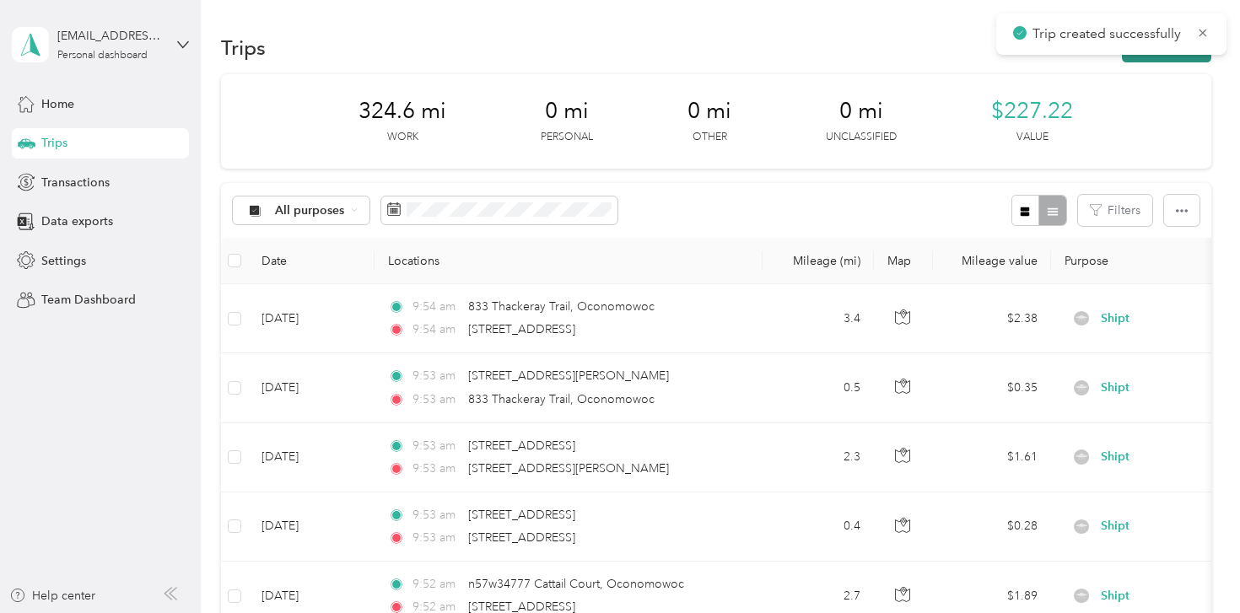
click at [1179, 58] on button "New trip" at bounding box center [1166, 48] width 89 height 30
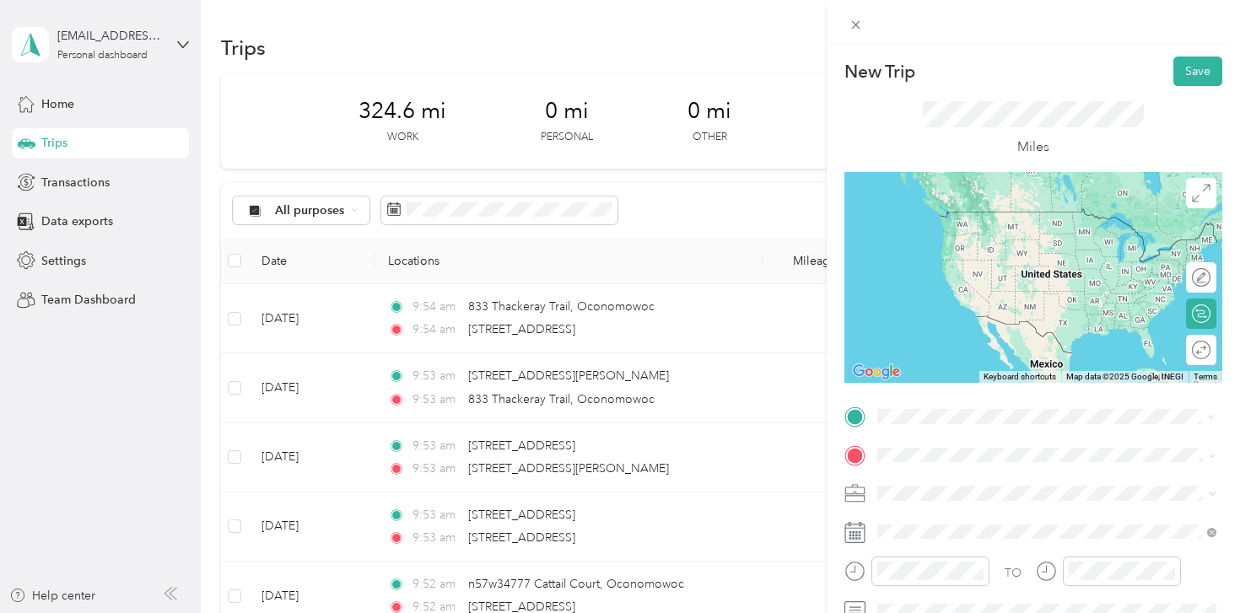
click at [985, 216] on span "[STREET_ADDRESS][US_STATE]" at bounding box center [993, 210] width 169 height 15
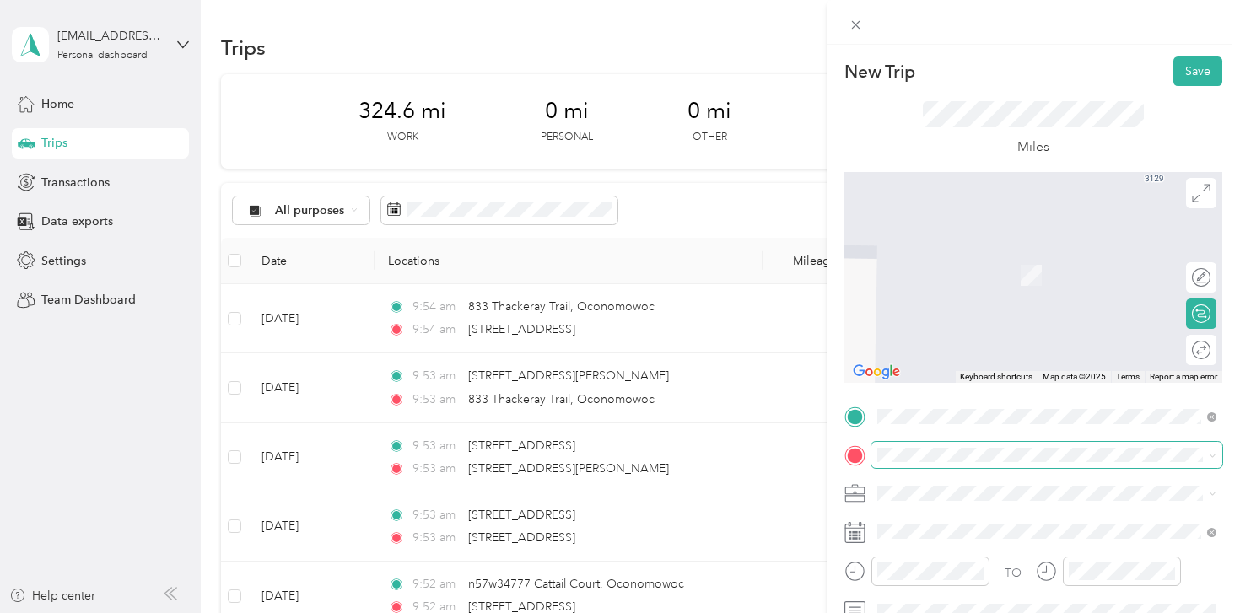
click at [921, 445] on span at bounding box center [1047, 455] width 351 height 27
click at [1050, 254] on span "[STREET_ADDRESS][US_STATE]" at bounding box center [993, 249] width 169 height 15
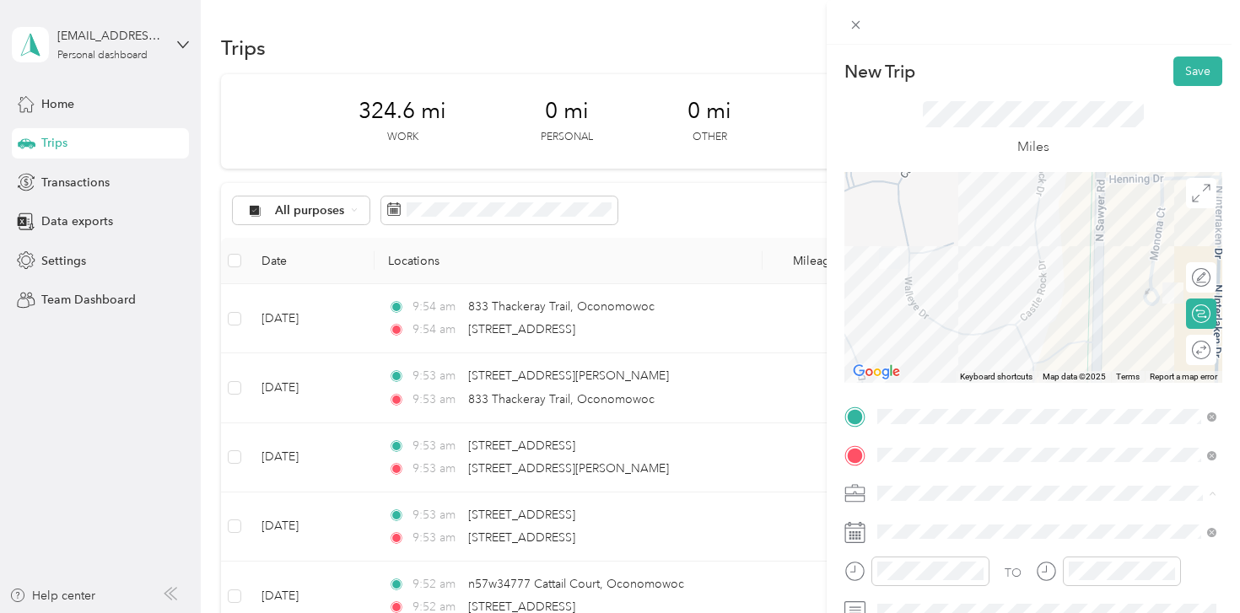
click at [918, 312] on div "Shipt" at bounding box center [1046, 316] width 327 height 18
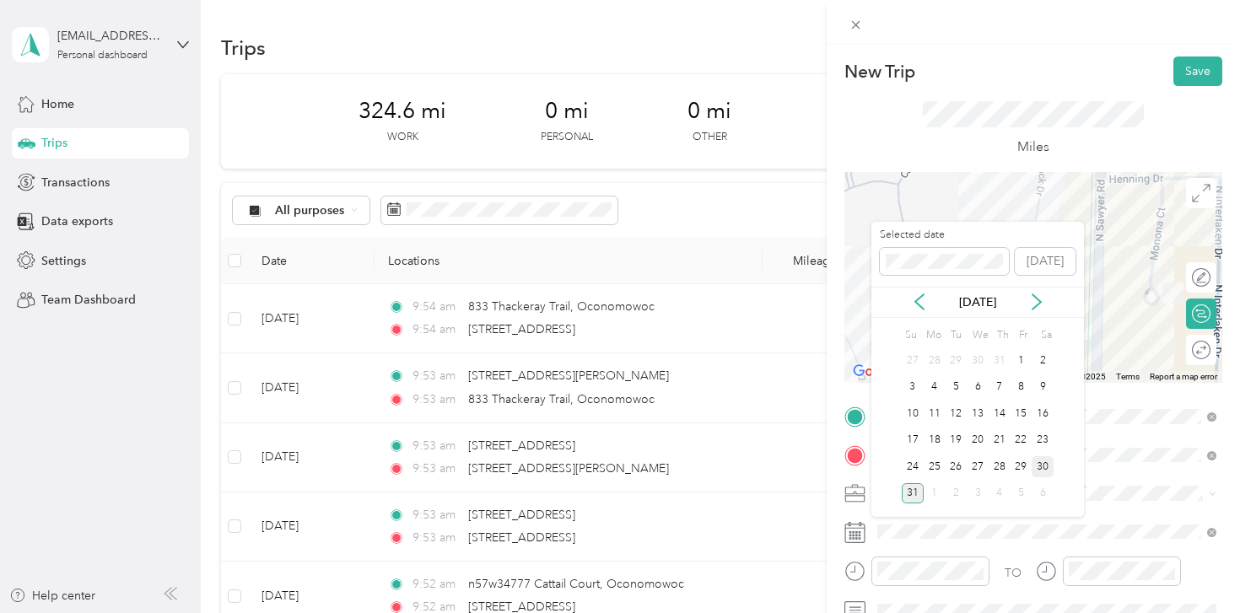
click at [1047, 467] on div "30" at bounding box center [1043, 466] width 22 height 21
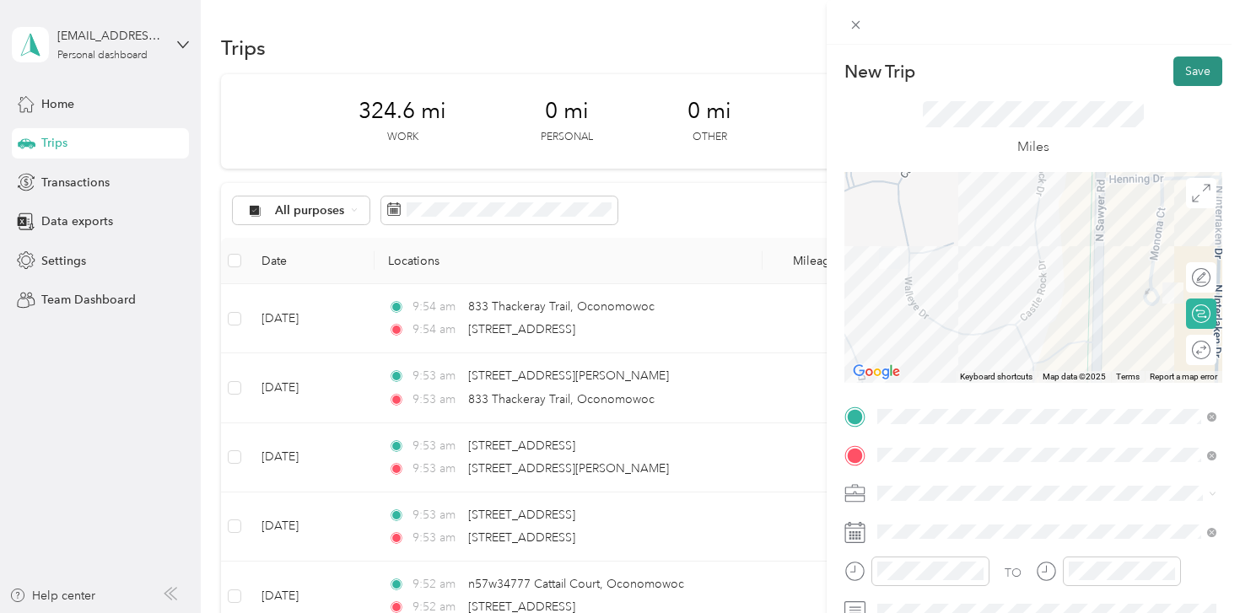
click at [1202, 73] on button "Save" at bounding box center [1198, 72] width 49 height 30
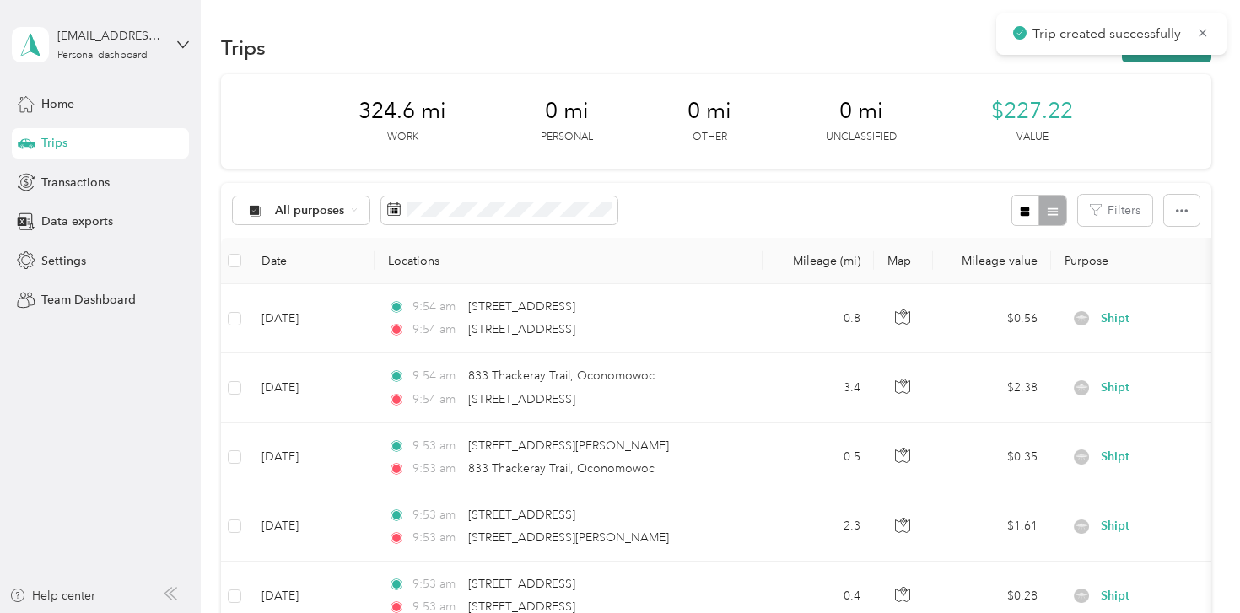
click at [1185, 58] on button "New trip" at bounding box center [1166, 48] width 89 height 30
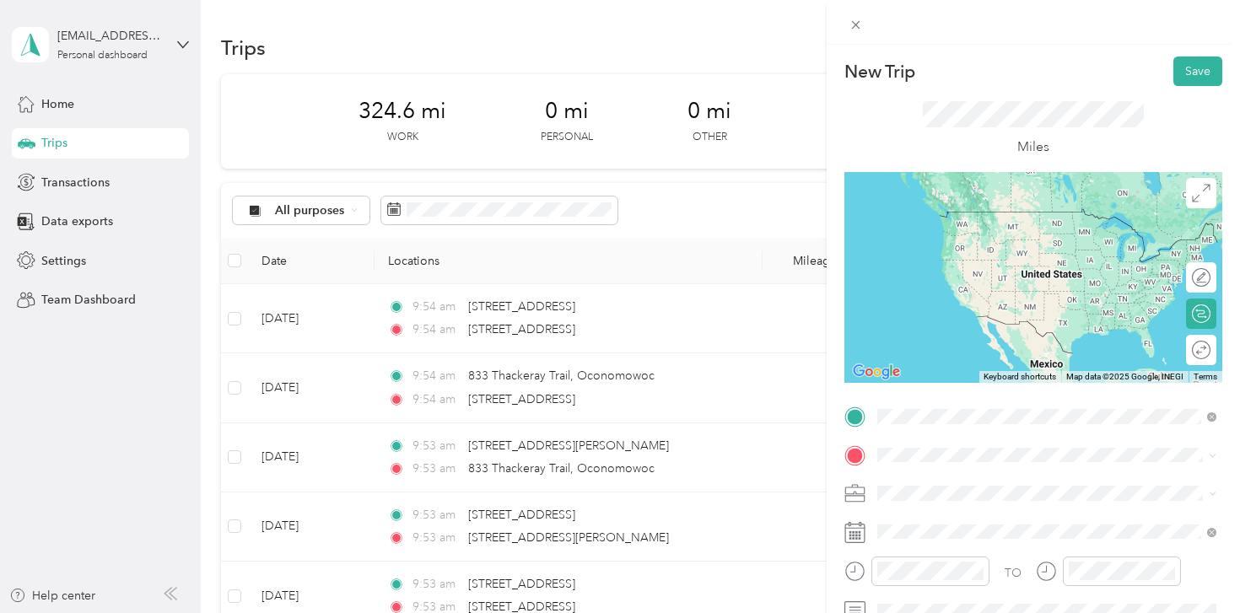
click at [984, 211] on span "[STREET_ADDRESS][US_STATE]" at bounding box center [993, 211] width 169 height 15
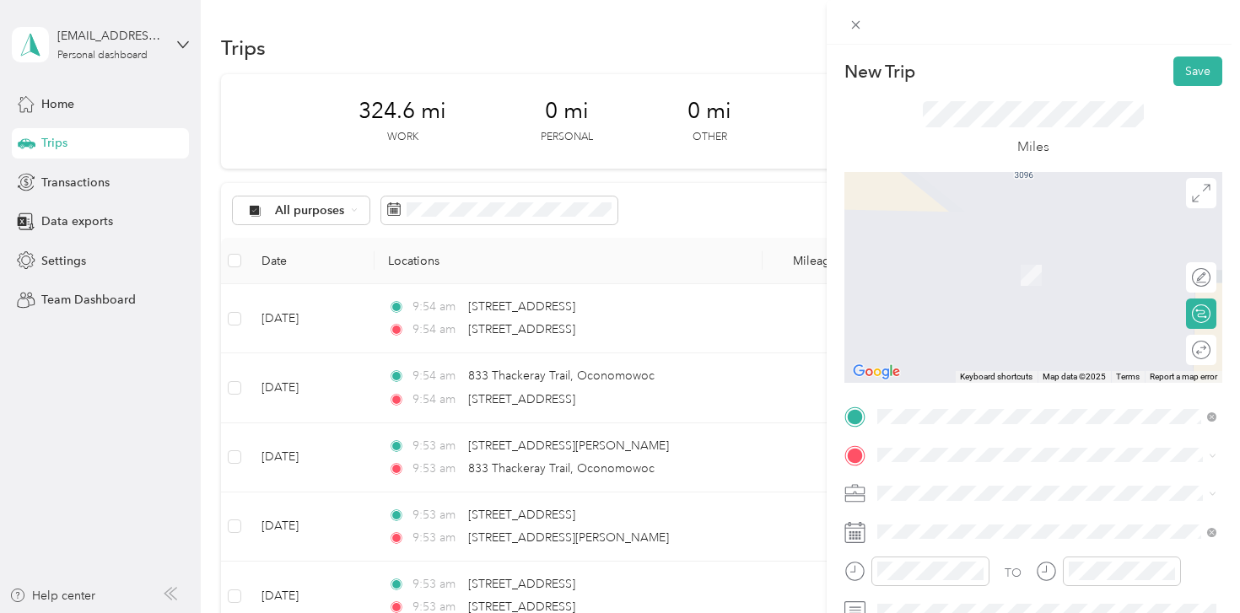
click at [994, 249] on span "[STREET_ADDRESS][US_STATE]" at bounding box center [993, 246] width 169 height 15
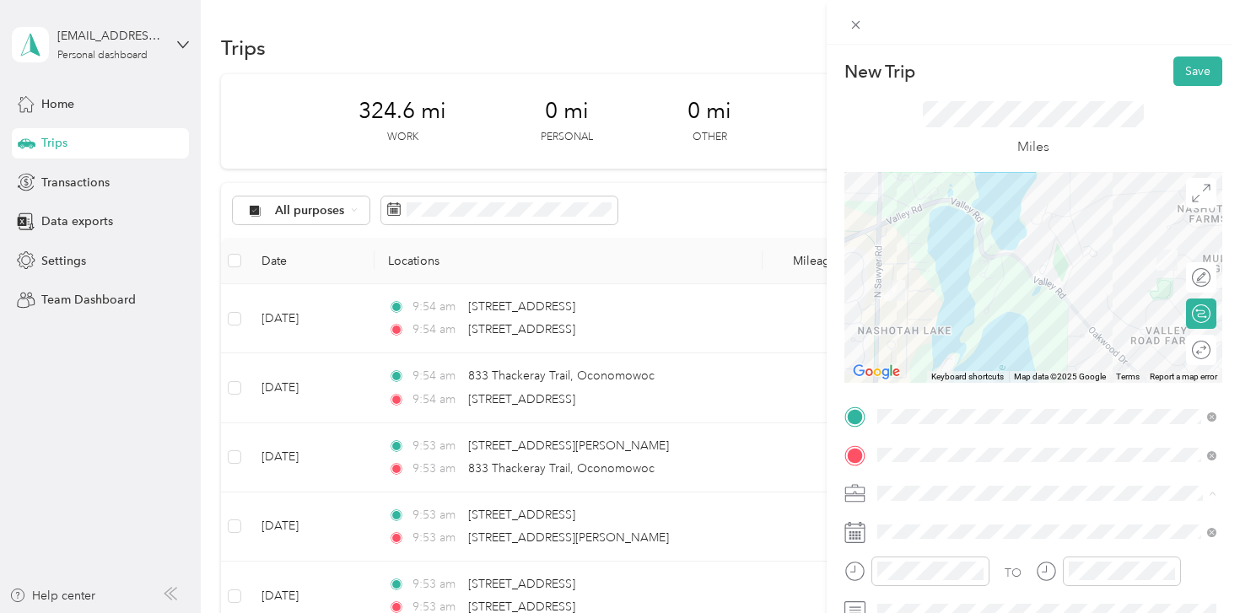
click at [922, 315] on div "Shipt" at bounding box center [1046, 316] width 327 height 18
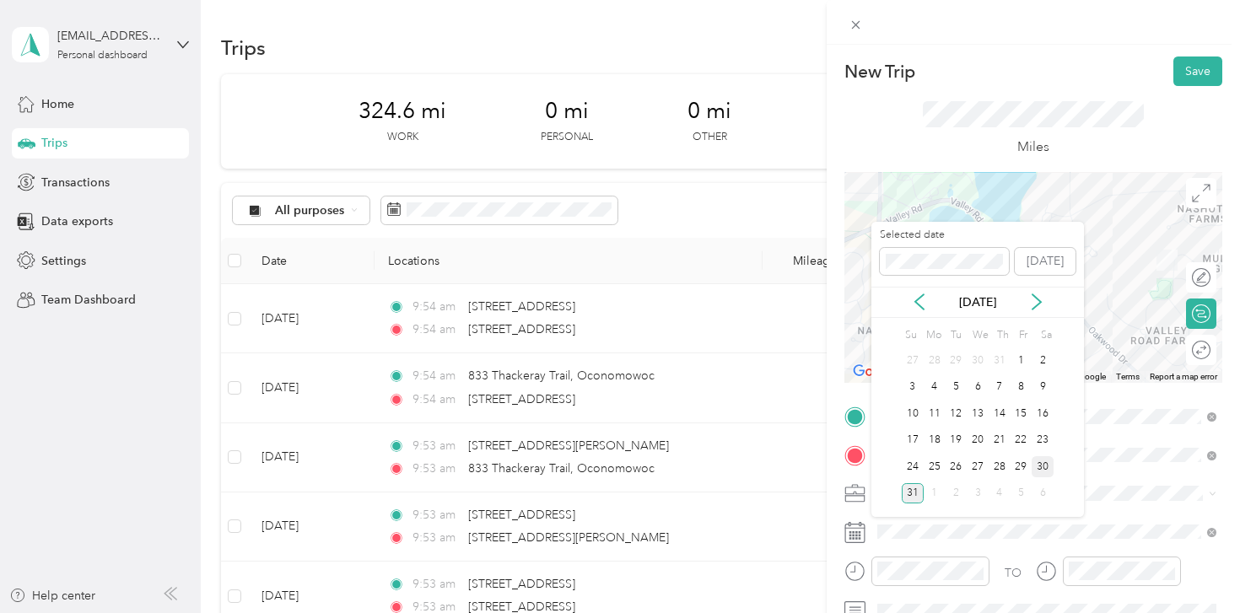
click at [1038, 465] on div "30" at bounding box center [1043, 466] width 22 height 21
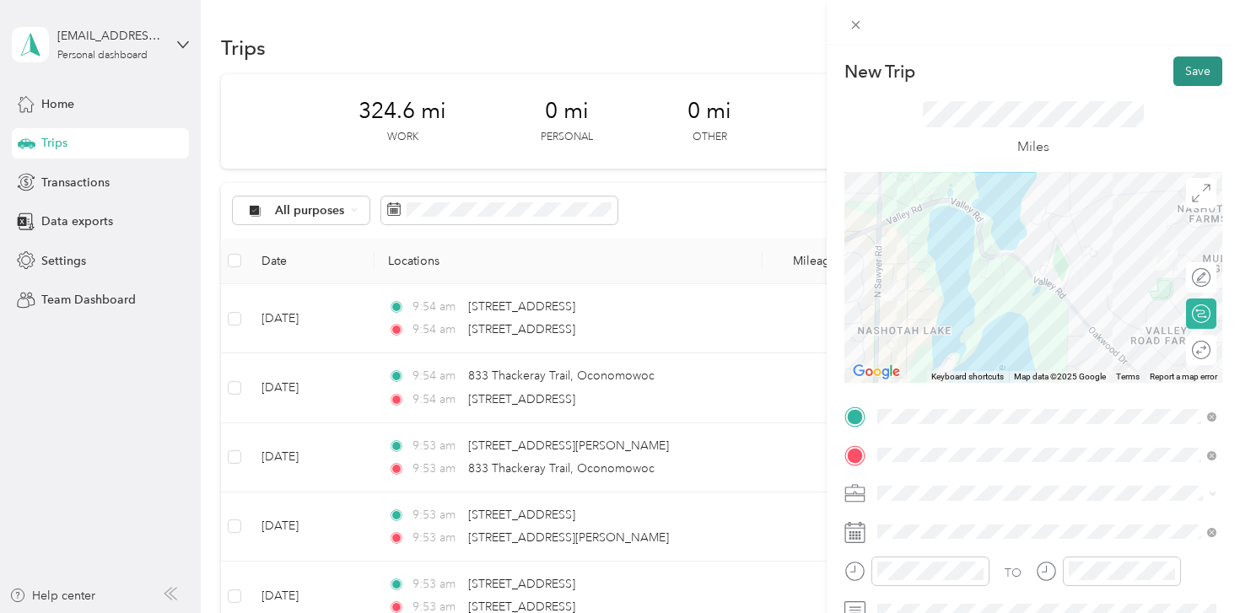
click at [1200, 78] on button "Save" at bounding box center [1198, 72] width 49 height 30
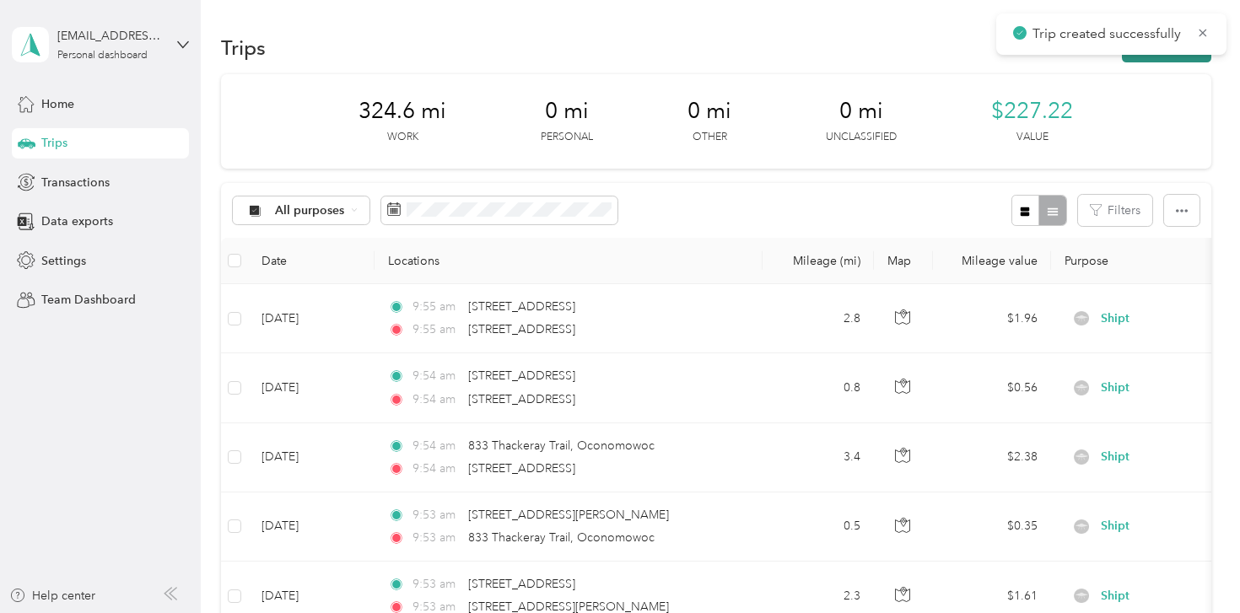
click at [1163, 60] on button "New trip" at bounding box center [1166, 48] width 89 height 30
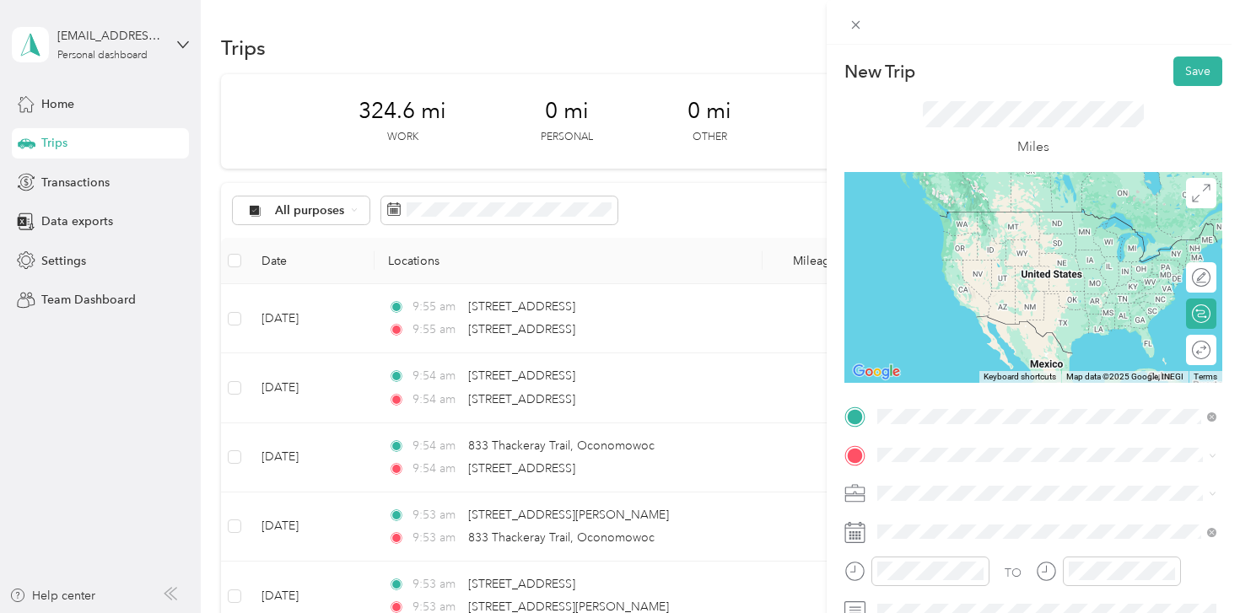
click at [1005, 219] on span "[STREET_ADDRESS][US_STATE]" at bounding box center [993, 211] width 169 height 15
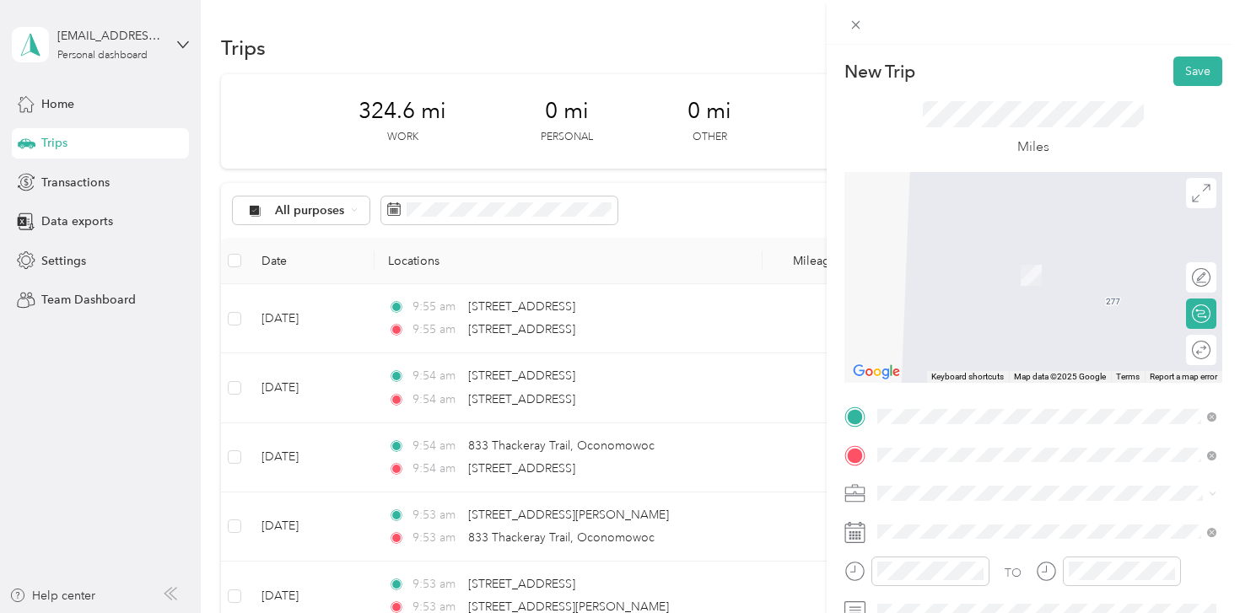
click at [1005, 257] on span "[STREET_ADDRESS][PERSON_NAME][US_STATE]" at bounding box center [1040, 249] width 262 height 15
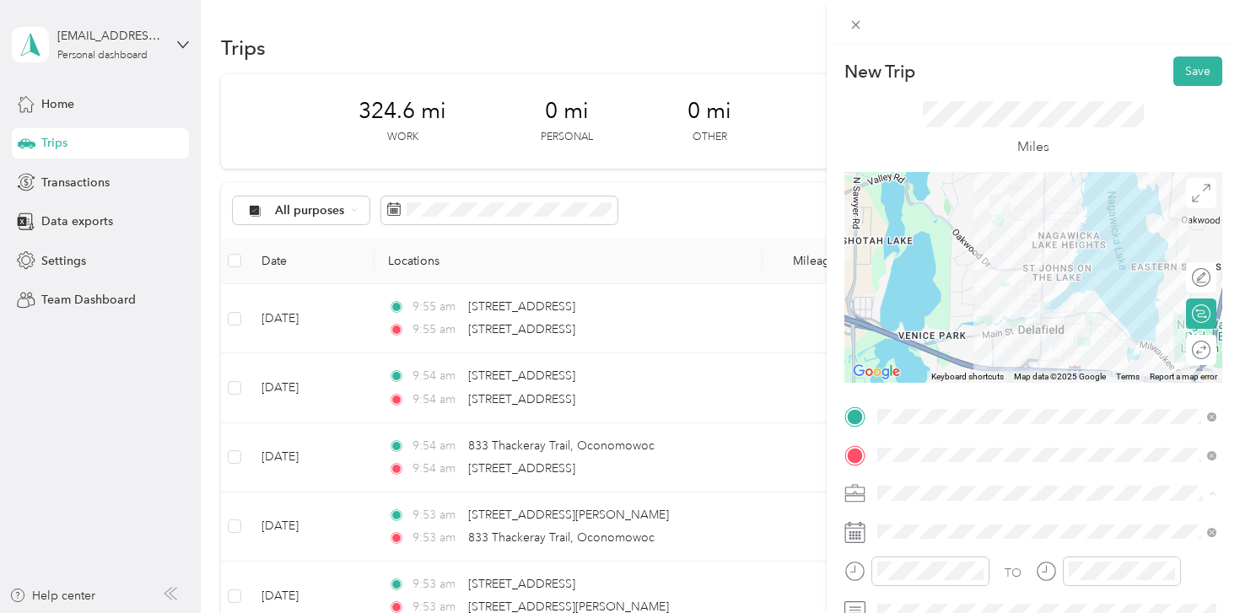
click at [913, 317] on div "Shipt" at bounding box center [1046, 316] width 327 height 18
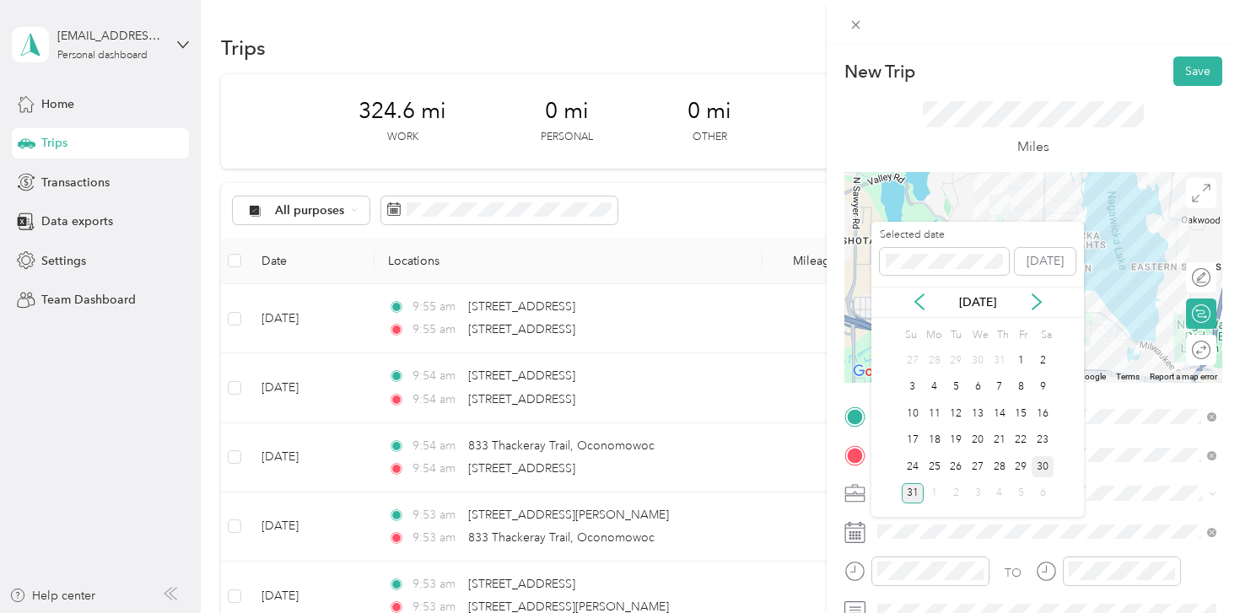
click at [1047, 464] on div "30" at bounding box center [1043, 466] width 22 height 21
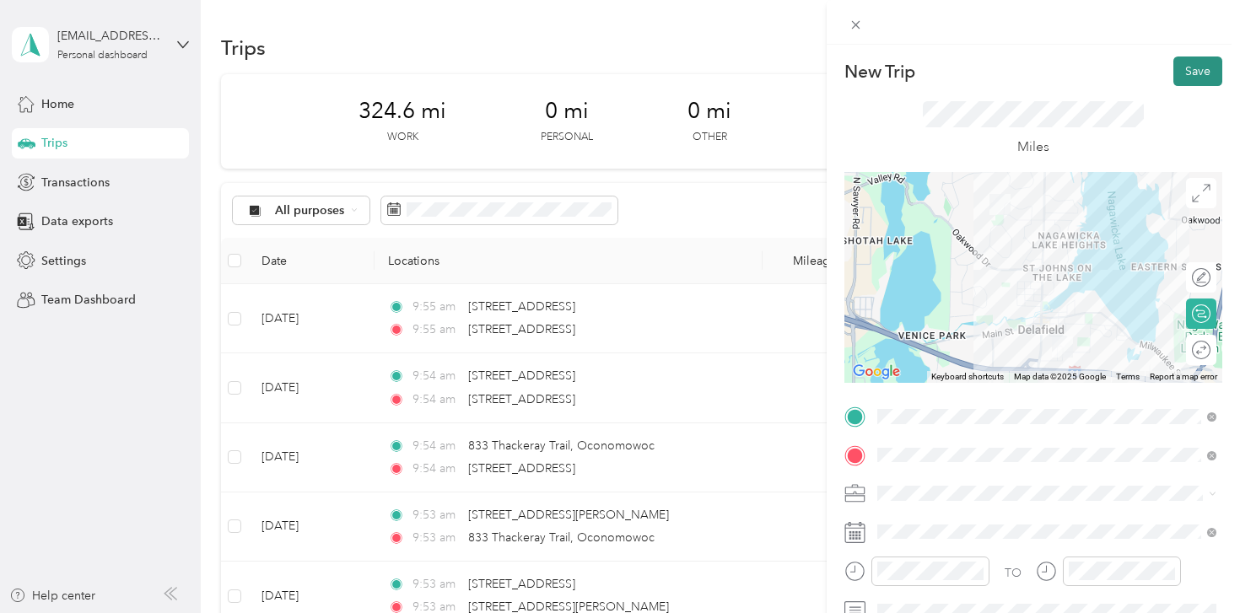
click at [1200, 68] on button "Save" at bounding box center [1198, 72] width 49 height 30
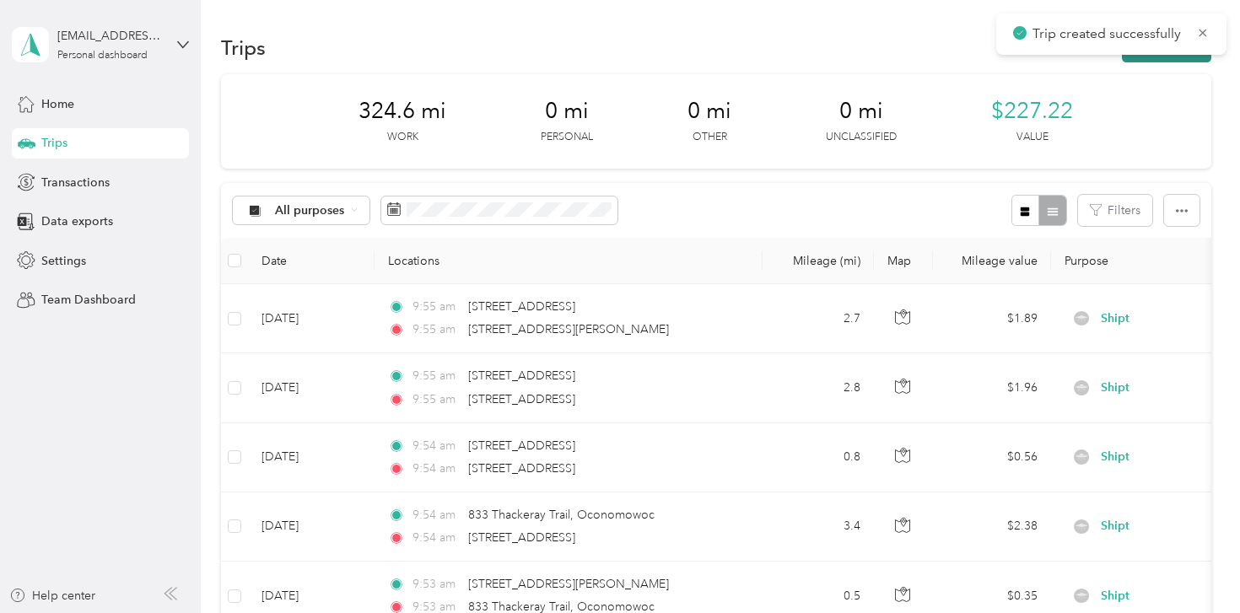
click at [1187, 59] on button "New trip" at bounding box center [1166, 48] width 89 height 30
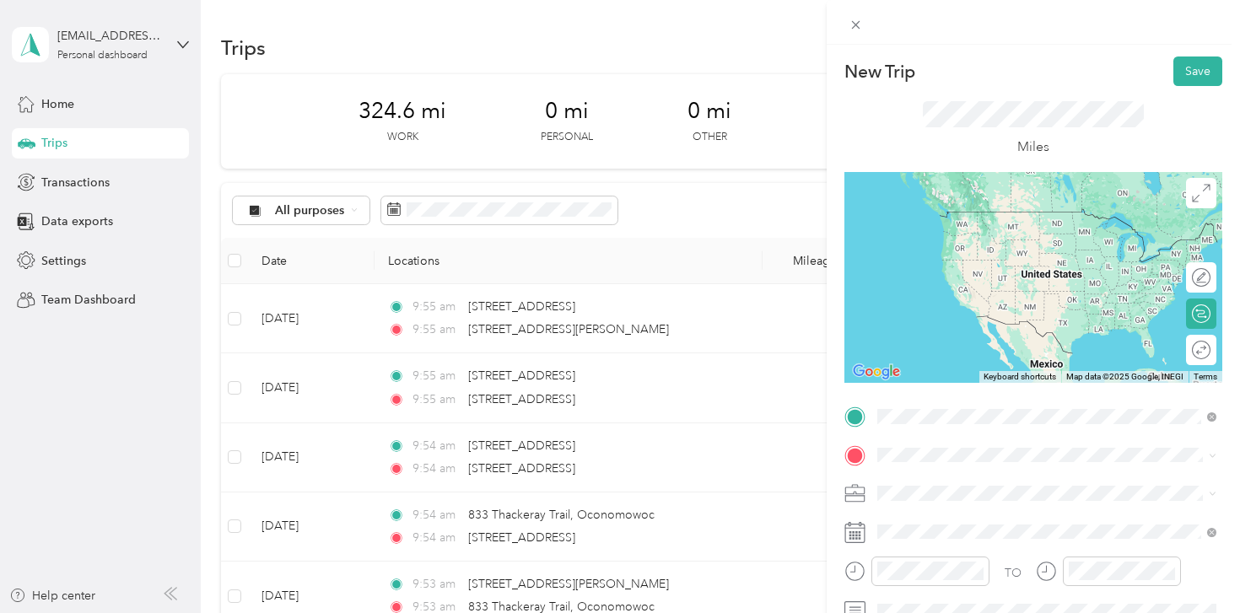
click at [965, 216] on span "[STREET_ADDRESS][PERSON_NAME][US_STATE]" at bounding box center [1040, 211] width 262 height 15
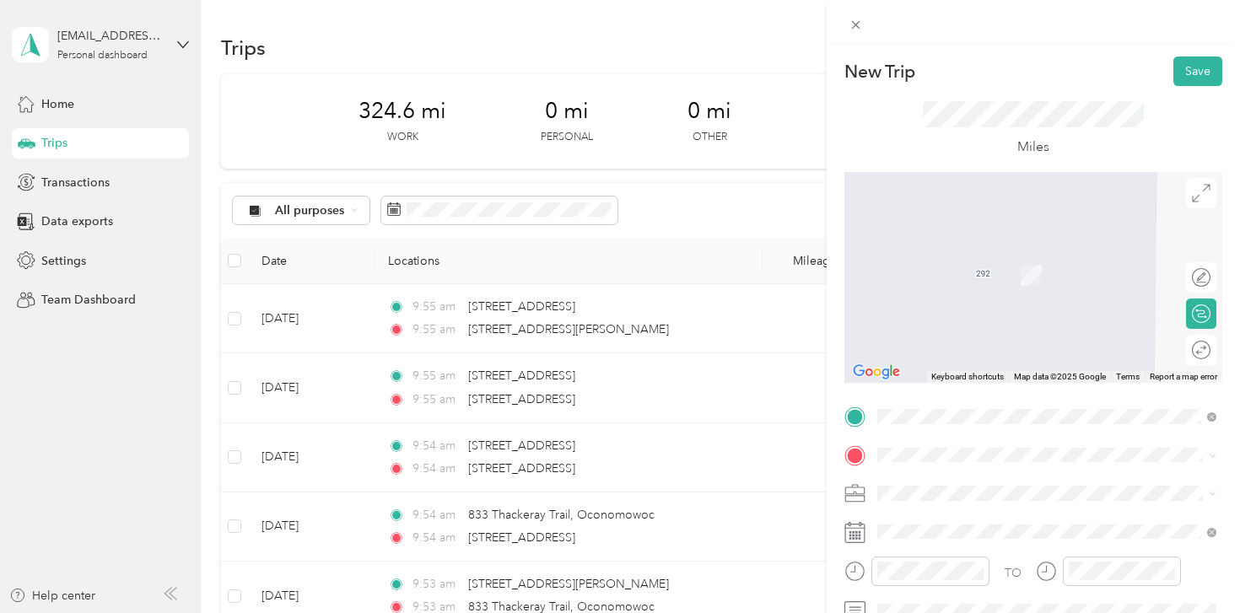
click at [986, 267] on div "Home [STREET_ADDRESS], [GEOGRAPHIC_DATA], [GEOGRAPHIC_DATA], [GEOGRAPHIC_DATA]" at bounding box center [1060, 269] width 302 height 53
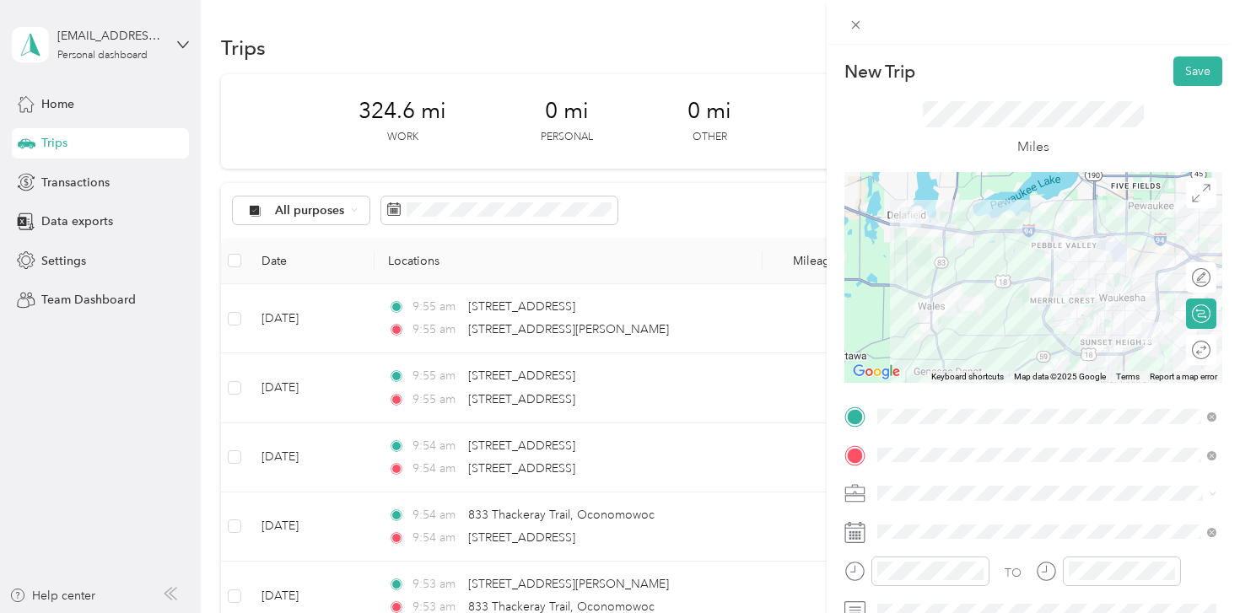
click at [915, 311] on div "Shipt" at bounding box center [1046, 314] width 327 height 18
click at [940, 523] on span at bounding box center [1047, 532] width 351 height 27
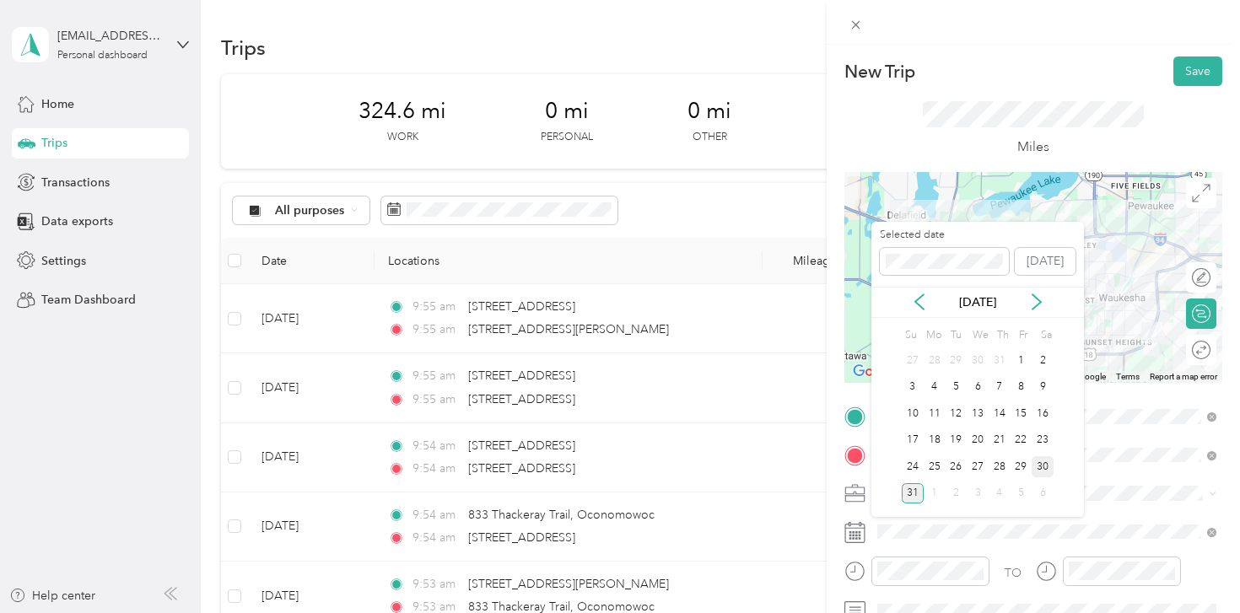
click at [1041, 469] on div "30" at bounding box center [1043, 466] width 22 height 21
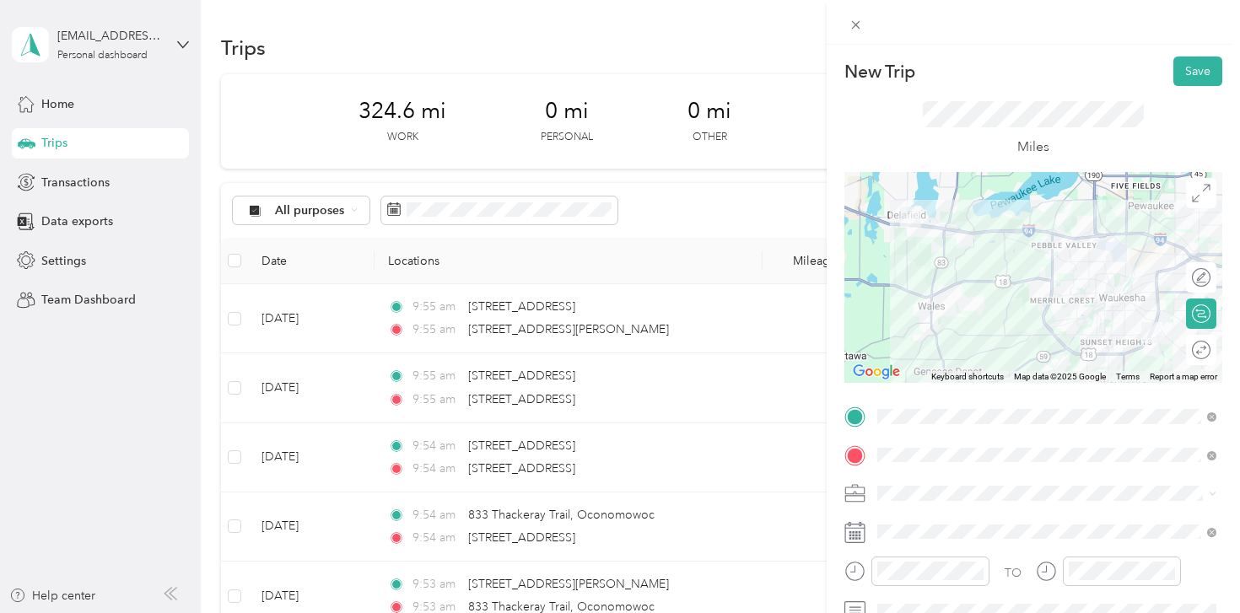
click at [1113, 350] on div at bounding box center [1034, 277] width 378 height 211
click at [1107, 356] on div at bounding box center [1034, 277] width 378 height 211
click at [1107, 353] on div at bounding box center [1034, 277] width 378 height 211
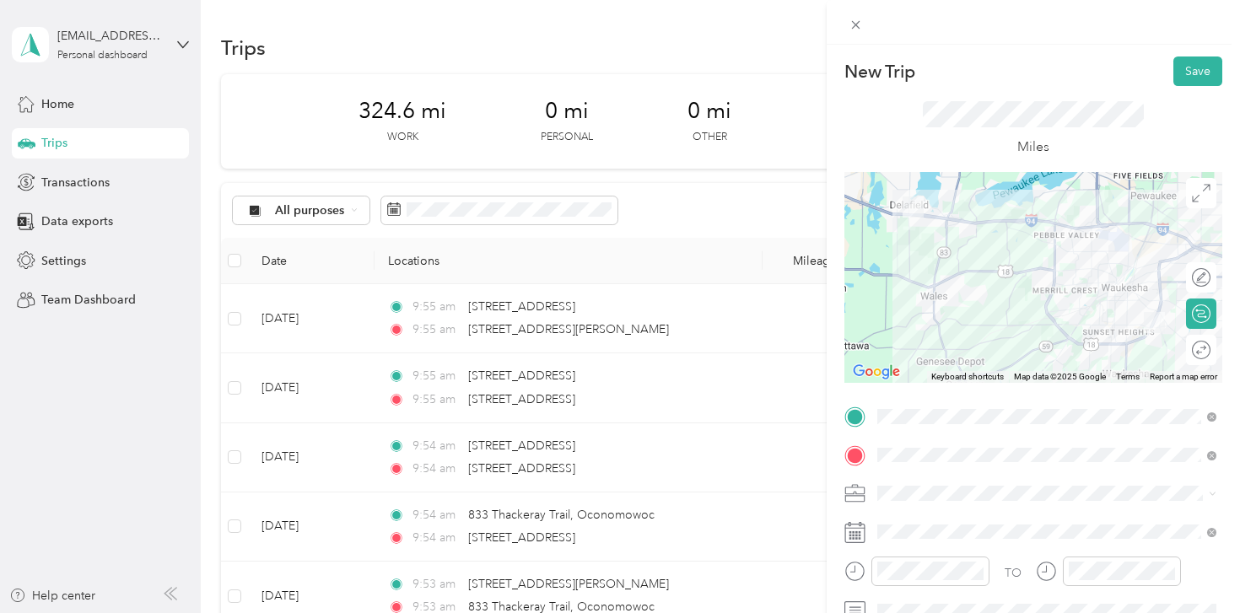
click at [1164, 229] on div at bounding box center [1034, 277] width 378 height 211
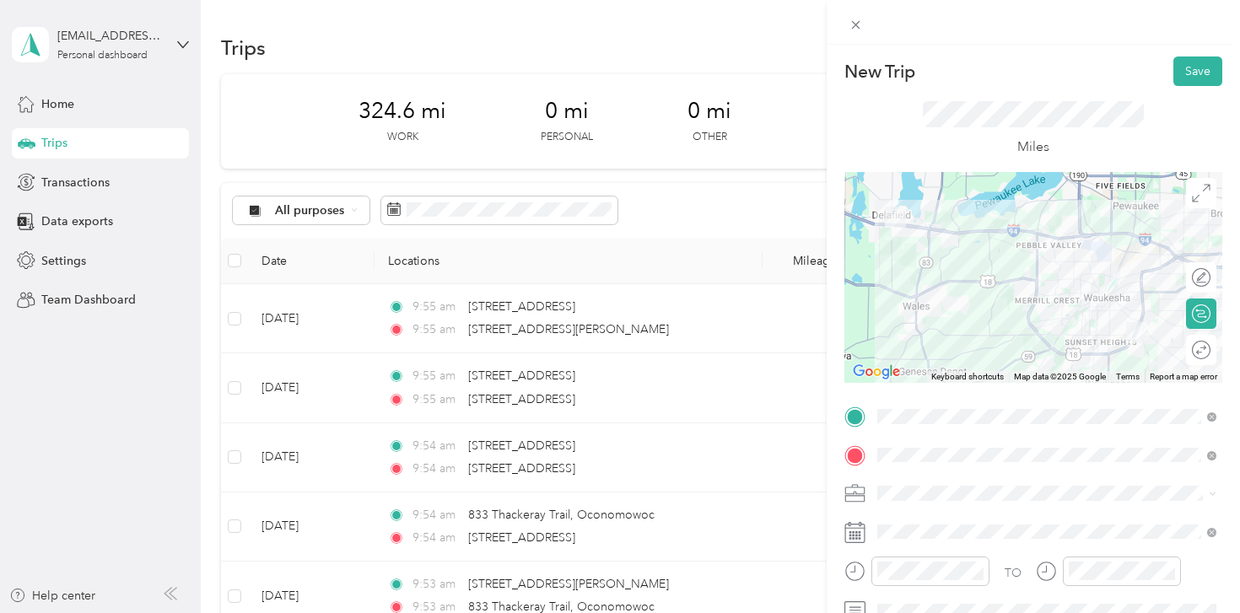
click at [1120, 270] on div at bounding box center [1034, 277] width 378 height 211
click at [1118, 273] on div at bounding box center [1034, 277] width 378 height 211
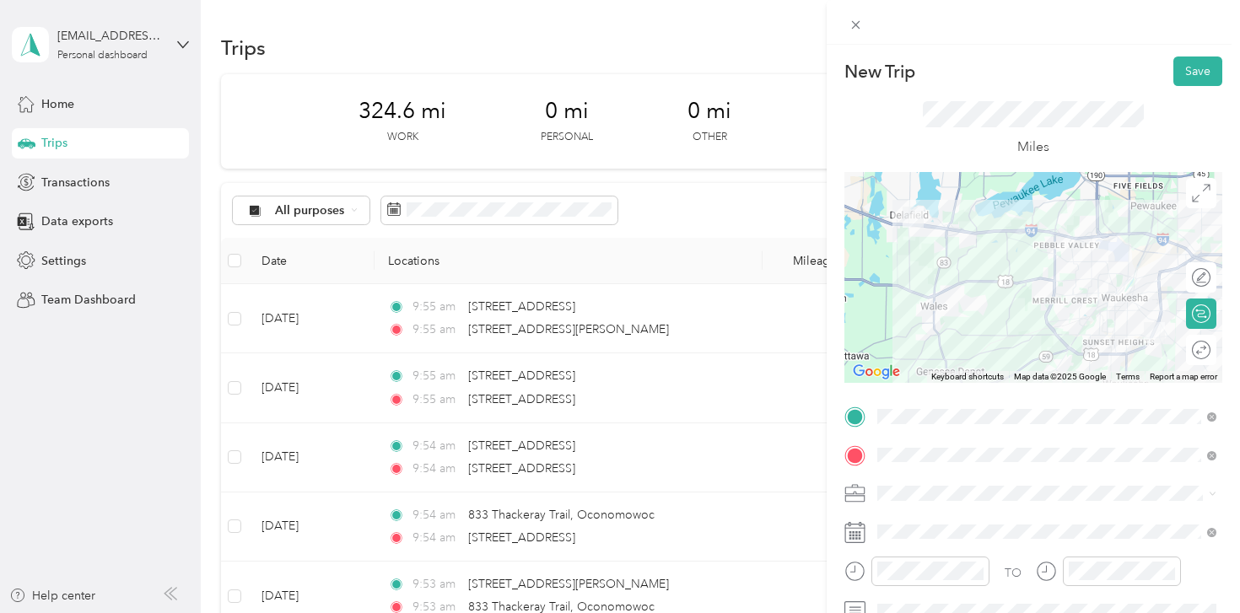
click at [1159, 273] on div at bounding box center [1034, 277] width 378 height 211
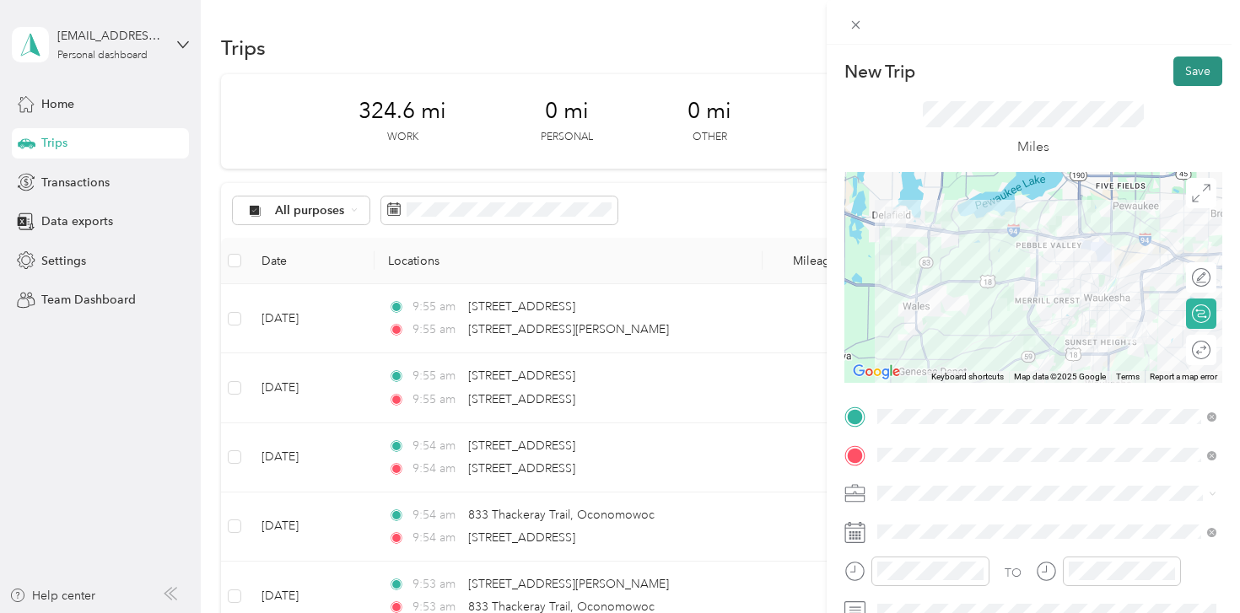
click at [1198, 68] on button "Save" at bounding box center [1198, 72] width 49 height 30
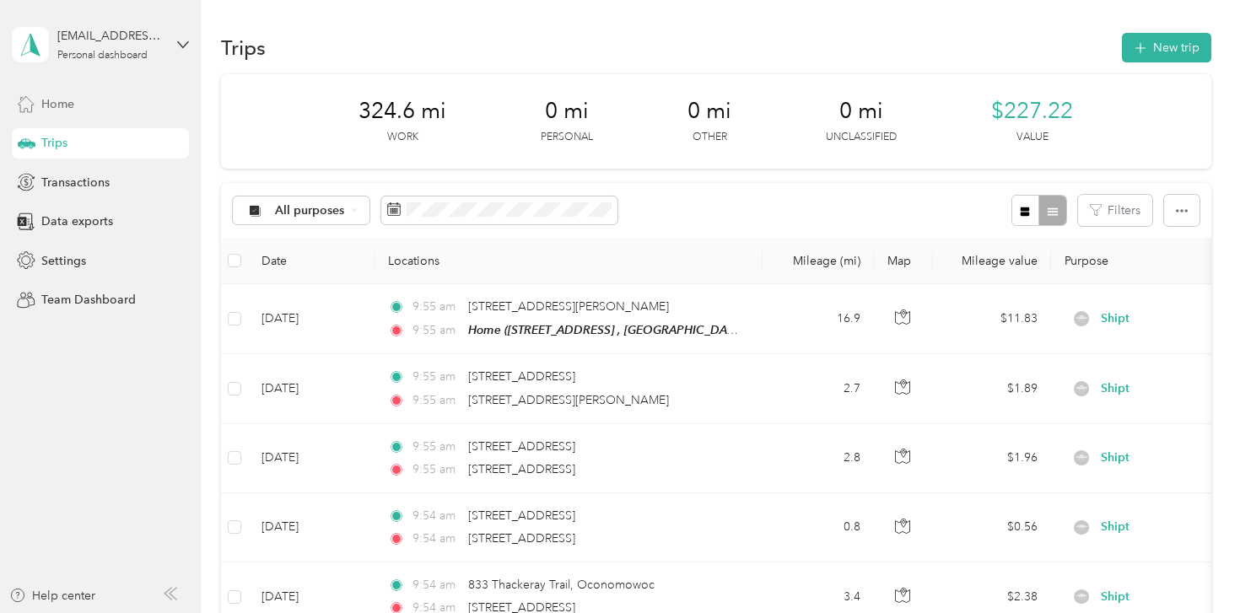
click at [60, 104] on span "Home" at bounding box center [57, 104] width 33 height 18
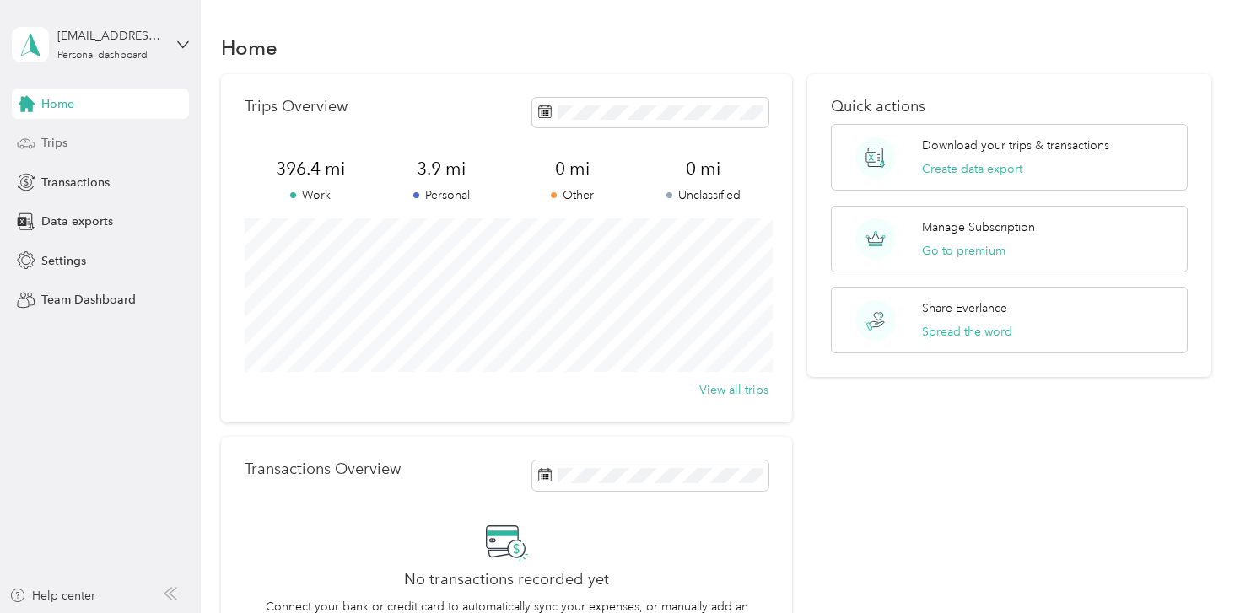
click at [57, 140] on span "Trips" at bounding box center [54, 143] width 26 height 18
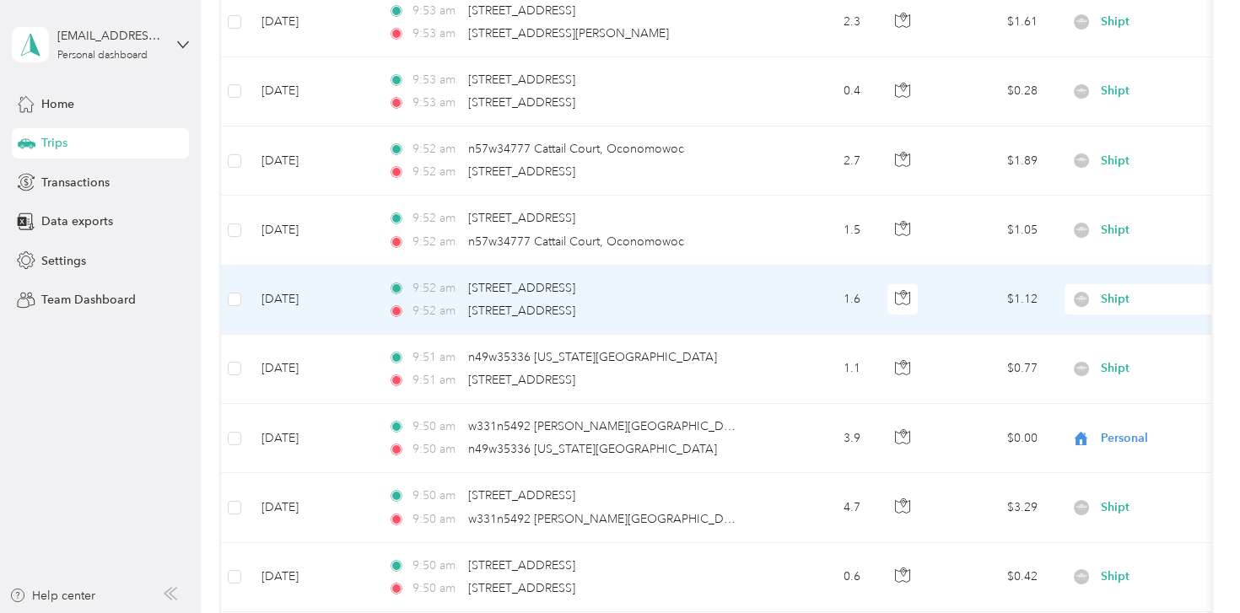
scroll to position [716, 0]
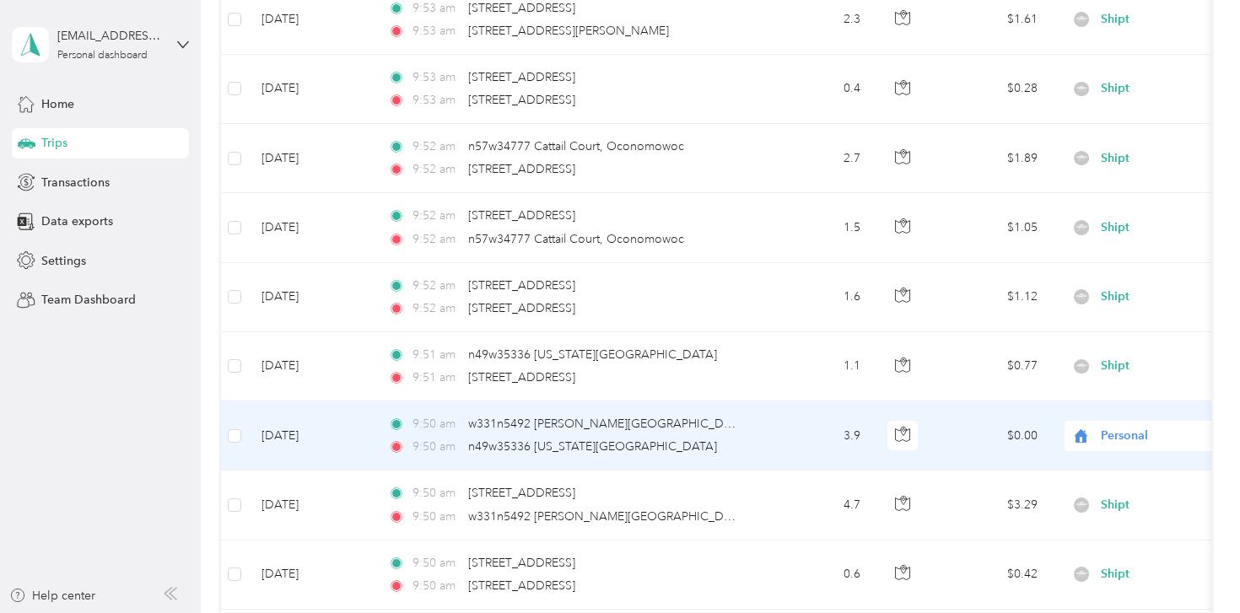
click at [1121, 441] on span "Personal" at bounding box center [1178, 436] width 154 height 19
click at [1099, 256] on span "Shipt" at bounding box center [1151, 256] width 156 height 18
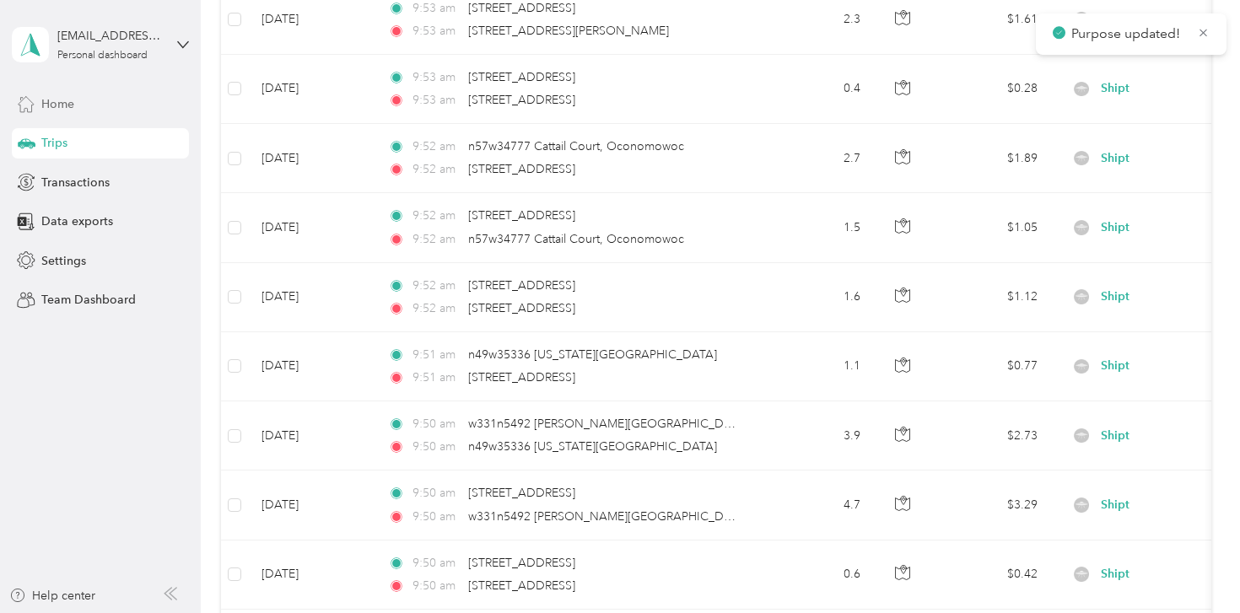
click at [76, 94] on div "Home" at bounding box center [100, 104] width 177 height 30
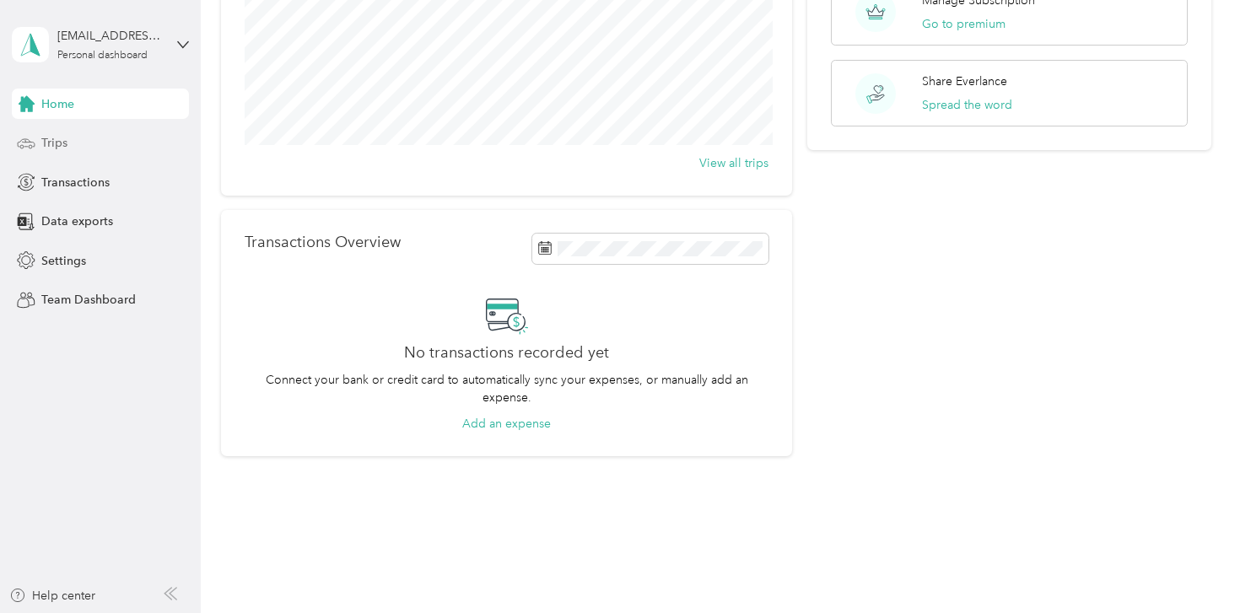
click at [61, 143] on span "Trips" at bounding box center [54, 143] width 26 height 18
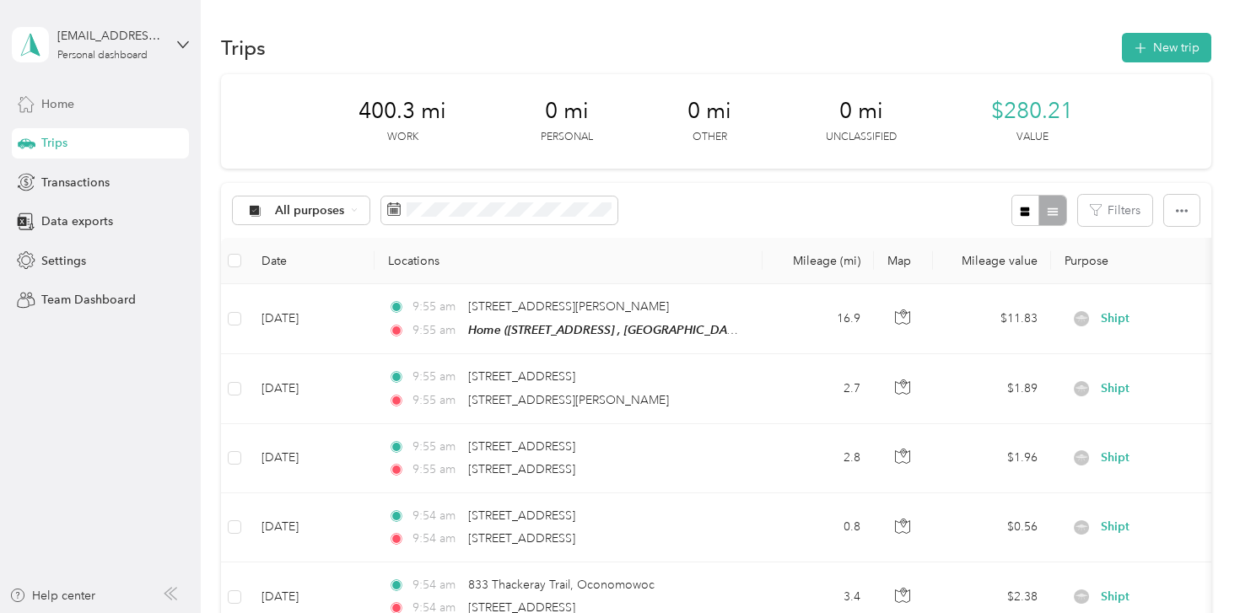
click at [72, 111] on span "Home" at bounding box center [57, 104] width 33 height 18
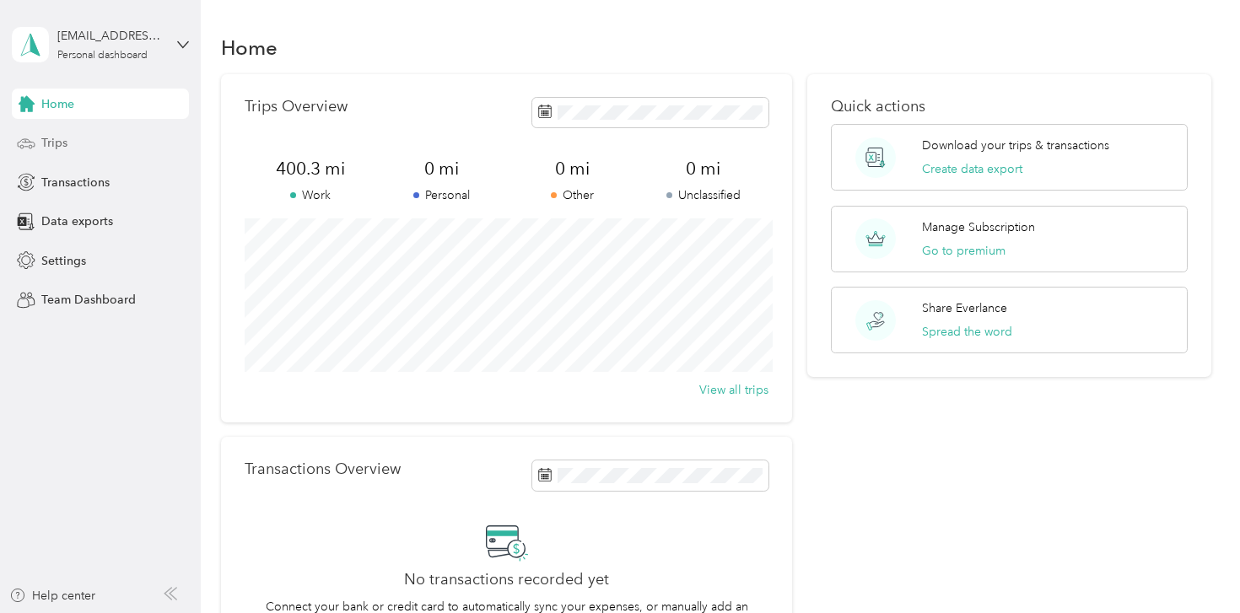
click at [49, 143] on span "Trips" at bounding box center [54, 143] width 26 height 18
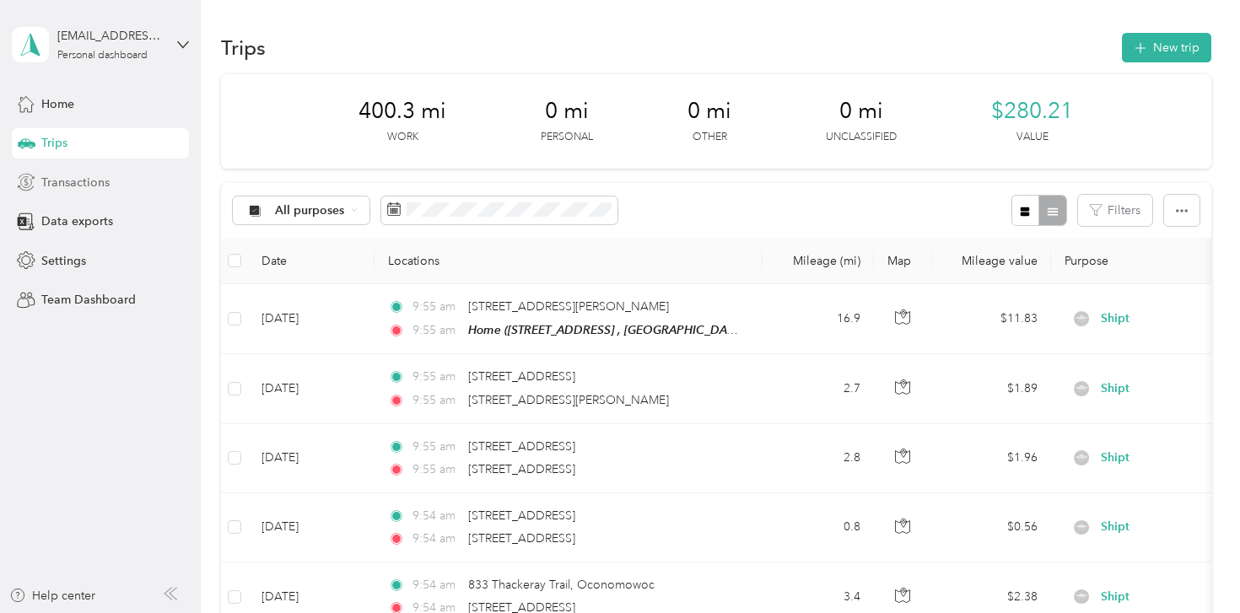
click at [66, 177] on span "Transactions" at bounding box center [75, 183] width 68 height 18
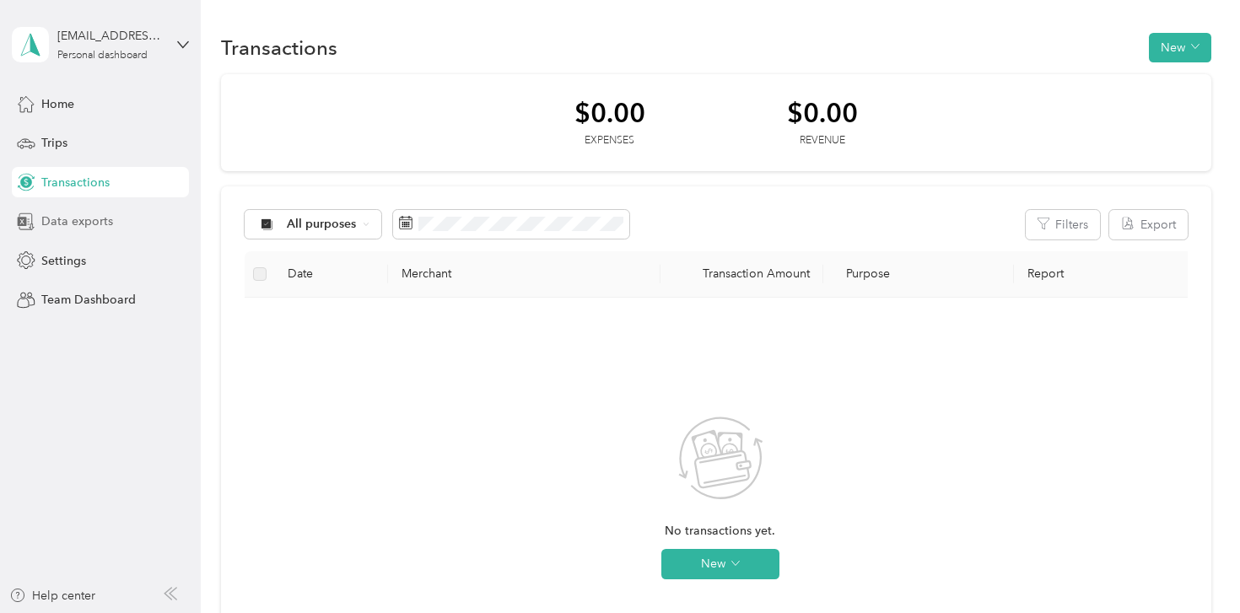
click at [63, 219] on span "Data exports" at bounding box center [77, 222] width 72 height 18
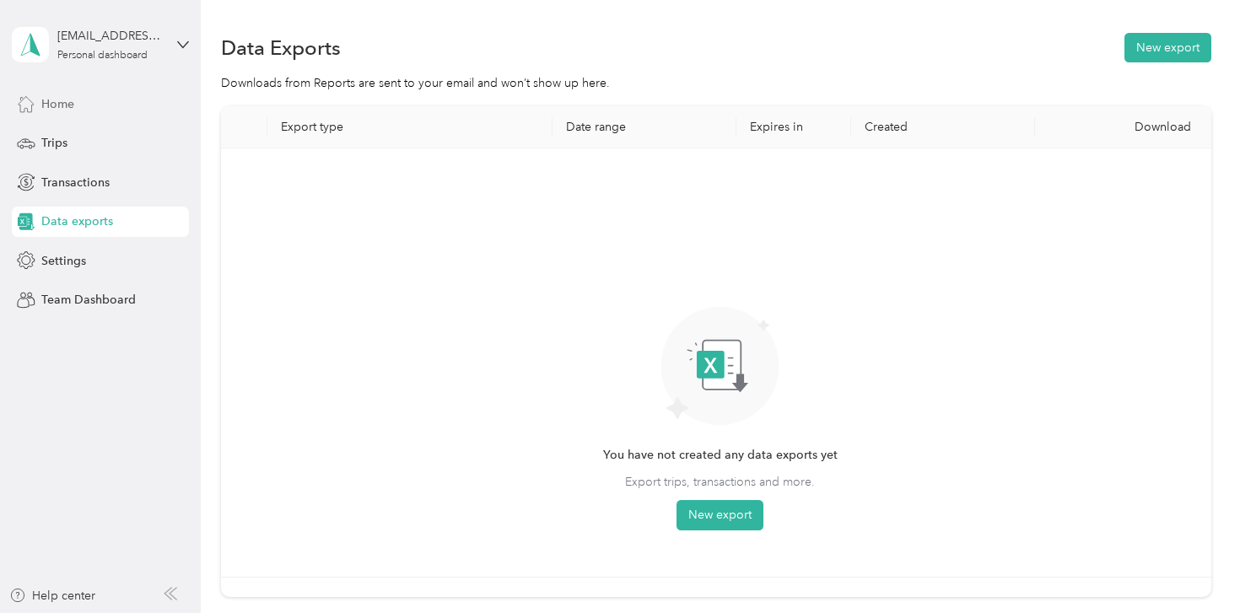
click at [75, 99] on div "Home" at bounding box center [100, 104] width 177 height 30
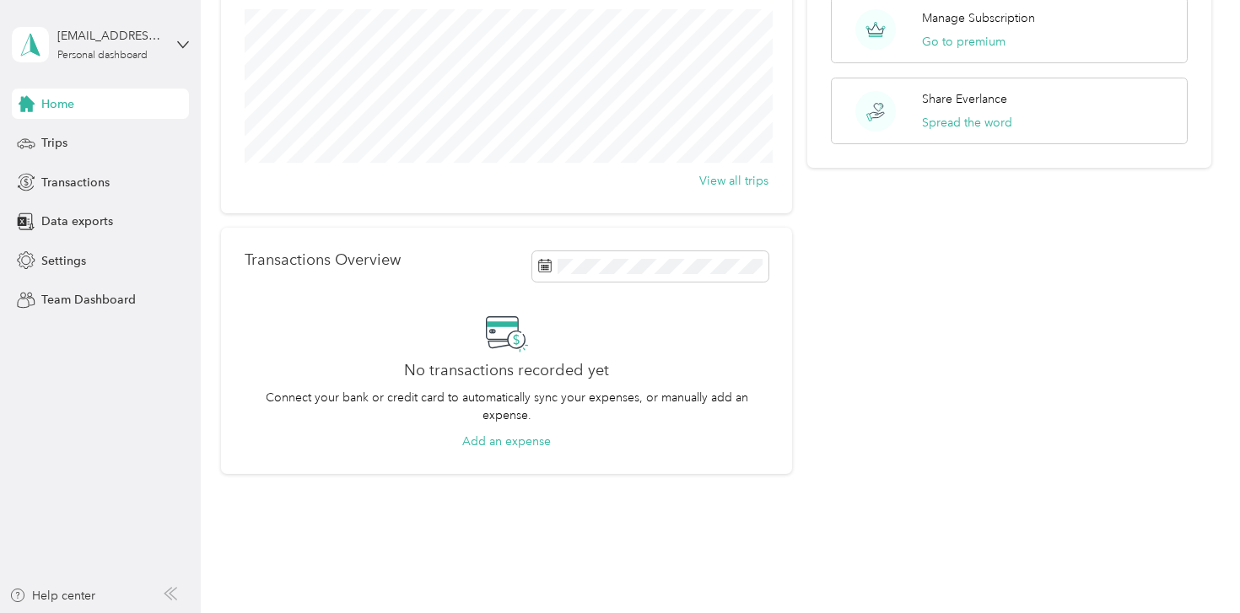
scroll to position [227, 0]
